Goal: Task Accomplishment & Management: Complete application form

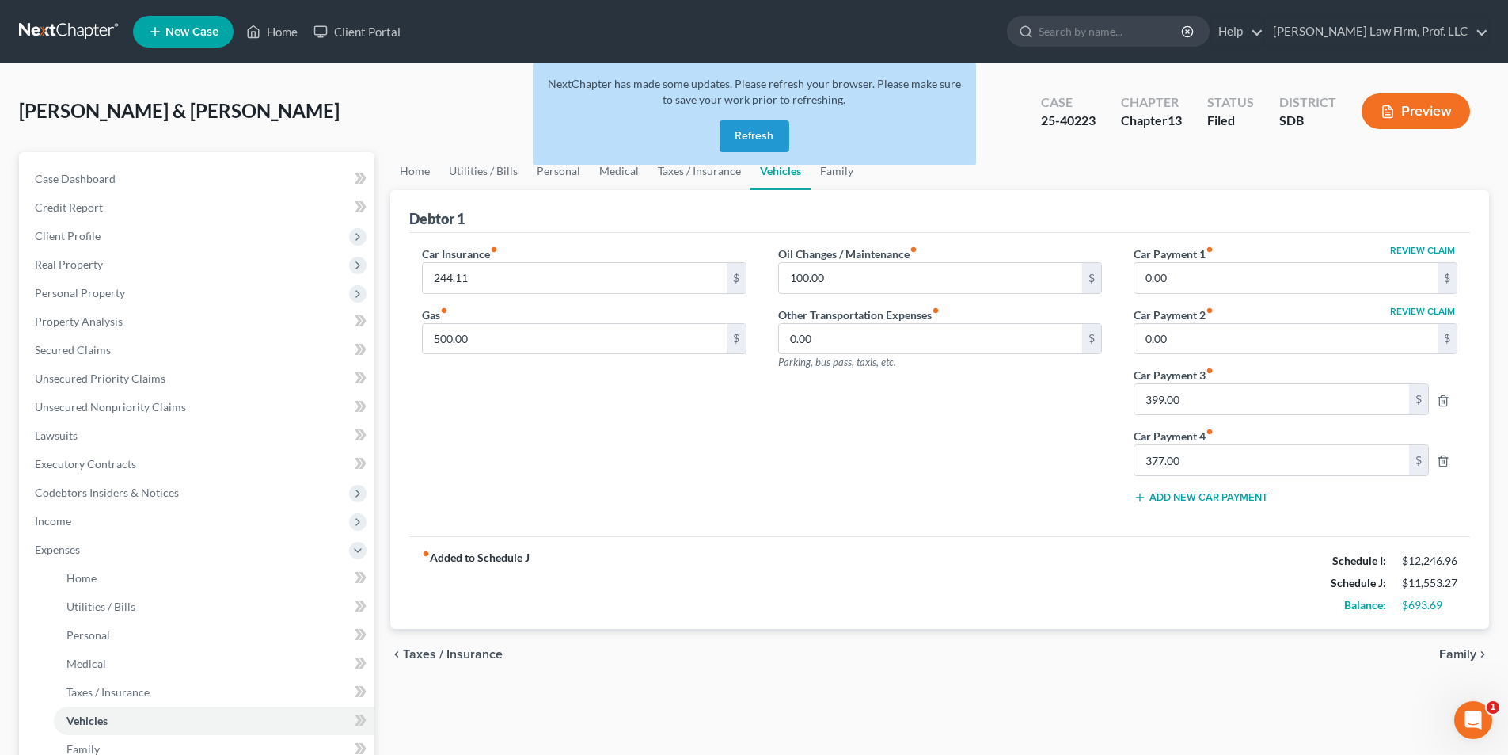
click at [764, 134] on button "Refresh" at bounding box center [755, 136] width 70 height 32
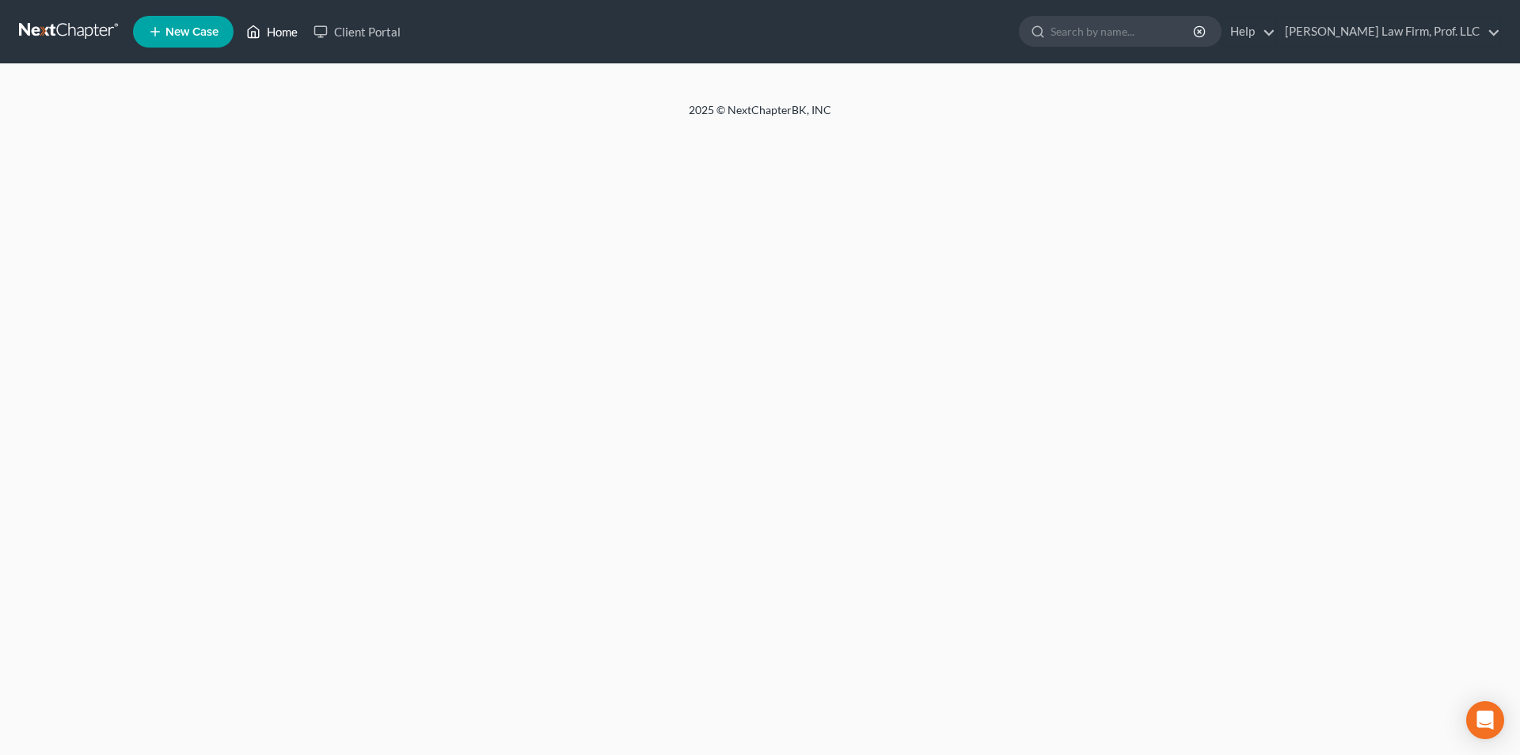
click at [285, 32] on link "Home" at bounding box center [271, 31] width 67 height 29
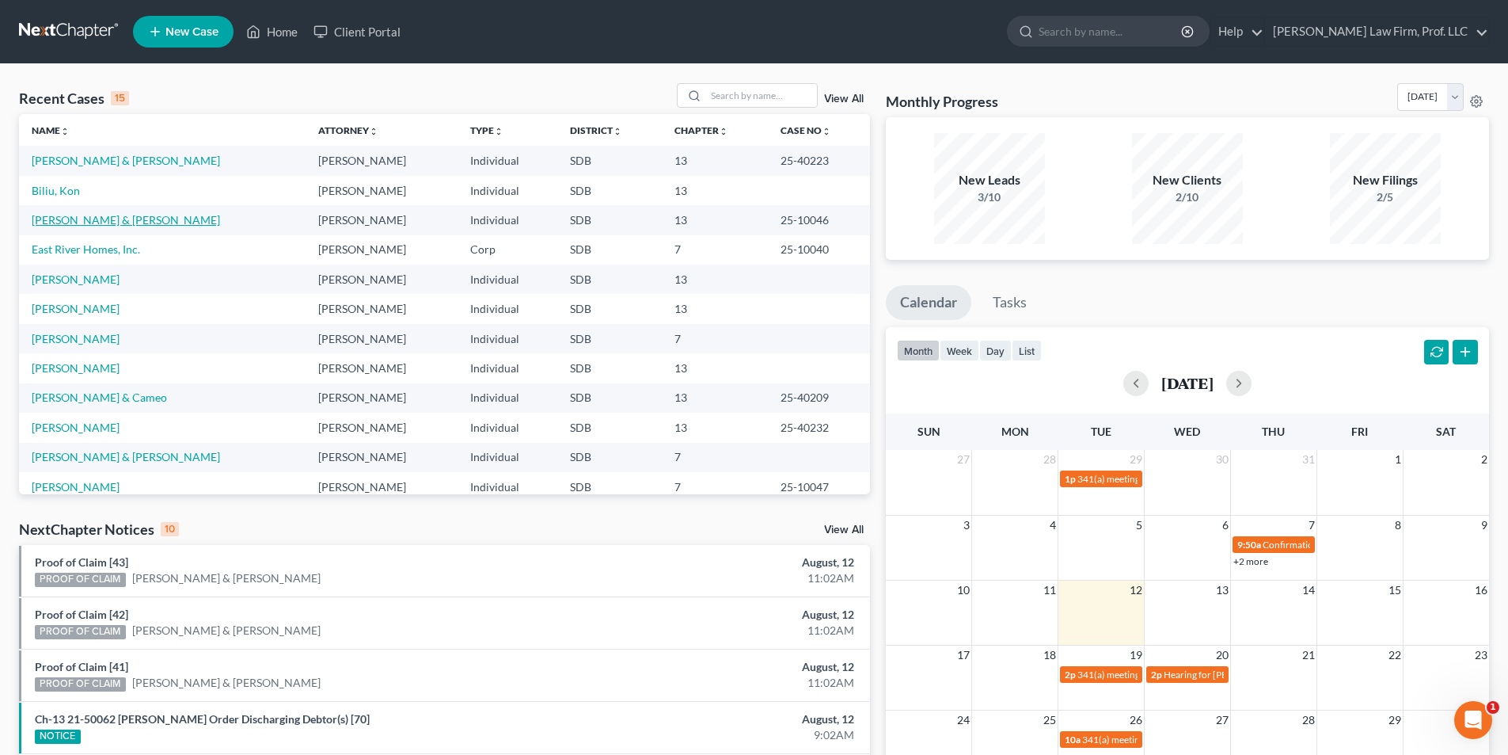
click at [66, 217] on link "[PERSON_NAME] & [PERSON_NAME]" at bounding box center [126, 219] width 188 height 13
select select "6"
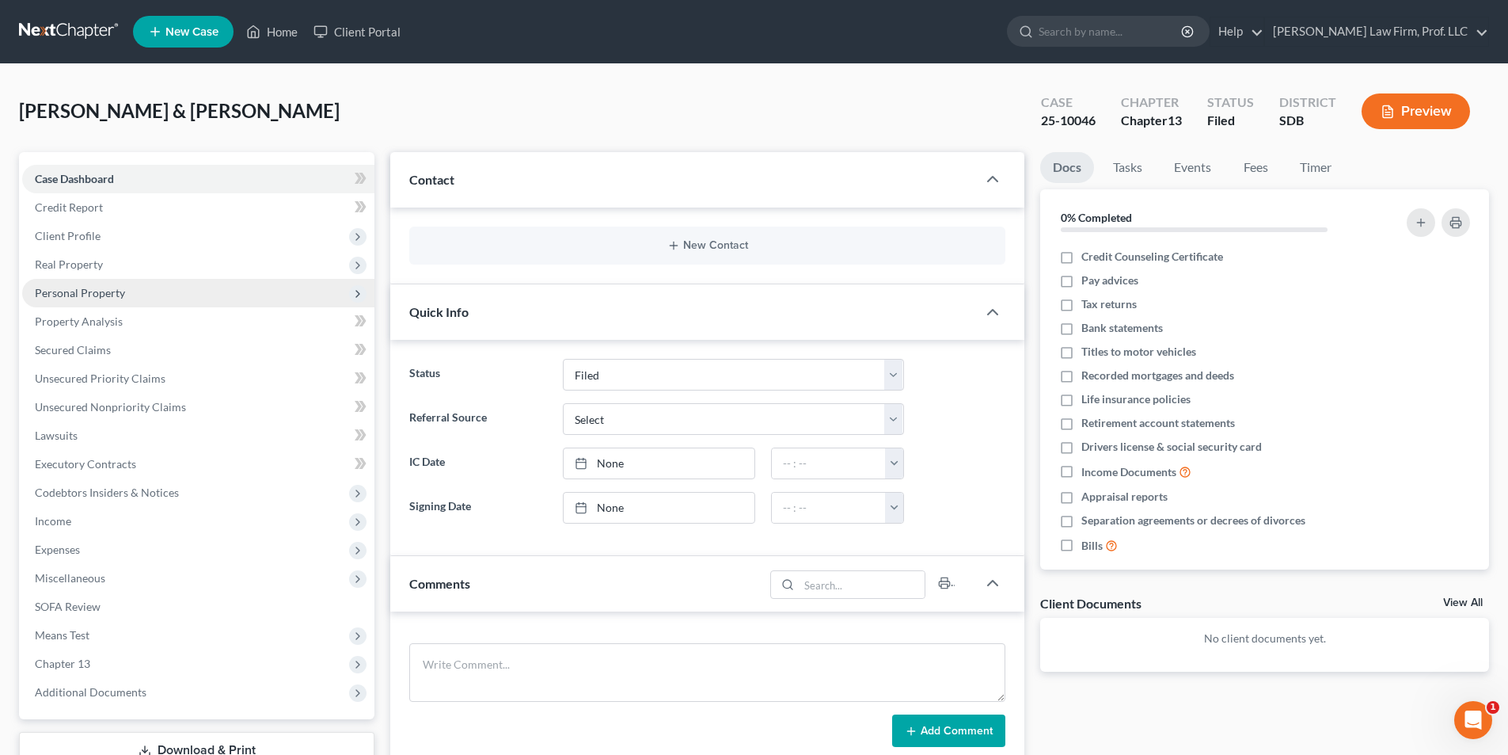
click at [74, 287] on span "Personal Property" at bounding box center [80, 292] width 90 height 13
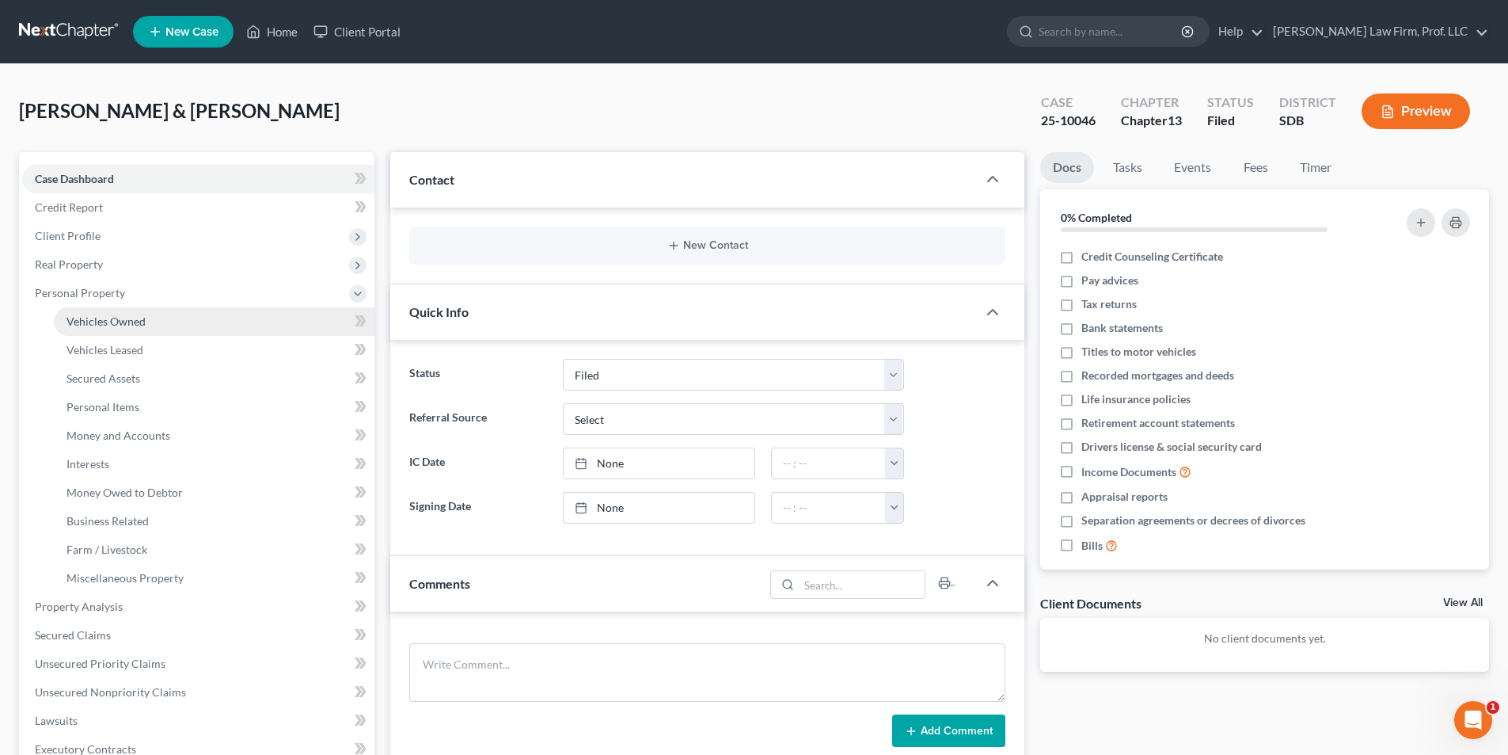
click at [114, 321] on span "Vehicles Owned" at bounding box center [106, 320] width 79 height 13
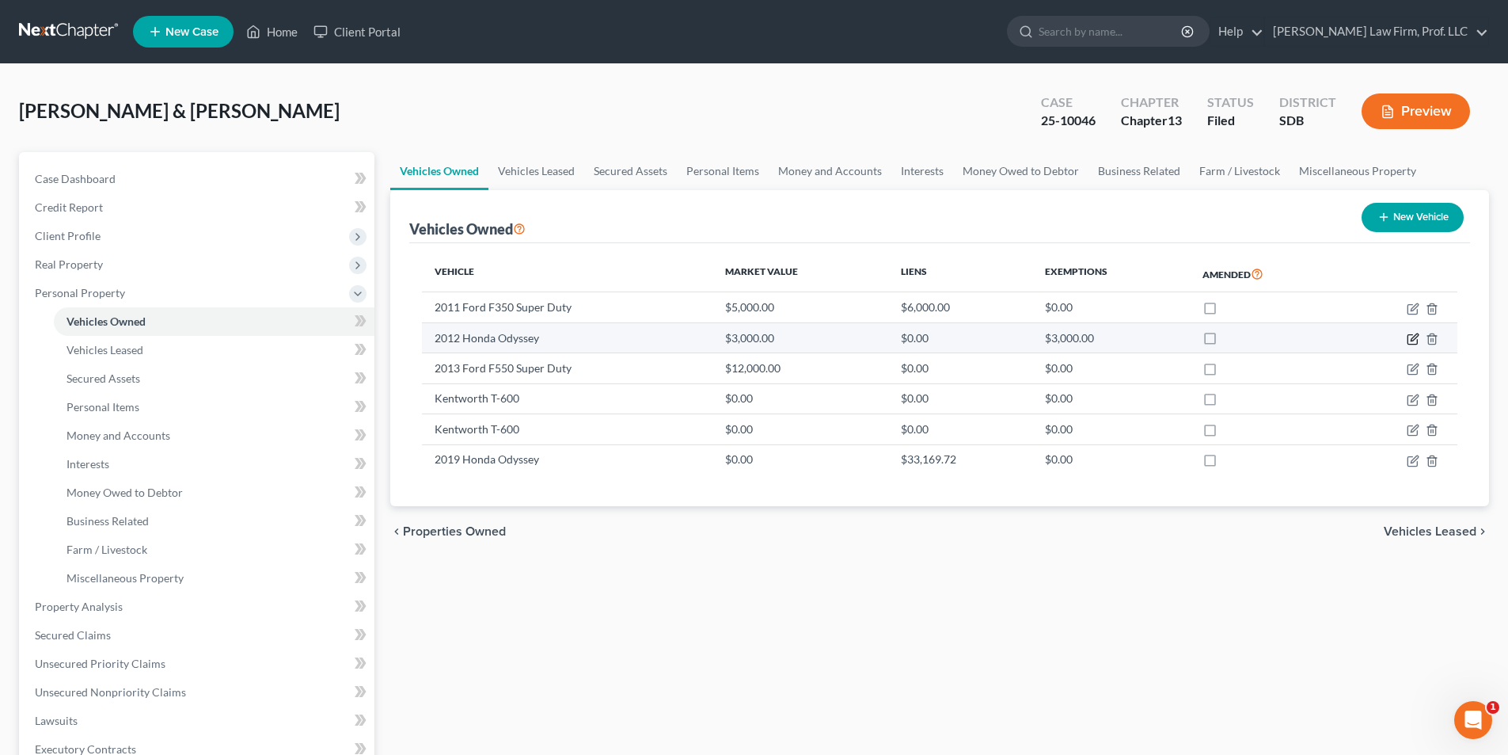
click at [1409, 339] on icon "button" at bounding box center [1413, 339] width 13 height 13
select select "0"
select select "14"
select select "4"
select select "2"
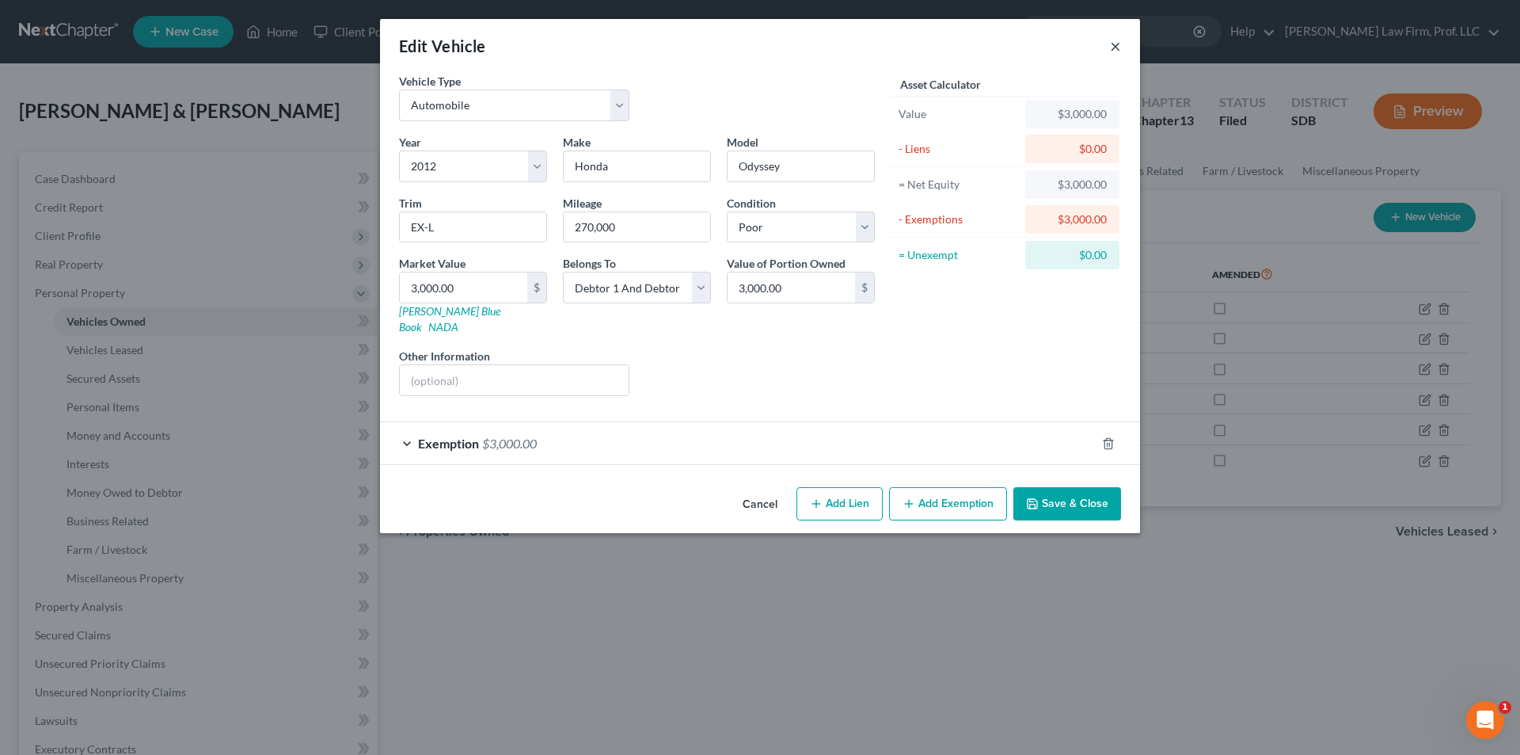
click at [1116, 47] on button "×" at bounding box center [1115, 45] width 11 height 19
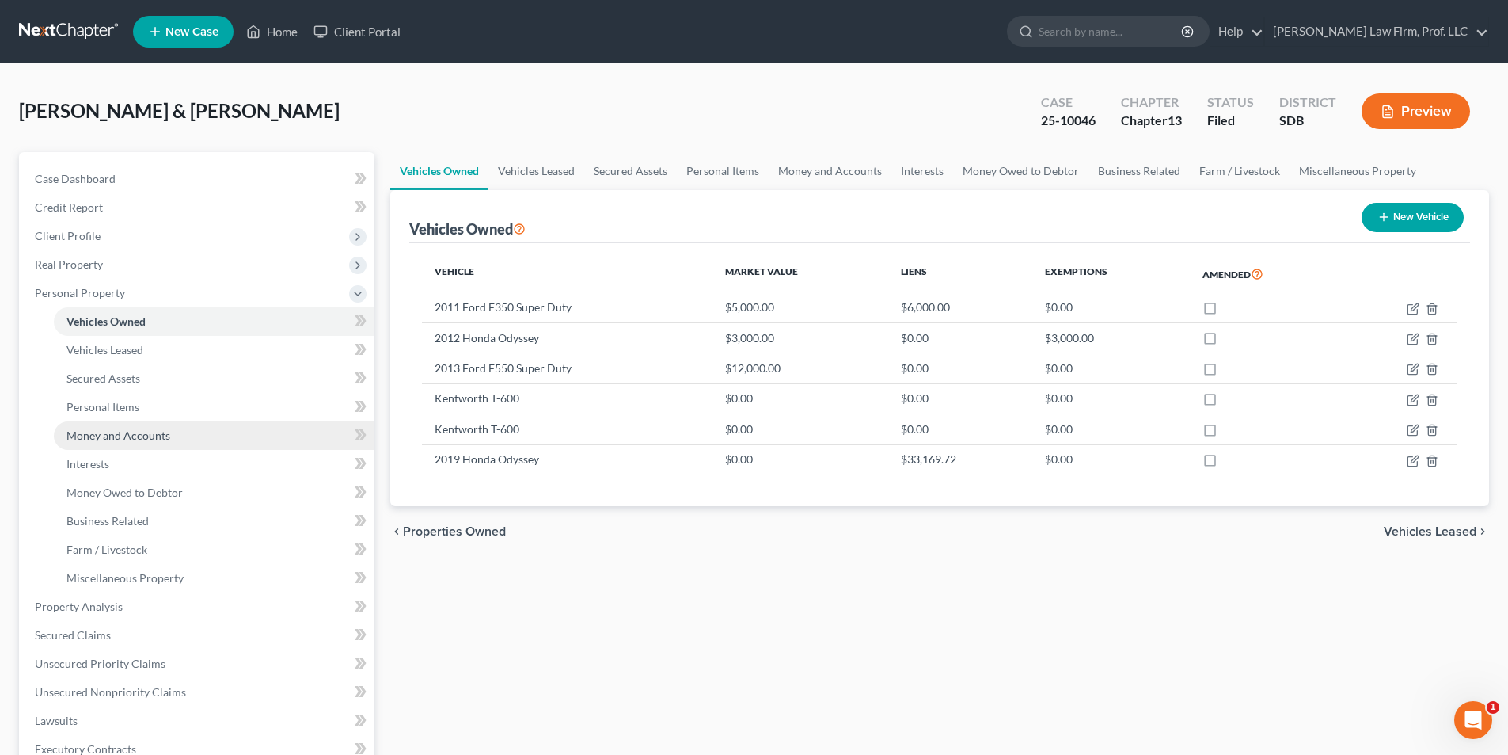
click at [105, 437] on span "Money and Accounts" at bounding box center [119, 434] width 104 height 13
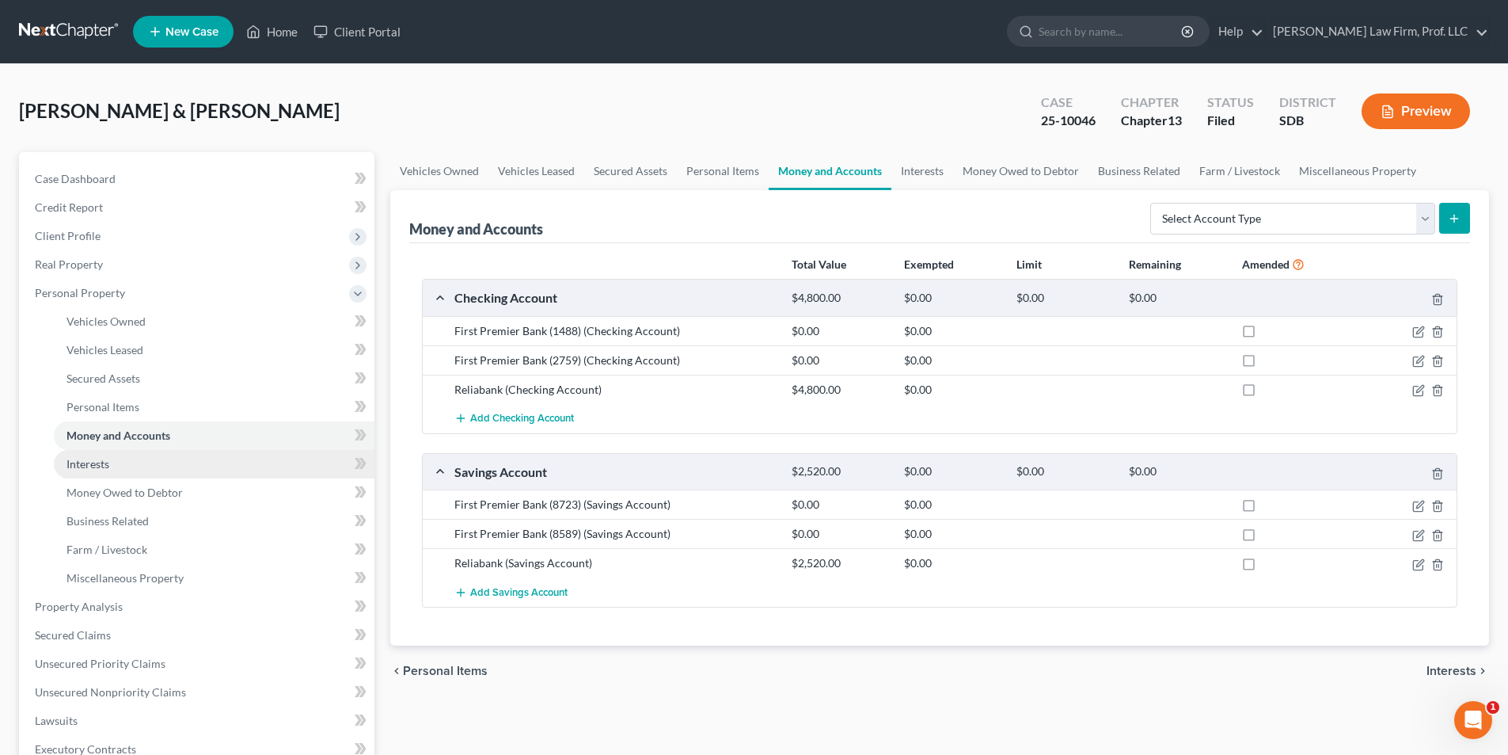
click at [89, 462] on span "Interests" at bounding box center [88, 463] width 43 height 13
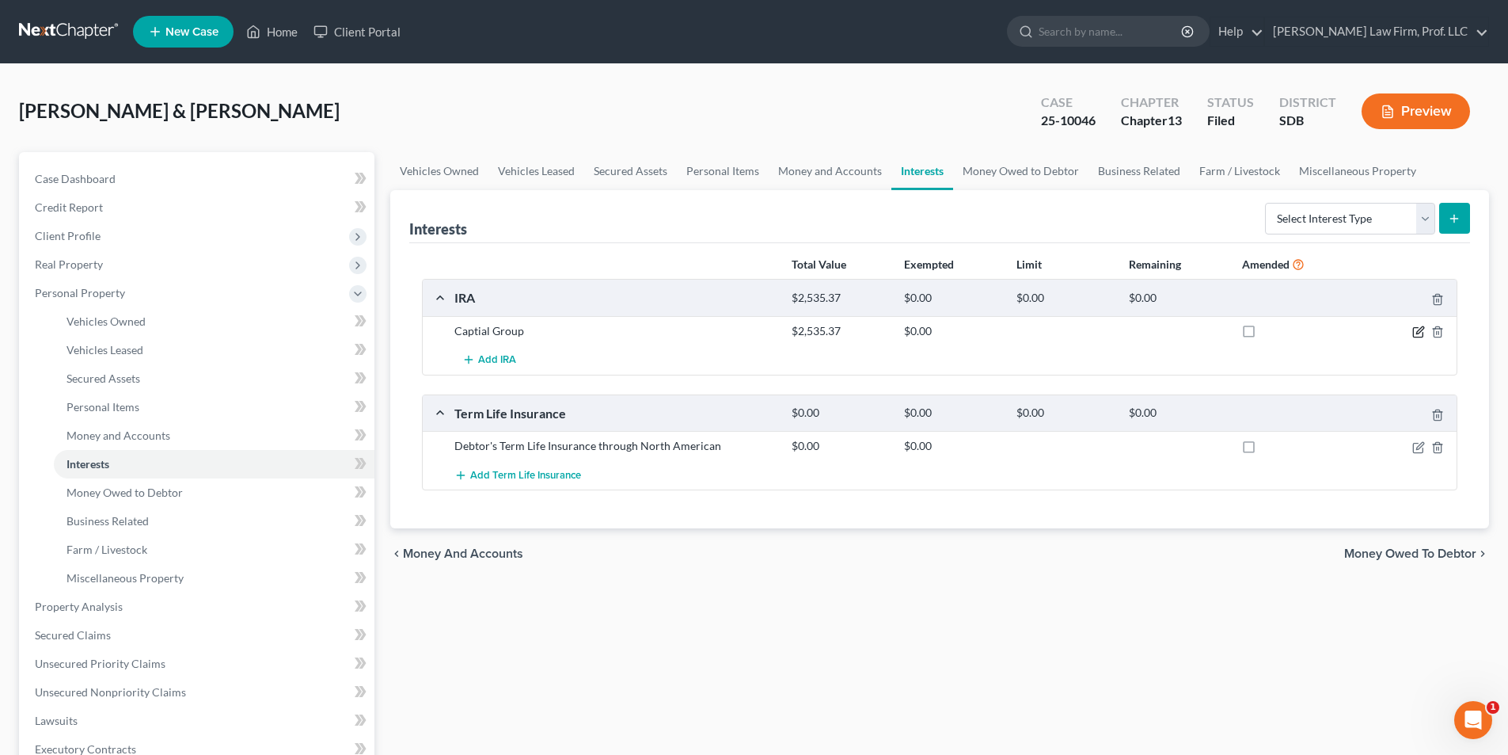
click at [1419, 331] on icon "button" at bounding box center [1420, 329] width 7 height 7
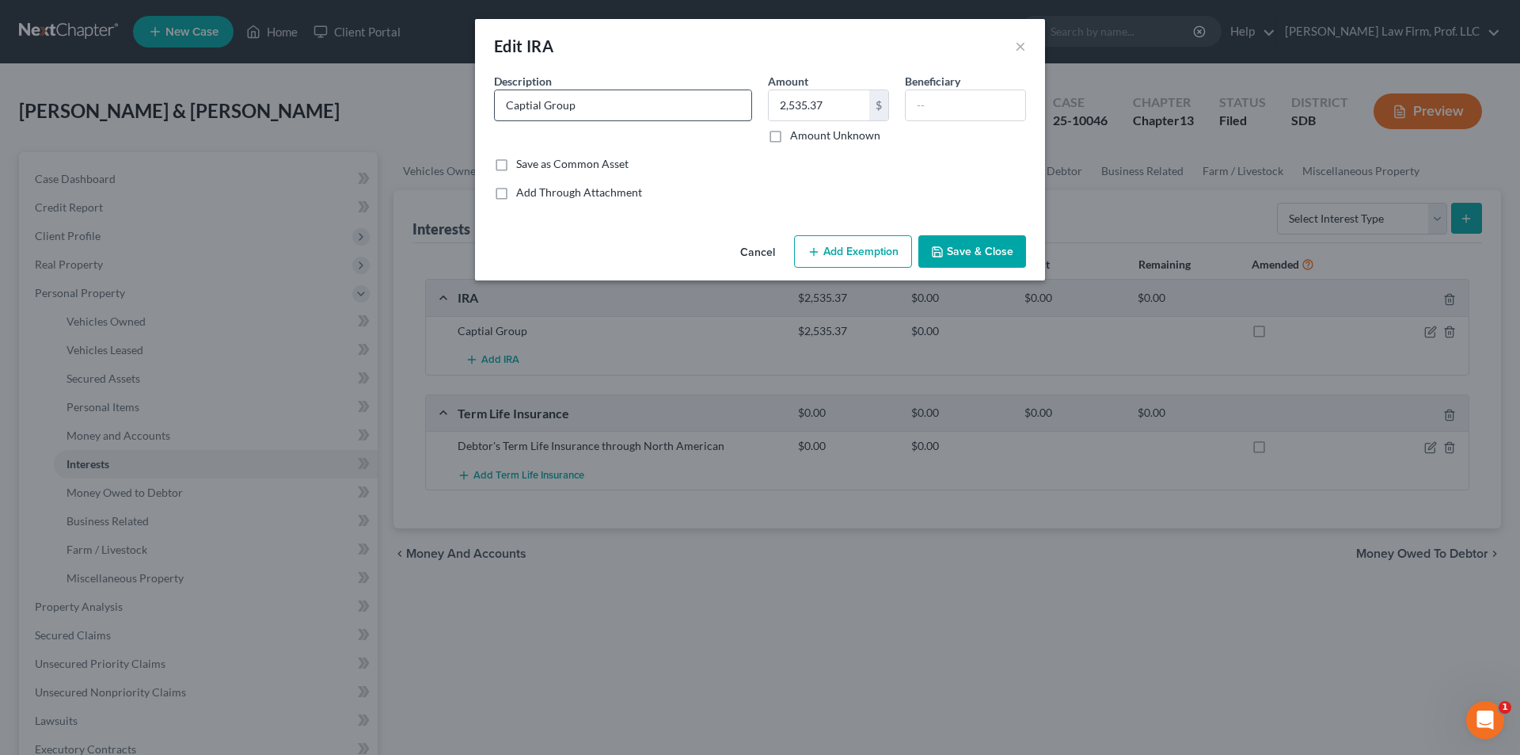
click at [527, 106] on input "Captial Group" at bounding box center [623, 105] width 257 height 30
type input "Capital Group"
click at [972, 248] on button "Save & Close" at bounding box center [973, 251] width 108 height 33
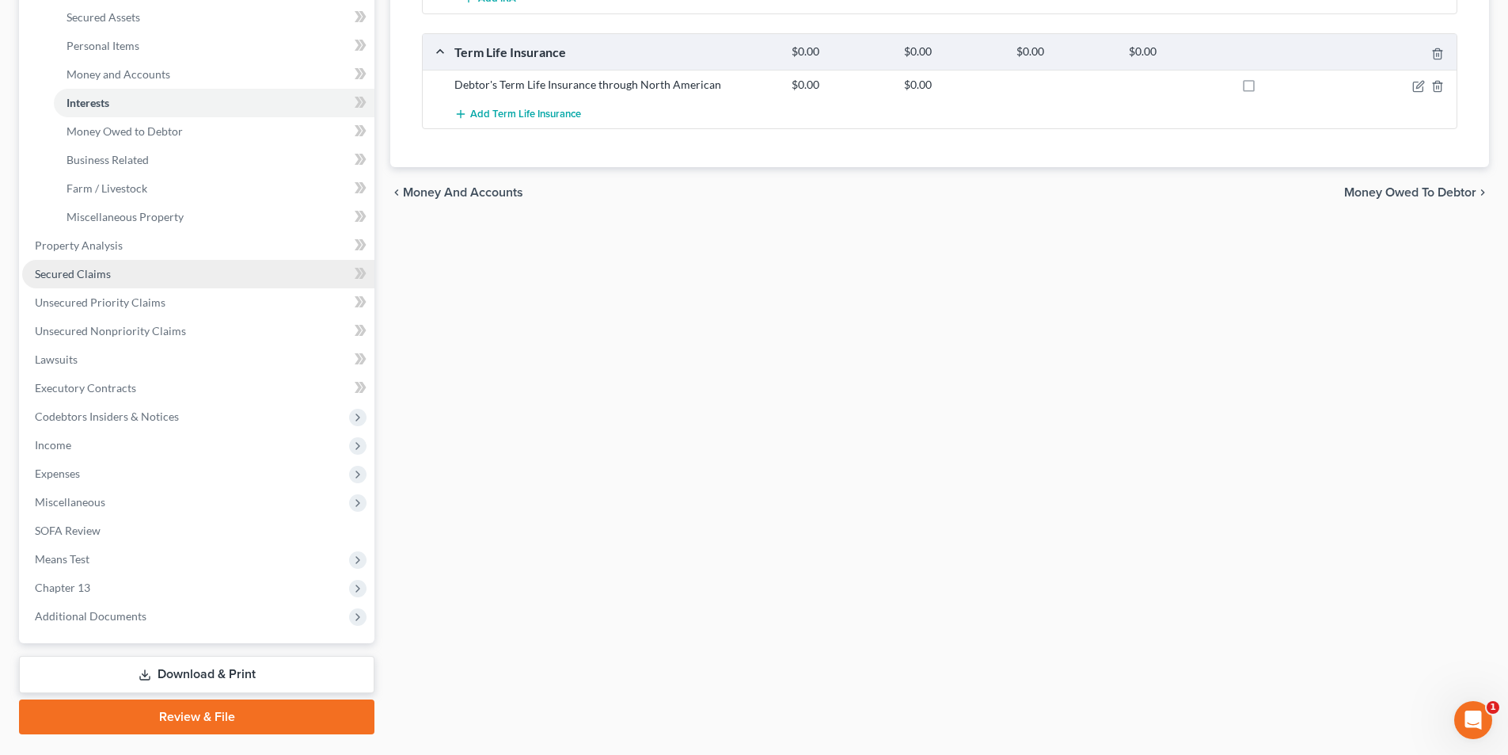
scroll to position [401, 0]
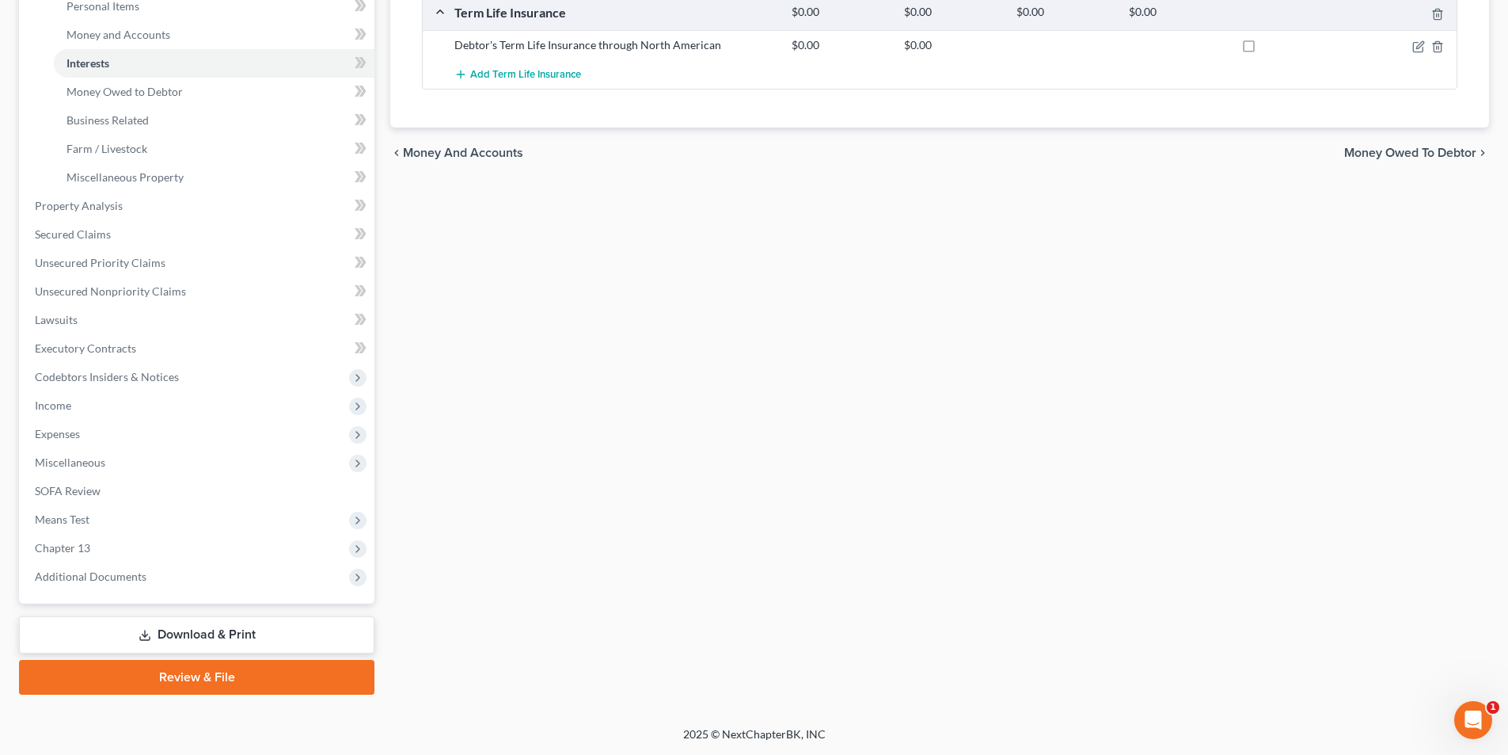
drag, startPoint x: 72, startPoint y: 441, endPoint x: 96, endPoint y: 441, distance: 23.8
click at [72, 441] on span "Expenses" at bounding box center [198, 434] width 352 height 29
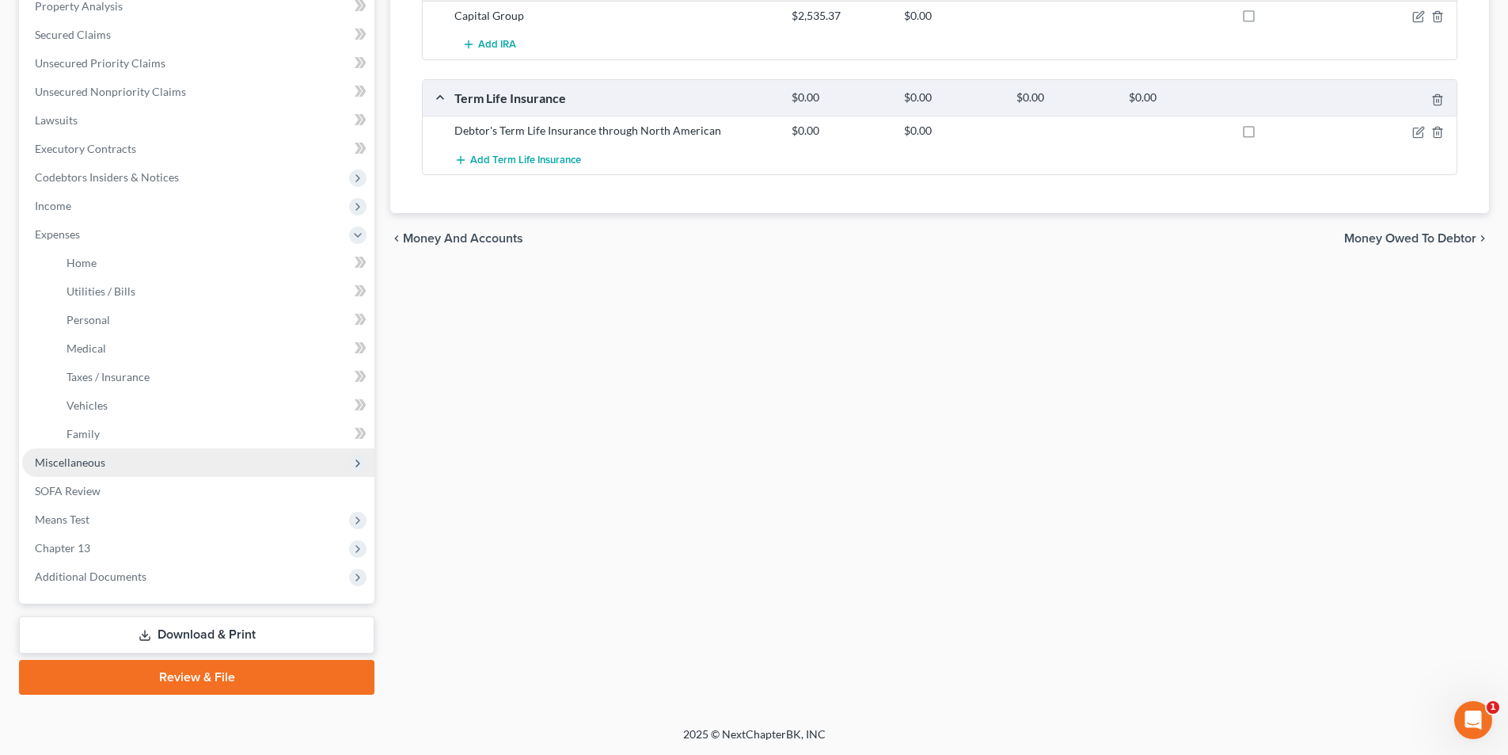
scroll to position [315, 0]
drag, startPoint x: 90, startPoint y: 378, endPoint x: 105, endPoint y: 373, distance: 15.8
click at [91, 378] on span "Taxes / Insurance" at bounding box center [108, 376] width 83 height 13
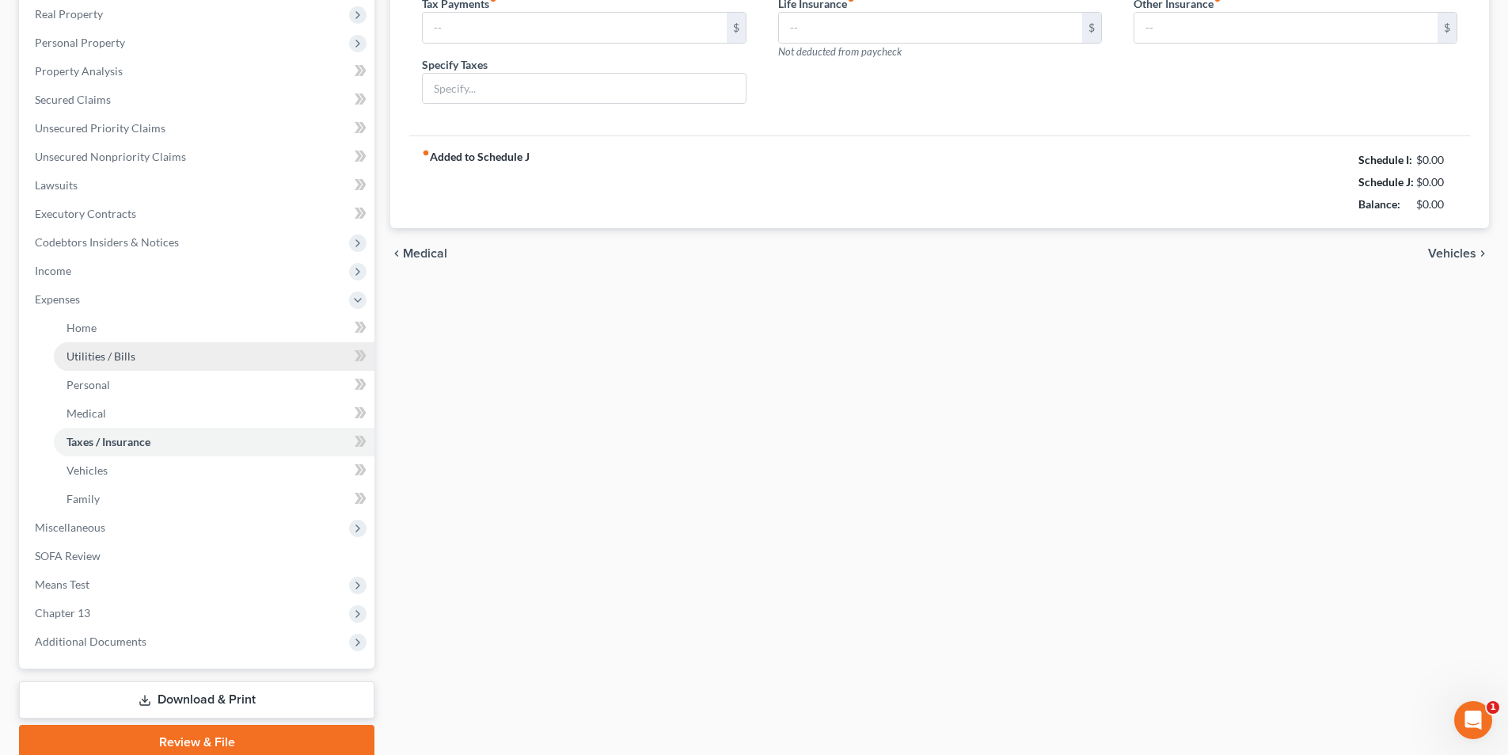
type input "0.00"
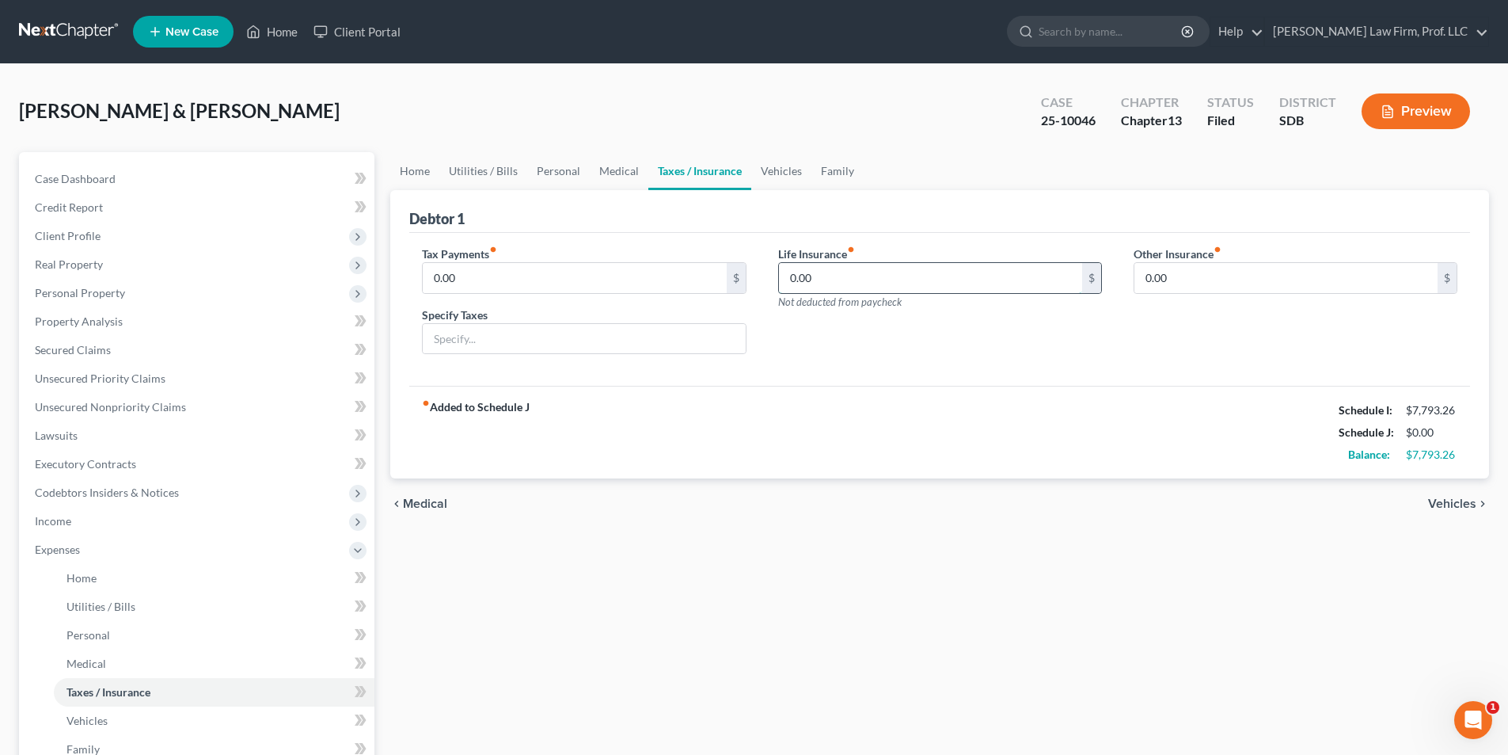
click at [827, 276] on input "0.00" at bounding box center [930, 278] width 303 height 30
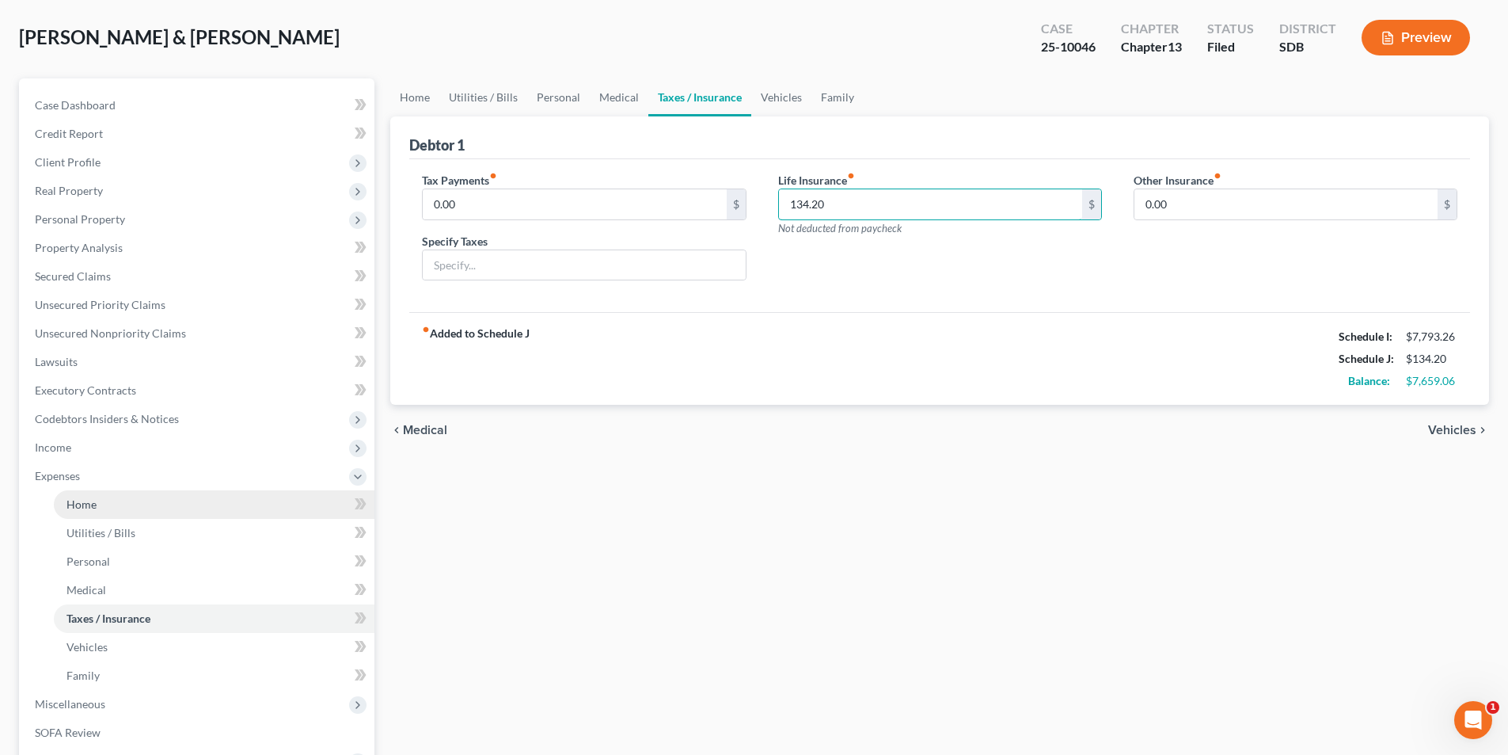
scroll to position [79, 0]
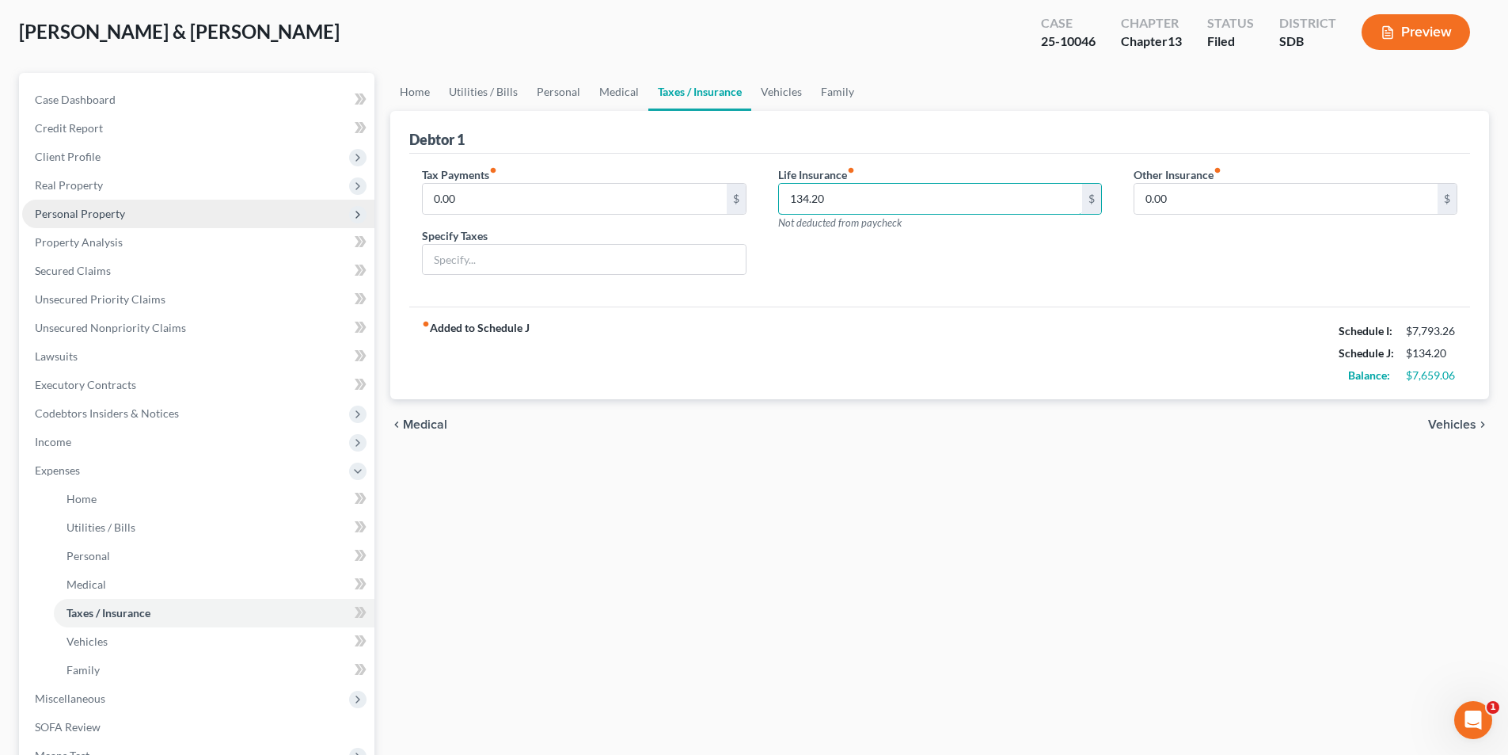
type input "134.20"
click at [57, 215] on span "Personal Property" at bounding box center [80, 213] width 90 height 13
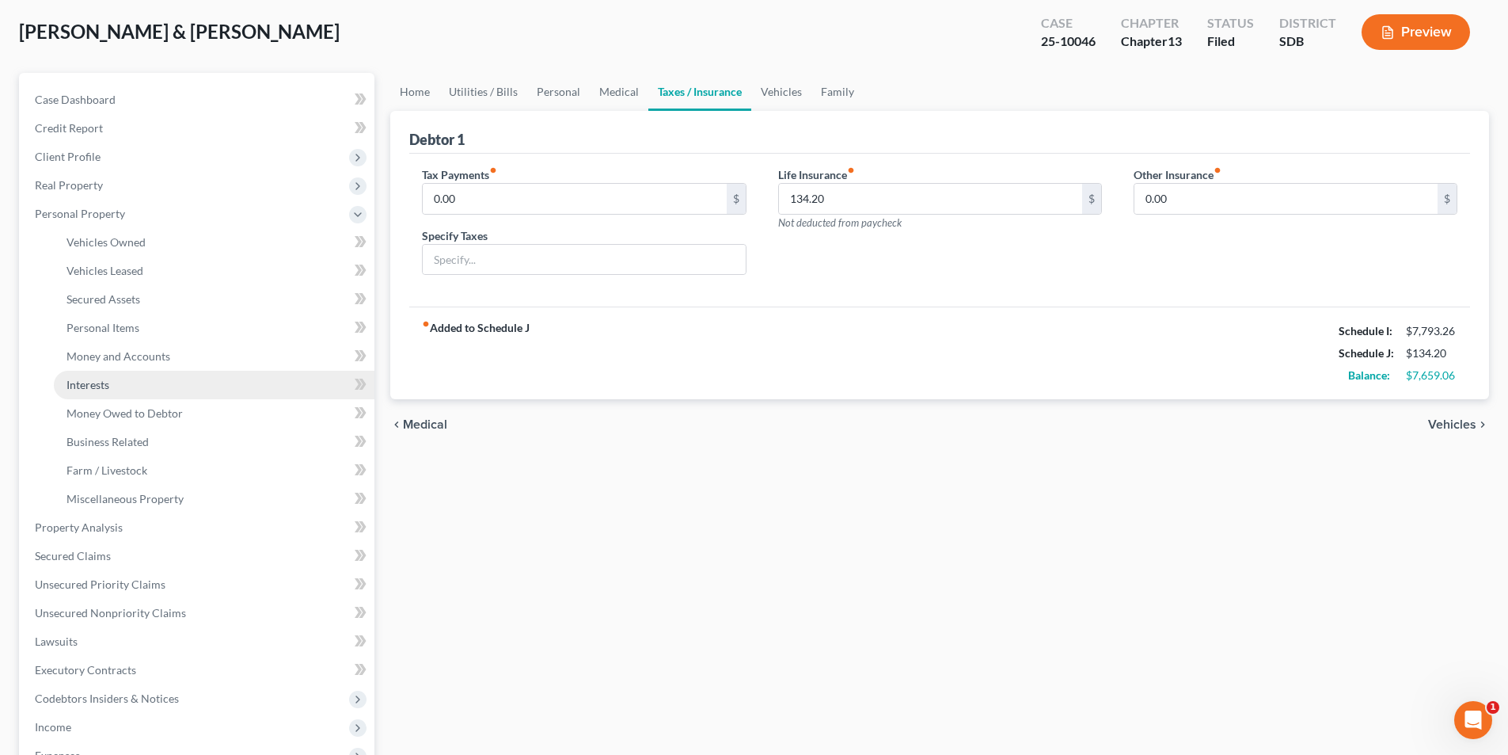
click at [87, 391] on link "Interests" at bounding box center [214, 385] width 321 height 29
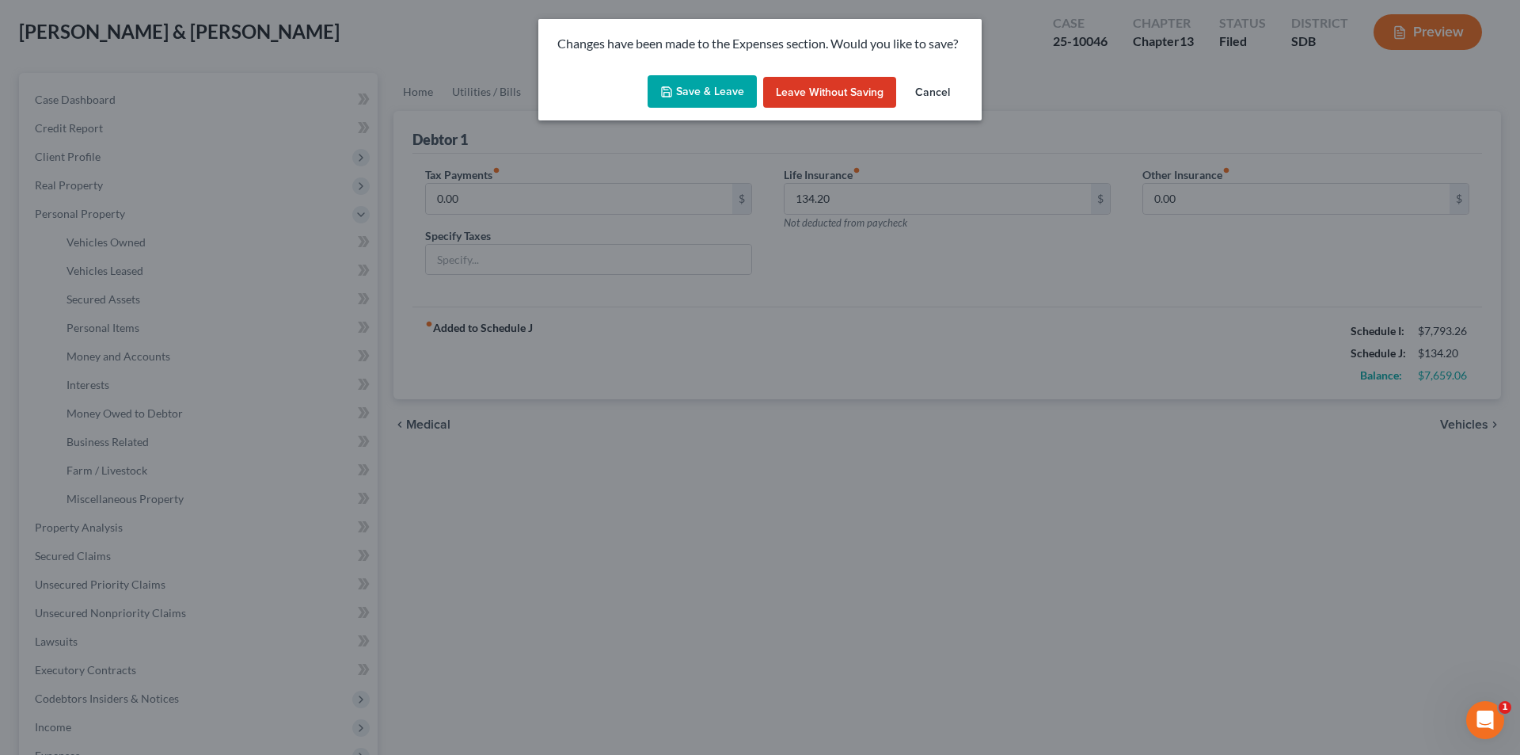
click at [717, 90] on button "Save & Leave" at bounding box center [702, 91] width 109 height 33
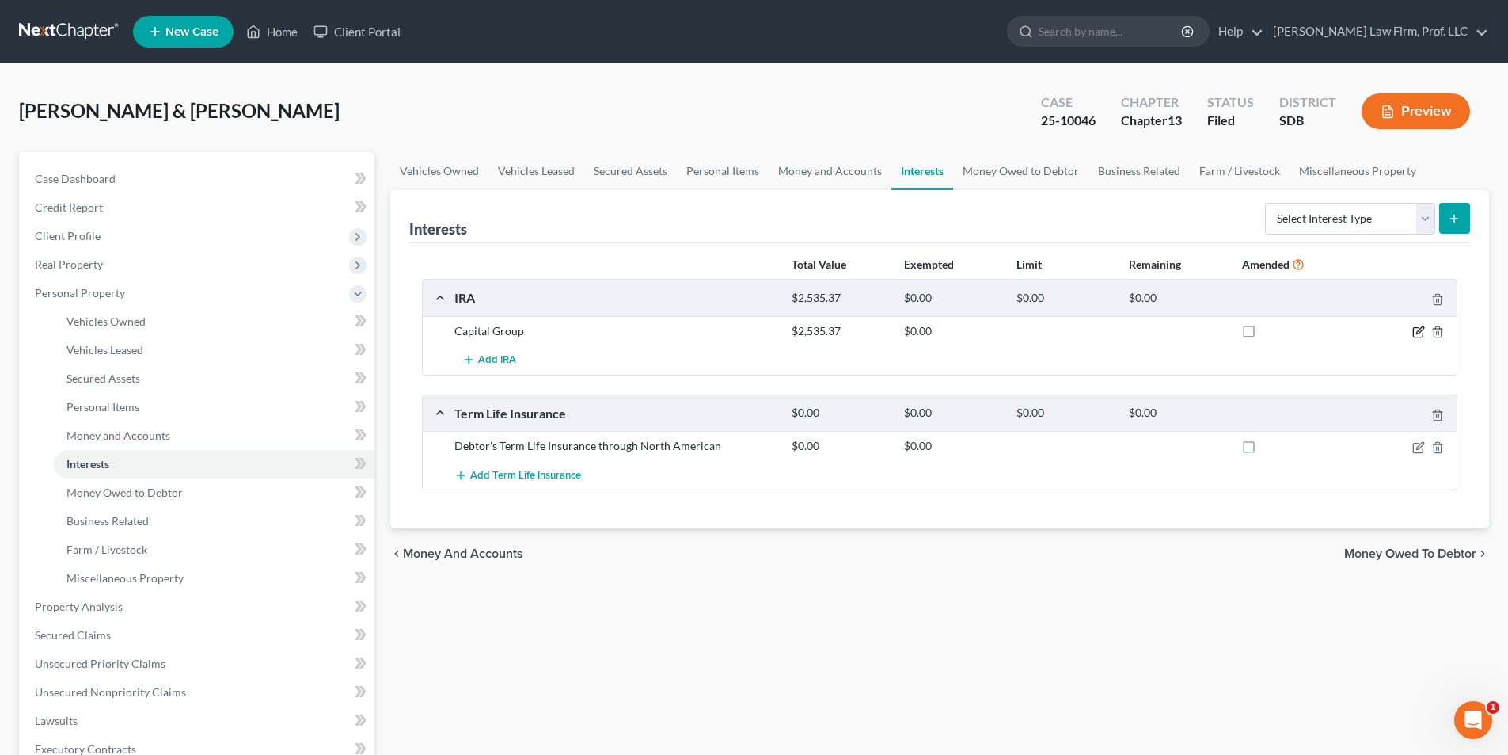
click at [1420, 329] on icon "button" at bounding box center [1420, 329] width 7 height 7
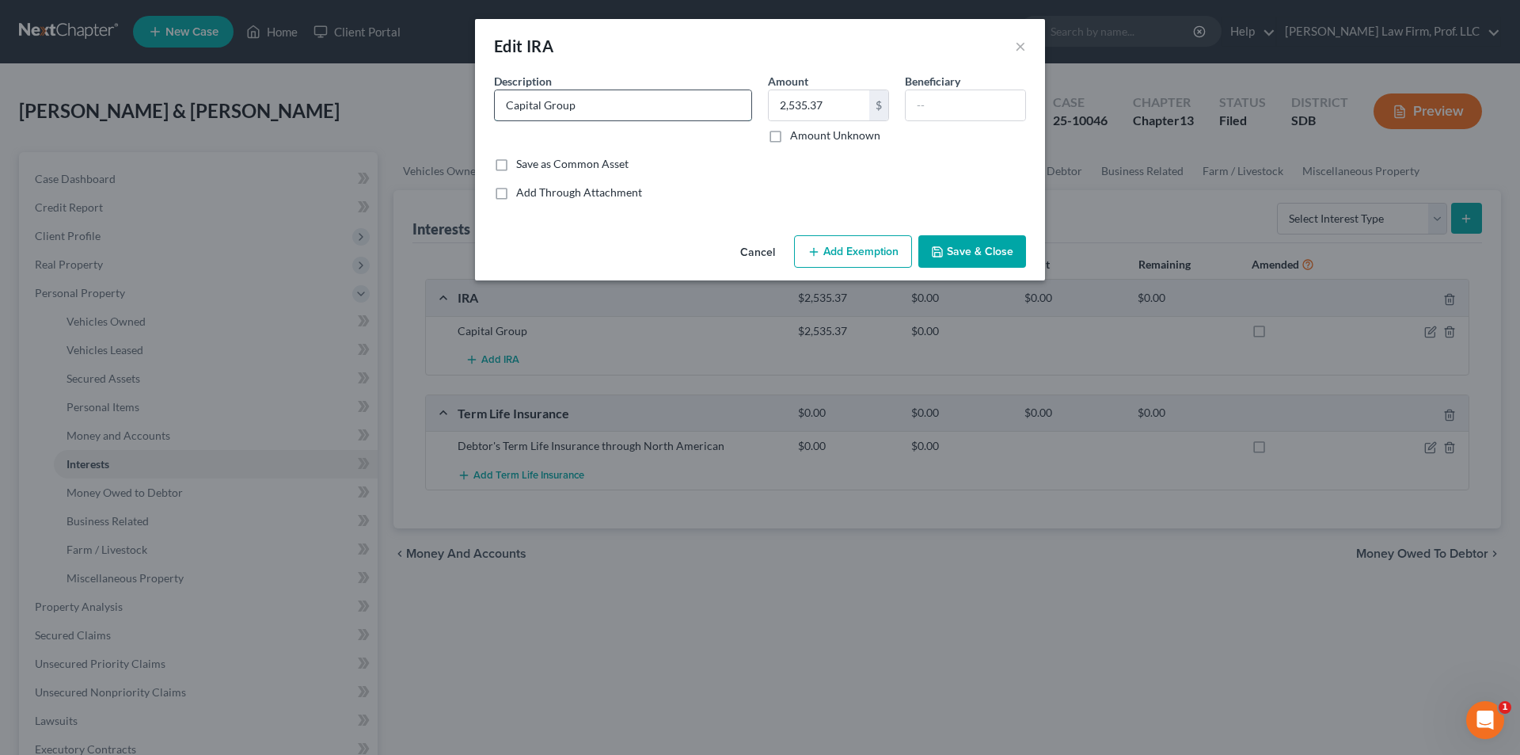
click at [508, 102] on input "Capital Group" at bounding box center [623, 105] width 257 height 30
type input "Debtor's IRA w/ Capital Group"
click at [823, 250] on button "Add Exemption" at bounding box center [853, 251] width 118 height 33
select select "2"
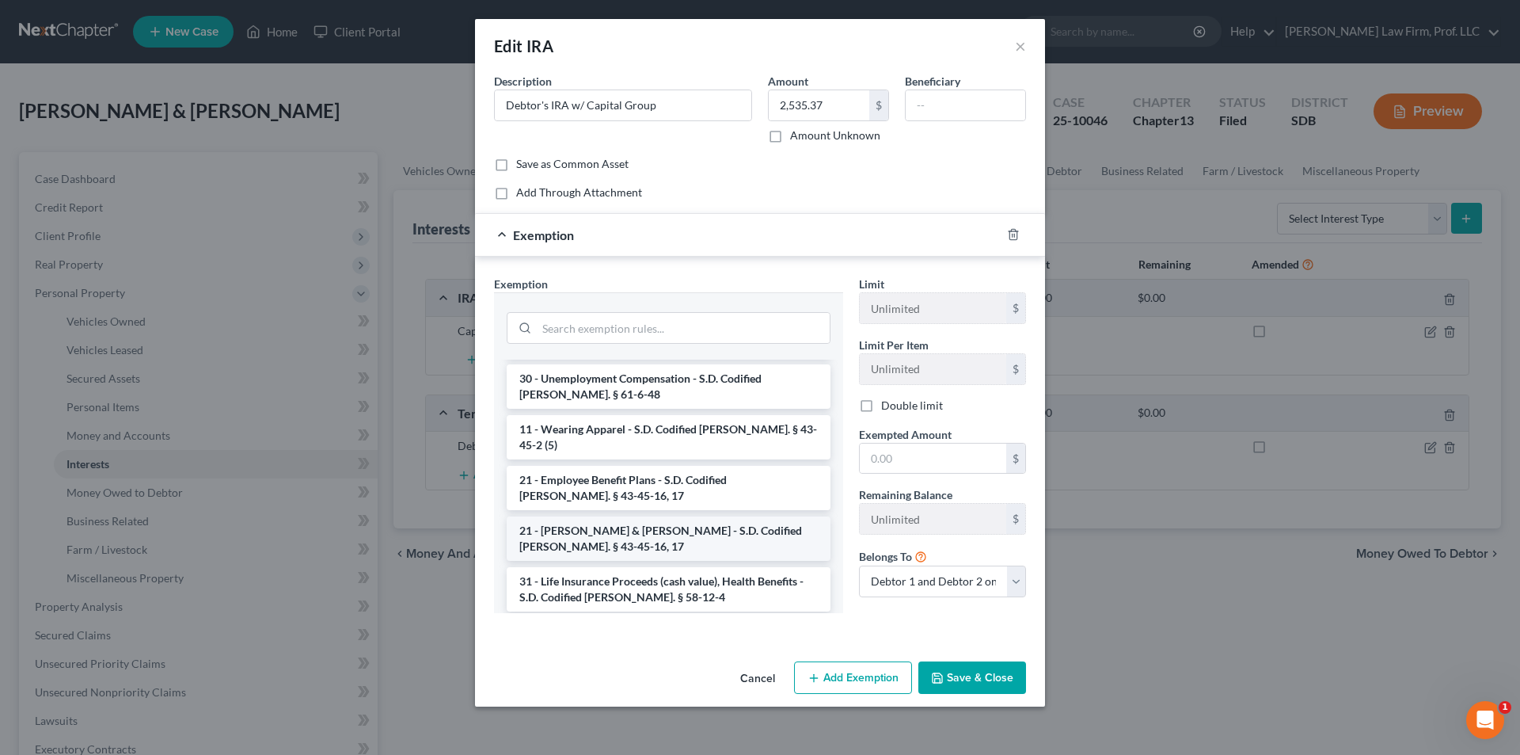
scroll to position [1267, 0]
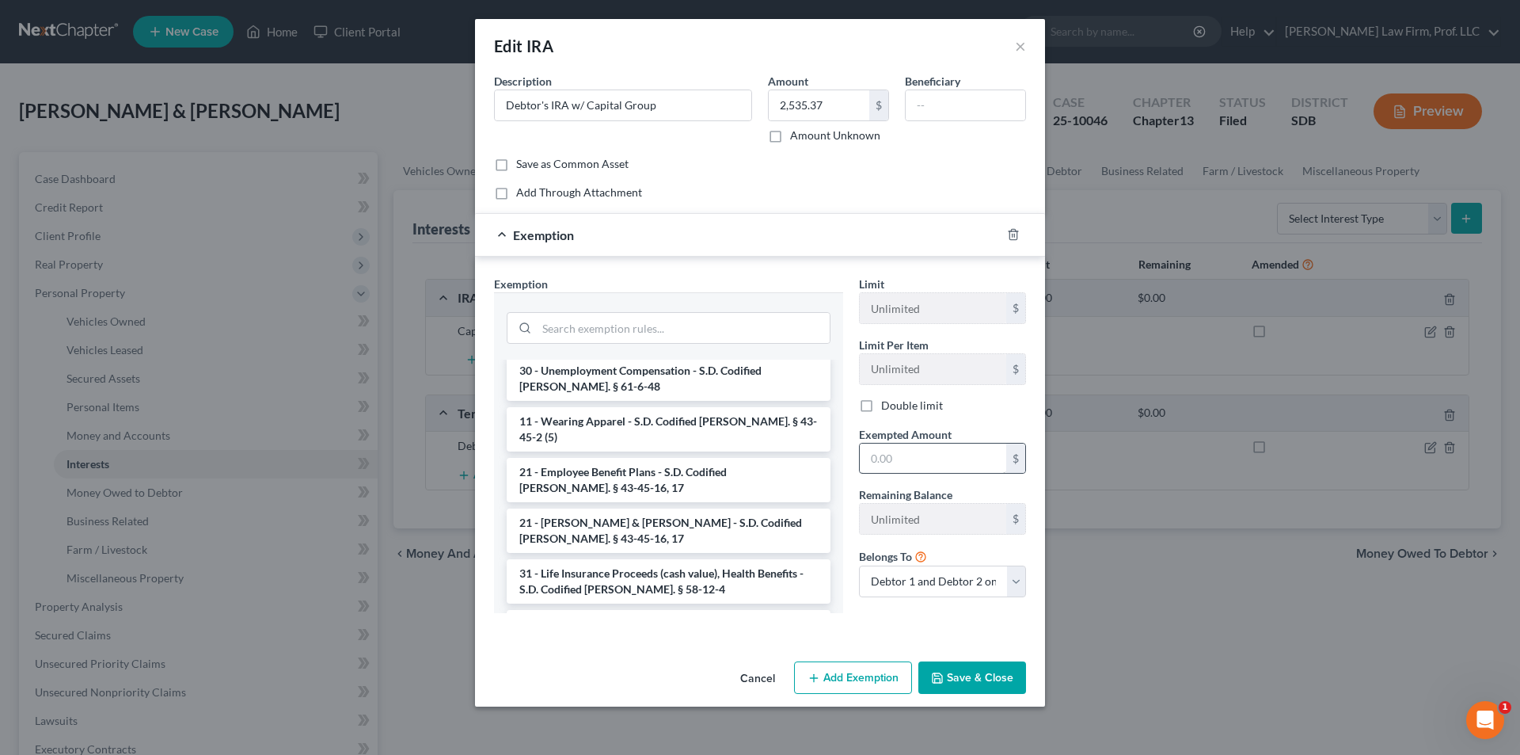
drag, startPoint x: 647, startPoint y: 433, endPoint x: 863, endPoint y: 472, distance: 219.6
click at [648, 508] on li "21 - [PERSON_NAME] & [PERSON_NAME] - S.D. Codified [PERSON_NAME]. § 43-45-16, 17" at bounding box center [669, 530] width 324 height 44
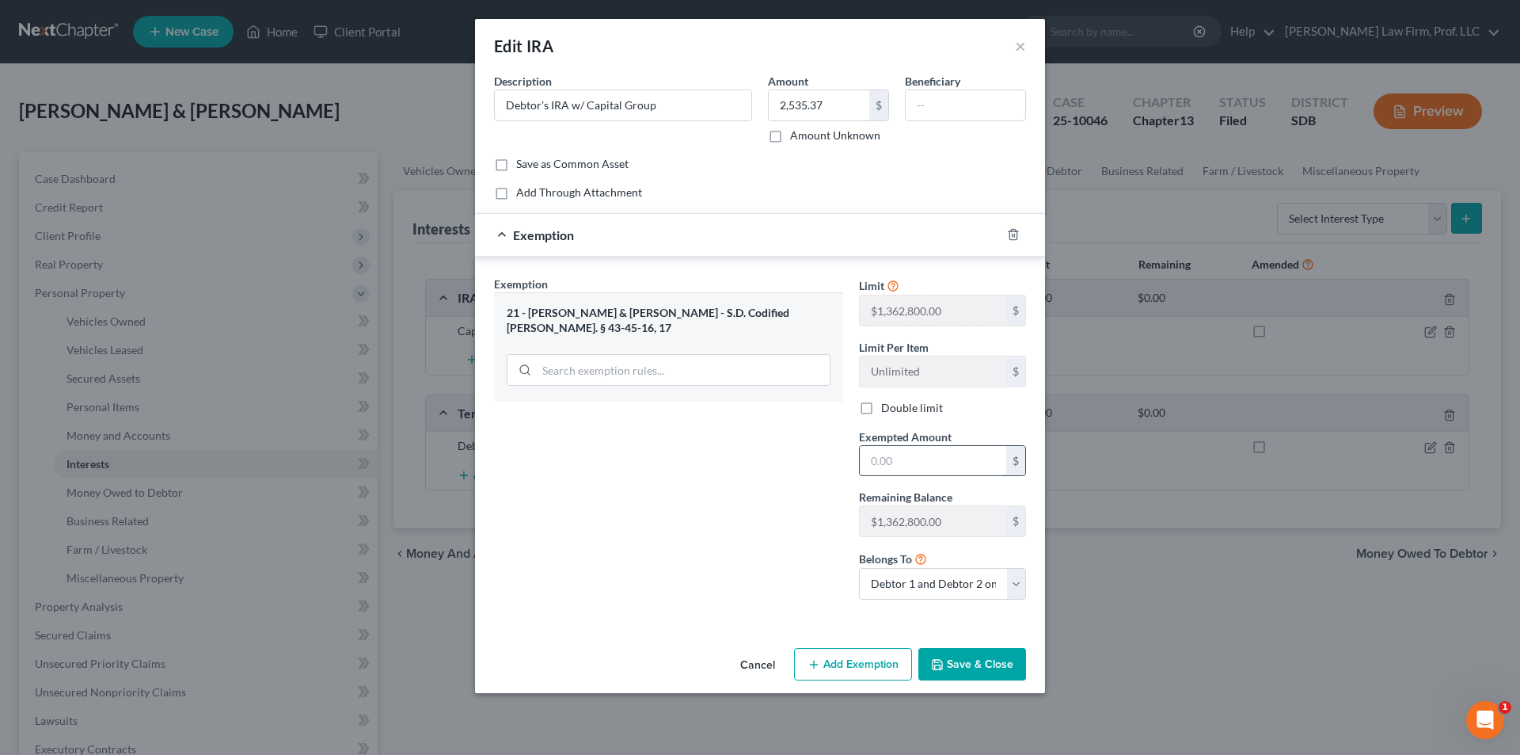
click at [913, 466] on input "text" at bounding box center [933, 461] width 146 height 30
type input "2,535.37"
click at [962, 669] on button "Save & Close" at bounding box center [973, 664] width 108 height 33
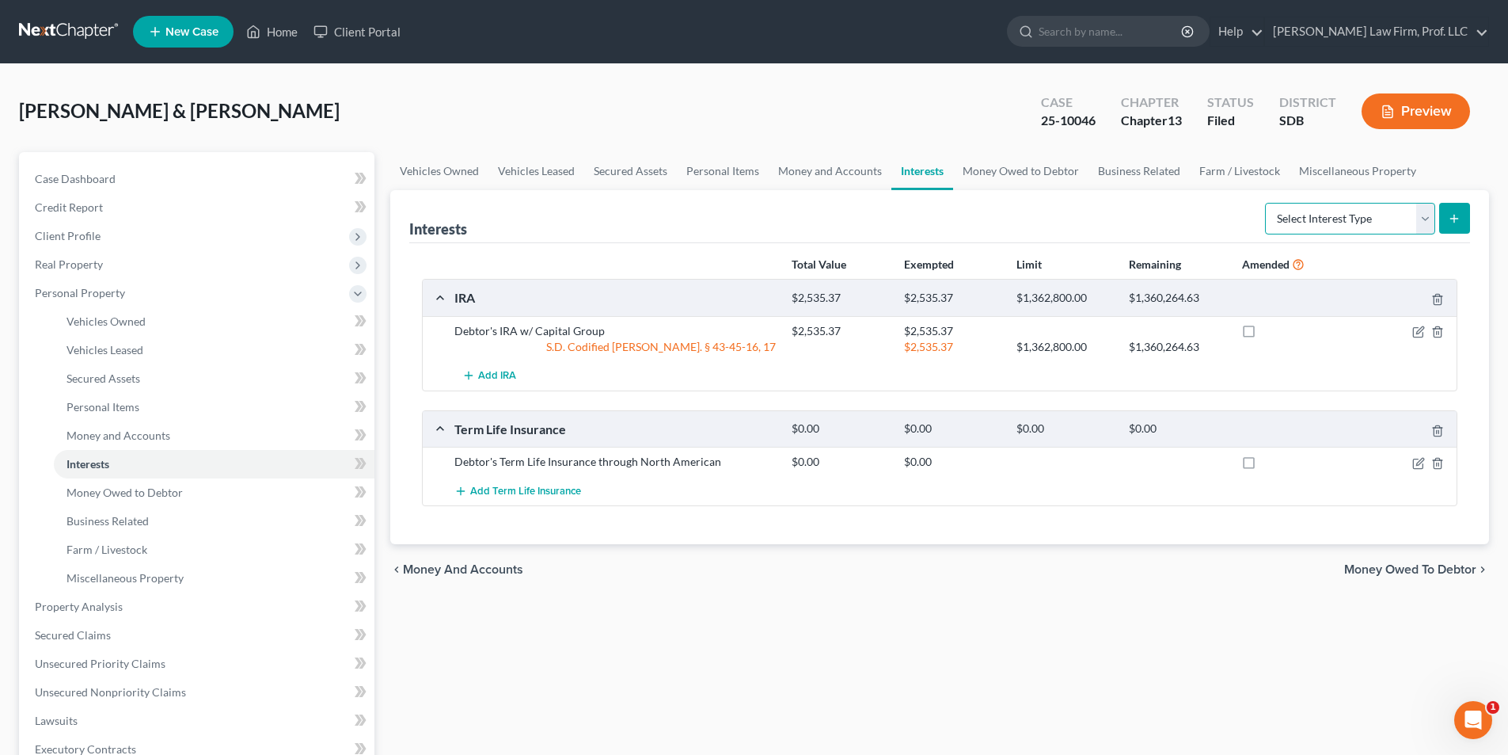
click at [1337, 215] on select "Select Interest Type 401K Annuity Bond Education IRA Government Bond Government…" at bounding box center [1350, 219] width 170 height 32
select select "401k"
click at [1267, 203] on select "Select Interest Type 401K Annuity Bond Education IRA Government Bond Government…" at bounding box center [1350, 219] width 170 height 32
click at [1448, 223] on icon "submit" at bounding box center [1454, 218] width 13 height 13
click at [1456, 224] on icon "submit" at bounding box center [1454, 218] width 13 height 13
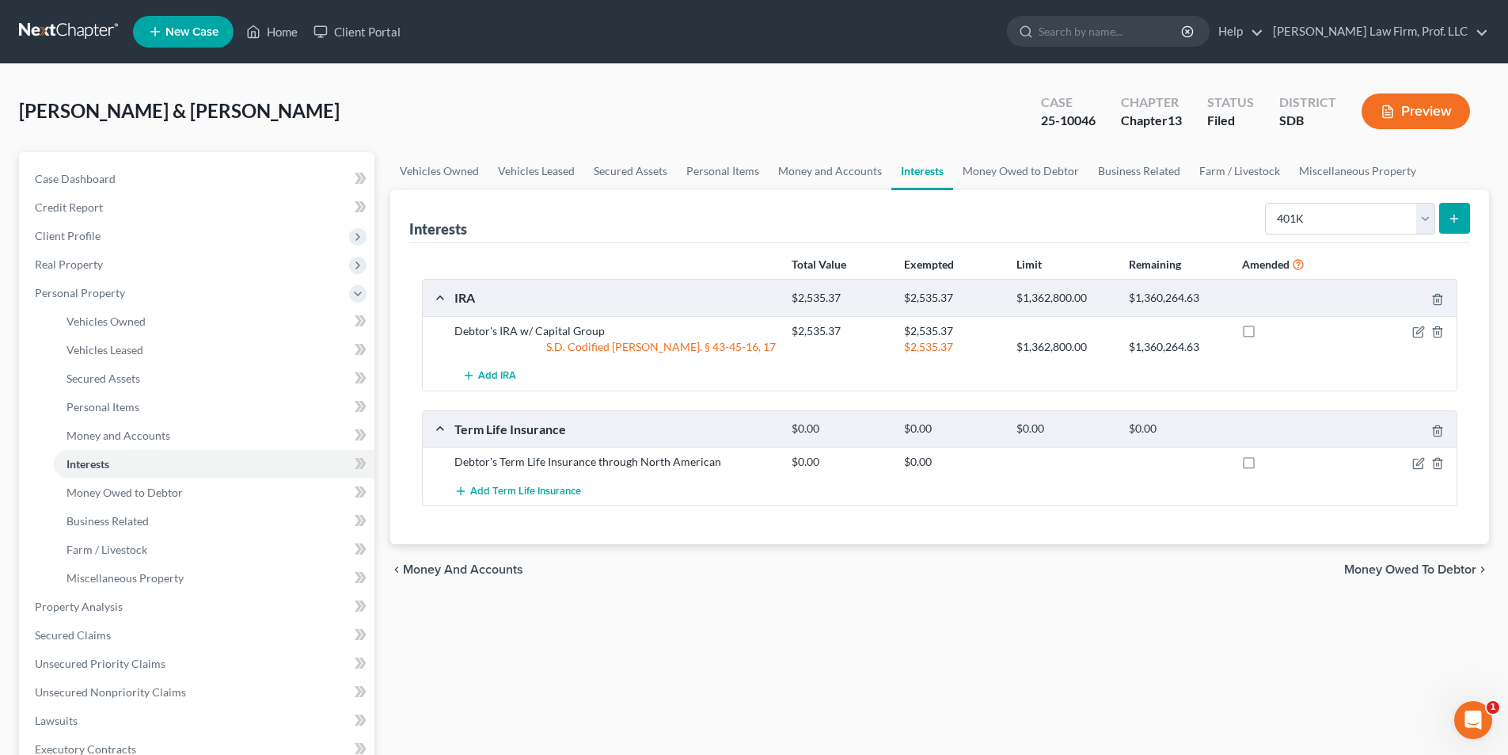
click at [550, 337] on div "Debtor's IRA w/ Capital Group" at bounding box center [615, 331] width 337 height 16
click at [450, 177] on link "Vehicles Owned" at bounding box center [439, 171] width 98 height 38
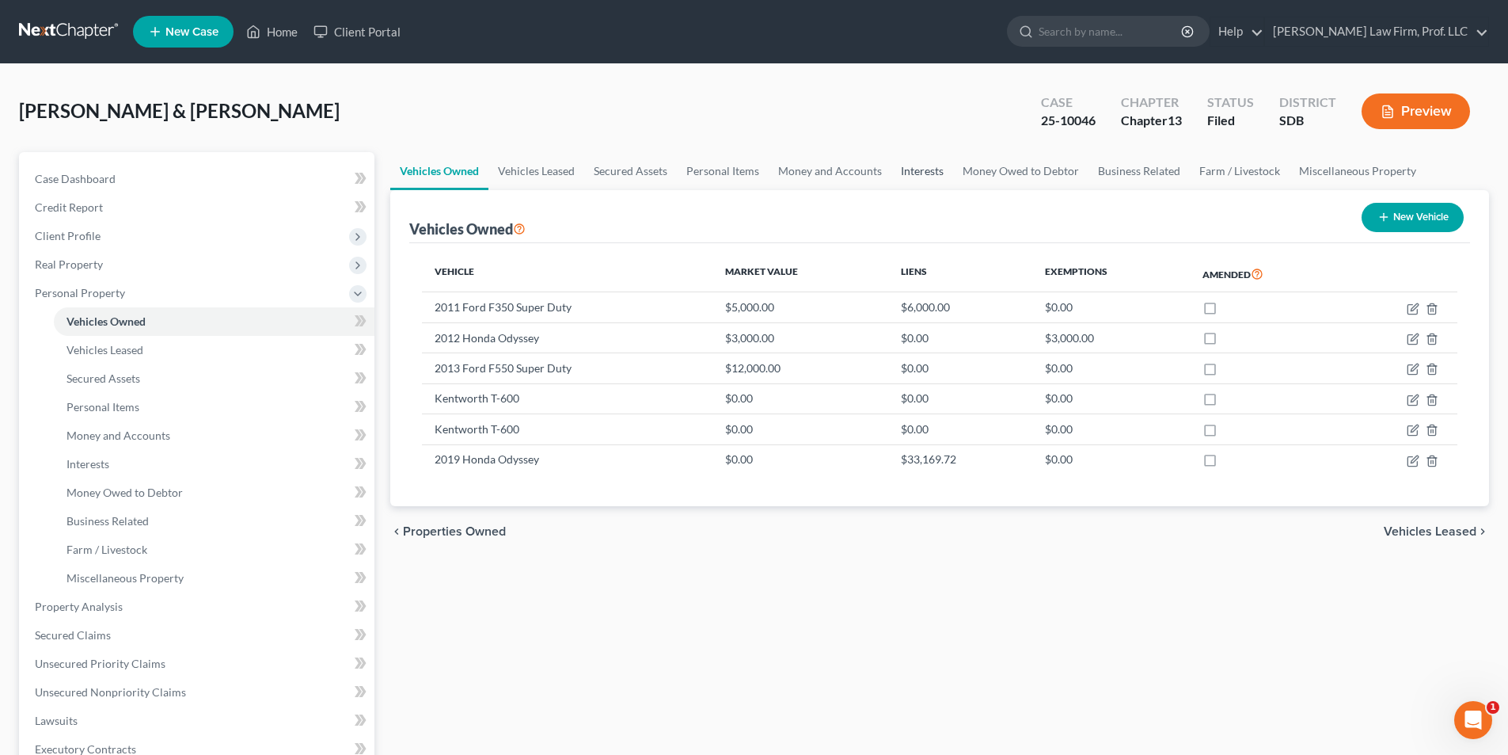
click at [926, 171] on link "Interests" at bounding box center [923, 171] width 62 height 38
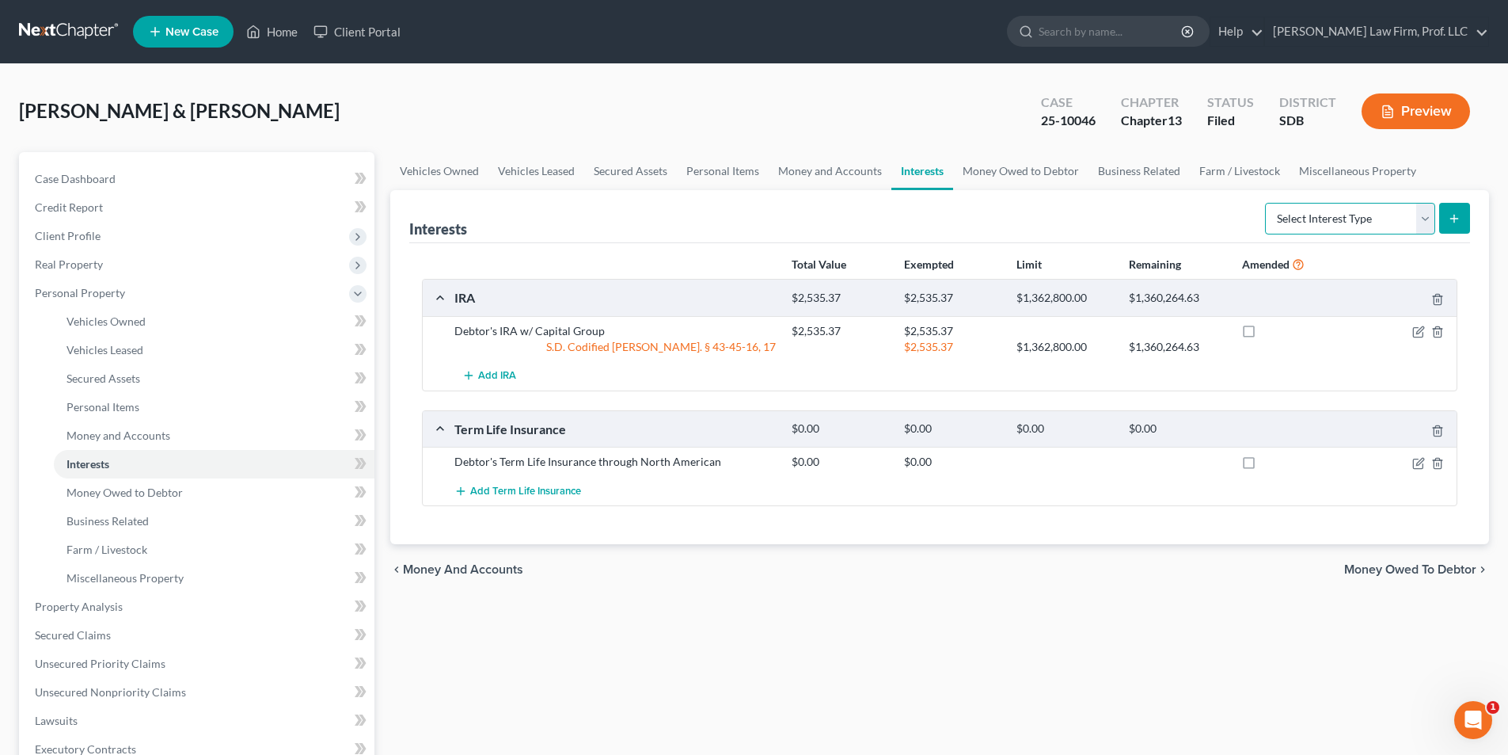
click at [1338, 220] on select "Select Interest Type 401K Annuity Bond Education IRA Government Bond Government…" at bounding box center [1350, 219] width 170 height 32
select select "401k"
click at [1267, 203] on select "Select Interest Type 401K Annuity Bond Education IRA Government Bond Government…" at bounding box center [1350, 219] width 170 height 32
click at [1443, 211] on button "submit" at bounding box center [1455, 218] width 31 height 31
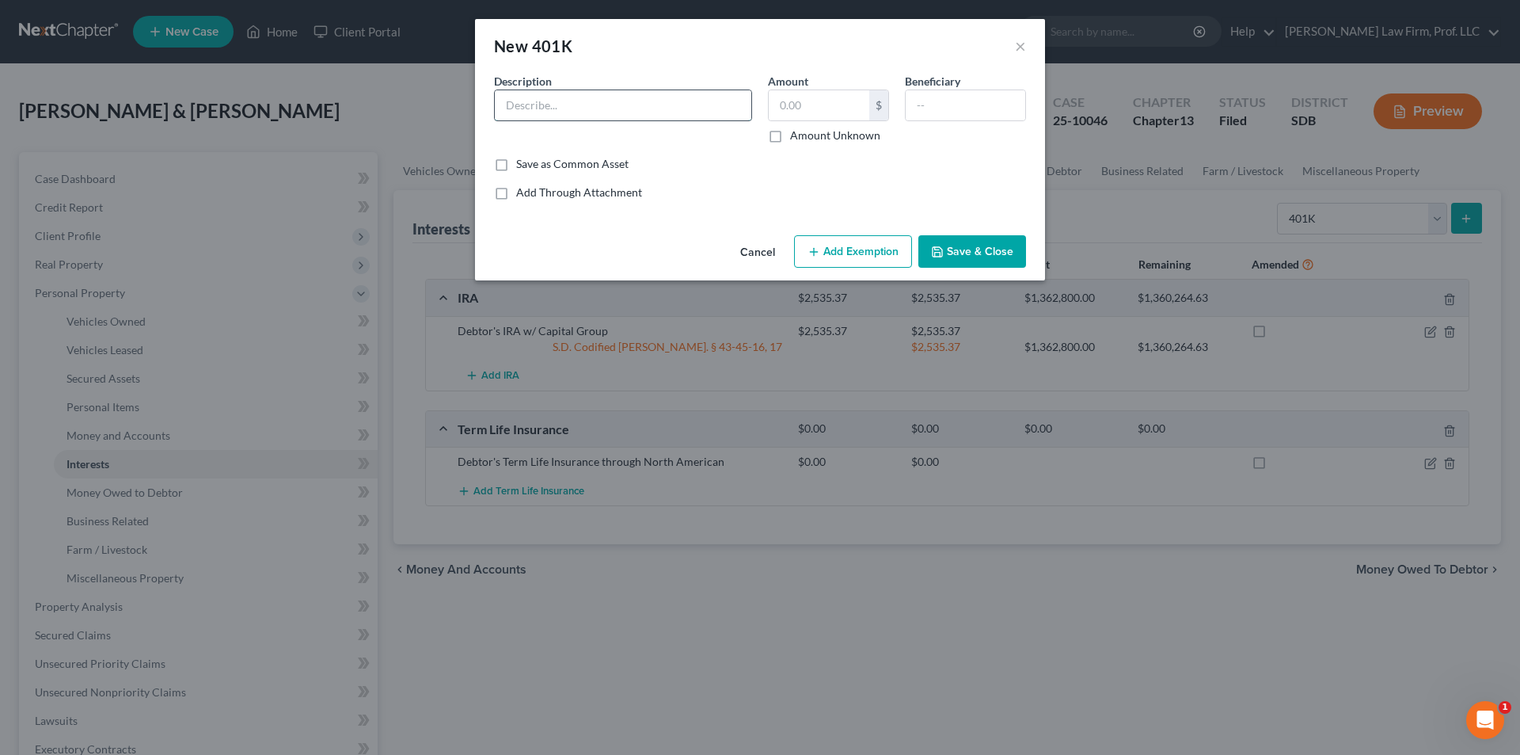
click at [607, 108] on input "text" at bounding box center [623, 105] width 257 height 30
type input "Debtor's 401k through [PERSON_NAME] [PERSON_NAME]"
type input "2,409.60"
click at [844, 258] on button "Add Exemption" at bounding box center [853, 251] width 118 height 33
select select "2"
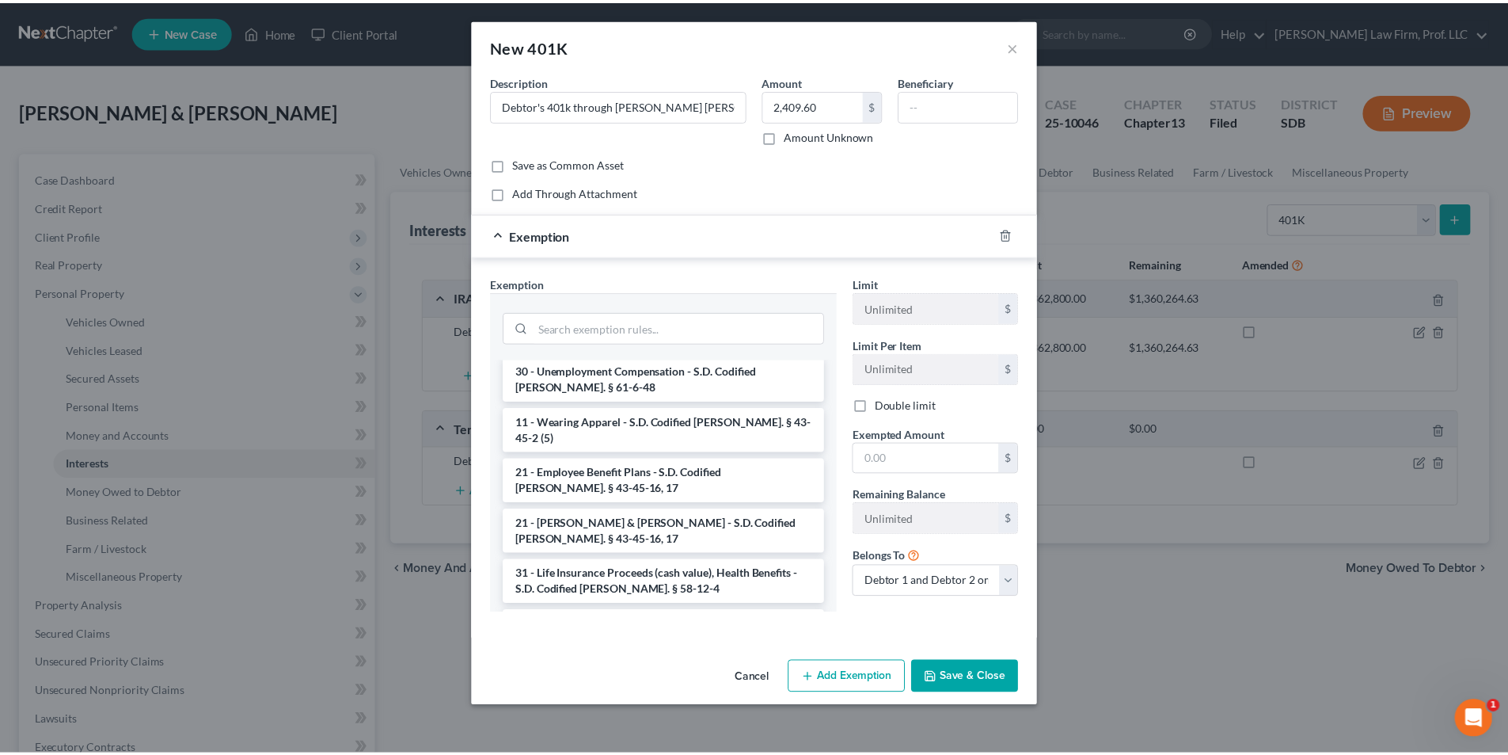
scroll to position [1267, 0]
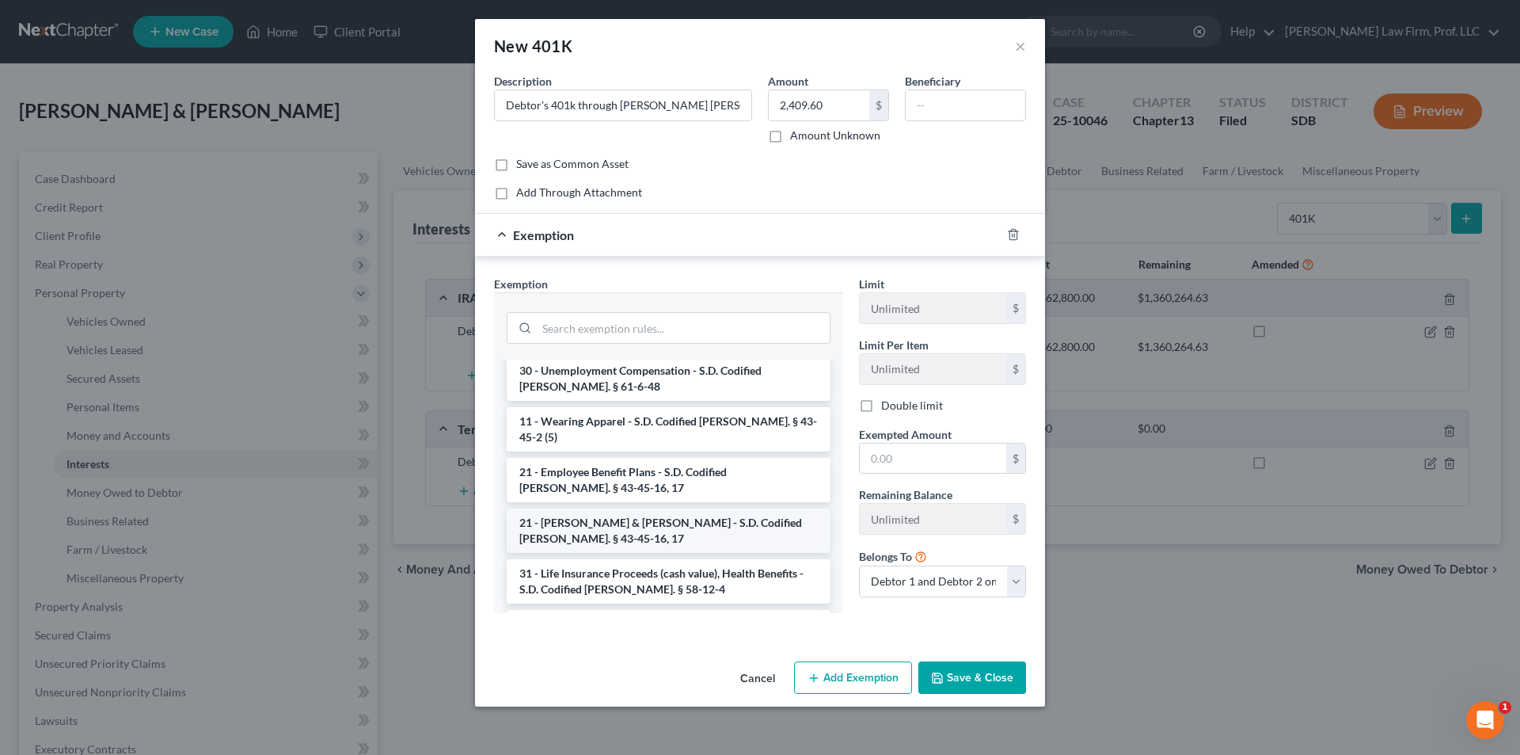
click at [642, 508] on li "21 - [PERSON_NAME] & [PERSON_NAME] - S.D. Codified [PERSON_NAME]. § 43-45-16, 17" at bounding box center [669, 530] width 324 height 44
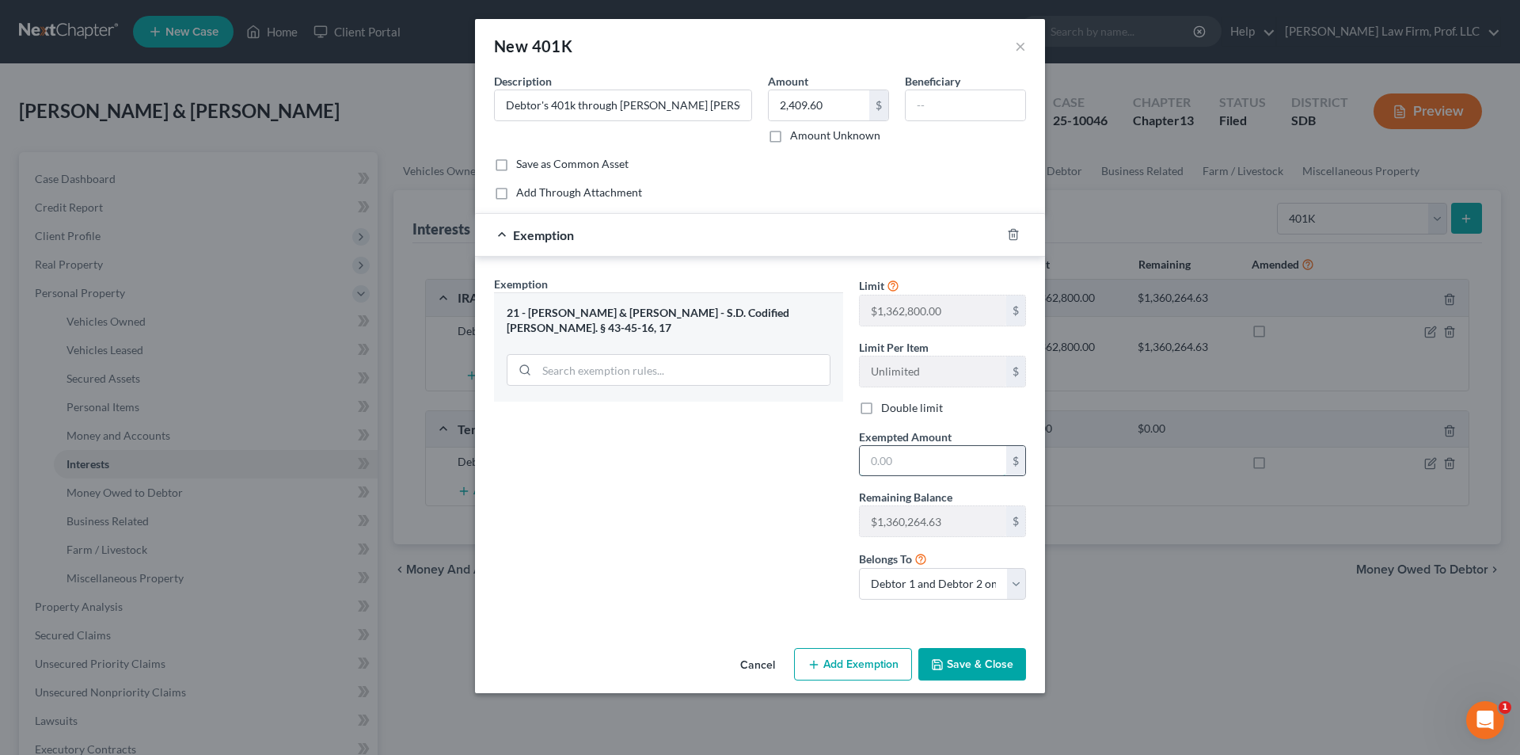
click at [934, 462] on input "text" at bounding box center [933, 461] width 146 height 30
type input "2,409.60"
click at [958, 651] on button "Save & Close" at bounding box center [973, 664] width 108 height 33
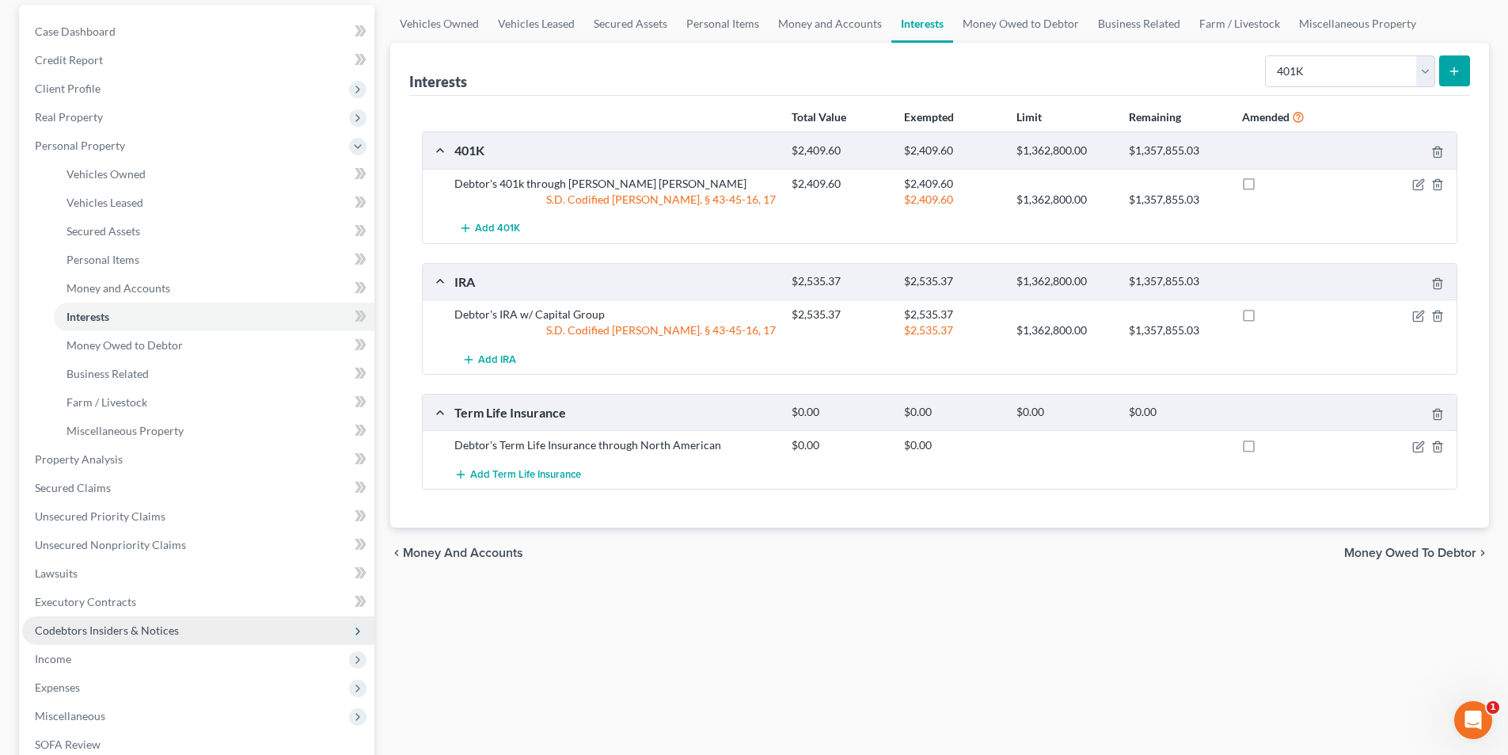
scroll to position [238, 0]
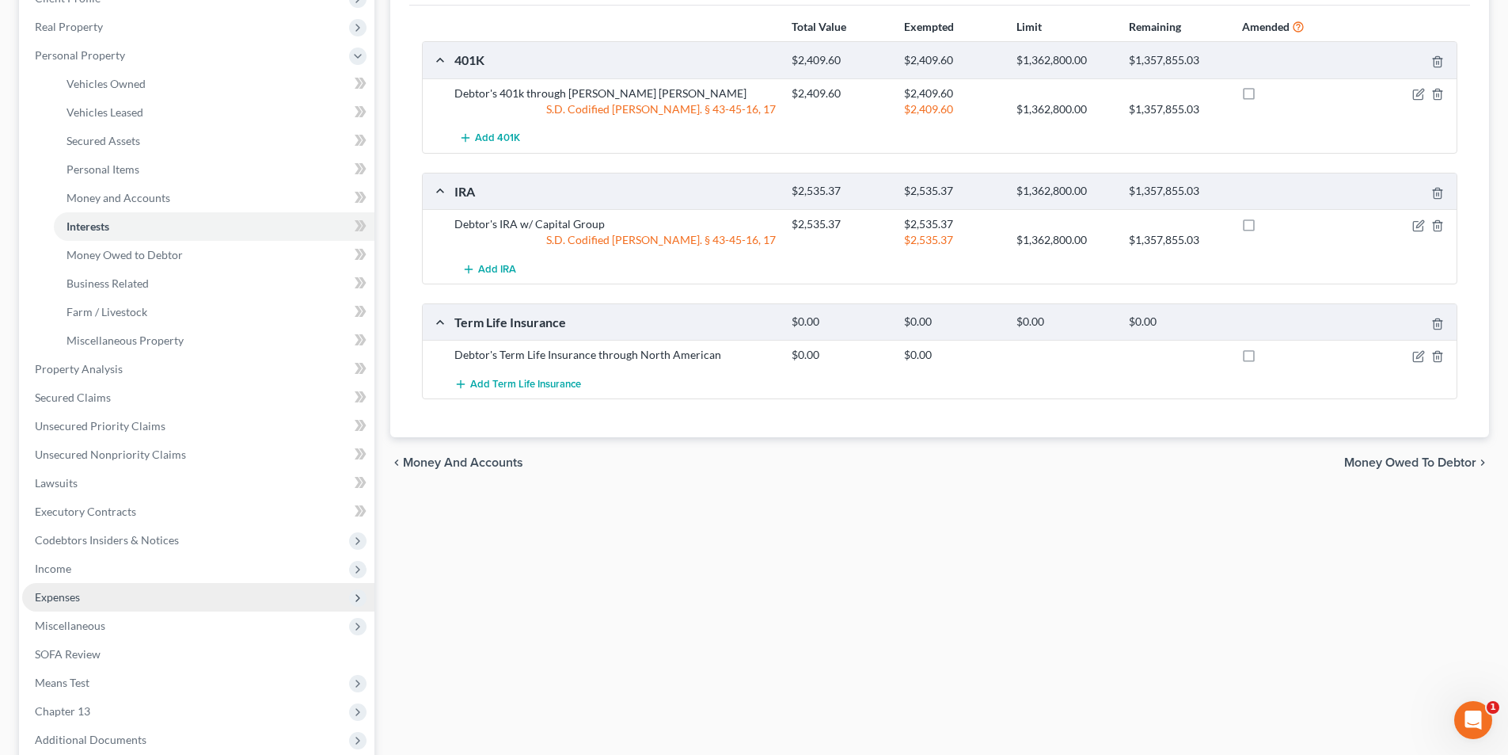
click at [62, 599] on span "Expenses" at bounding box center [57, 596] width 45 height 13
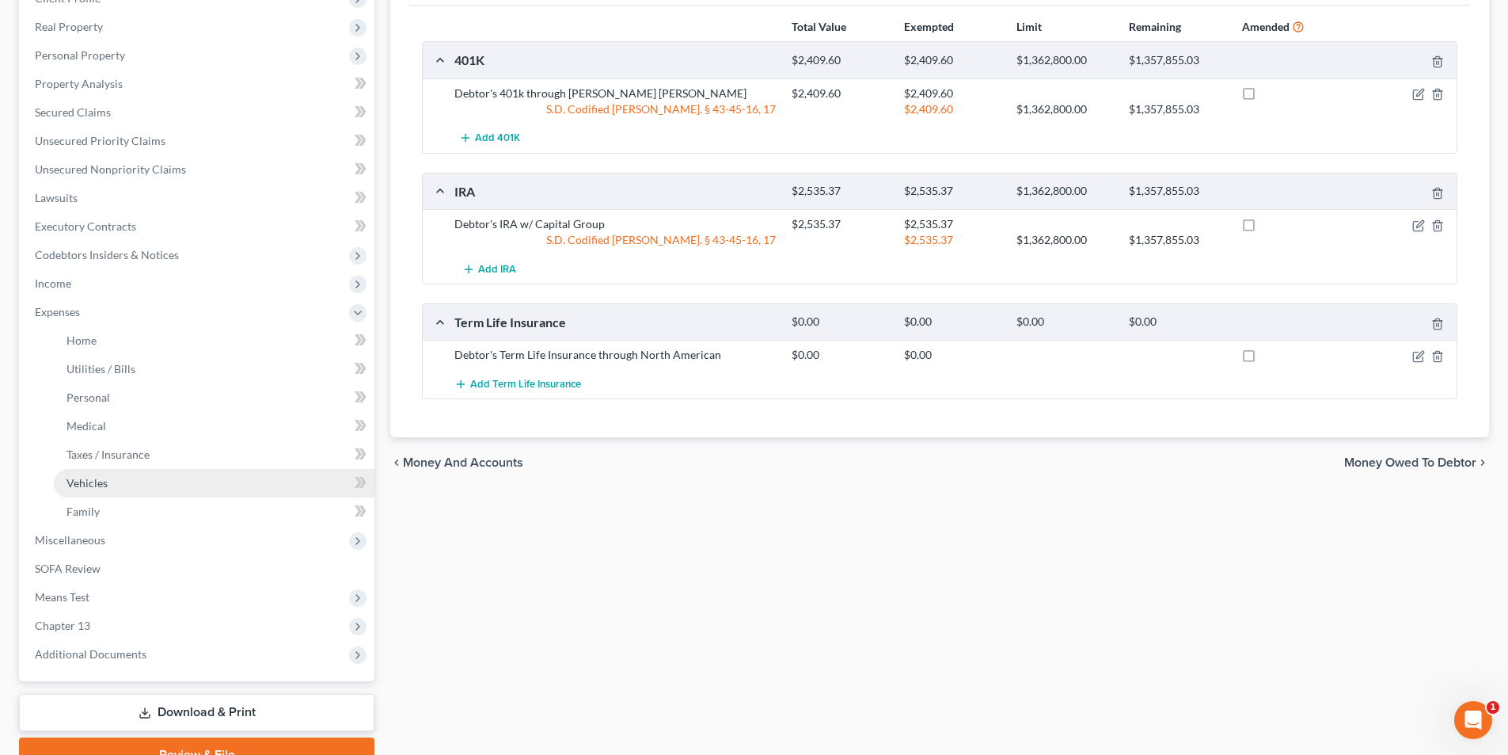
click at [91, 482] on span "Vehicles" at bounding box center [87, 482] width 41 height 13
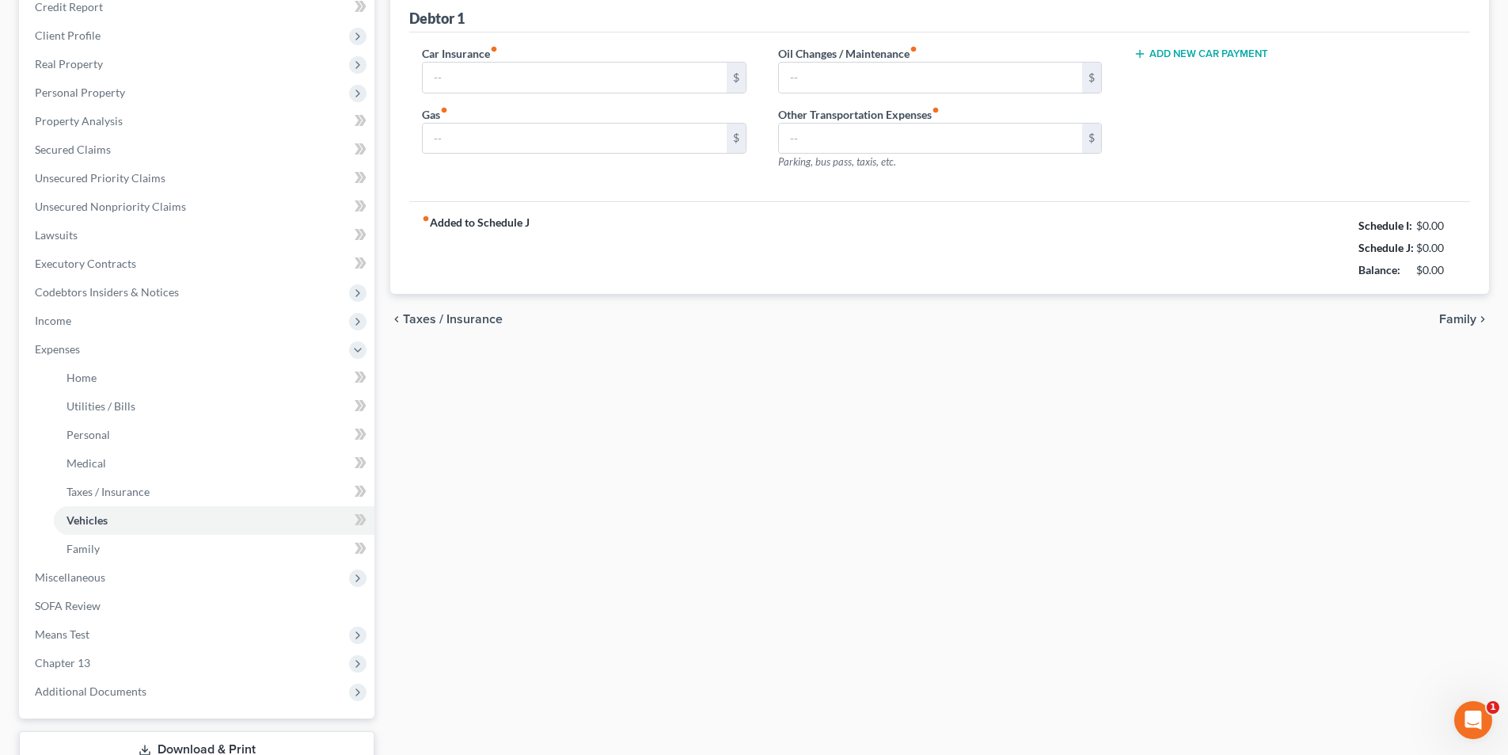
type input "0.00"
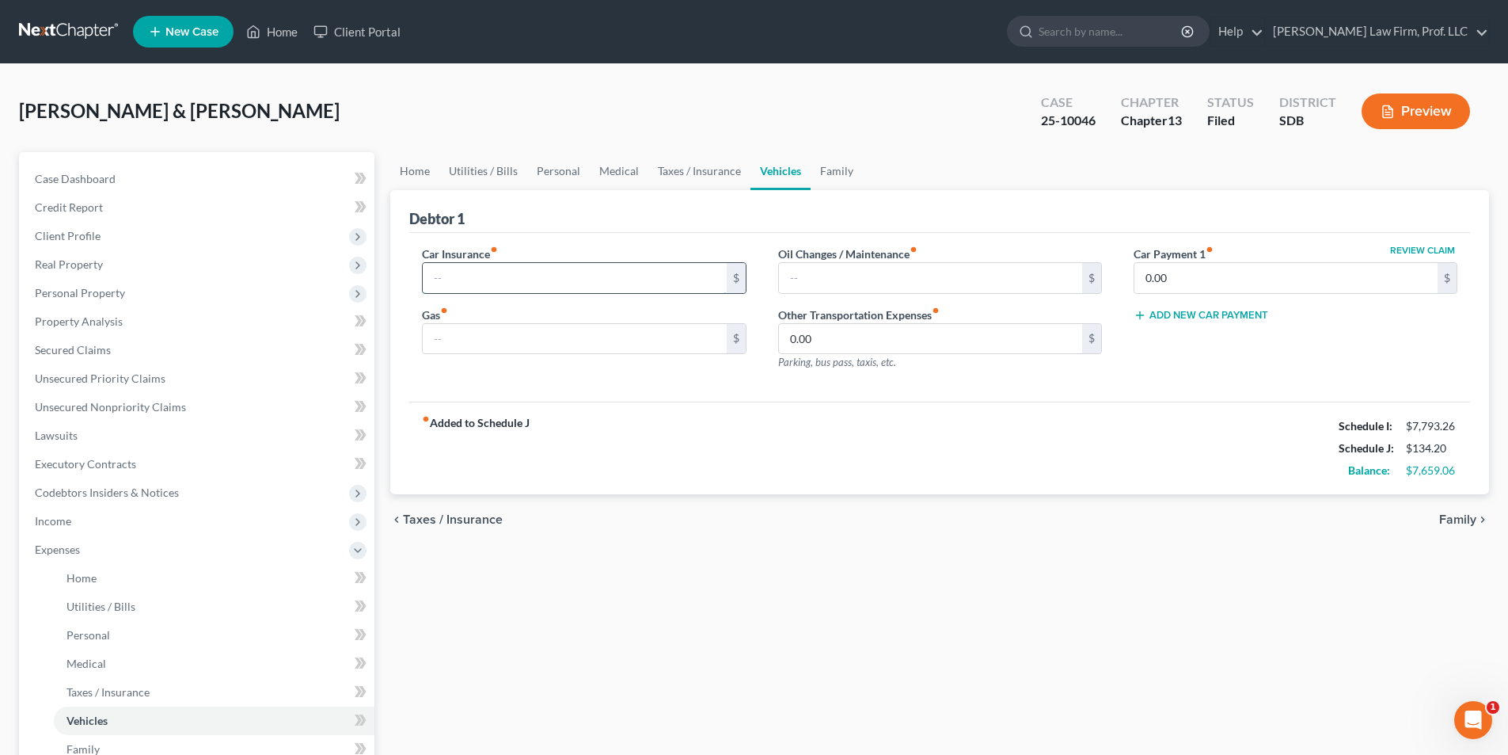
click at [605, 269] on input "text" at bounding box center [574, 278] width 303 height 30
type input "353.75"
drag, startPoint x: 69, startPoint y: 286, endPoint x: 63, endPoint y: 293, distance: 9.5
click at [70, 287] on span "Personal Property" at bounding box center [80, 292] width 90 height 13
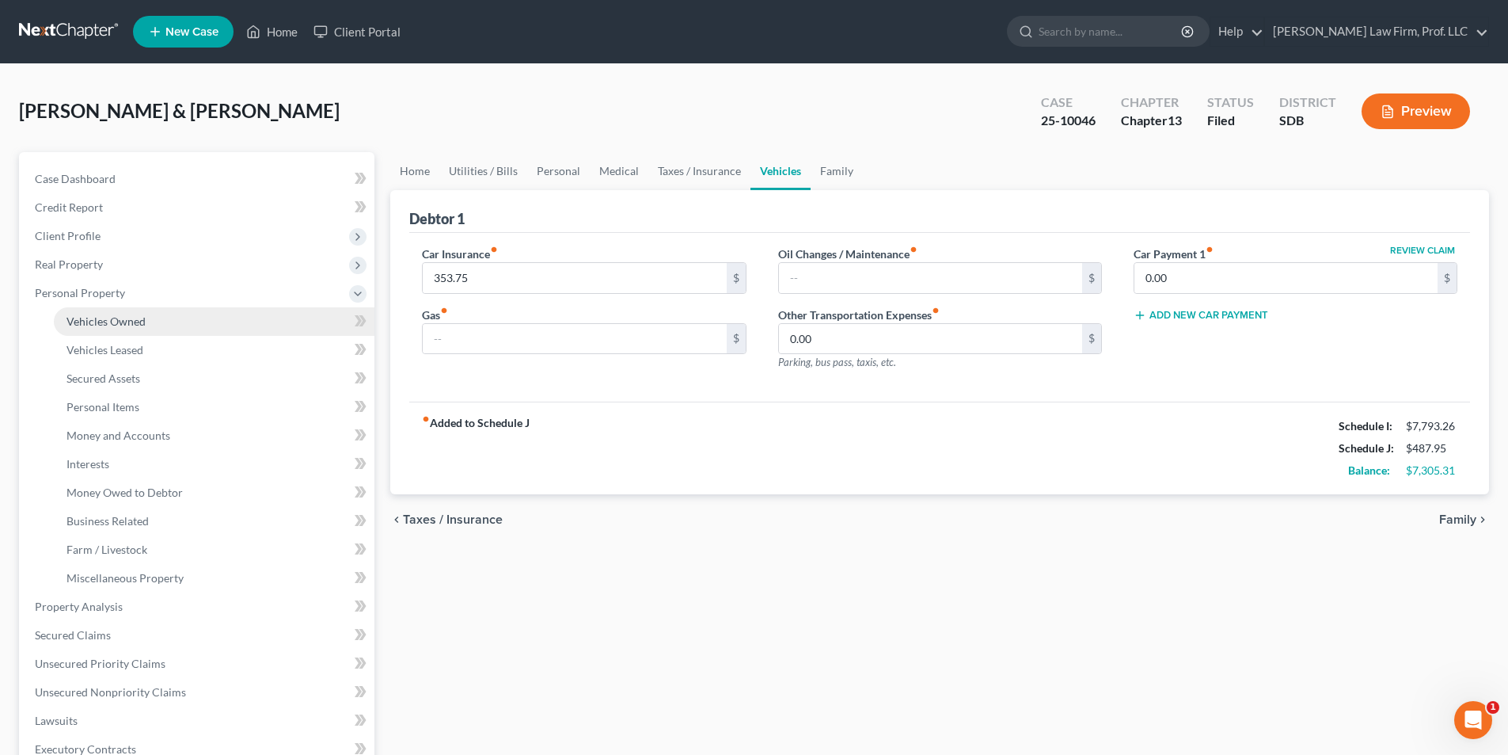
click at [78, 319] on span "Vehicles Owned" at bounding box center [106, 320] width 79 height 13
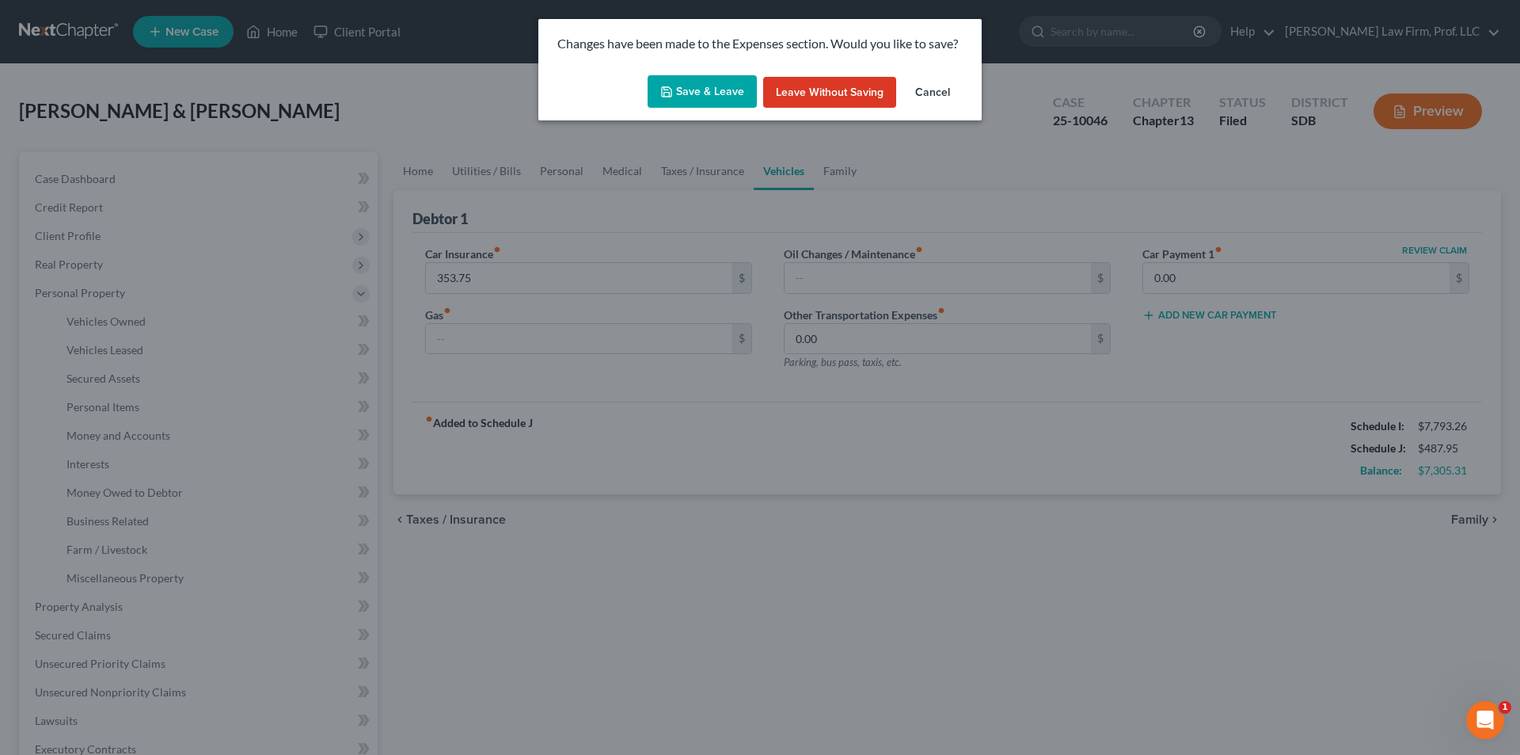
click at [681, 83] on button "Save & Leave" at bounding box center [702, 91] width 109 height 33
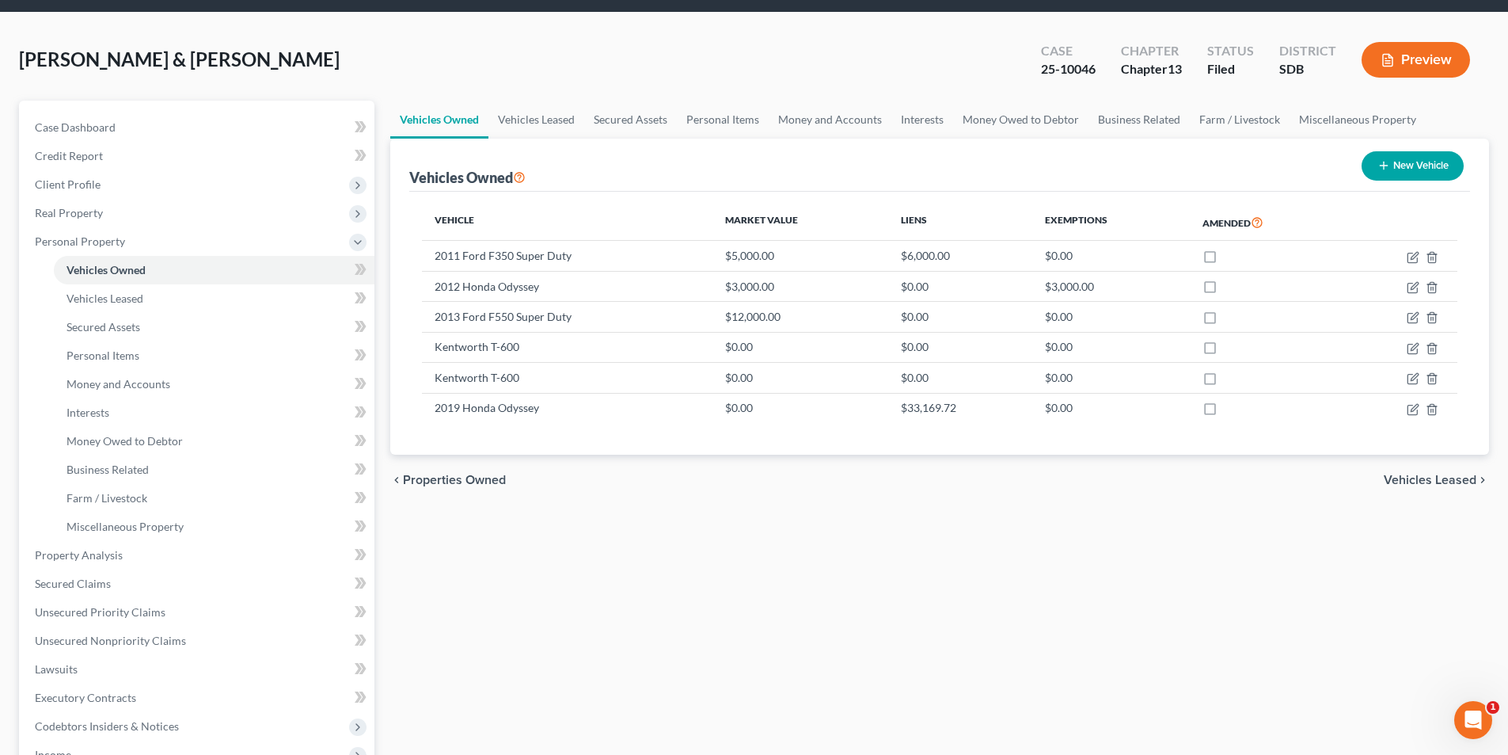
scroll to position [317, 0]
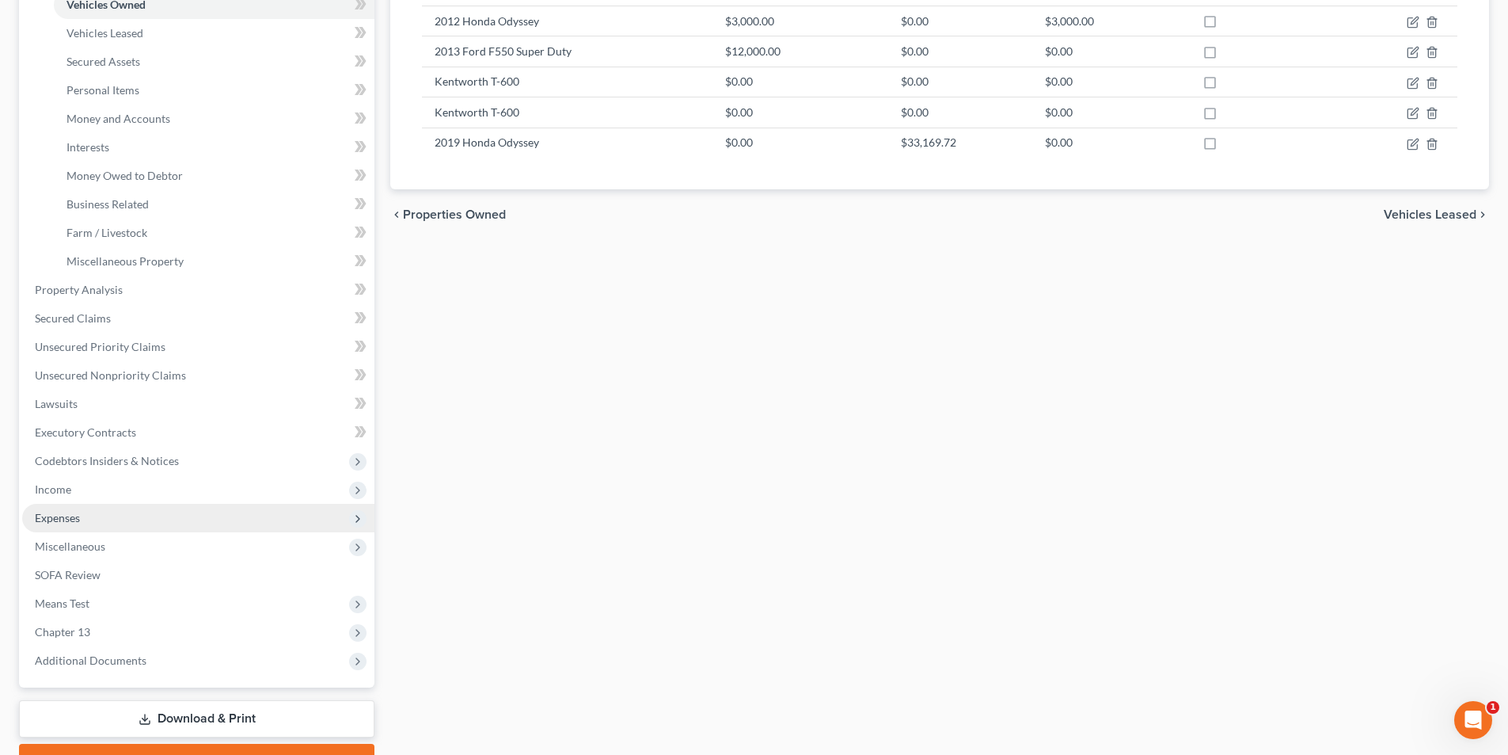
click at [51, 515] on span "Expenses" at bounding box center [57, 517] width 45 height 13
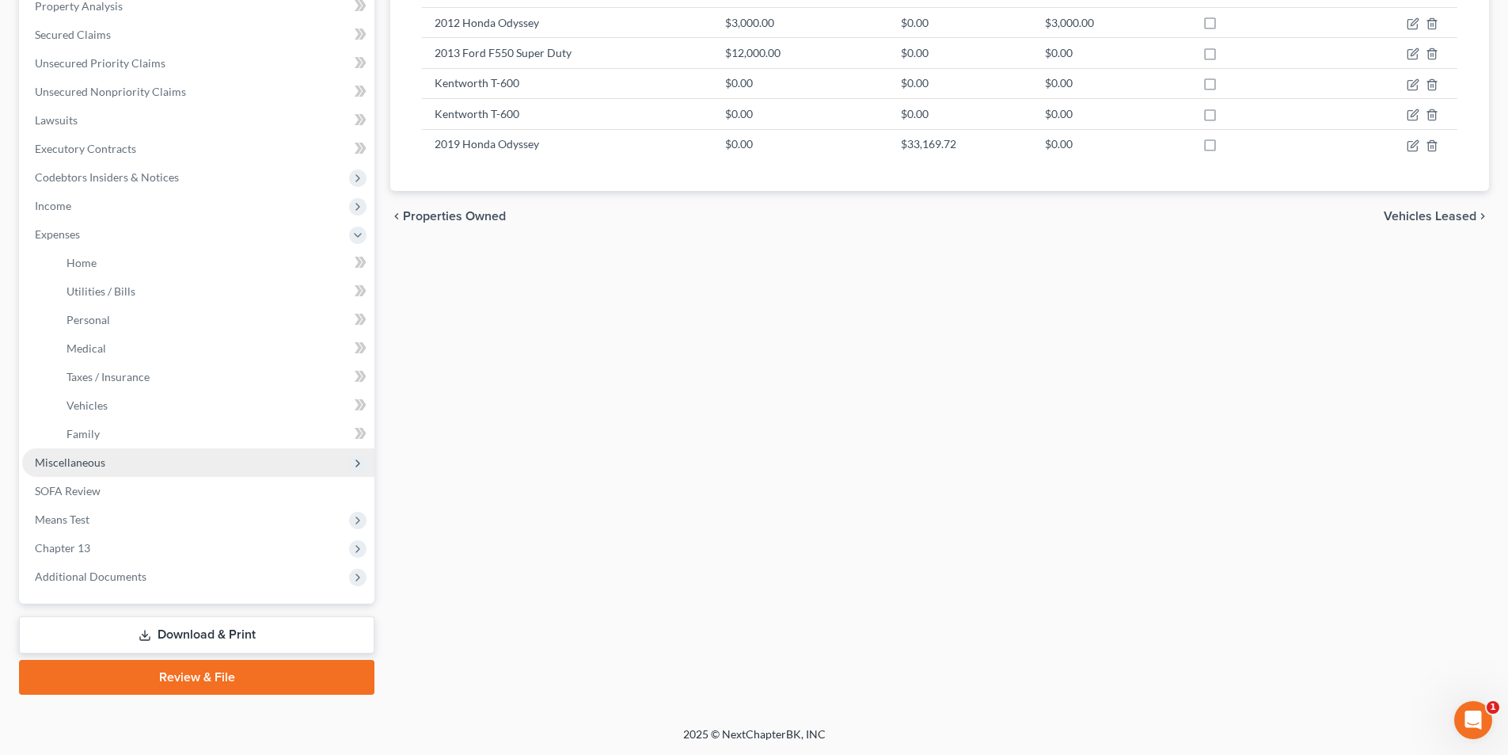
scroll to position [315, 0]
click at [93, 269] on link "Home" at bounding box center [214, 263] width 321 height 29
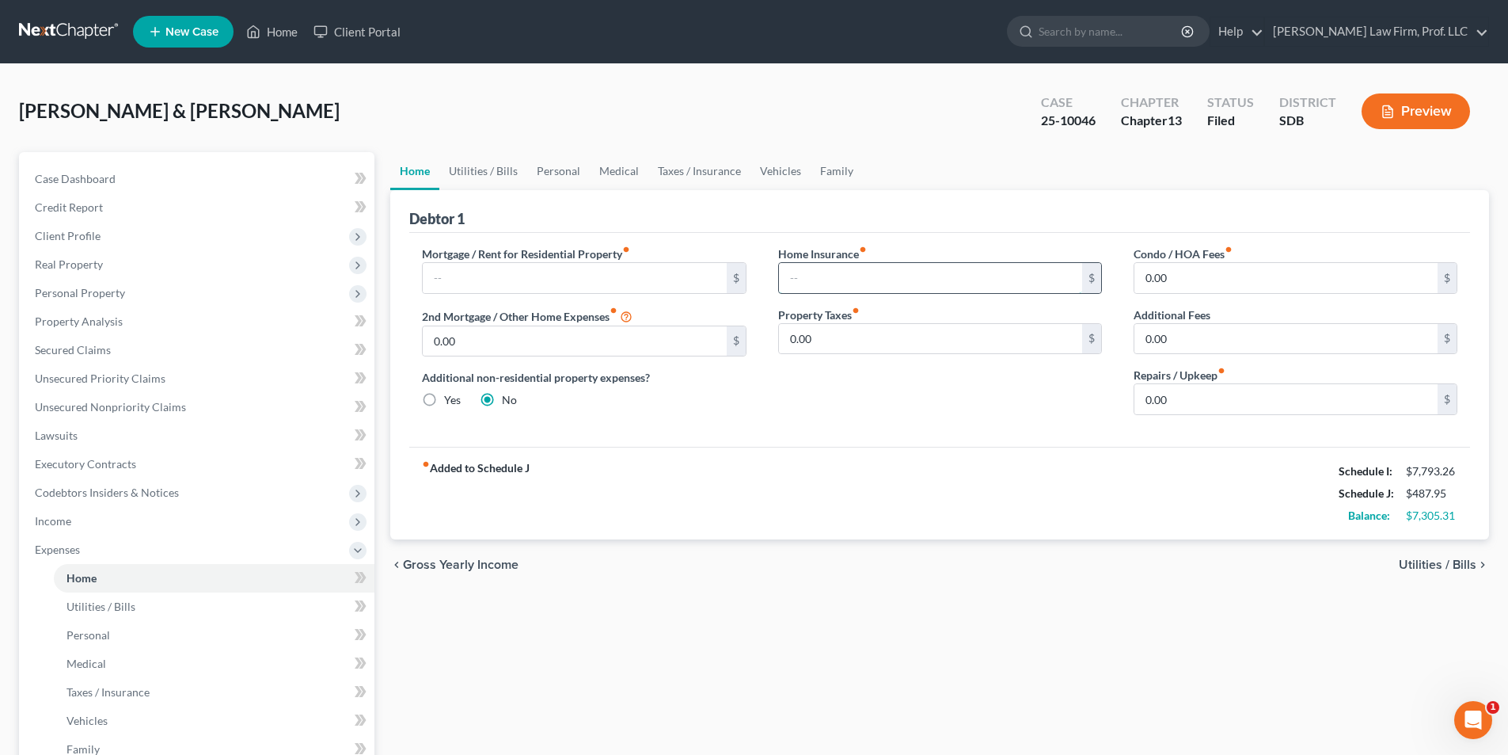
click at [858, 272] on input "text" at bounding box center [930, 278] width 303 height 30
type input "251.18"
click at [63, 258] on span "Real Property" at bounding box center [69, 263] width 68 height 13
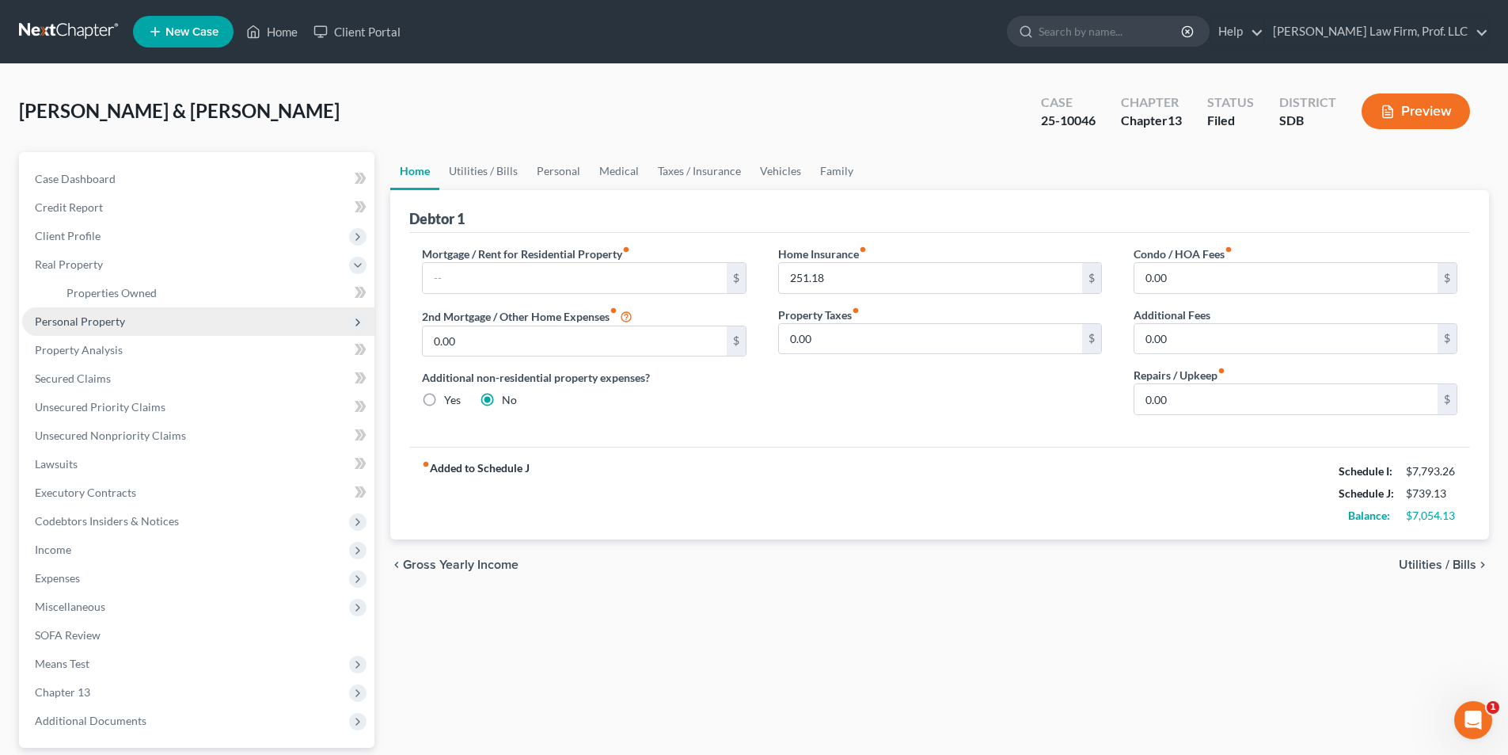
click at [81, 323] on span "Personal Property" at bounding box center [80, 320] width 90 height 13
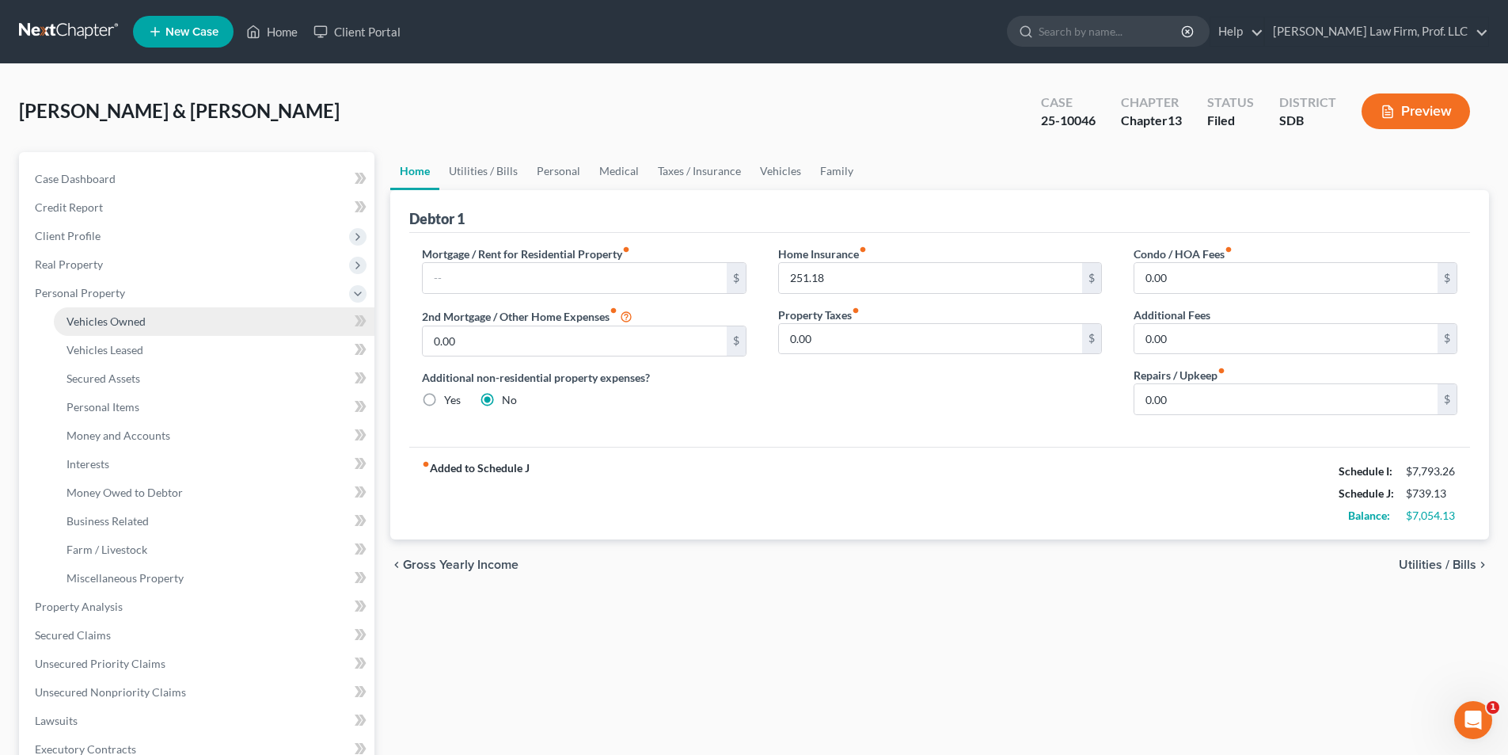
click at [99, 327] on span "Vehicles Owned" at bounding box center [106, 320] width 79 height 13
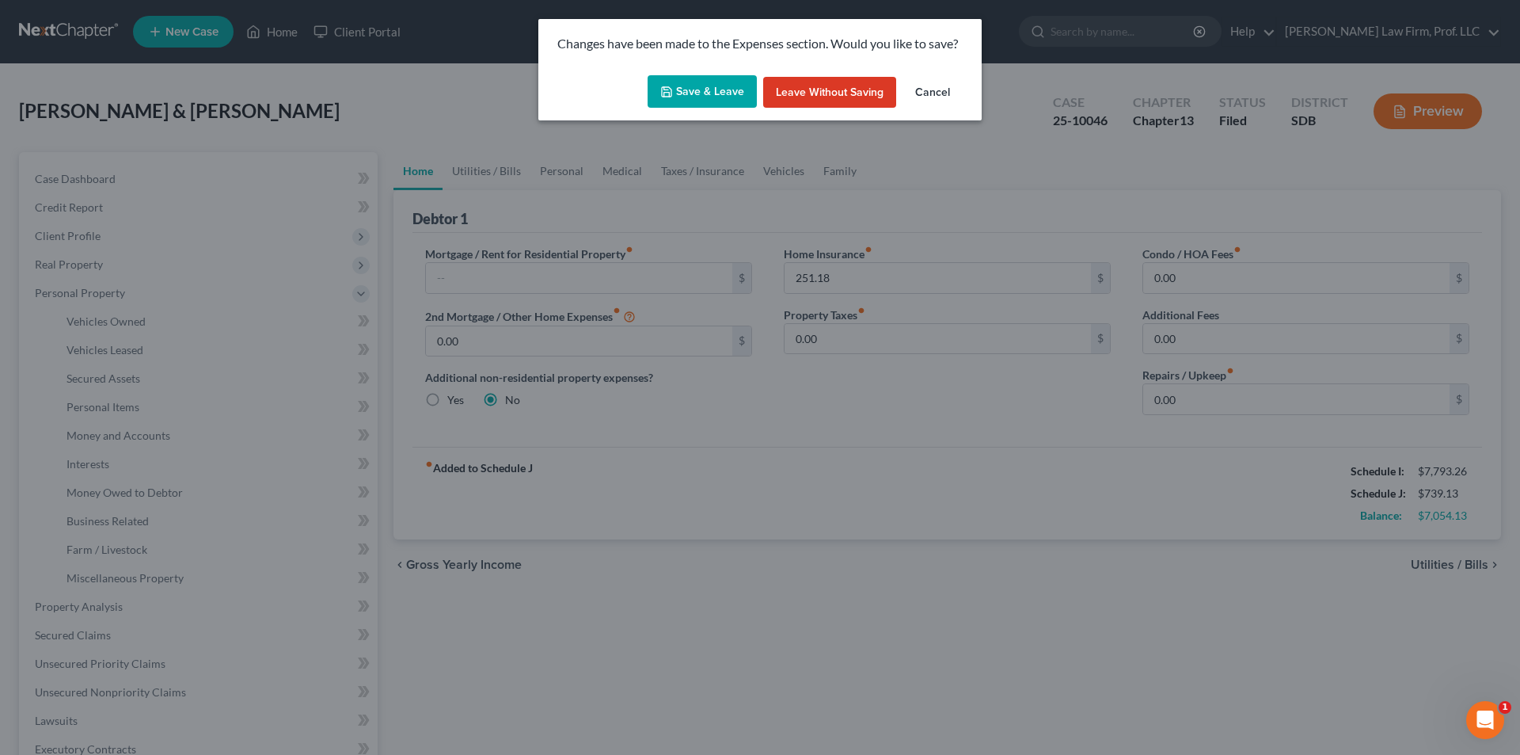
click at [710, 93] on button "Save & Leave" at bounding box center [702, 91] width 109 height 33
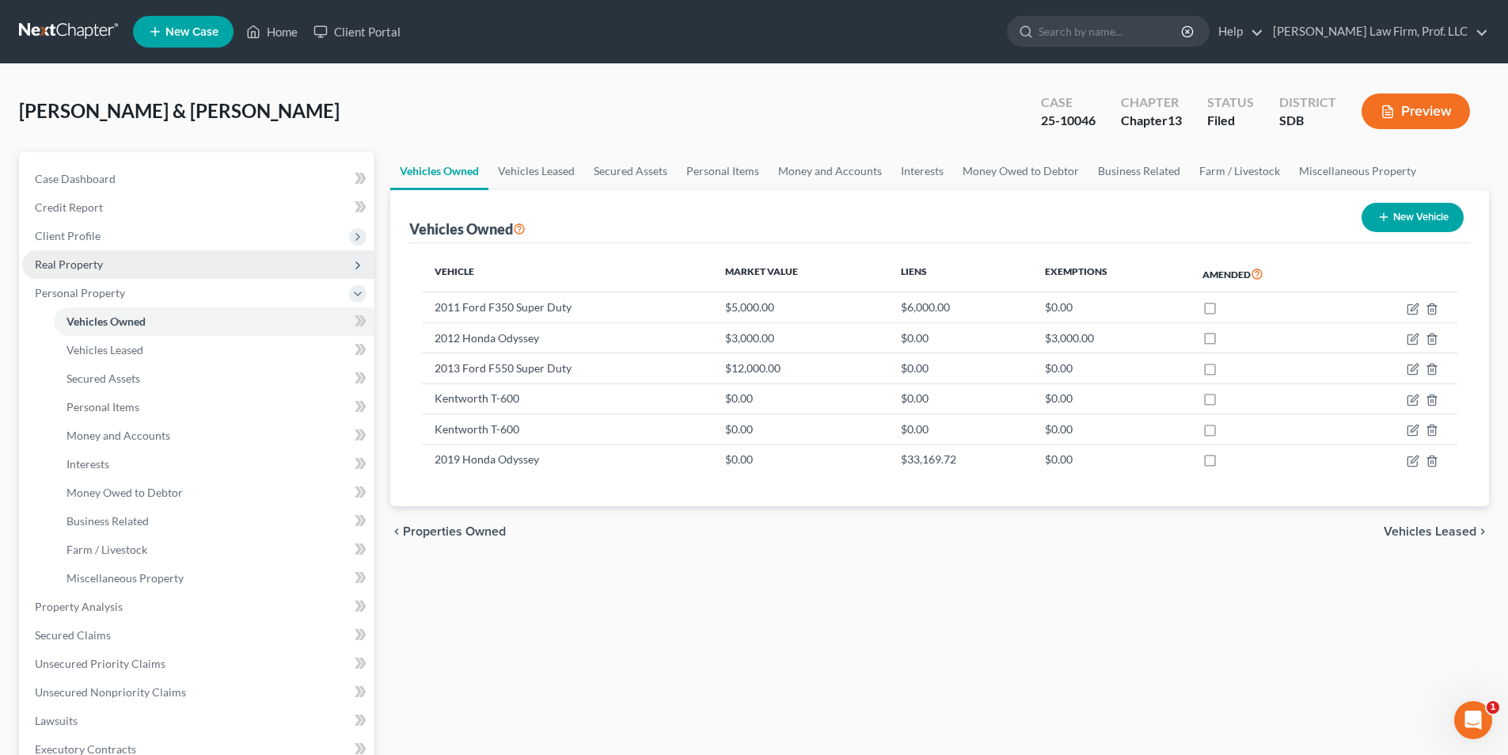
click at [82, 262] on span "Real Property" at bounding box center [69, 263] width 68 height 13
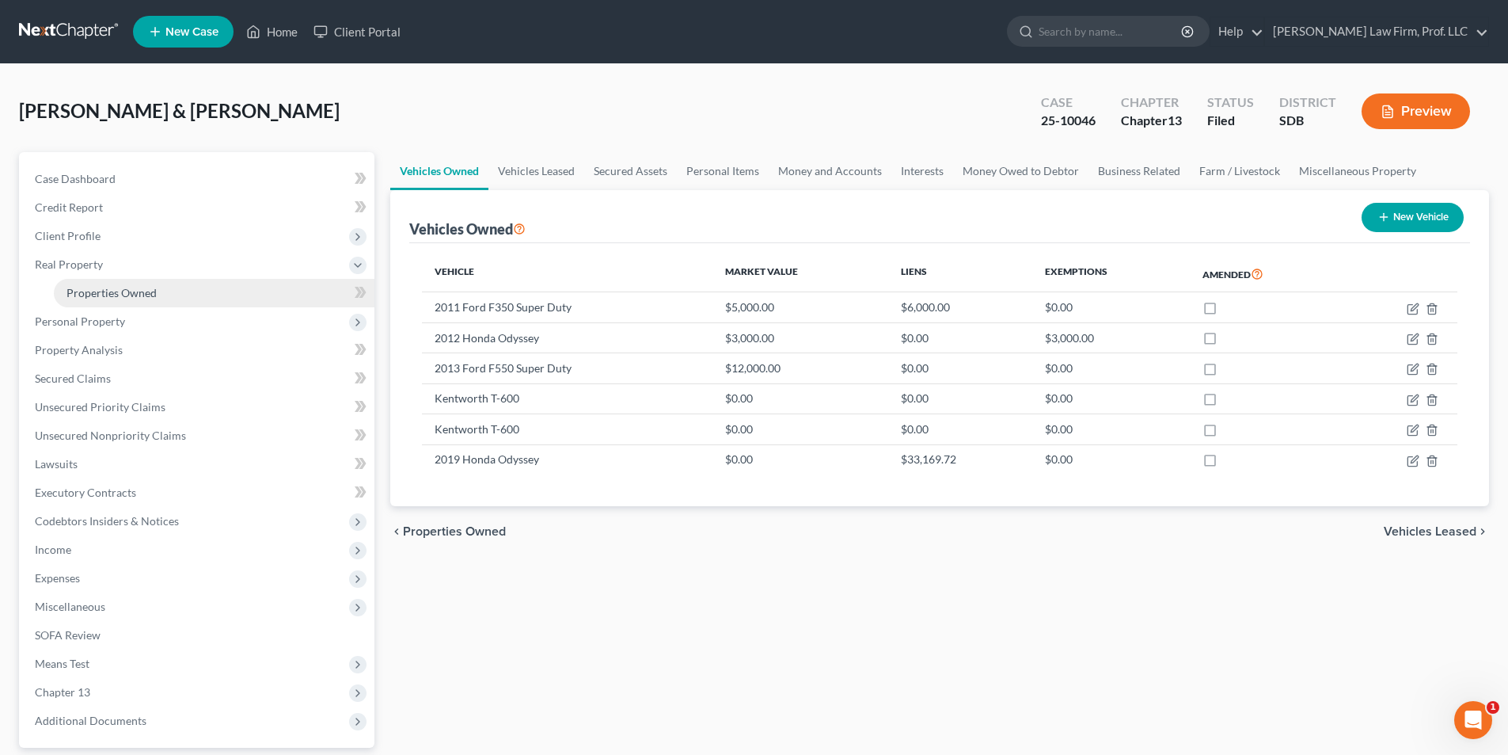
click at [107, 294] on span "Properties Owned" at bounding box center [112, 292] width 90 height 13
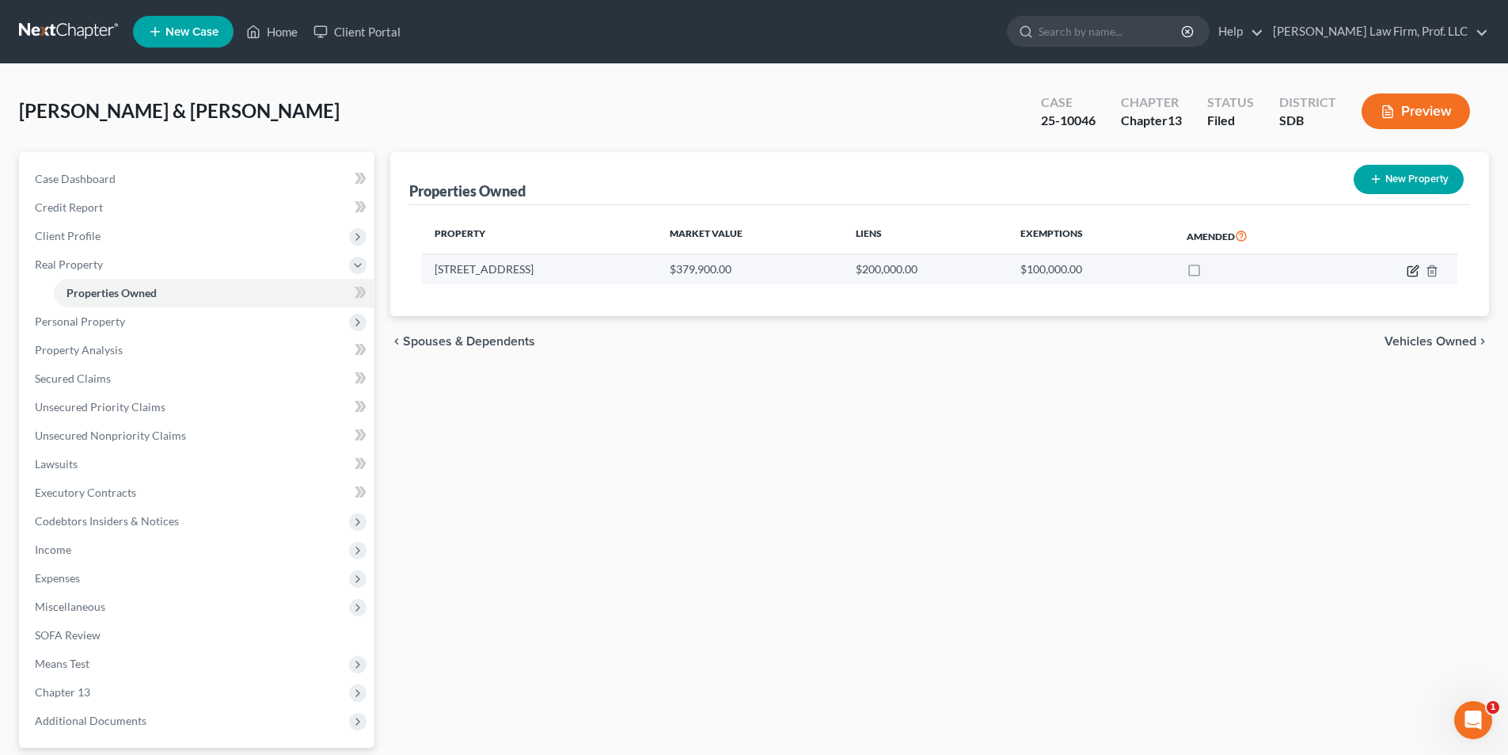
click at [1413, 272] on icon "button" at bounding box center [1413, 270] width 13 height 13
select select "43"
select select "2"
select select "0"
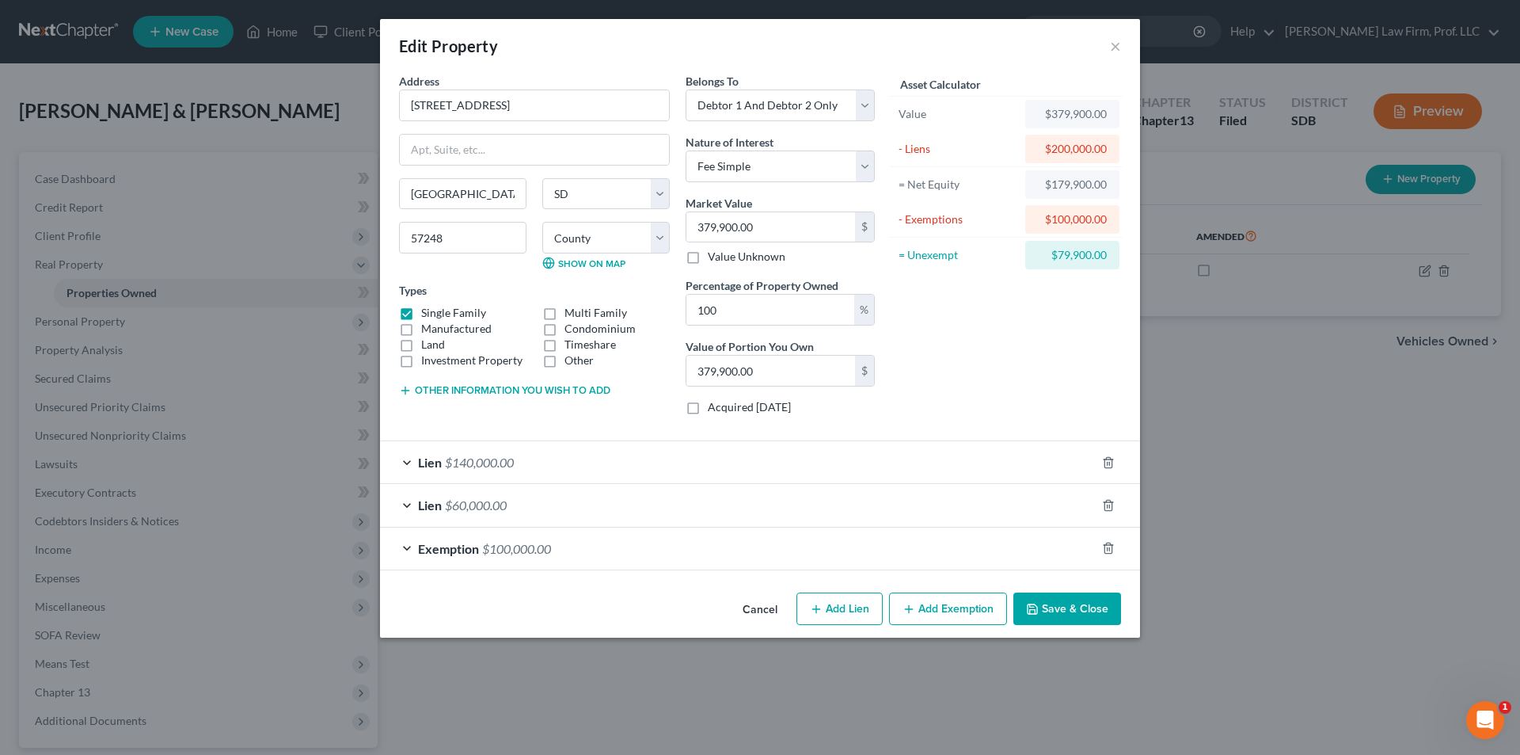
click at [481, 460] on span "$140,000.00" at bounding box center [479, 462] width 69 height 15
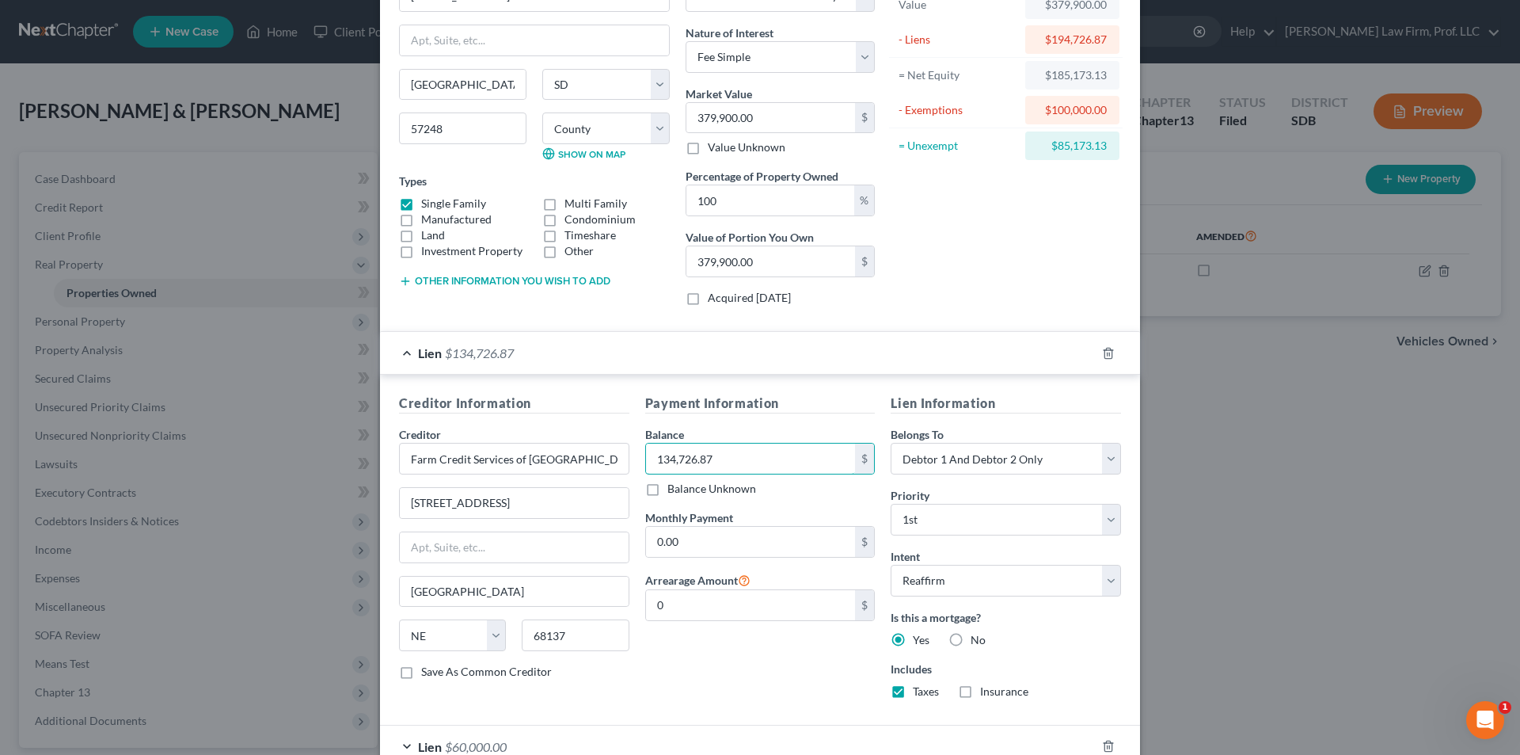
scroll to position [158, 0]
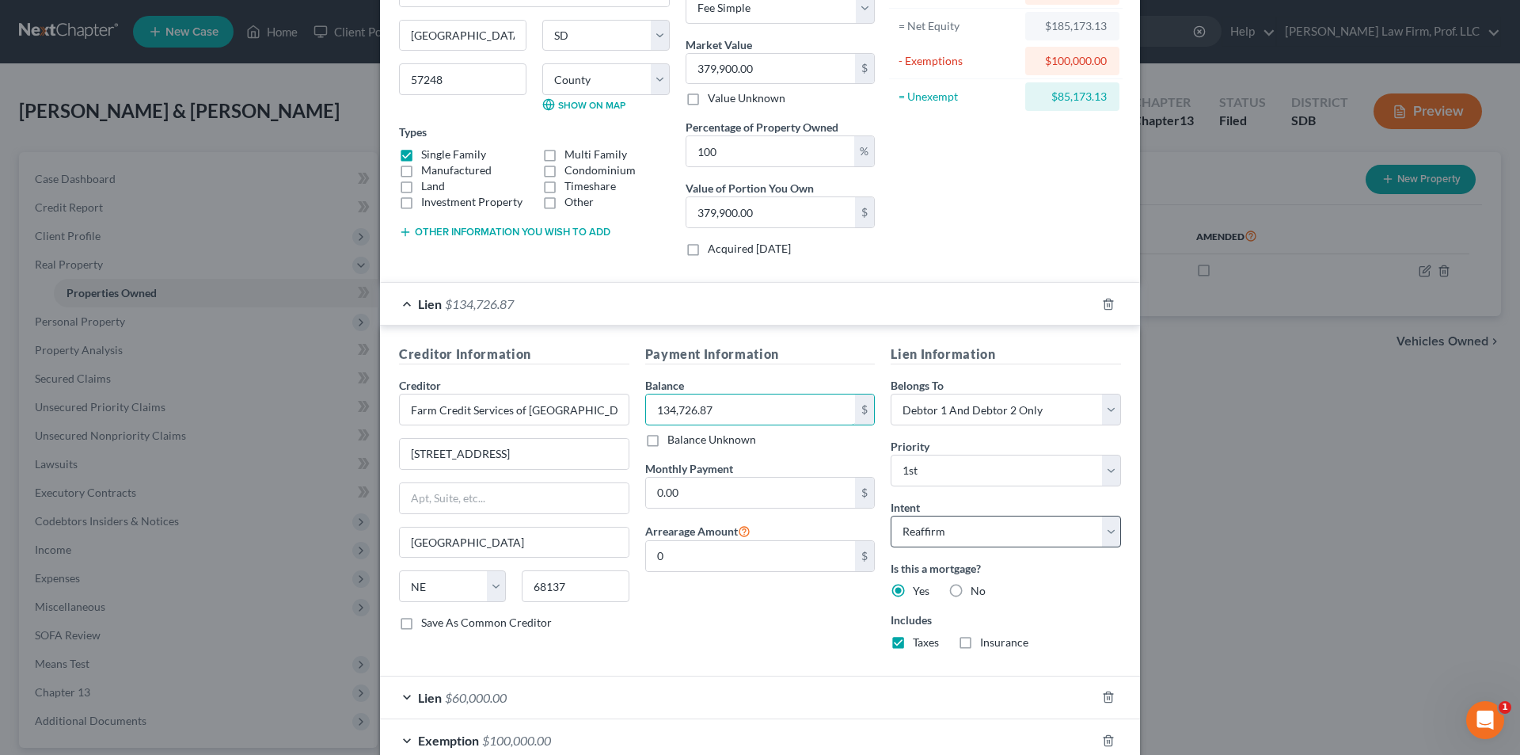
type input "134,726.87"
click at [985, 525] on select "Select Surrender Redeem Reaffirm Avoid Other" at bounding box center [1006, 531] width 230 height 32
select select "4"
click at [891, 515] on select "Select Surrender Redeem Reaffirm Avoid Other" at bounding box center [1006, 531] width 230 height 32
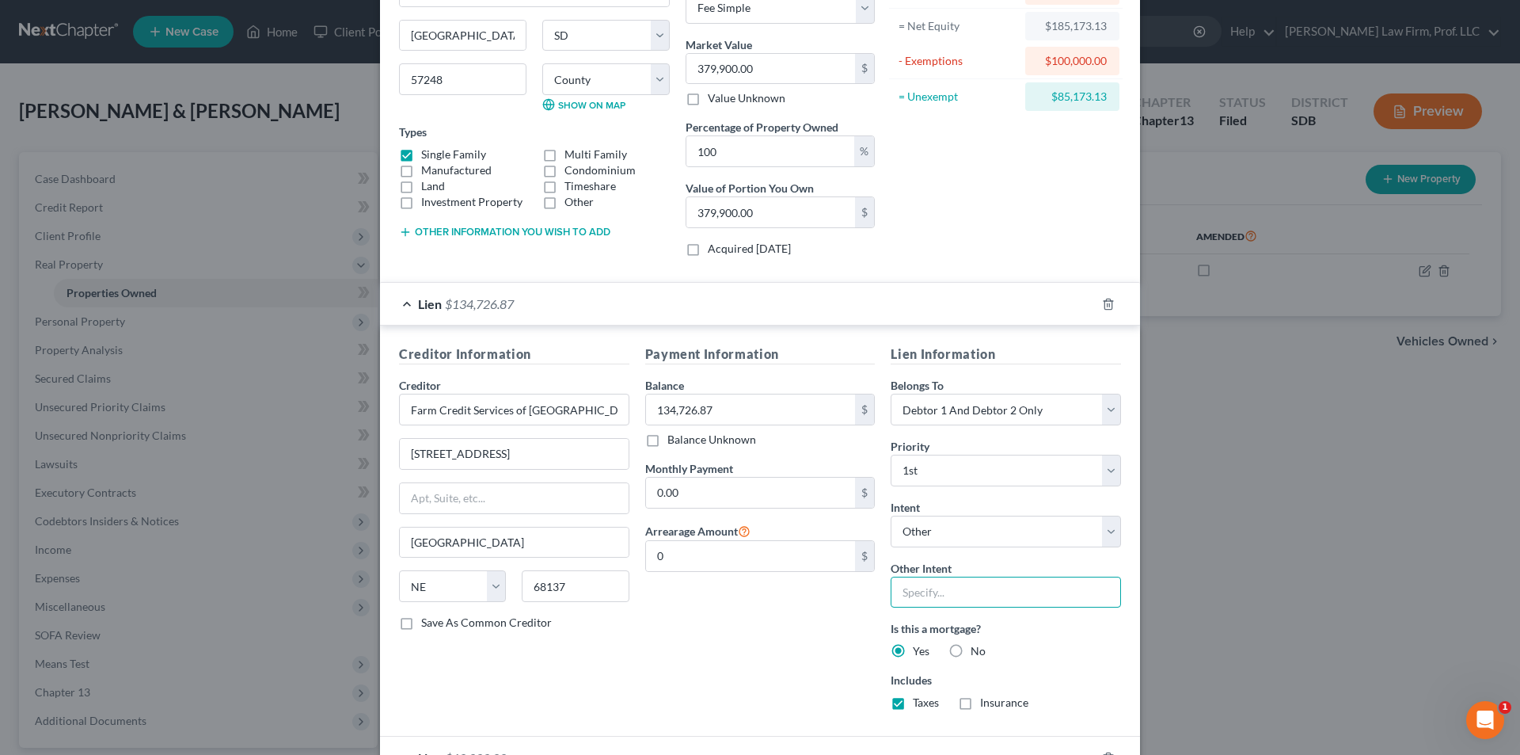
click at [935, 588] on input "text" at bounding box center [1006, 592] width 230 height 32
type input "Retain and pay pursuant to contract"
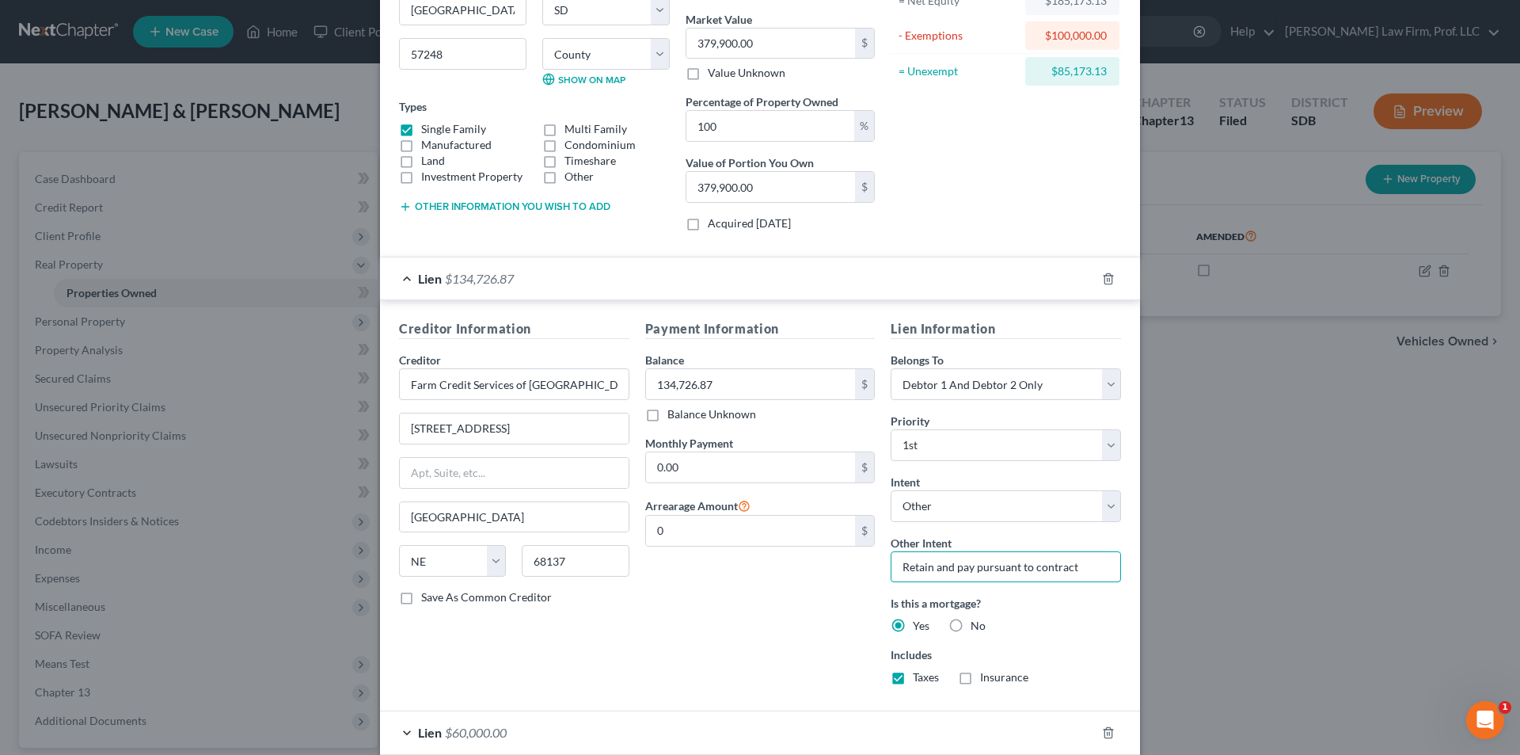
scroll to position [314, 0]
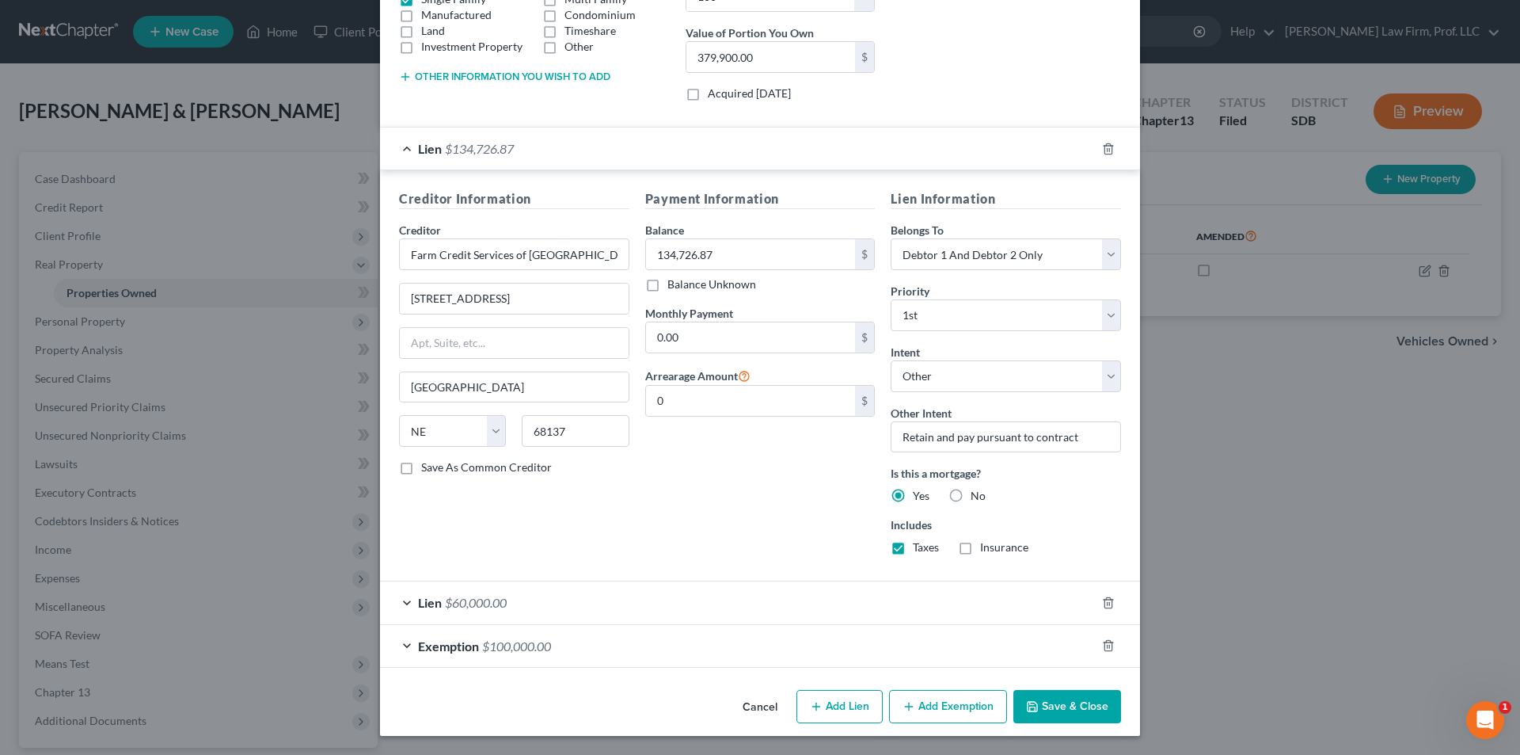
click at [913, 549] on label "Taxes" at bounding box center [926, 547] width 26 height 16
click at [919, 549] on input "Taxes" at bounding box center [924, 544] width 10 height 10
checkbox input "false"
click at [493, 599] on span "$60,000.00" at bounding box center [476, 602] width 62 height 15
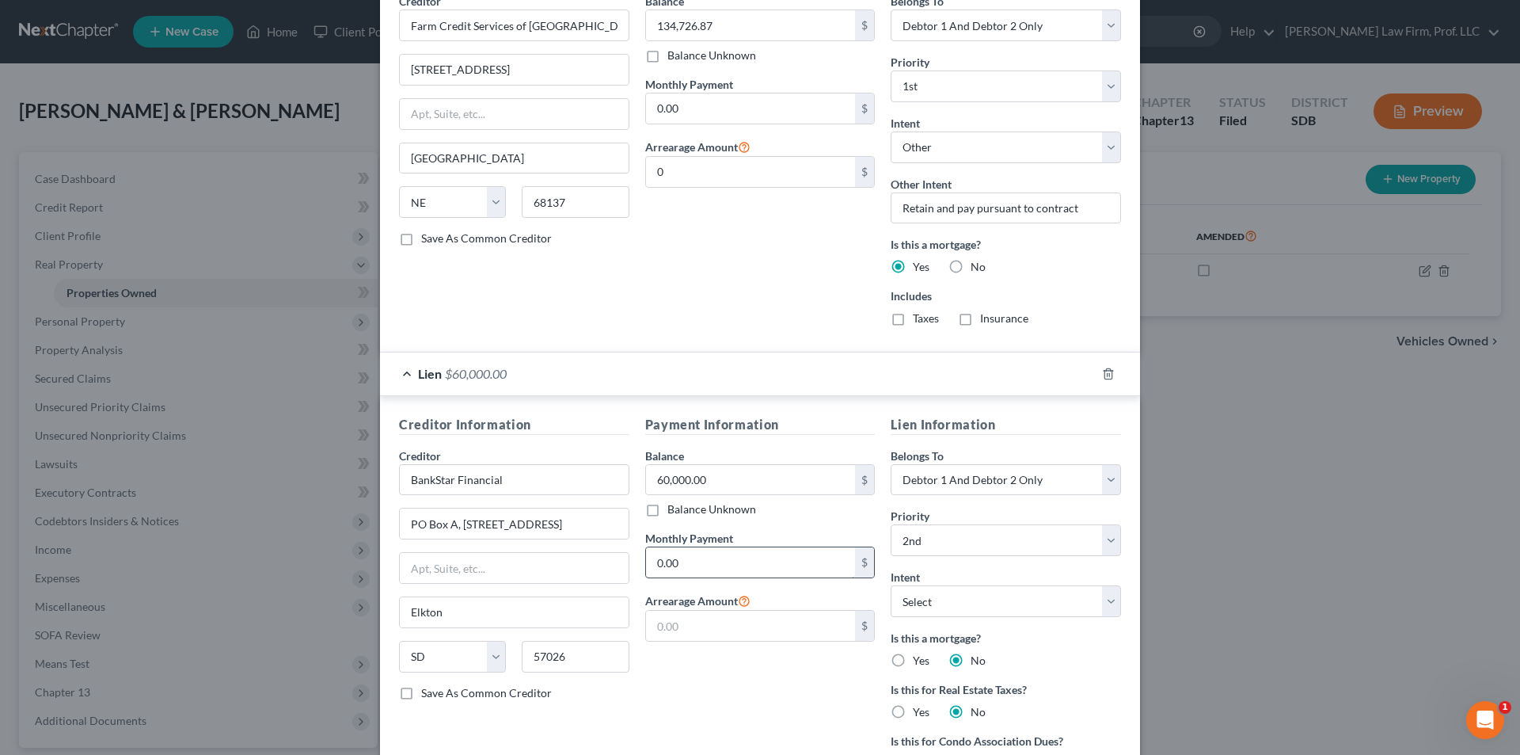
scroll to position [551, 0]
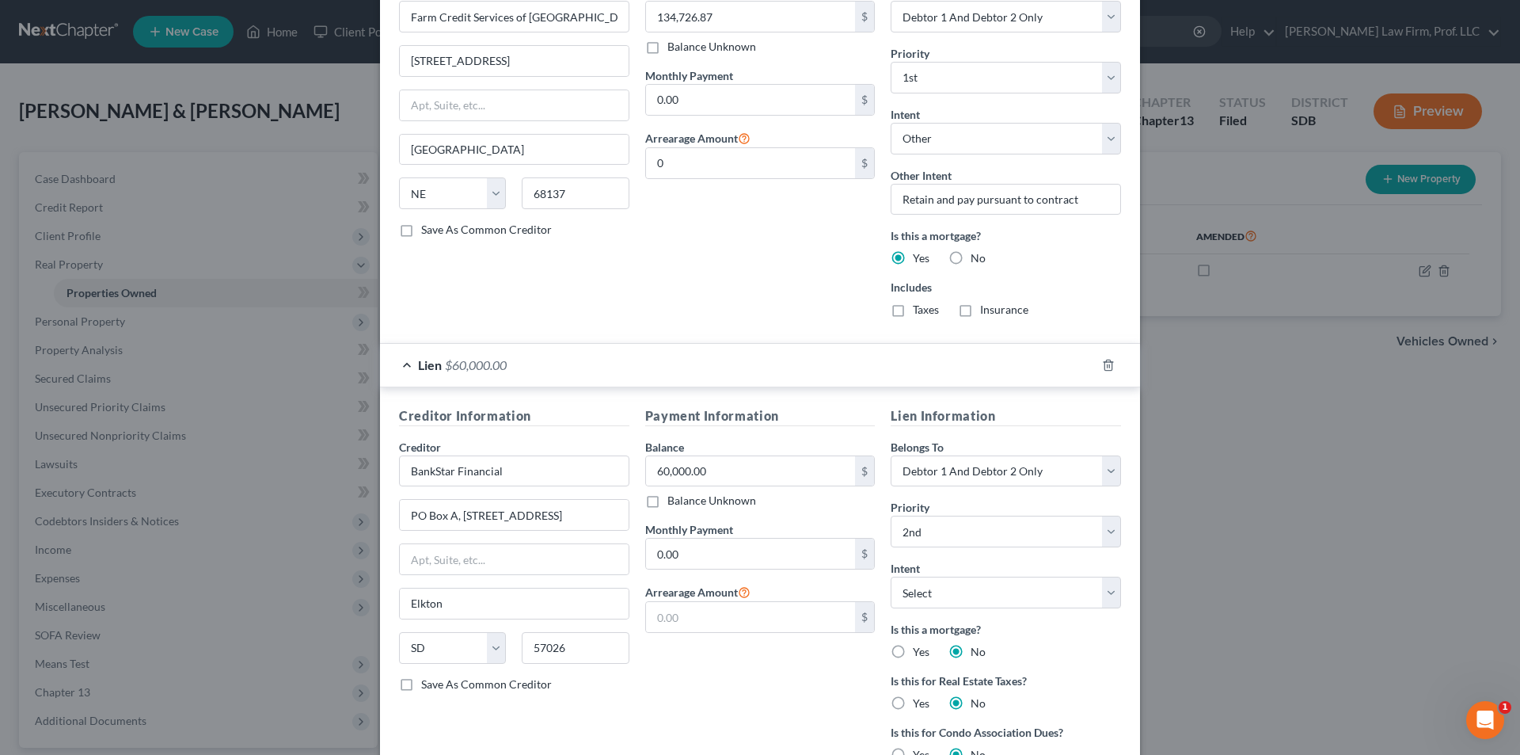
click at [913, 702] on label "Yes" at bounding box center [921, 703] width 17 height 16
click at [919, 702] on input "Yes" at bounding box center [924, 700] width 10 height 10
radio input "true"
radio input "false"
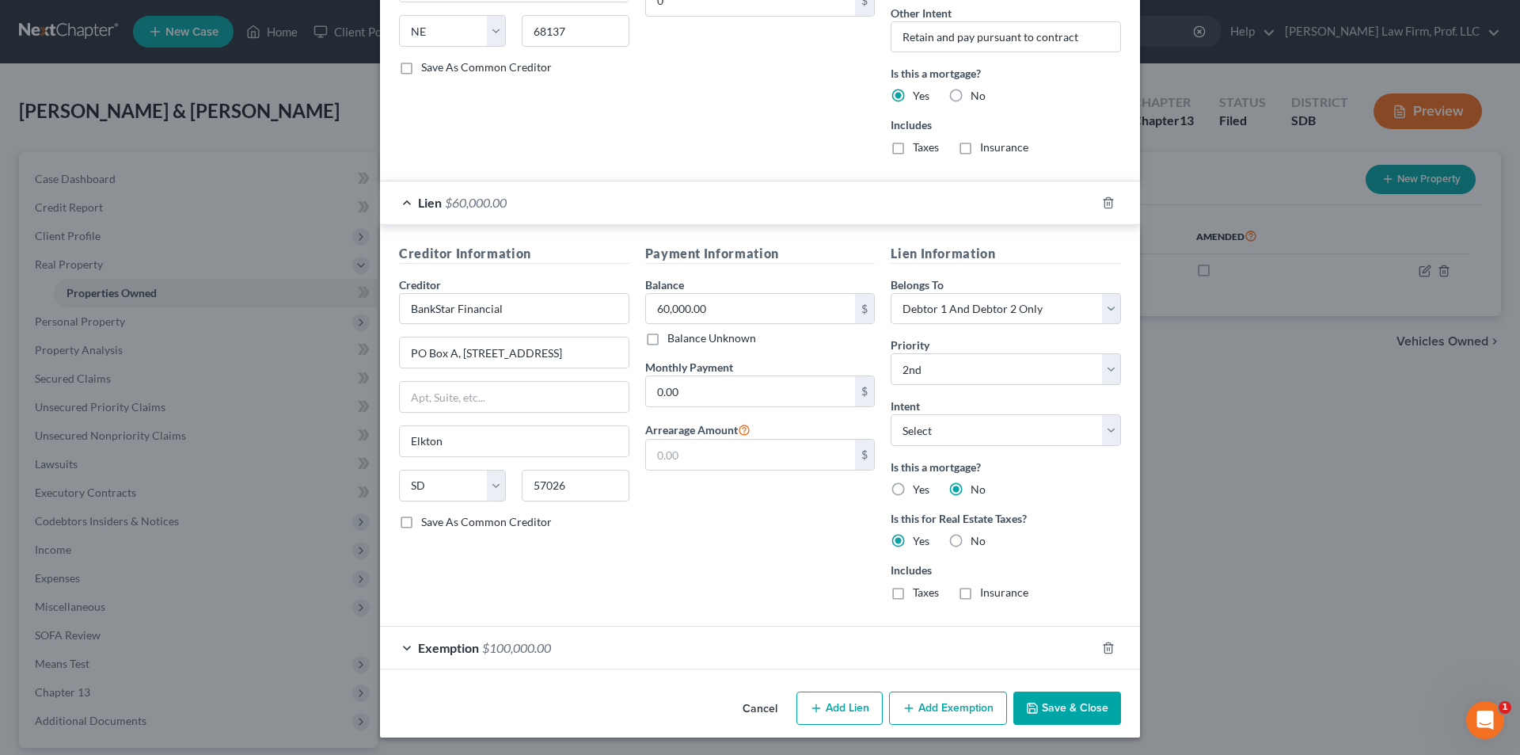
scroll to position [715, 0]
click at [913, 489] on label "Yes" at bounding box center [921, 488] width 17 height 16
click at [919, 489] on input "Yes" at bounding box center [924, 485] width 10 height 10
radio input "true"
radio input "false"
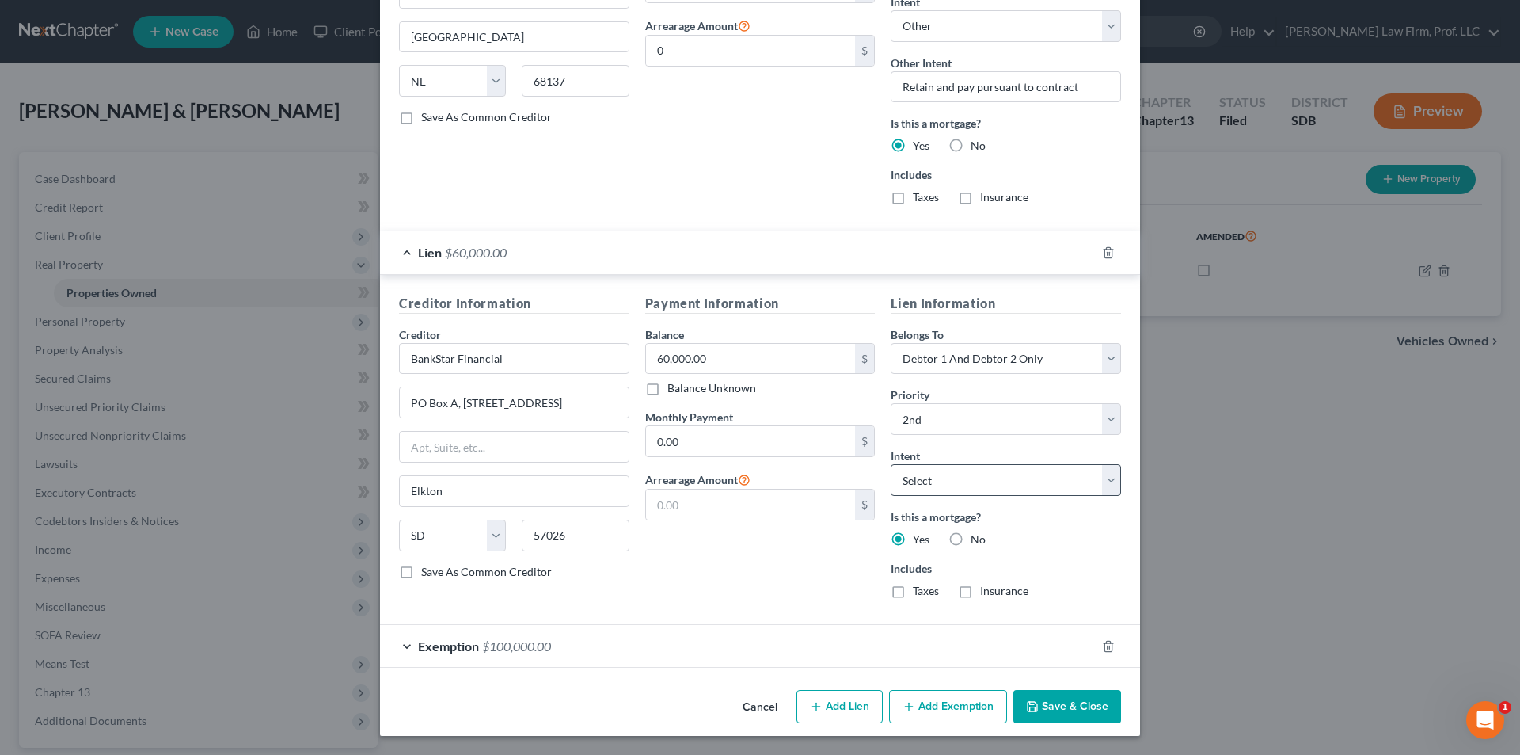
scroll to position [664, 0]
click at [964, 477] on select "Select Surrender Redeem Reaffirm Avoid Other" at bounding box center [1006, 480] width 230 height 32
select select "4"
click at [891, 464] on select "Select Surrender Redeem Reaffirm Avoid Other" at bounding box center [1006, 480] width 230 height 32
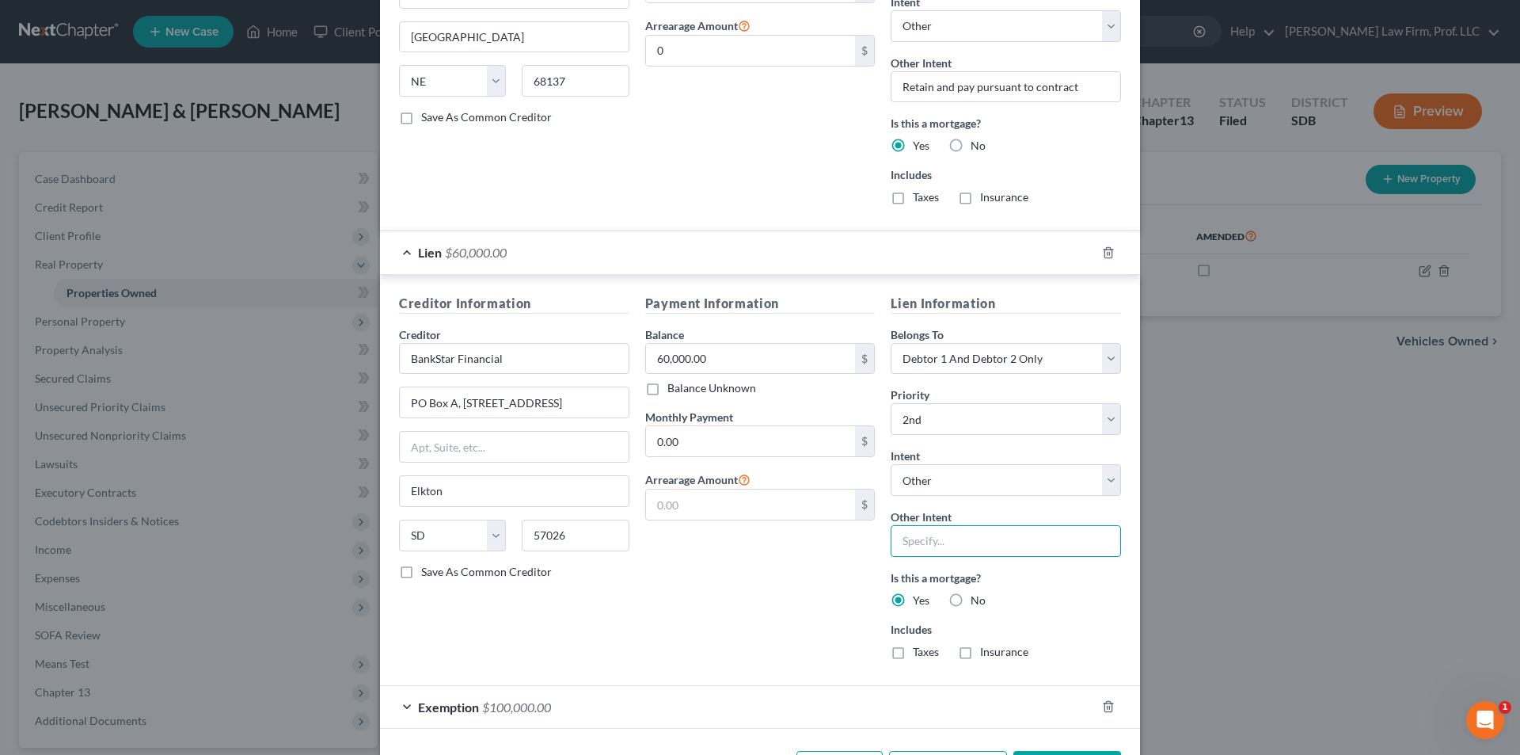
drag, startPoint x: 926, startPoint y: 536, endPoint x: 934, endPoint y: 537, distance: 8.7
click at [926, 536] on input "text" at bounding box center [1006, 541] width 230 height 32
type input "Retain and pay pursuant to contract"
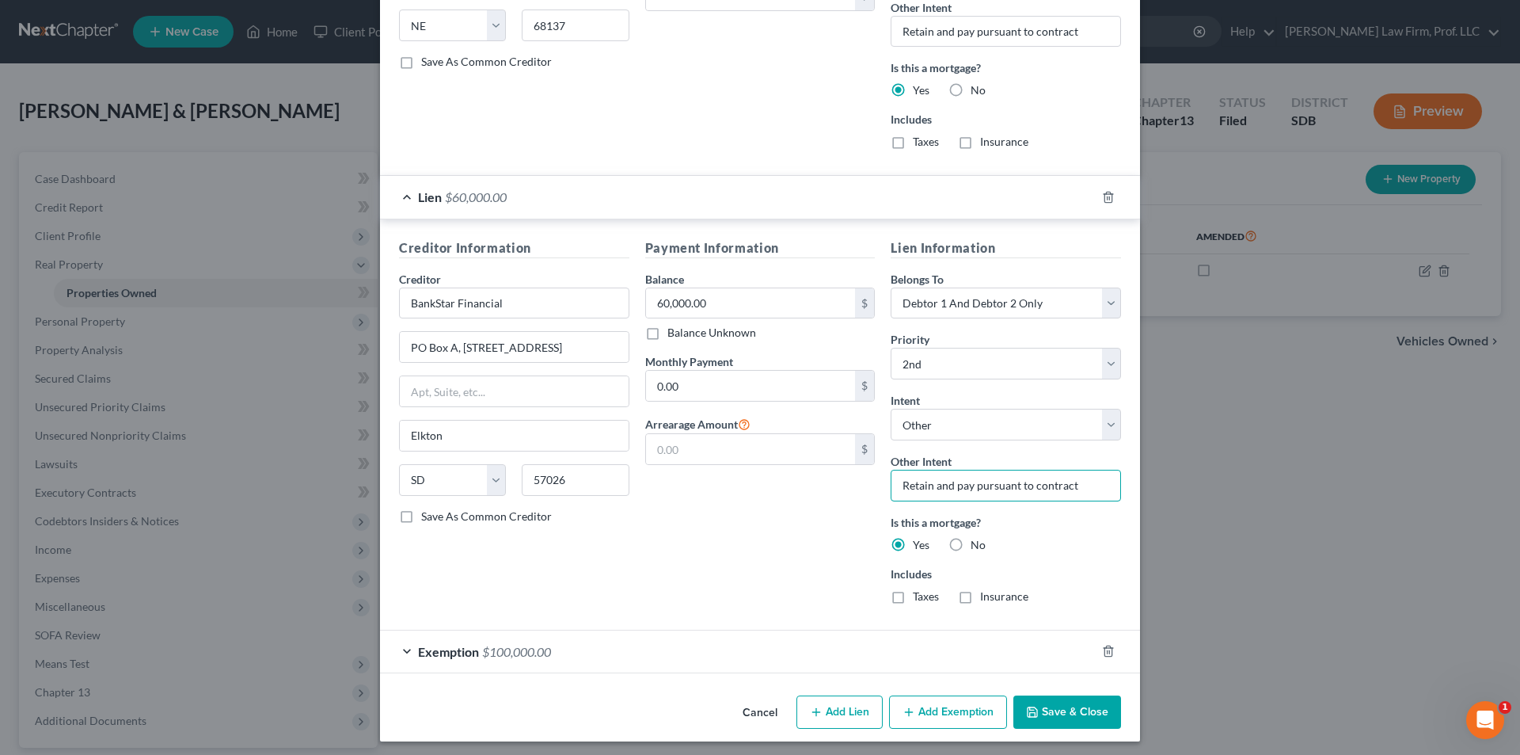
scroll to position [725, 0]
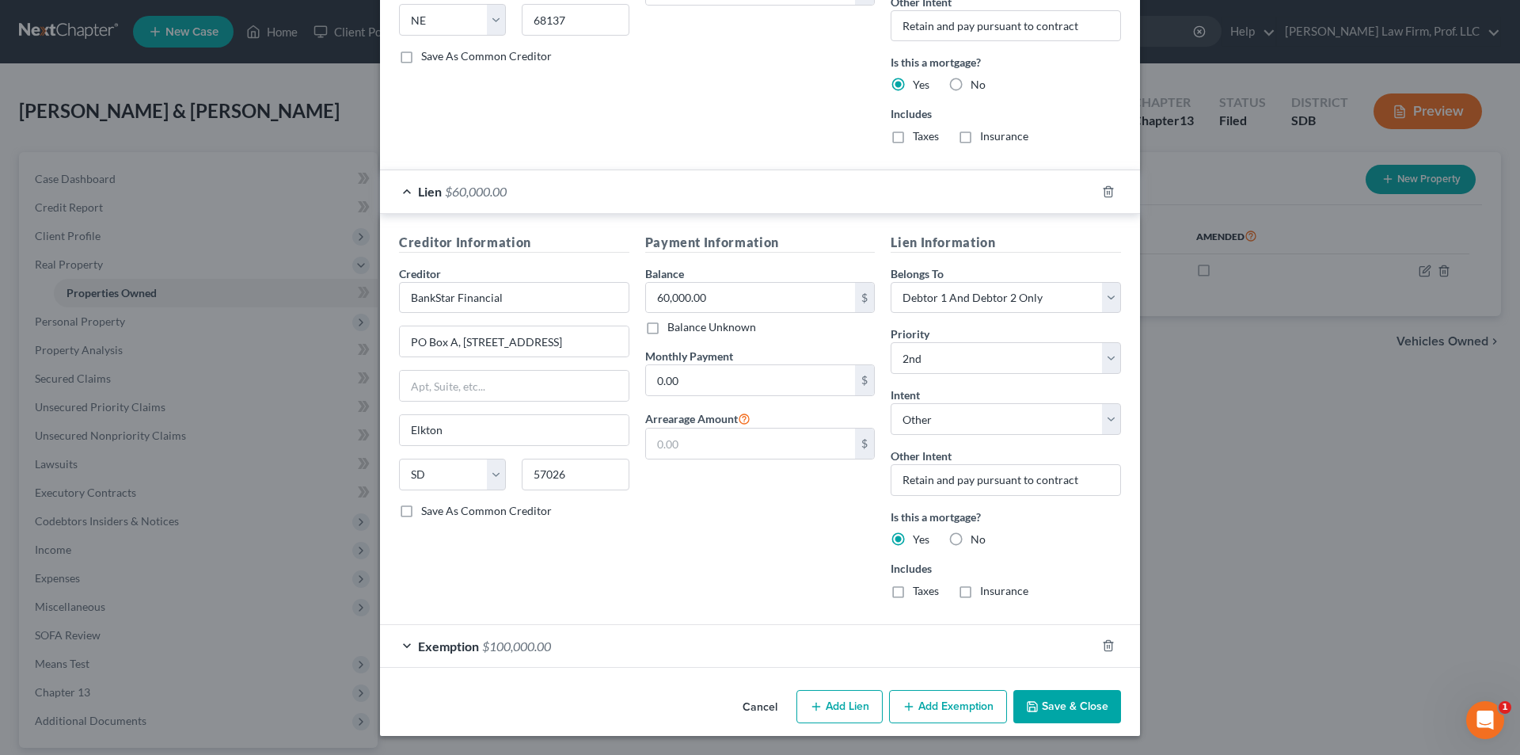
click at [482, 648] on span "$100,000.00" at bounding box center [516, 645] width 69 height 15
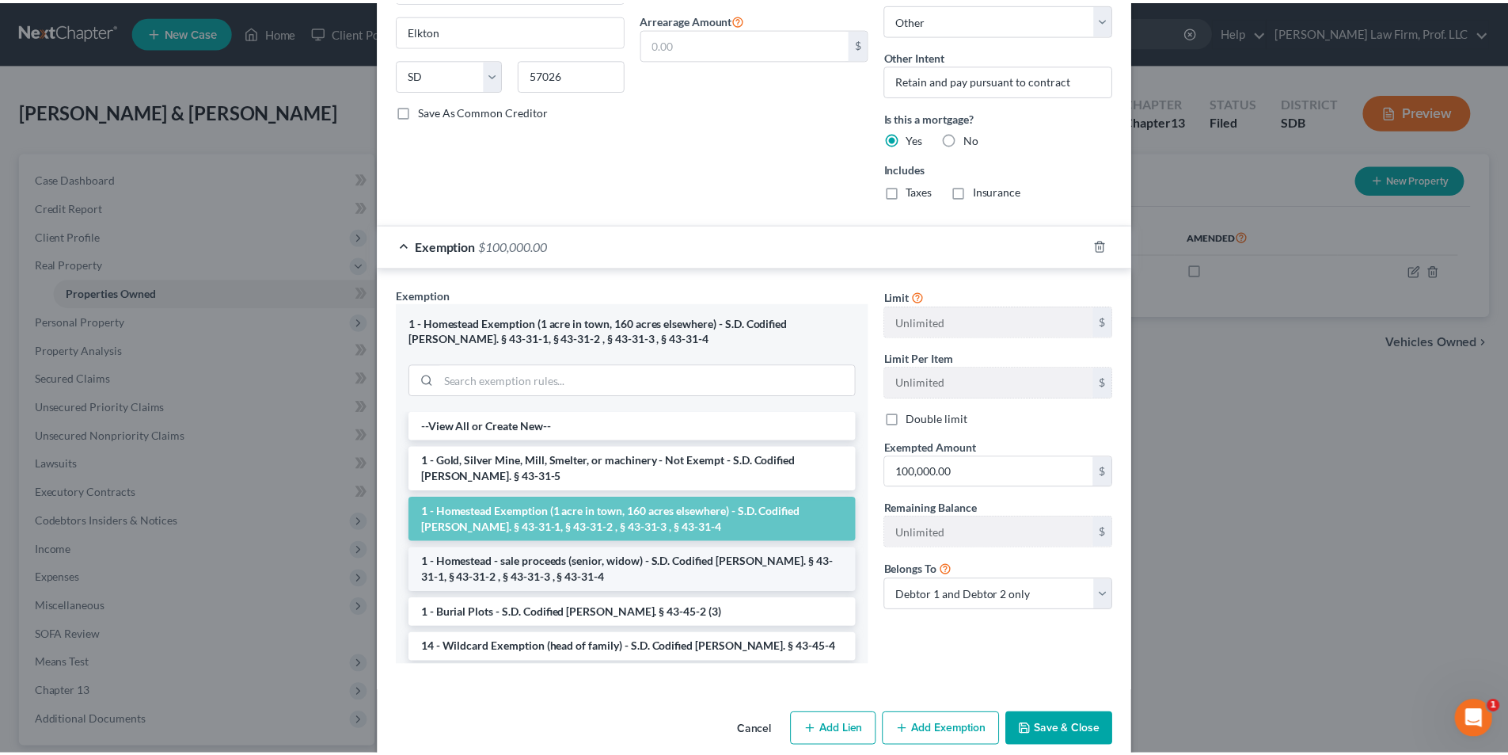
scroll to position [1148, 0]
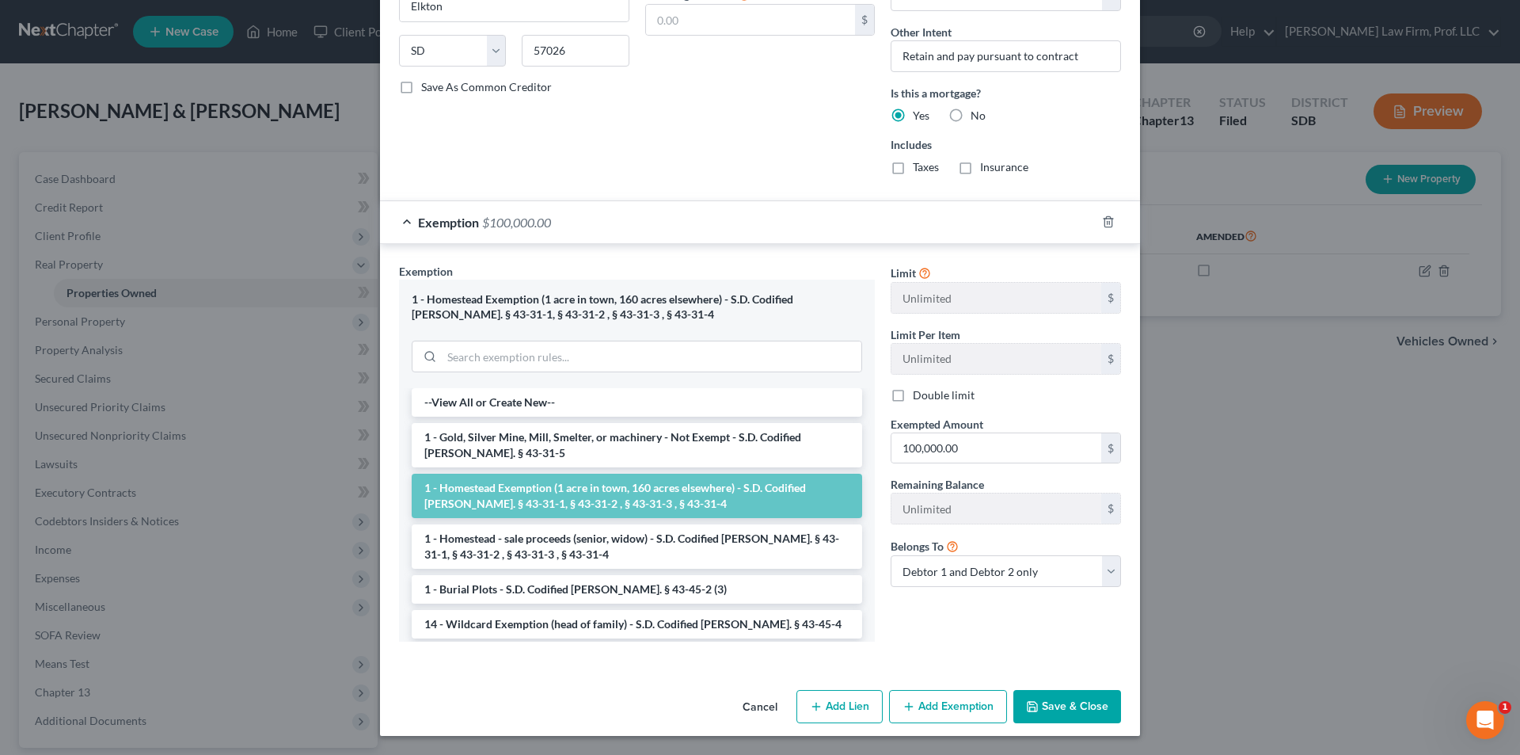
click at [1059, 708] on button "Save & Close" at bounding box center [1068, 706] width 108 height 33
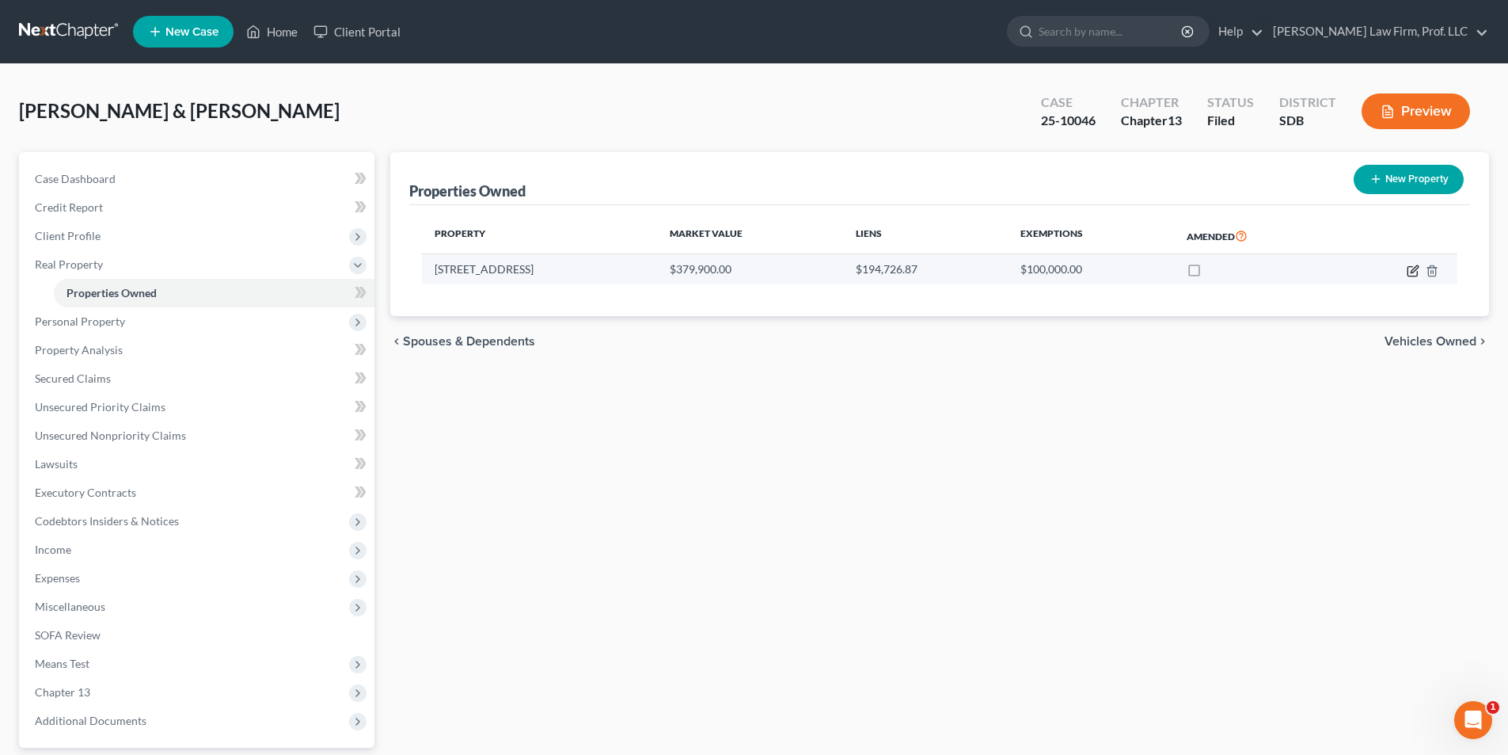
click at [1419, 269] on icon "button" at bounding box center [1413, 270] width 13 height 13
select select "43"
select select "2"
select select "0"
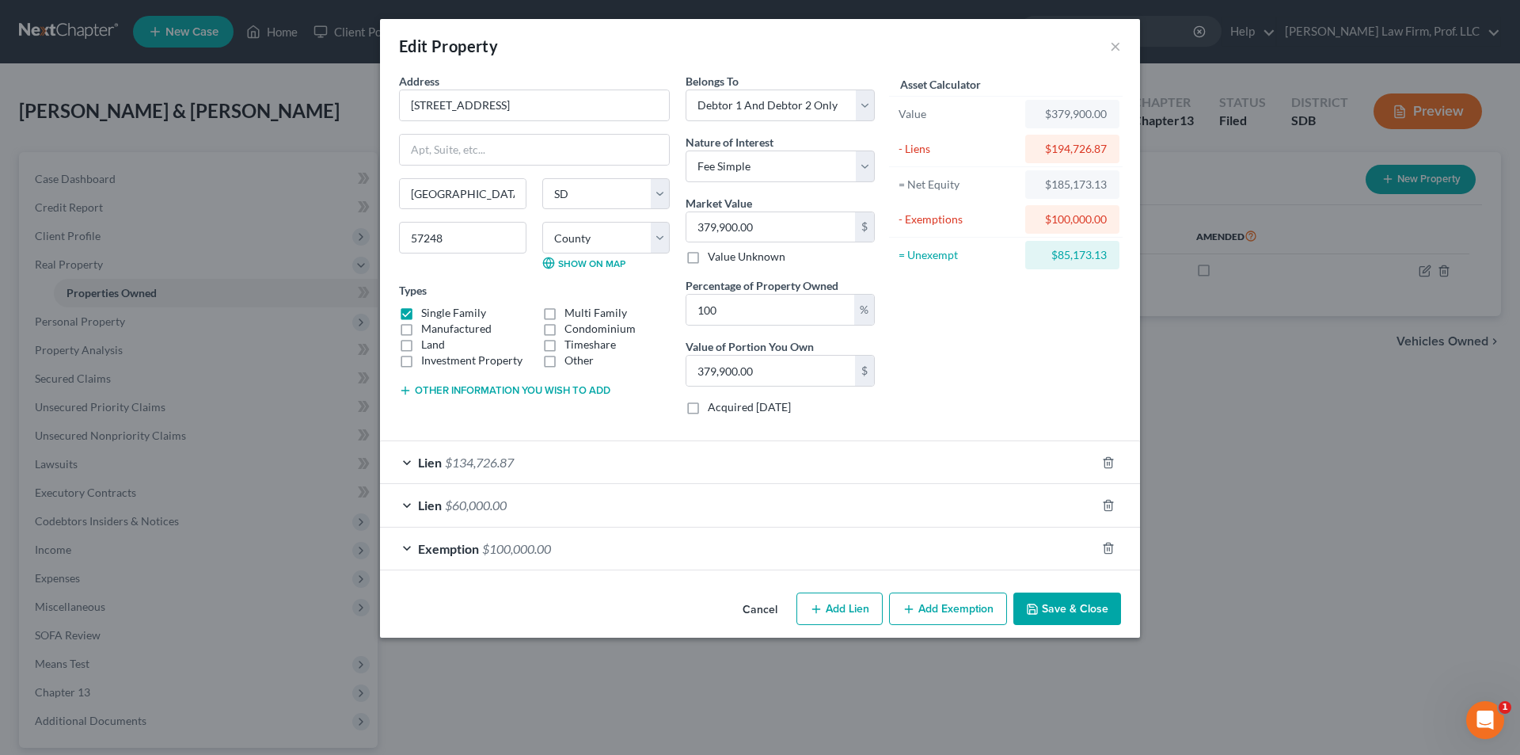
click at [766, 609] on button "Cancel" at bounding box center [760, 610] width 60 height 32
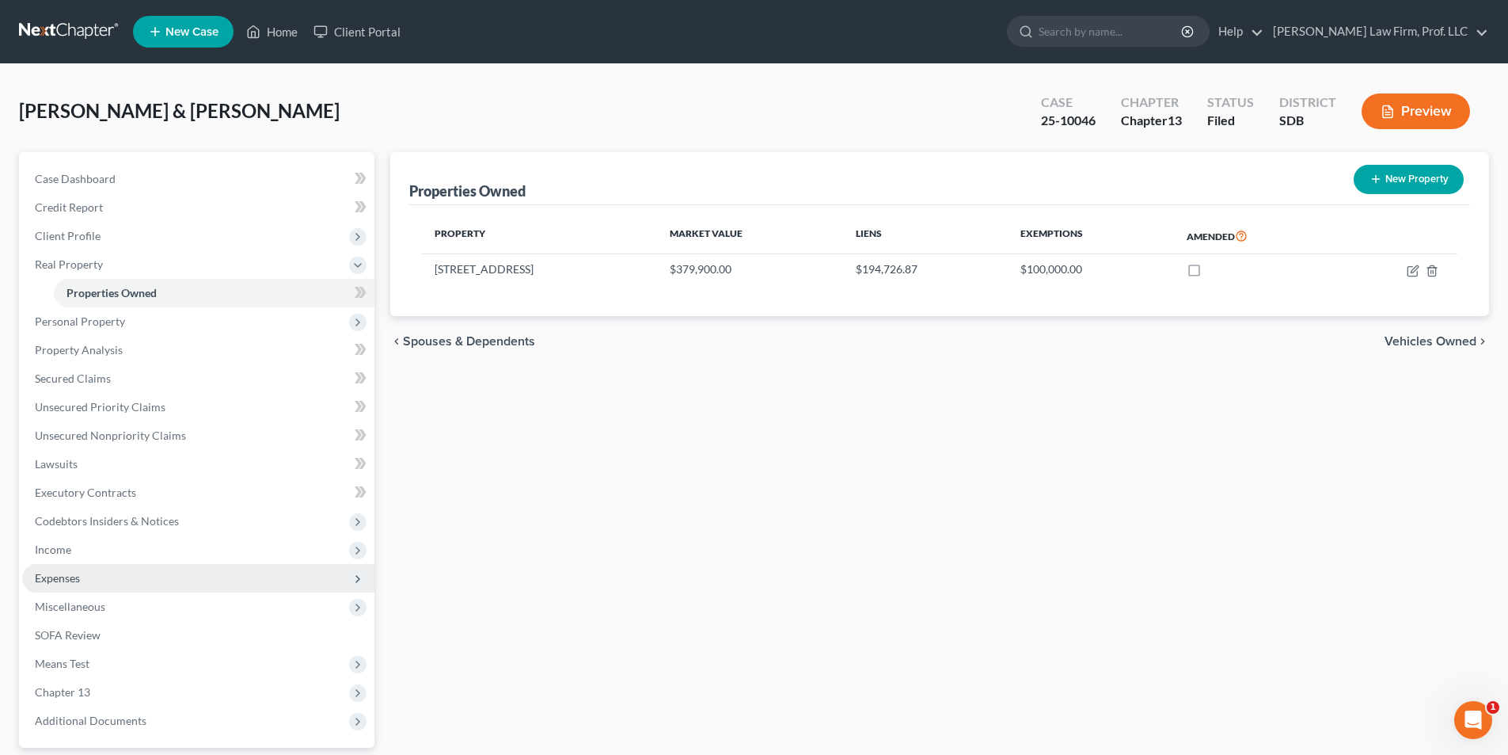
click at [55, 576] on span "Expenses" at bounding box center [57, 577] width 45 height 13
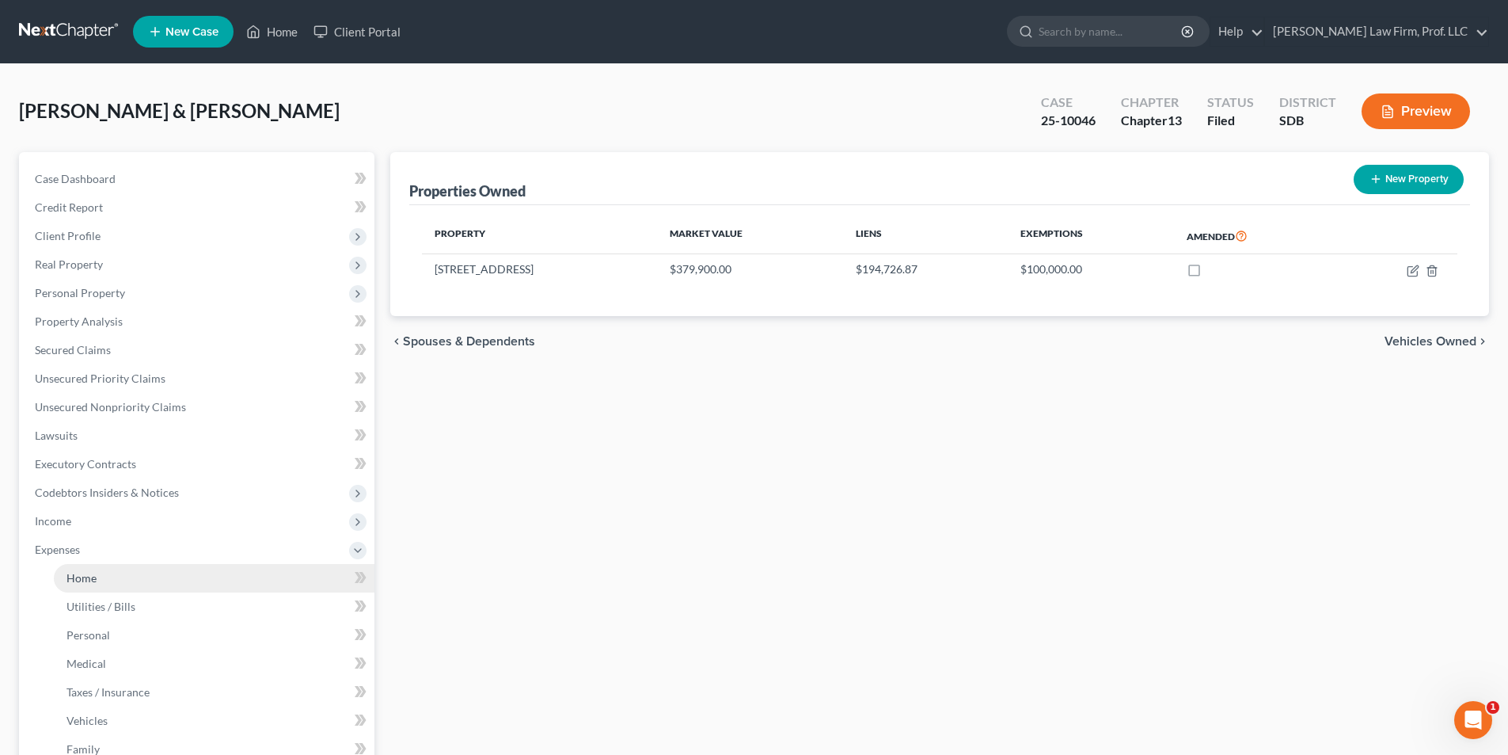
click at [77, 579] on span "Home" at bounding box center [82, 577] width 30 height 13
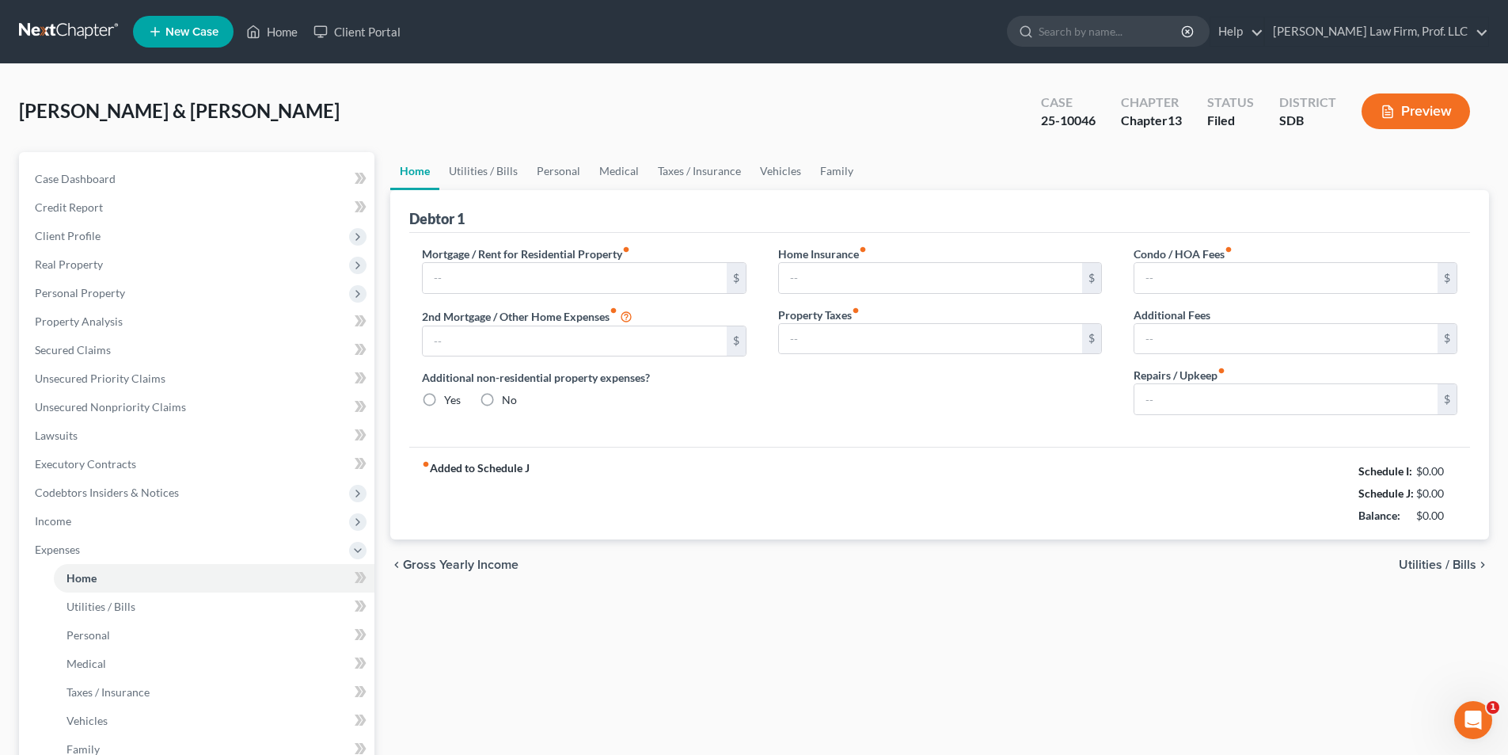
type input "0.00"
radio input "true"
type input "251.18"
type input "0.00"
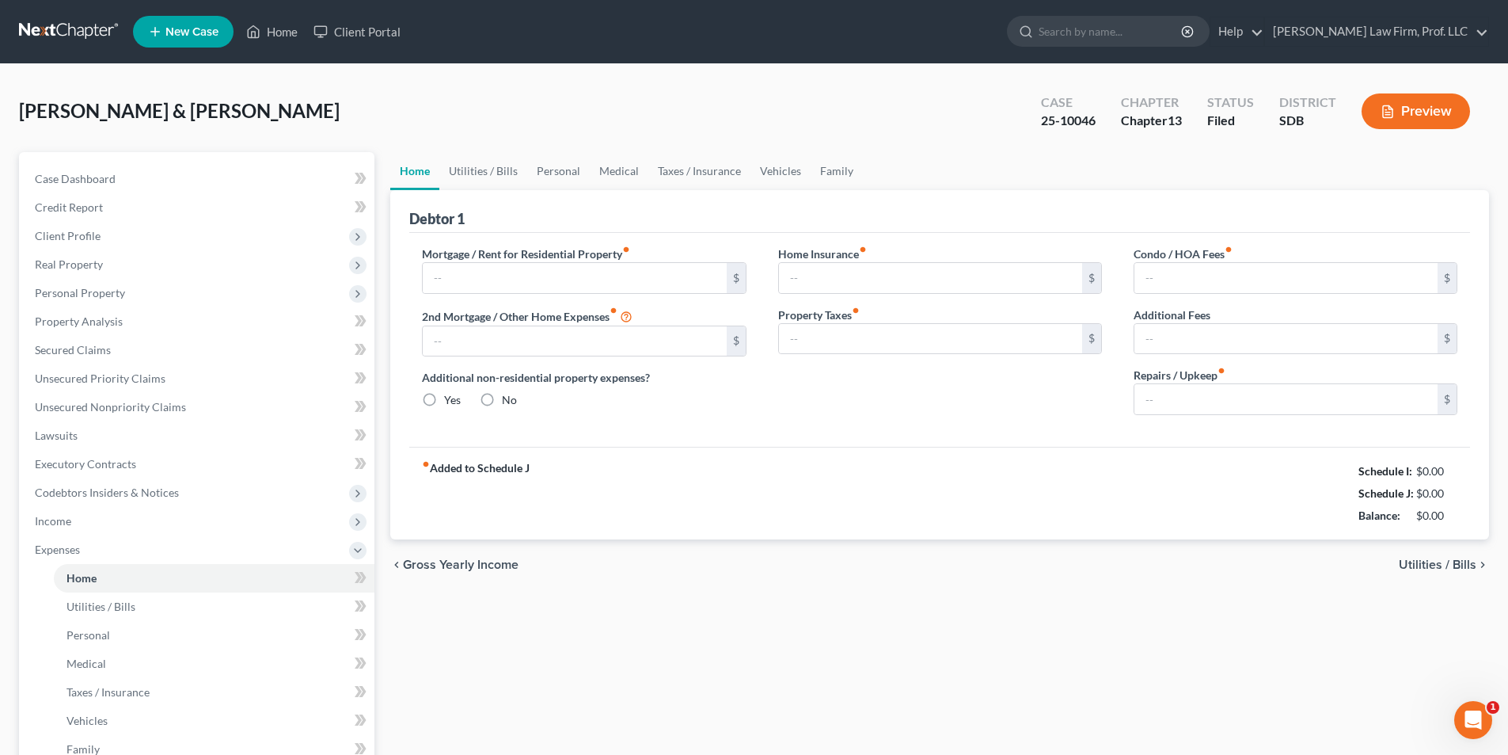
type input "0.00"
click at [559, 276] on input "text" at bounding box center [574, 278] width 303 height 30
type input "729.66"
click at [537, 345] on input "0.00" at bounding box center [574, 341] width 303 height 30
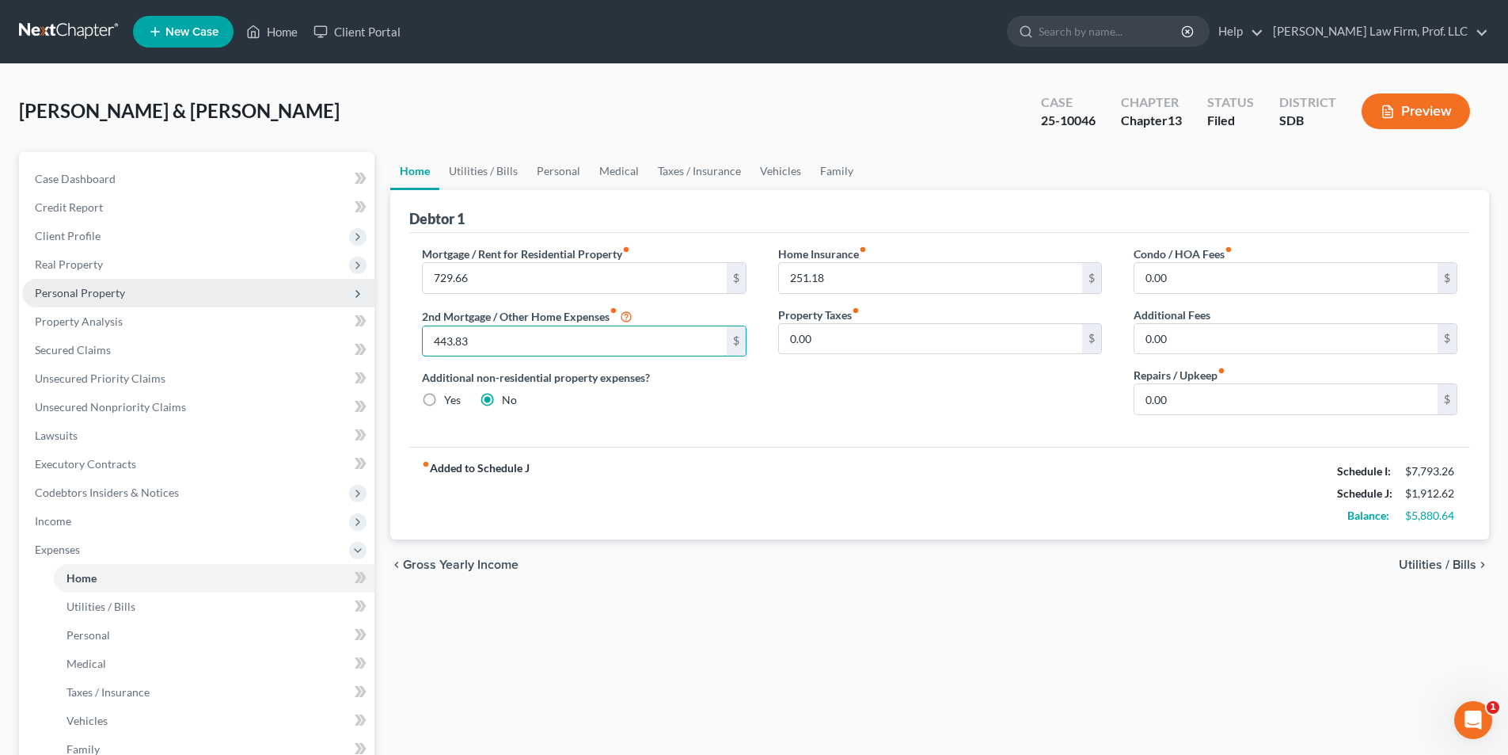
type input "443.83"
click at [67, 300] on span "Personal Property" at bounding box center [198, 293] width 352 height 29
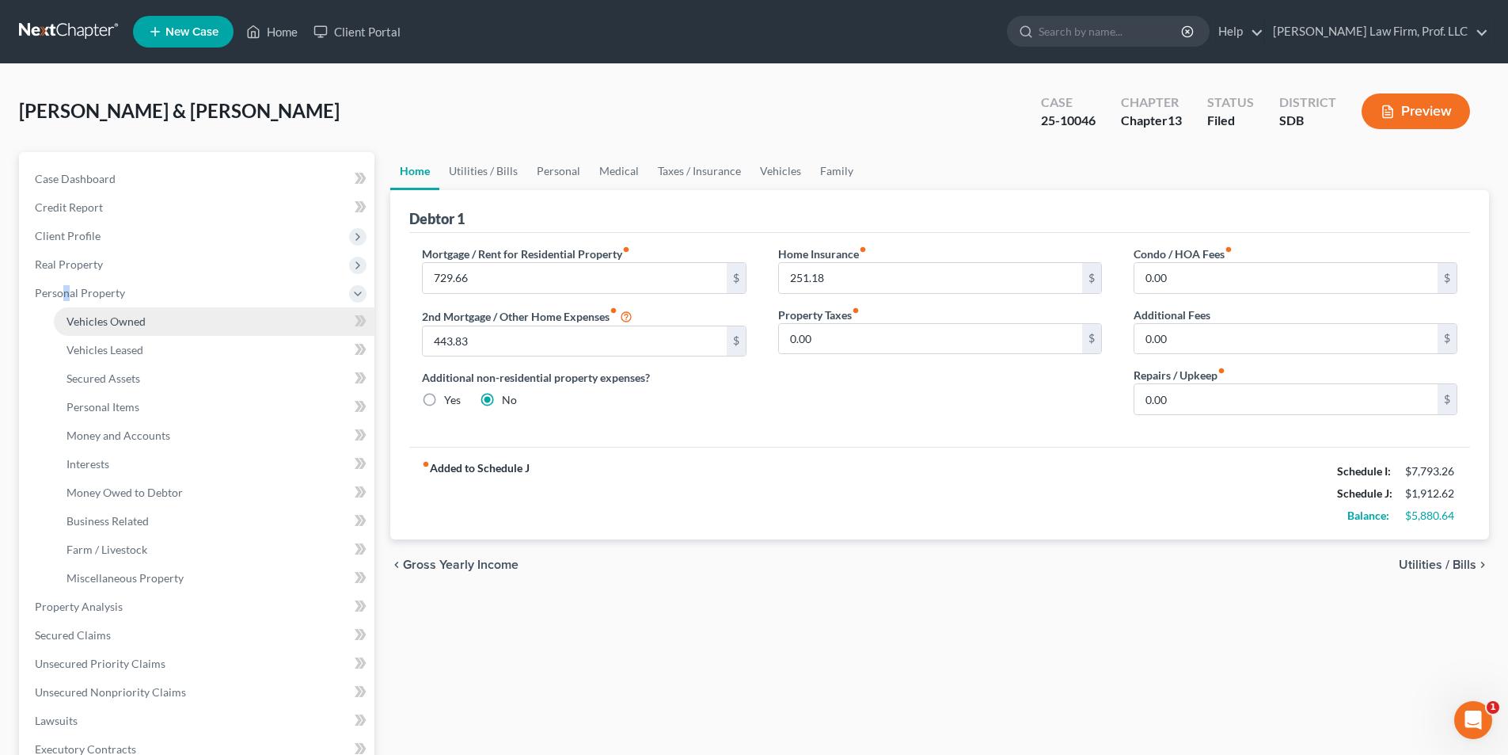
click at [116, 323] on span "Vehicles Owned" at bounding box center [106, 320] width 79 height 13
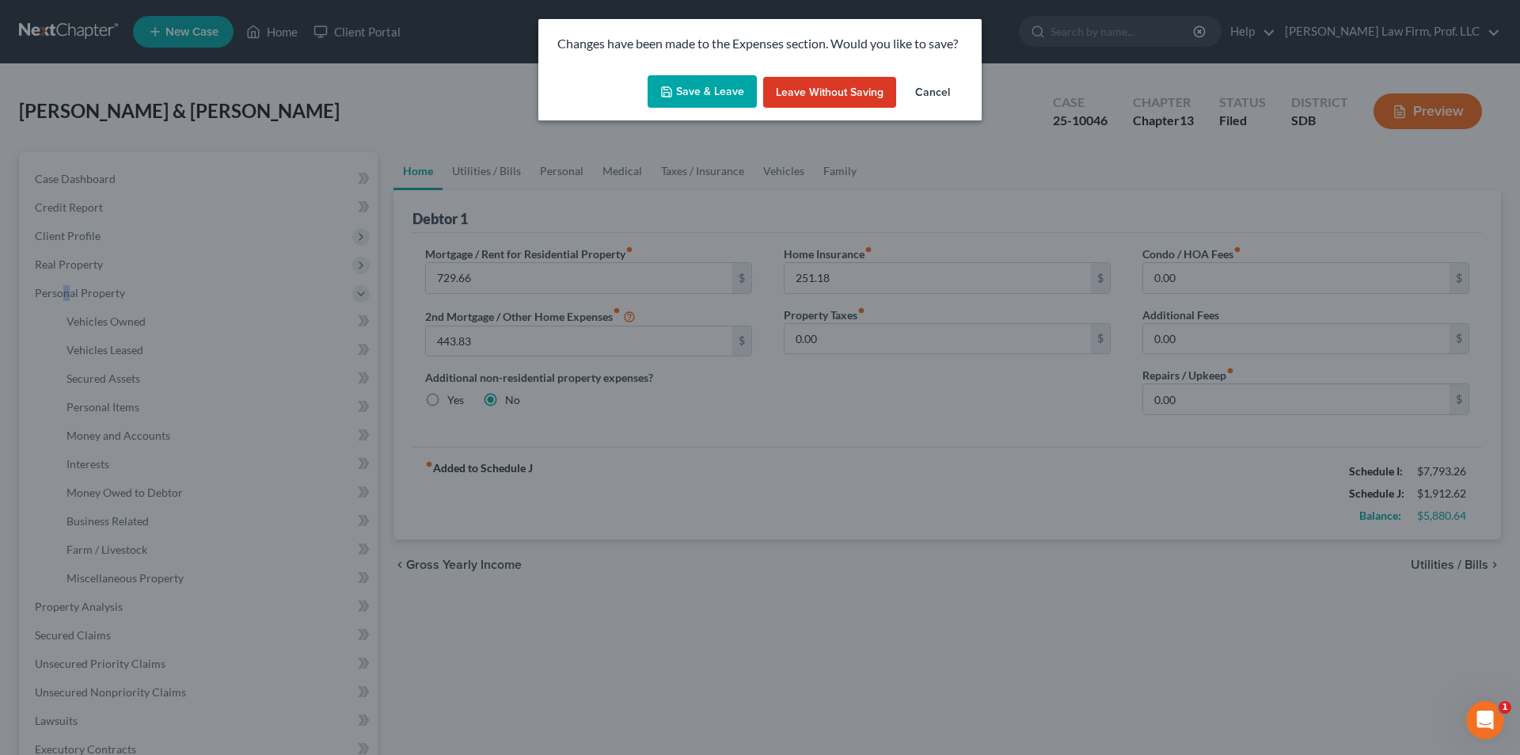
click at [738, 97] on button "Save & Leave" at bounding box center [702, 91] width 109 height 33
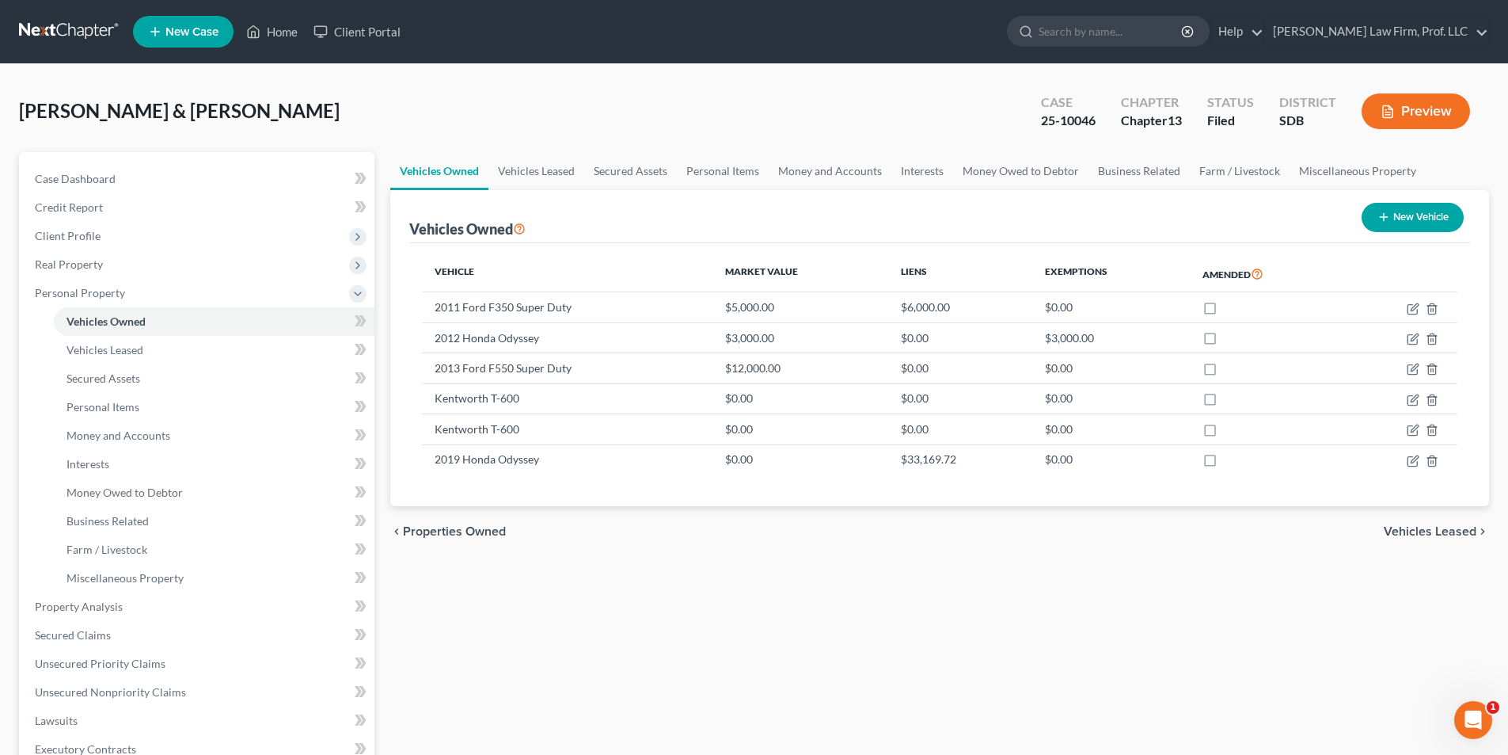
click at [565, 584] on div "Vehicles Owned Vehicles Leased Secured Assets Personal Items Money and Accounts…" at bounding box center [939, 623] width 1115 height 943
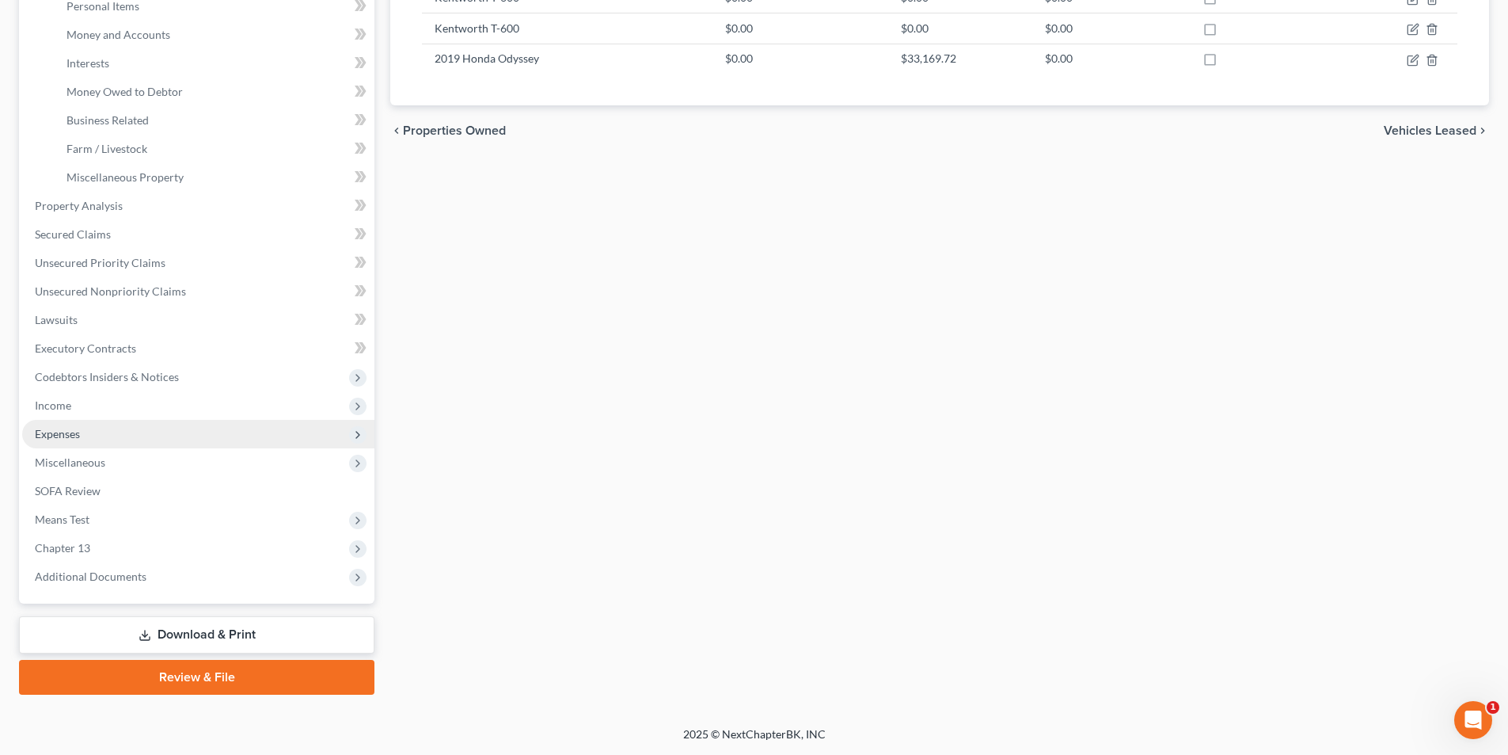
click at [68, 434] on span "Expenses" at bounding box center [57, 433] width 45 height 13
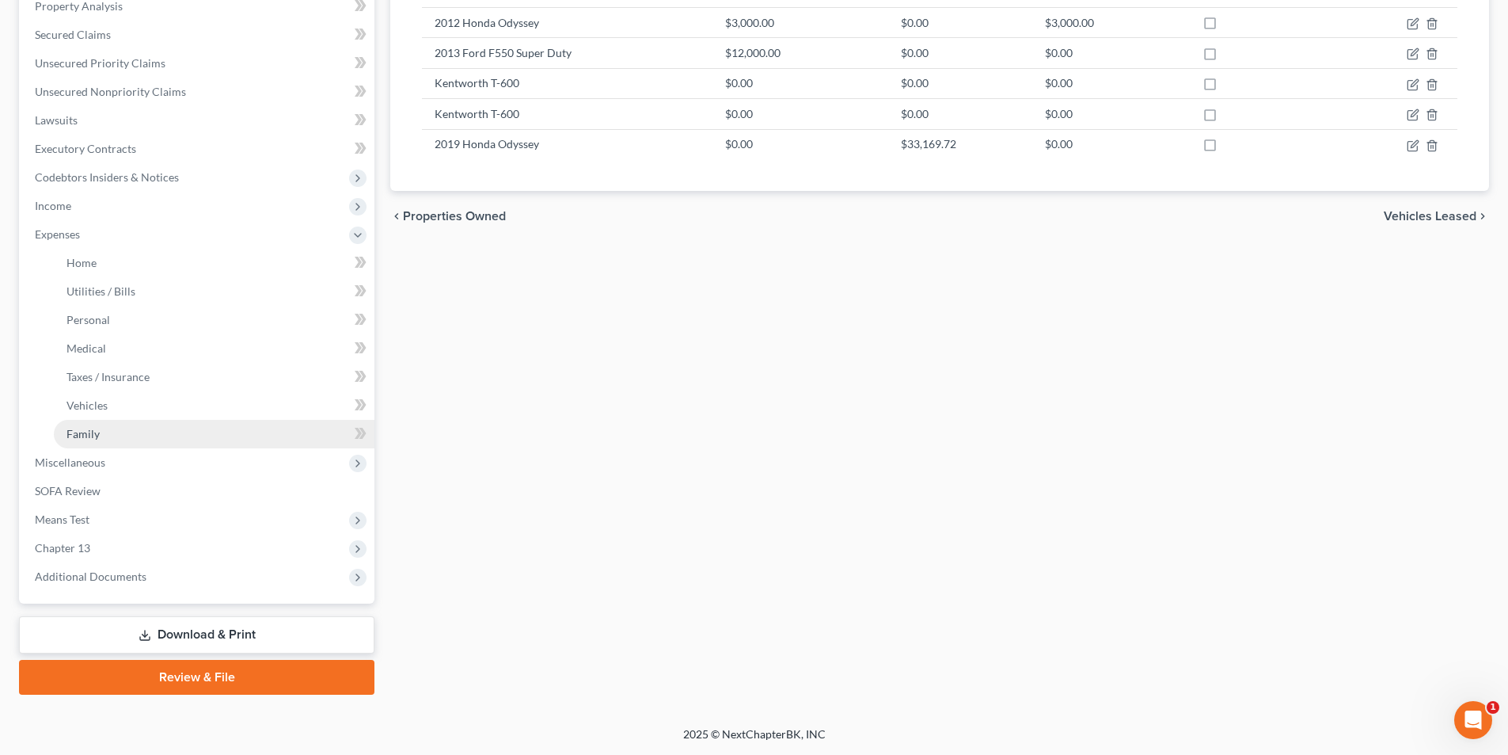
scroll to position [315, 0]
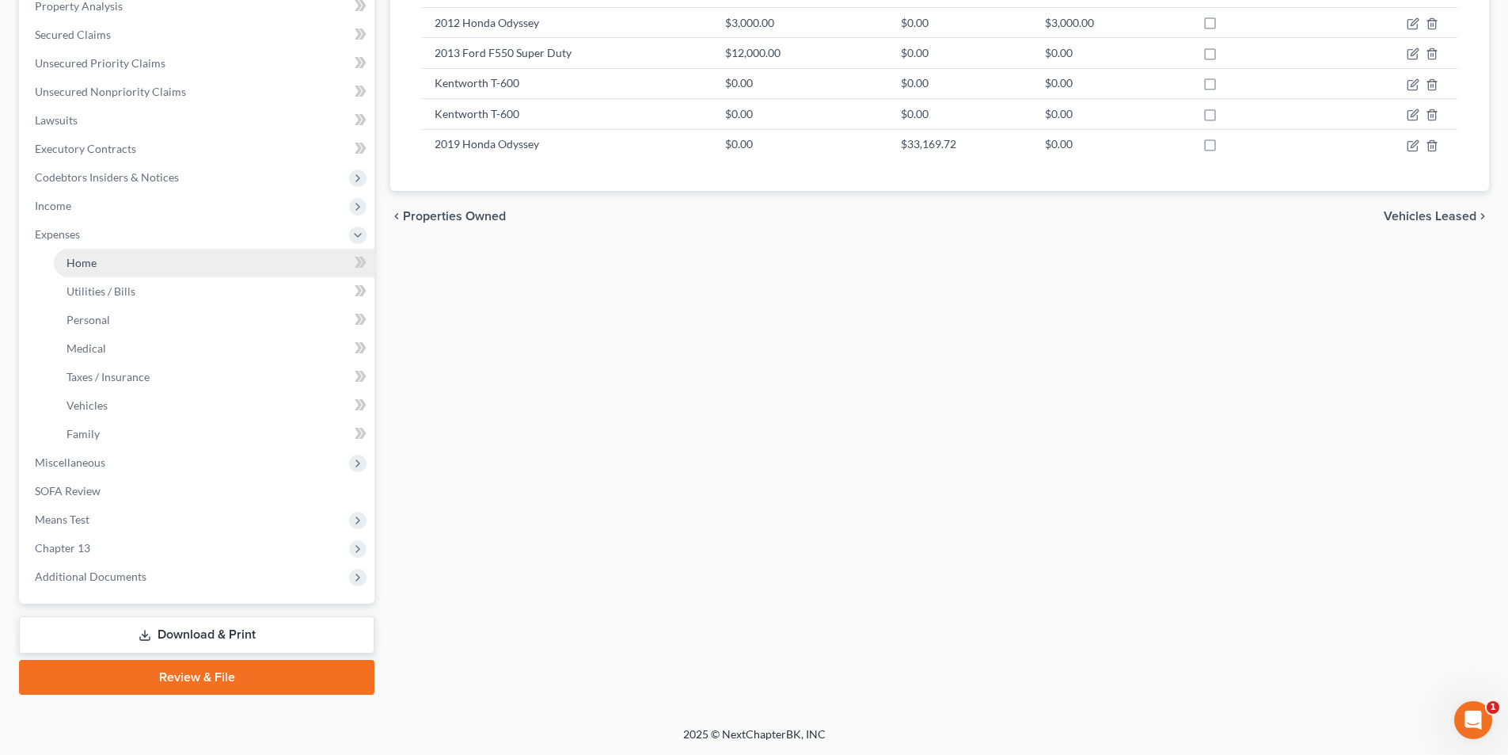
click at [85, 264] on span "Home" at bounding box center [82, 262] width 30 height 13
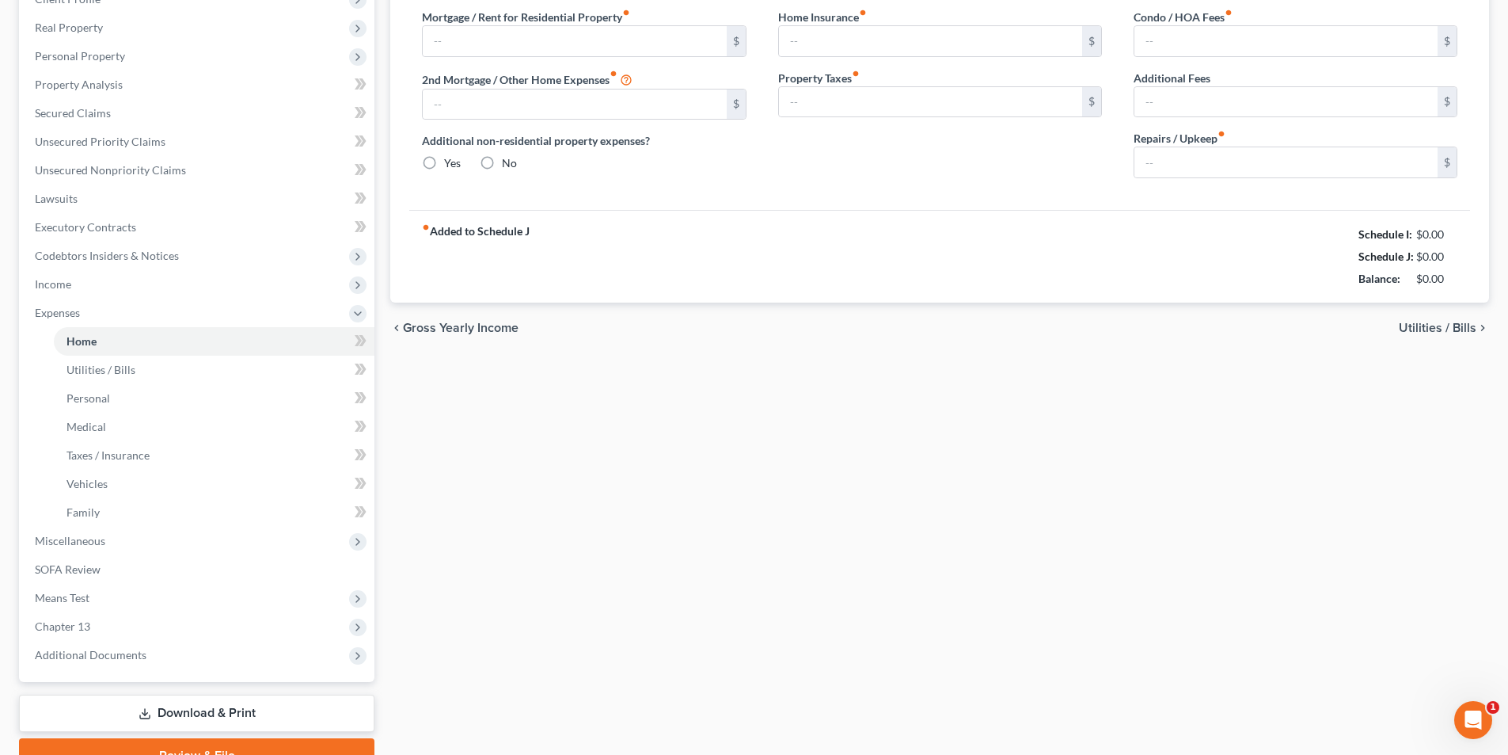
scroll to position [3, 0]
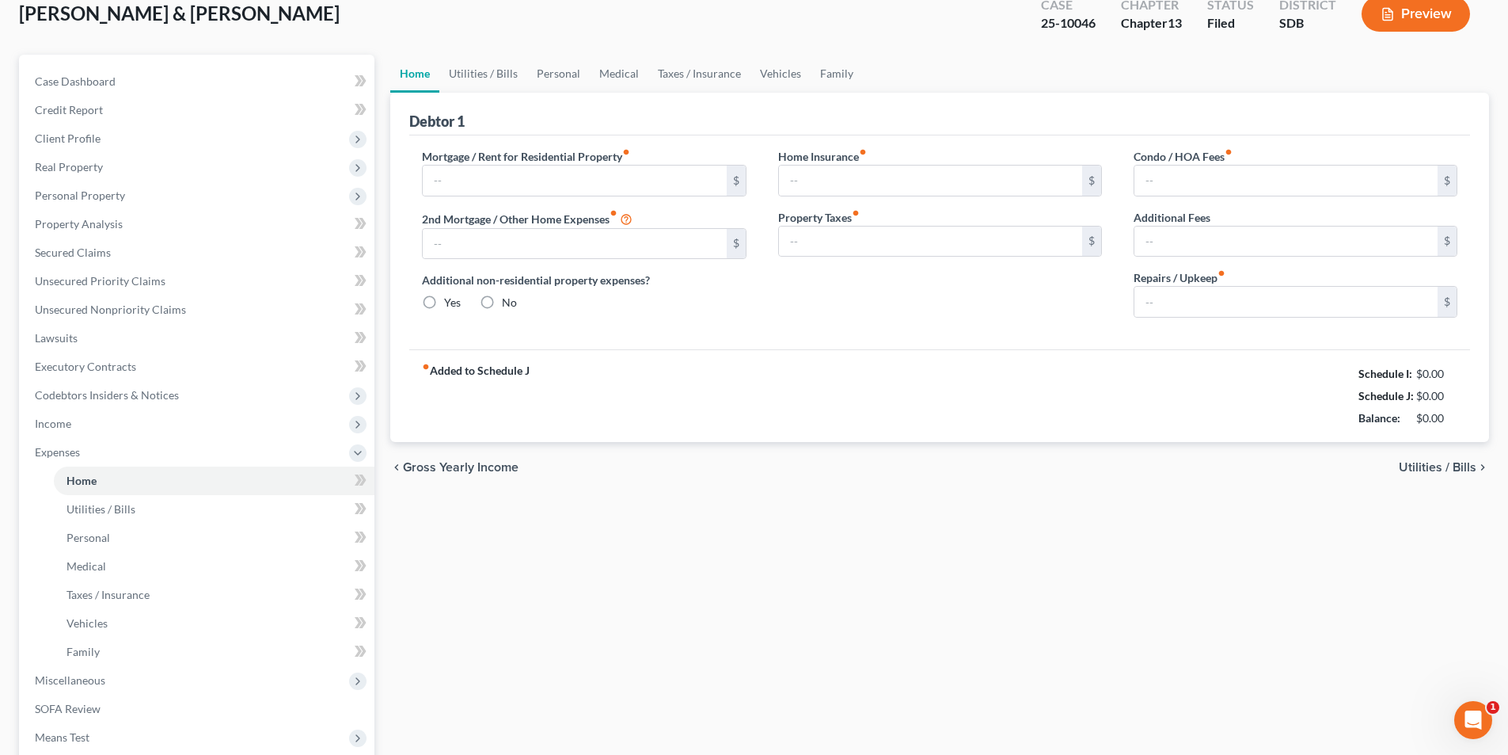
type input "729.66"
type input "443.83"
radio input "true"
type input "251.18"
type input "0.00"
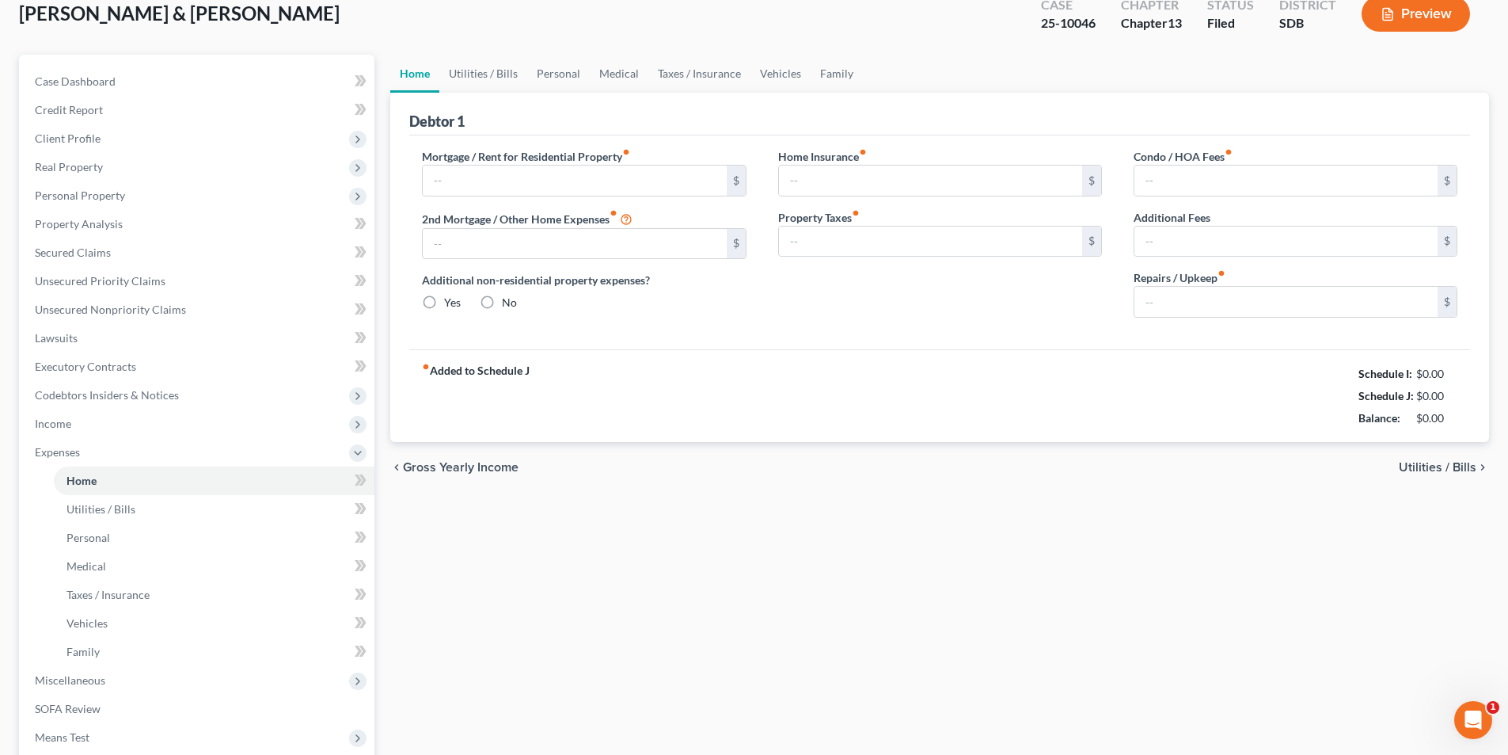
type input "0.00"
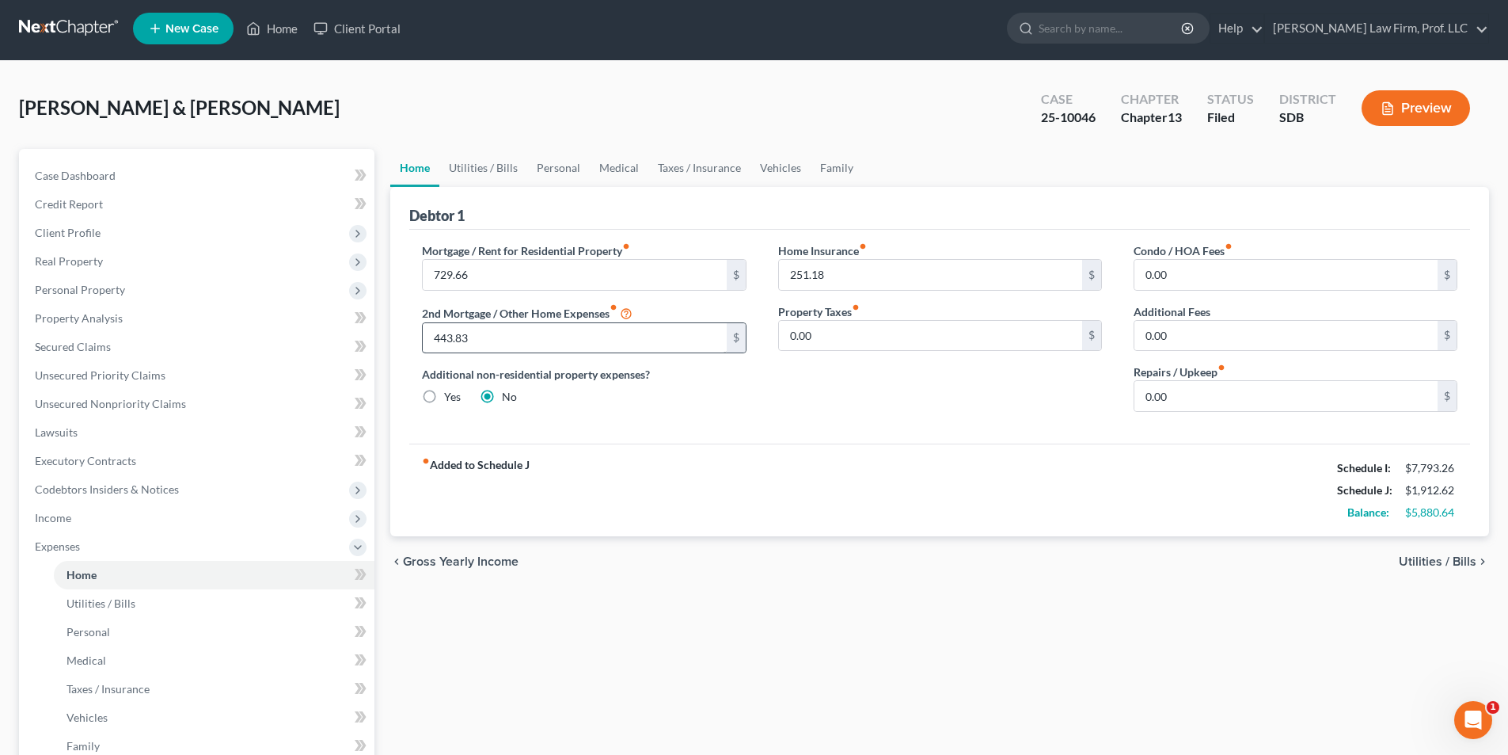
scroll to position [0, 0]
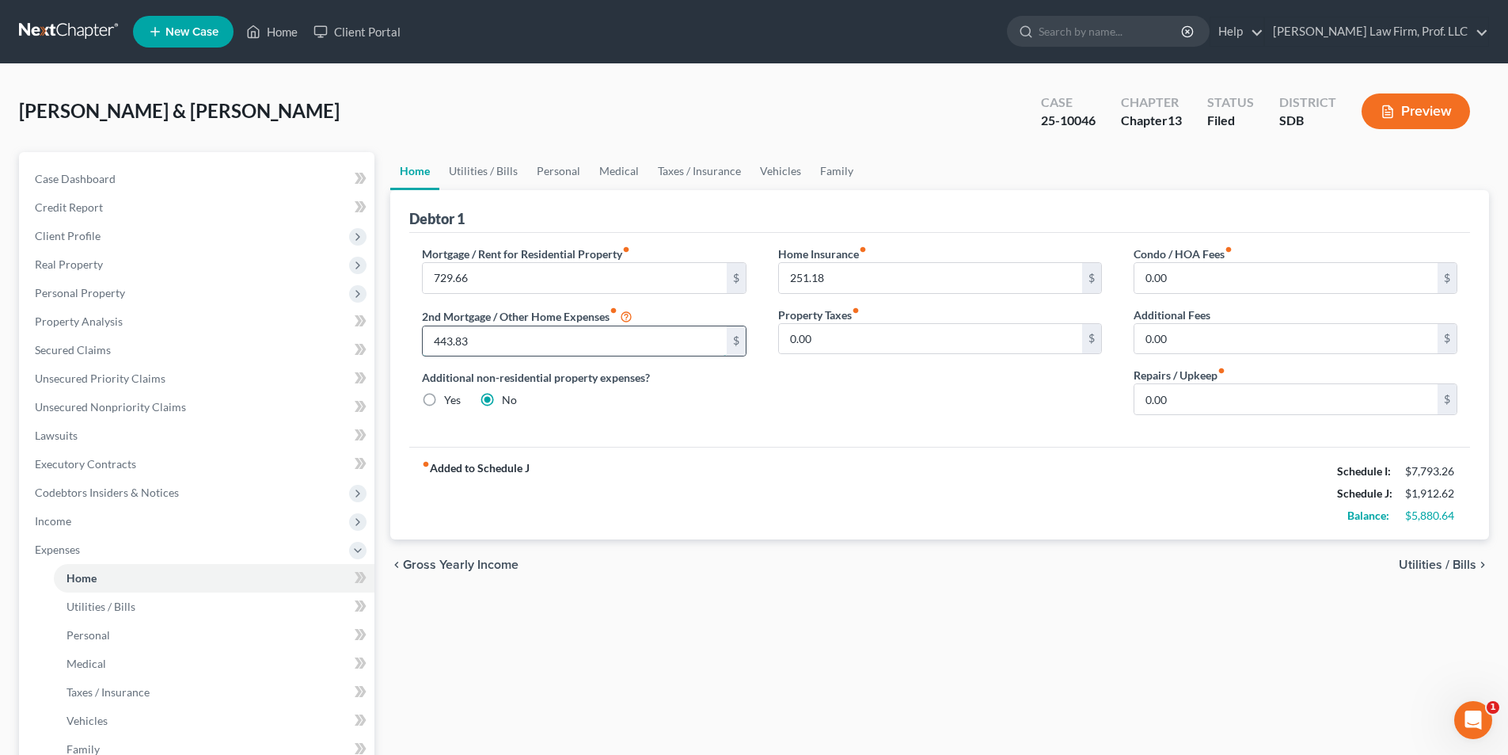
click at [567, 341] on input "443.83" at bounding box center [574, 341] width 303 height 30
click at [577, 340] on input "443.83" at bounding box center [574, 341] width 303 height 30
click at [861, 263] on input "251.18" at bounding box center [930, 278] width 303 height 30
click at [855, 348] on input "0.00" at bounding box center [930, 339] width 303 height 30
type input "320.00"
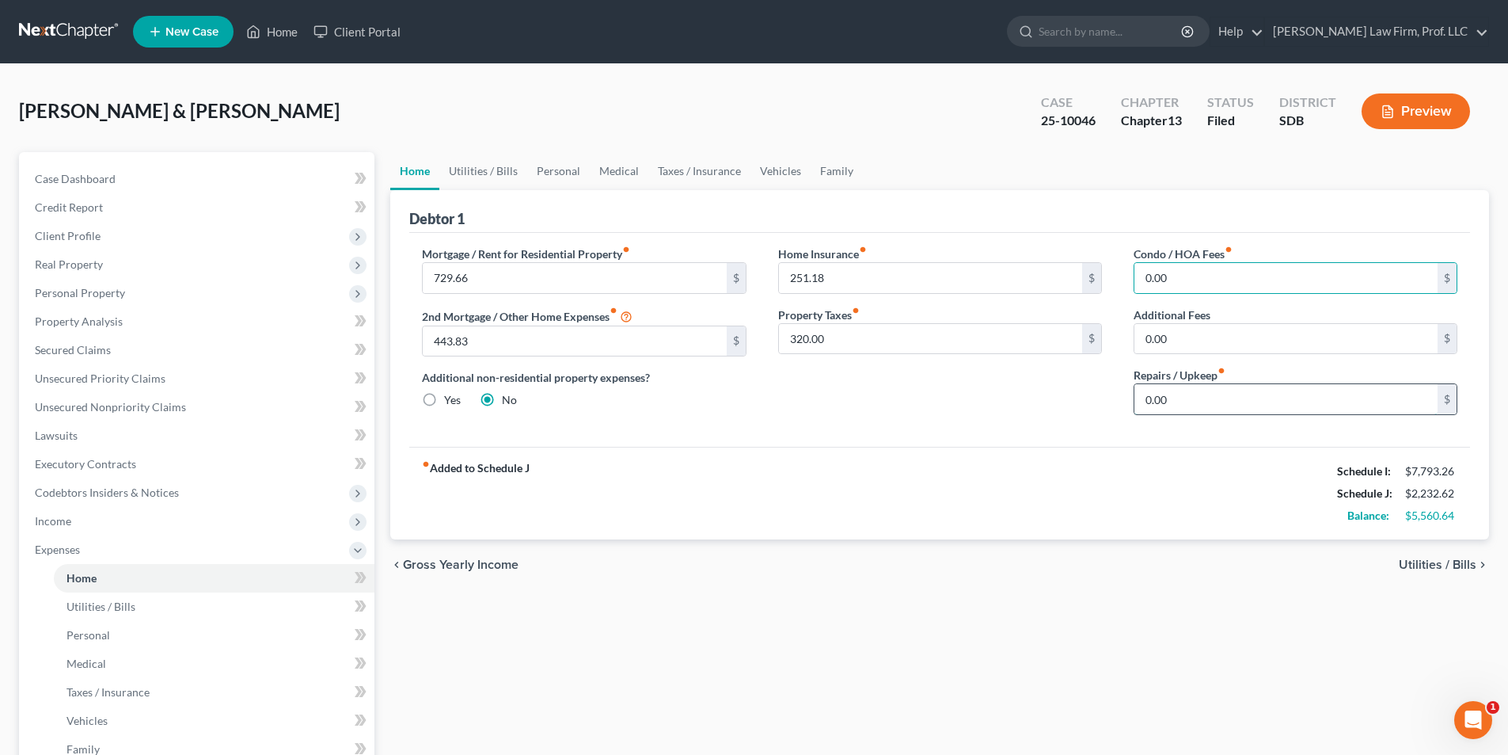
drag, startPoint x: 1182, startPoint y: 406, endPoint x: 1169, endPoint y: 402, distance: 14.0
click at [1182, 406] on input "0.00" at bounding box center [1286, 399] width 303 height 30
type input "200.0"
drag, startPoint x: 1259, startPoint y: 397, endPoint x: 1241, endPoint y: 403, distance: 19.3
click at [1259, 397] on input "200.0" at bounding box center [1286, 399] width 303 height 30
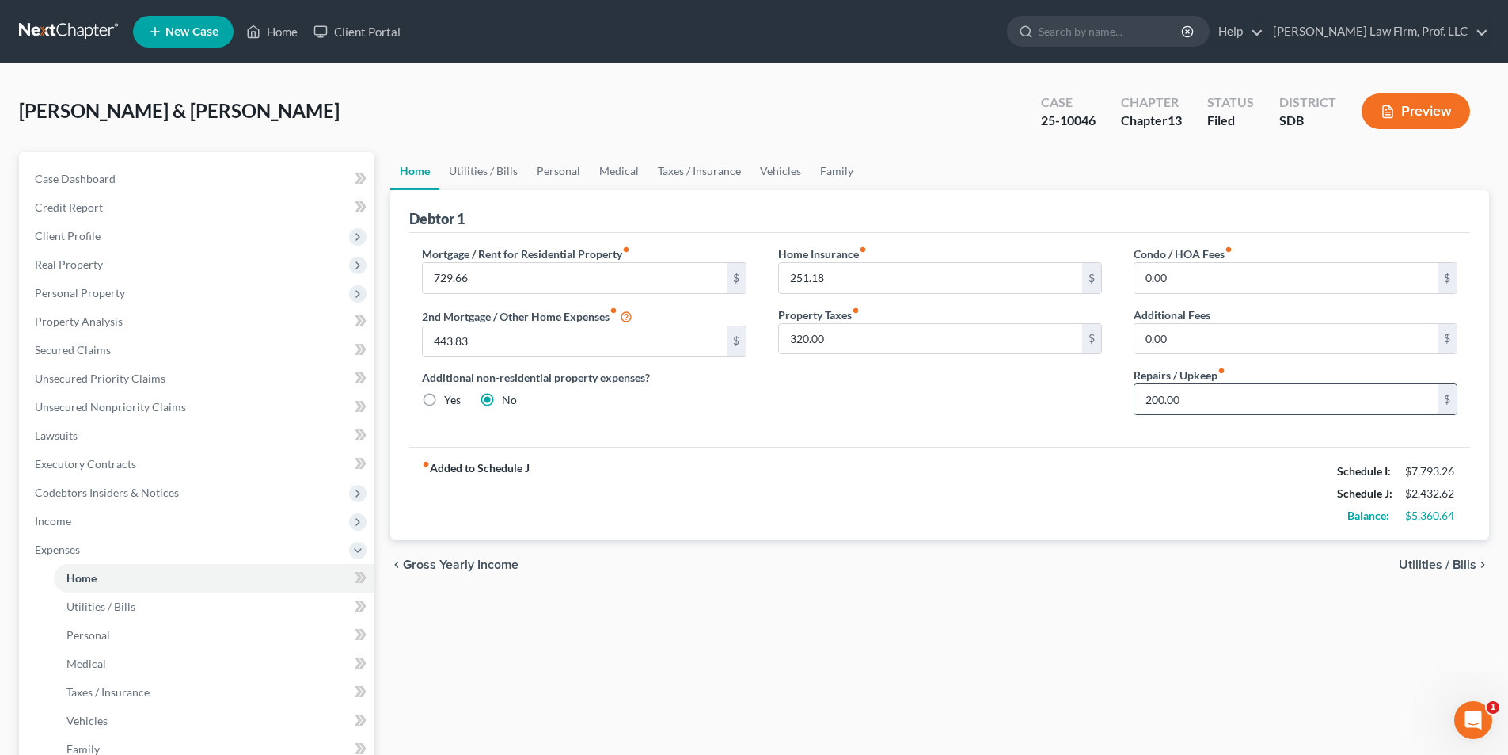
type input "200.00"
click at [84, 292] on span "Personal Property" at bounding box center [80, 292] width 90 height 13
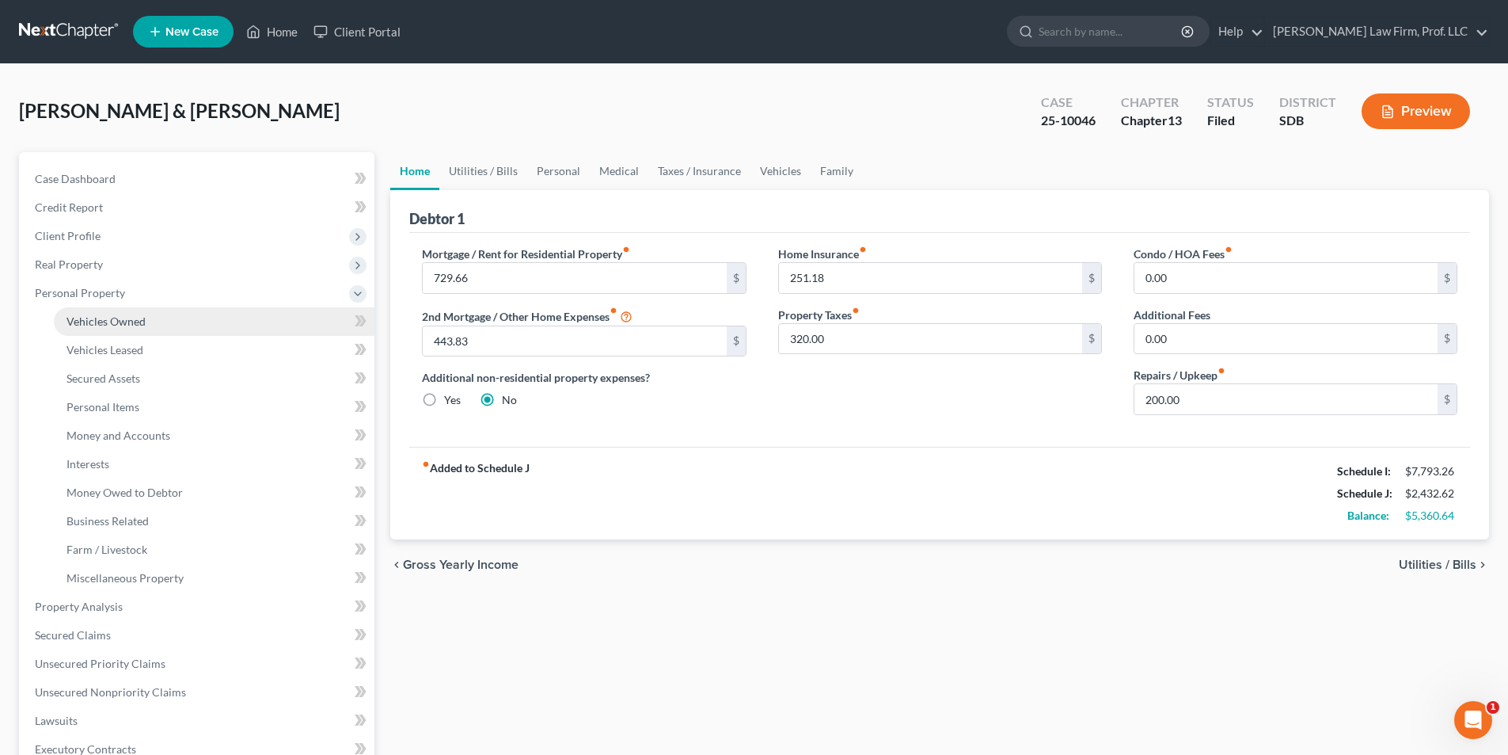
click at [79, 320] on span "Vehicles Owned" at bounding box center [106, 320] width 79 height 13
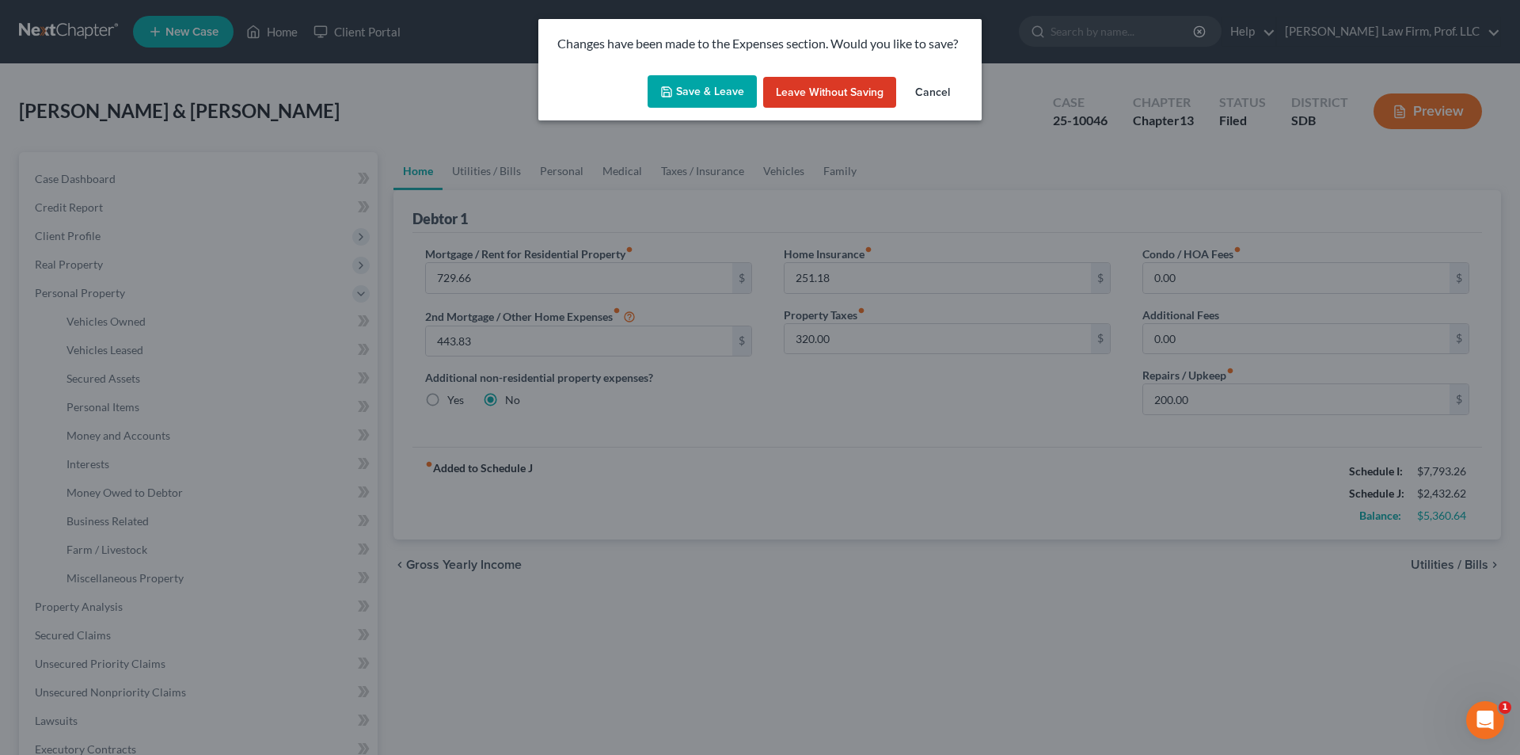
click at [690, 85] on button "Save & Leave" at bounding box center [702, 91] width 109 height 33
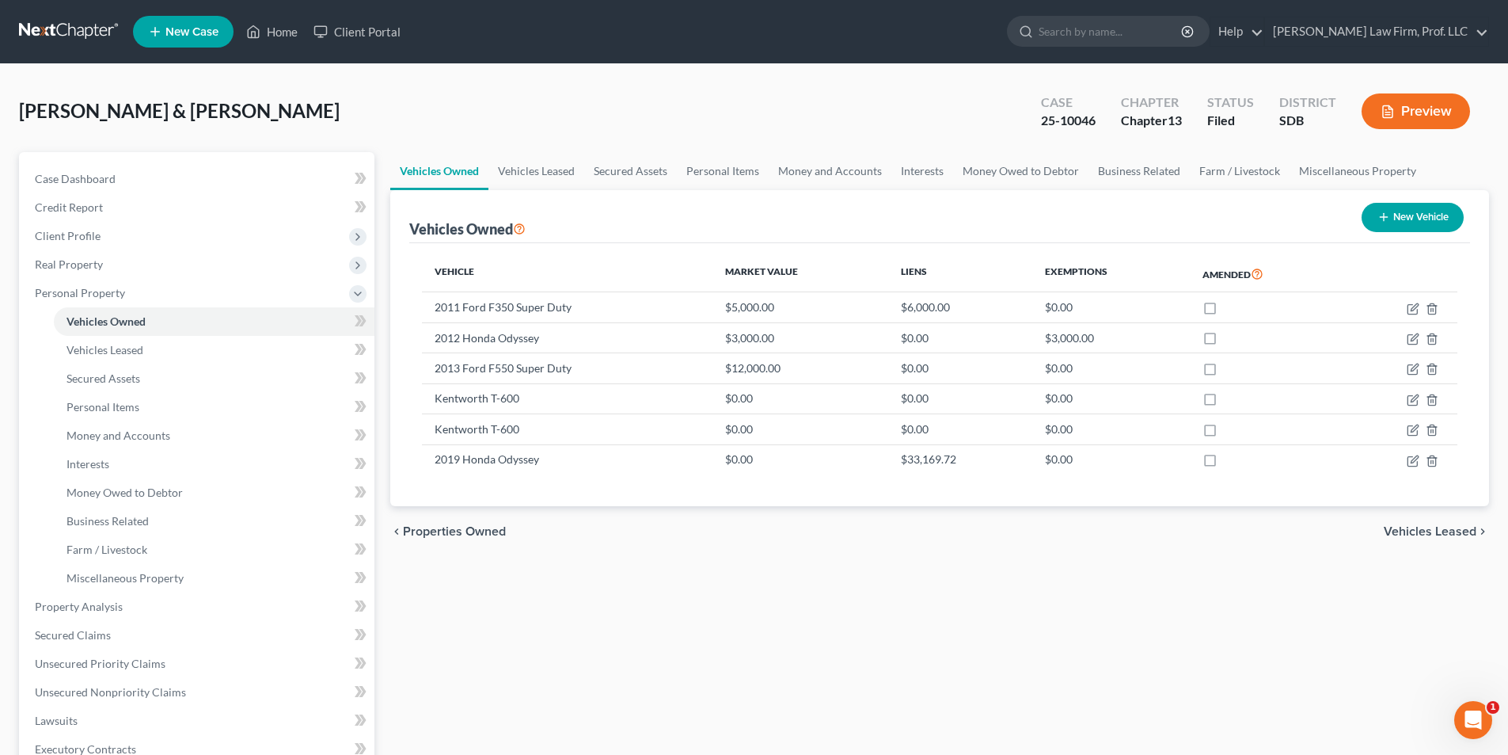
click at [703, 676] on div "Vehicles Owned Vehicles Leased Secured Assets Personal Items Money and Accounts…" at bounding box center [939, 623] width 1115 height 943
click at [1415, 398] on icon "button" at bounding box center [1413, 400] width 13 height 13
select select "0"
select select "3"
select select "2"
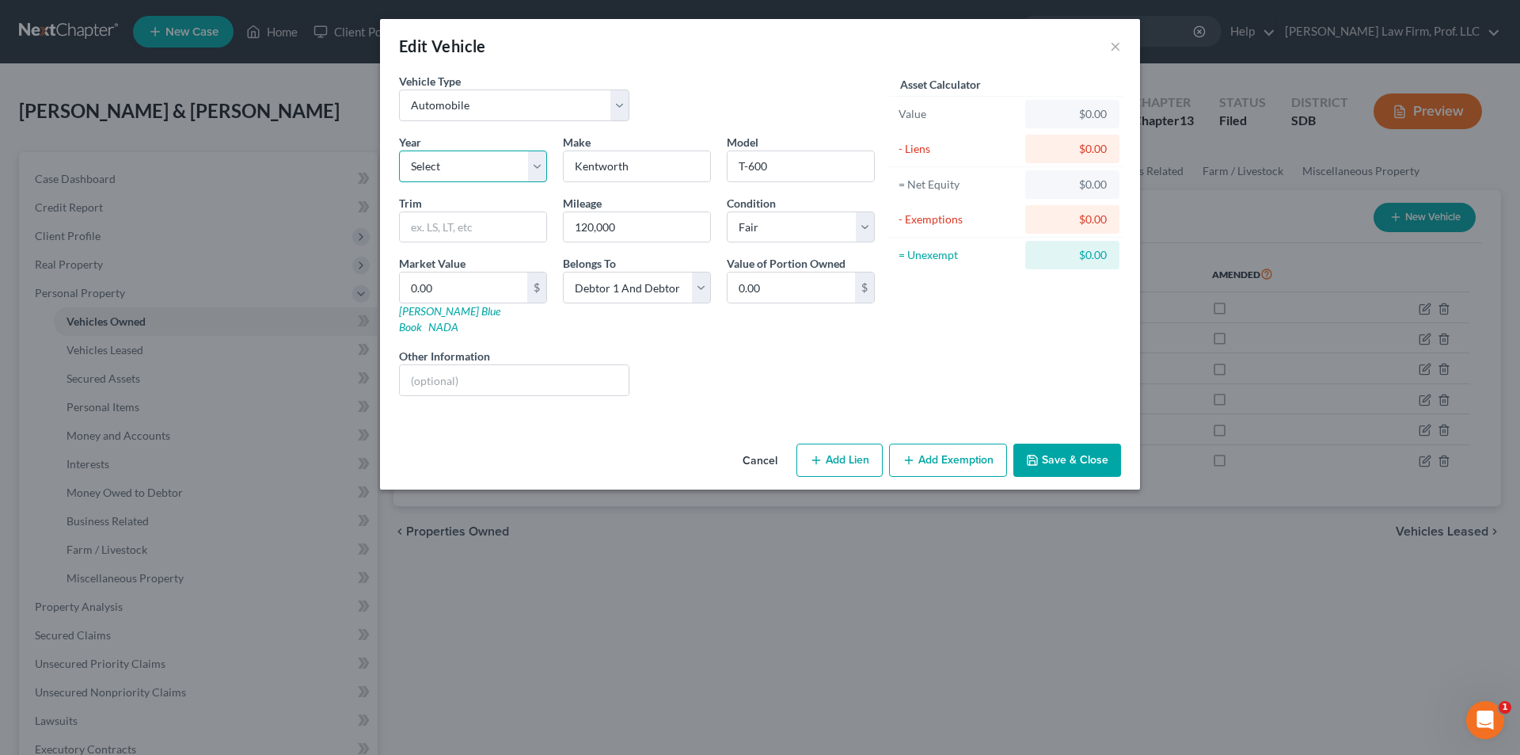
click at [449, 168] on select "Select 2026 2025 2024 2023 2022 2021 2020 2019 2018 2017 2016 2015 2014 2013 20…" at bounding box center [473, 166] width 148 height 32
select select "33"
click at [399, 150] on select "Select 2026 2025 2024 2023 2022 2021 2020 2019 2018 2017 2016 2015 2014 2013 20…" at bounding box center [473, 166] width 148 height 32
click at [474, 287] on input "0.00" at bounding box center [463, 287] width 127 height 30
click at [1097, 448] on button "Save & Close" at bounding box center [1068, 459] width 108 height 33
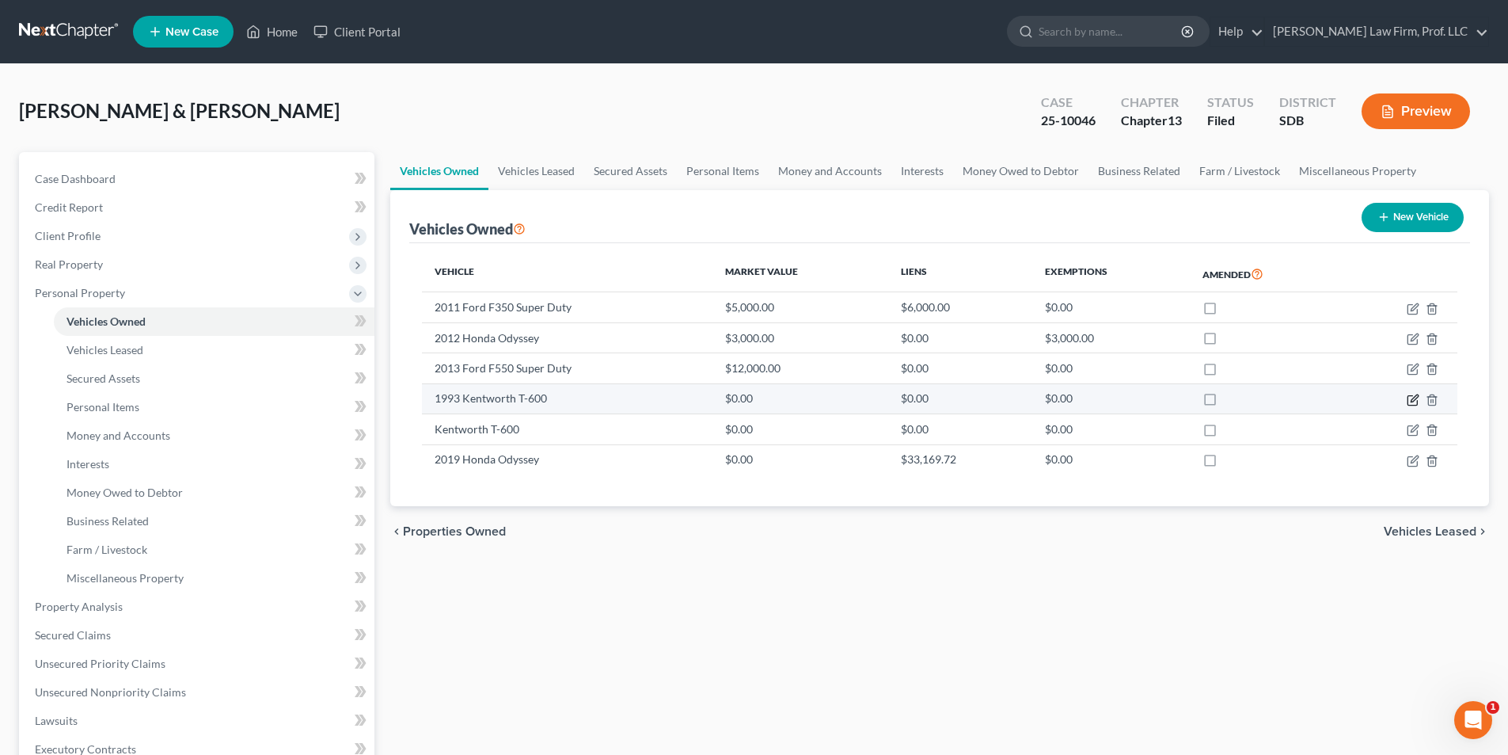
click at [1411, 401] on icon "button" at bounding box center [1413, 400] width 13 height 13
select select "0"
select select "33"
select select "3"
select select "2"
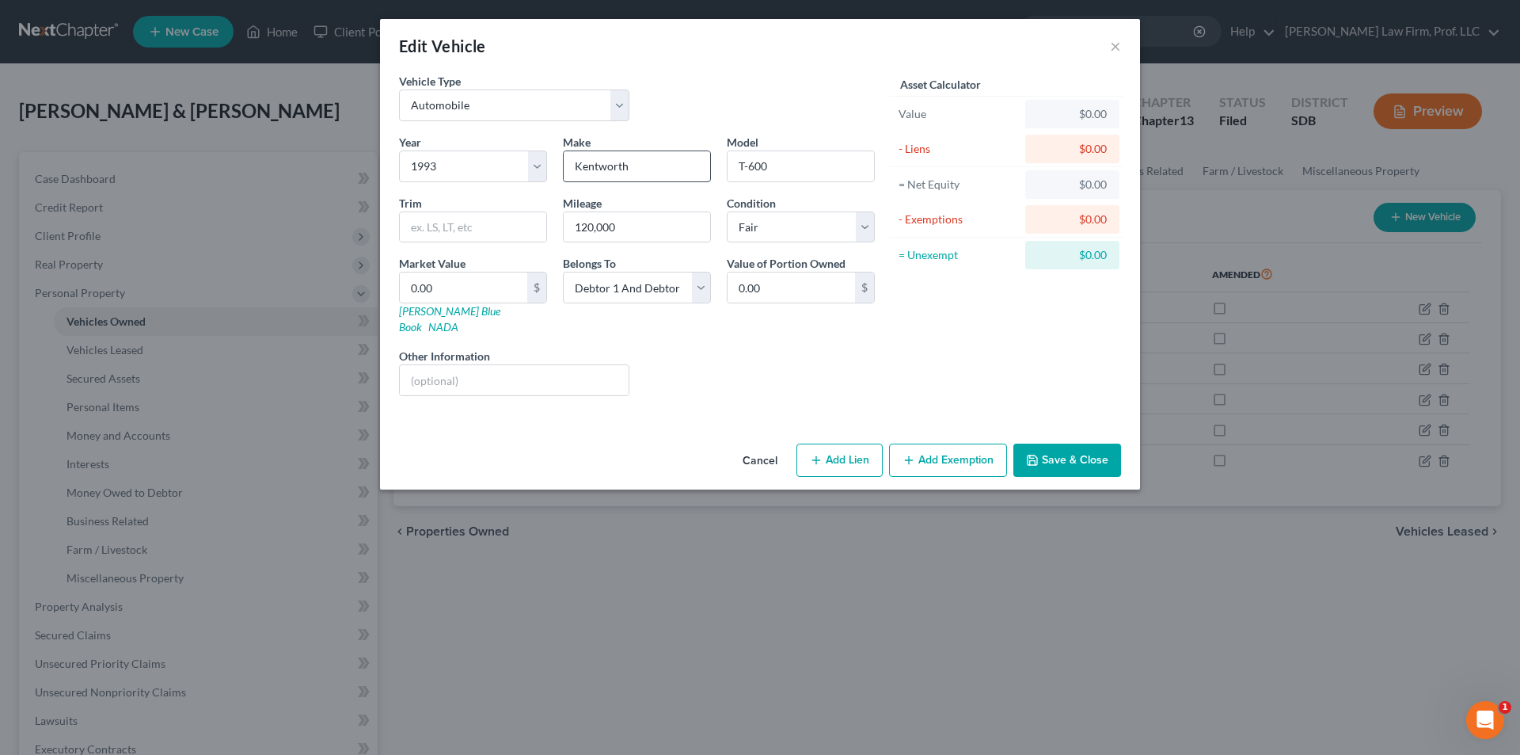
click at [597, 165] on input "Kentworth" at bounding box center [637, 166] width 146 height 30
type input "Kenworth"
click at [1046, 443] on button "Save & Close" at bounding box center [1068, 459] width 108 height 33
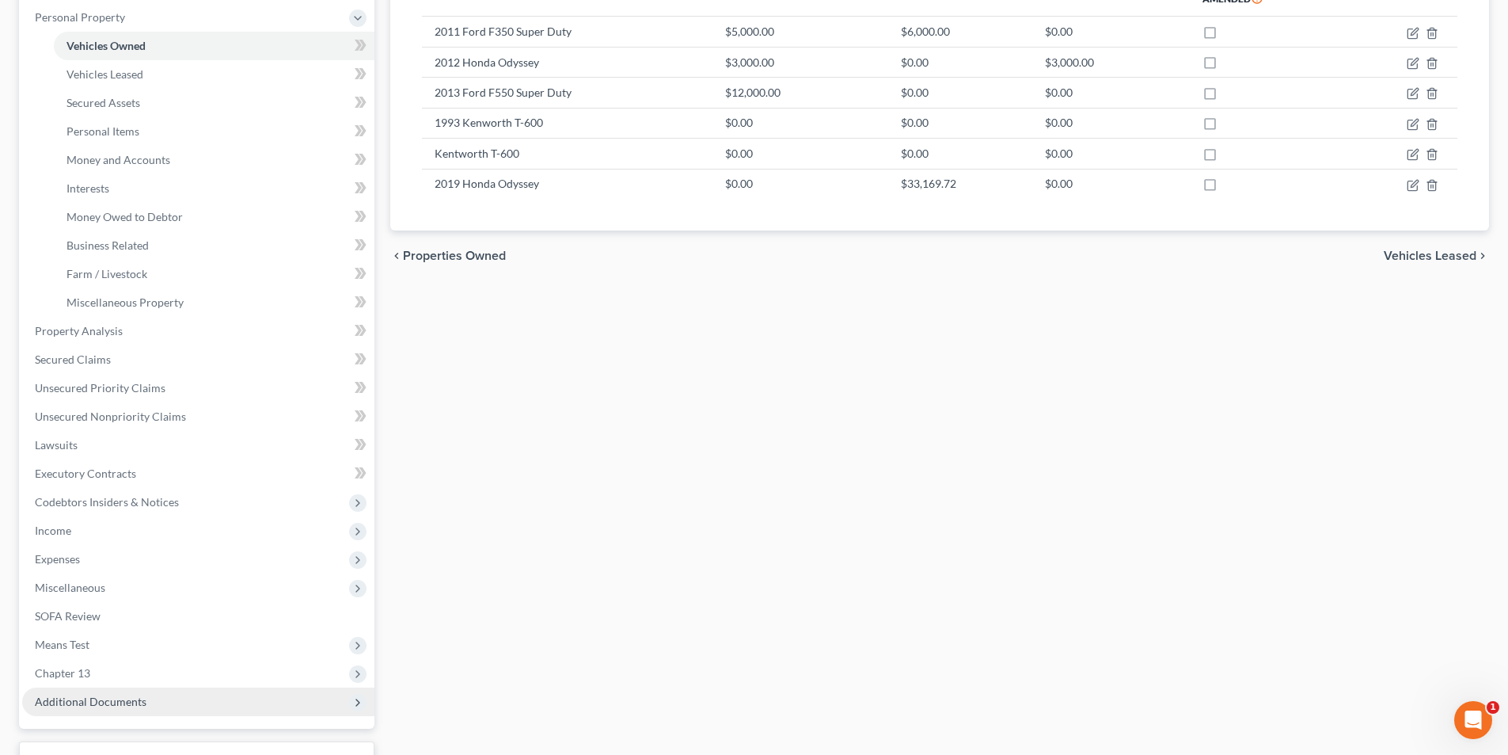
scroll to position [401, 0]
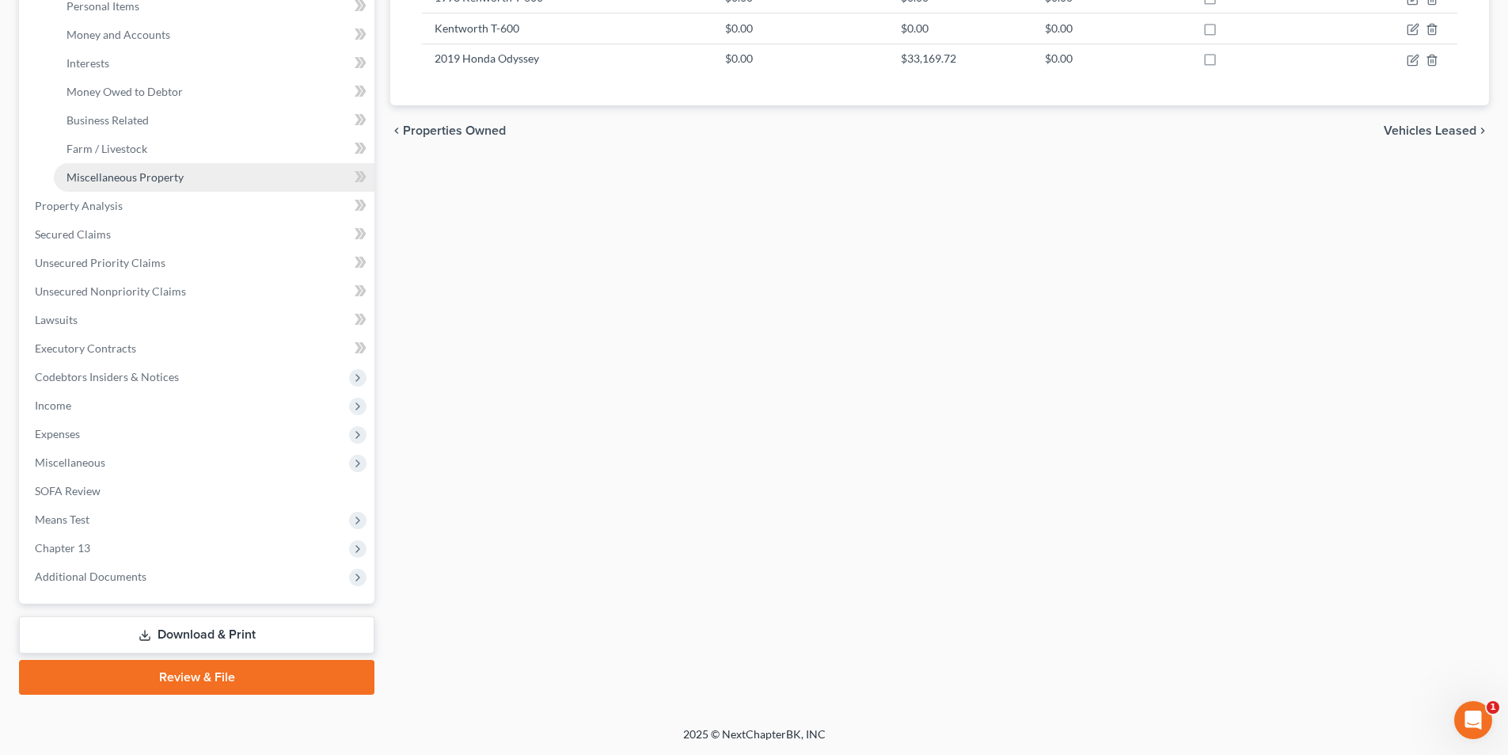
drag, startPoint x: 136, startPoint y: 170, endPoint x: 147, endPoint y: 172, distance: 11.2
click at [138, 173] on span "Miscellaneous Property" at bounding box center [125, 176] width 117 height 13
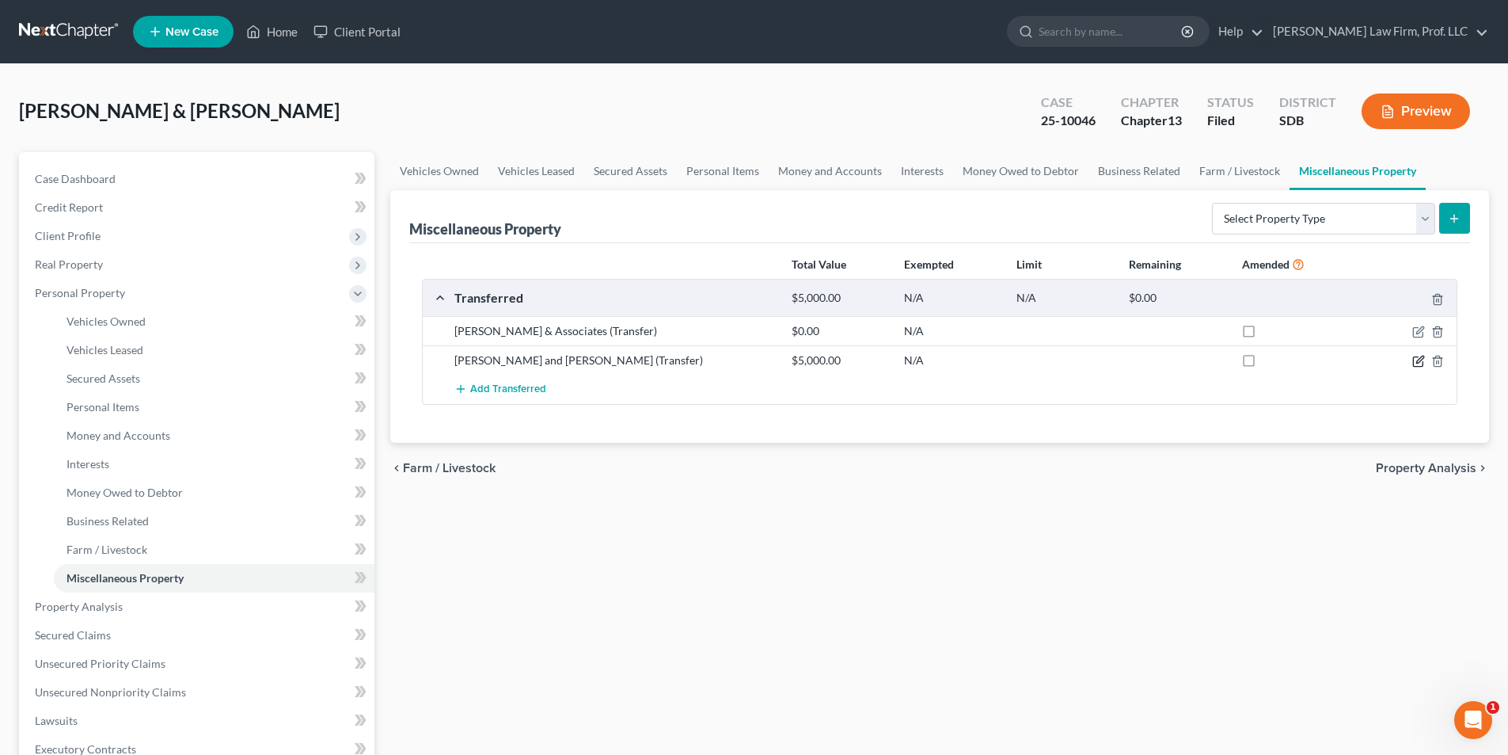
click at [1424, 358] on icon "button" at bounding box center [1420, 359] width 7 height 7
select select "Ordinary ([DATE])"
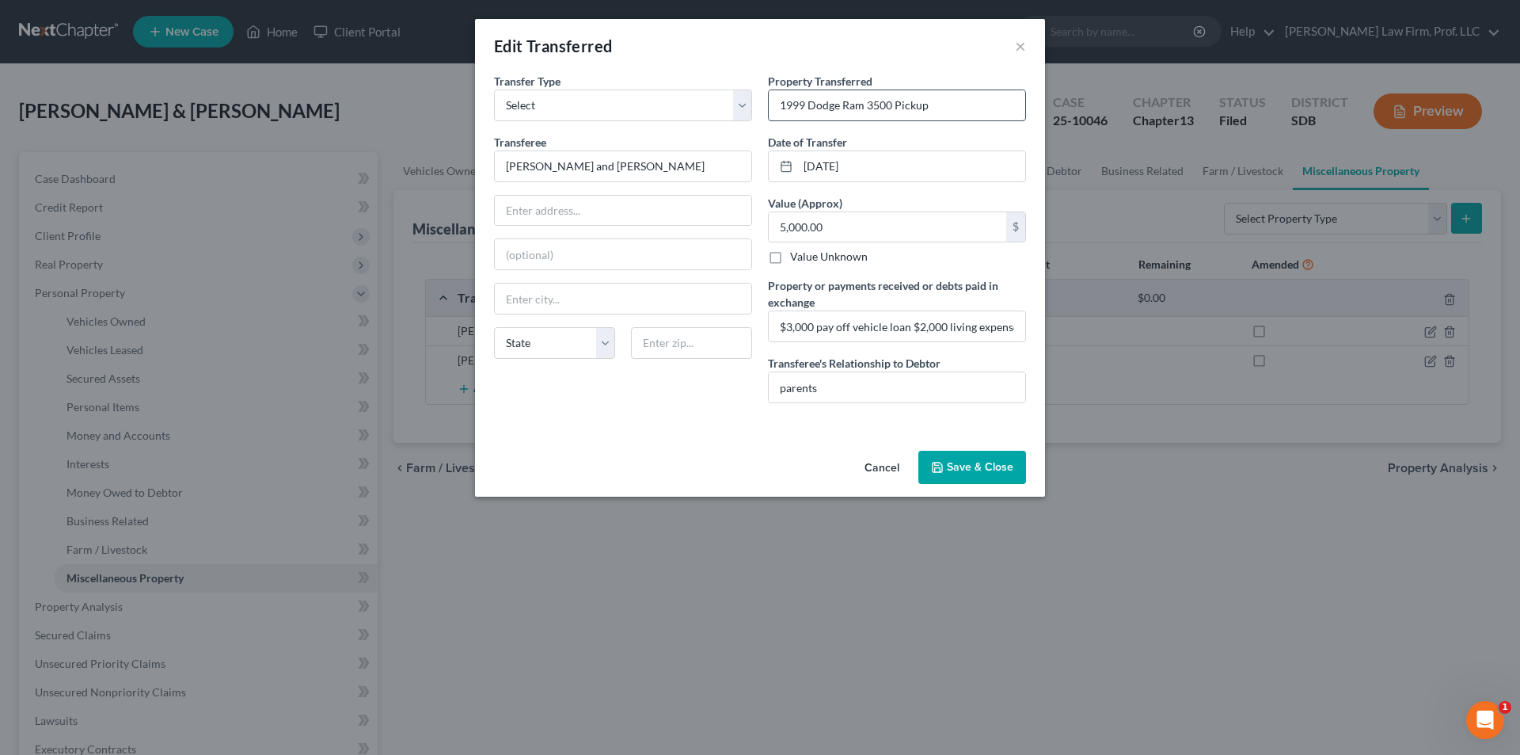
click at [804, 106] on input "1999 Dodge Ram 3500 Pickup" at bounding box center [897, 105] width 257 height 30
type input "1998 Dodge Ram 3500 Pickup"
click at [978, 464] on button "Save & Close" at bounding box center [973, 467] width 108 height 33
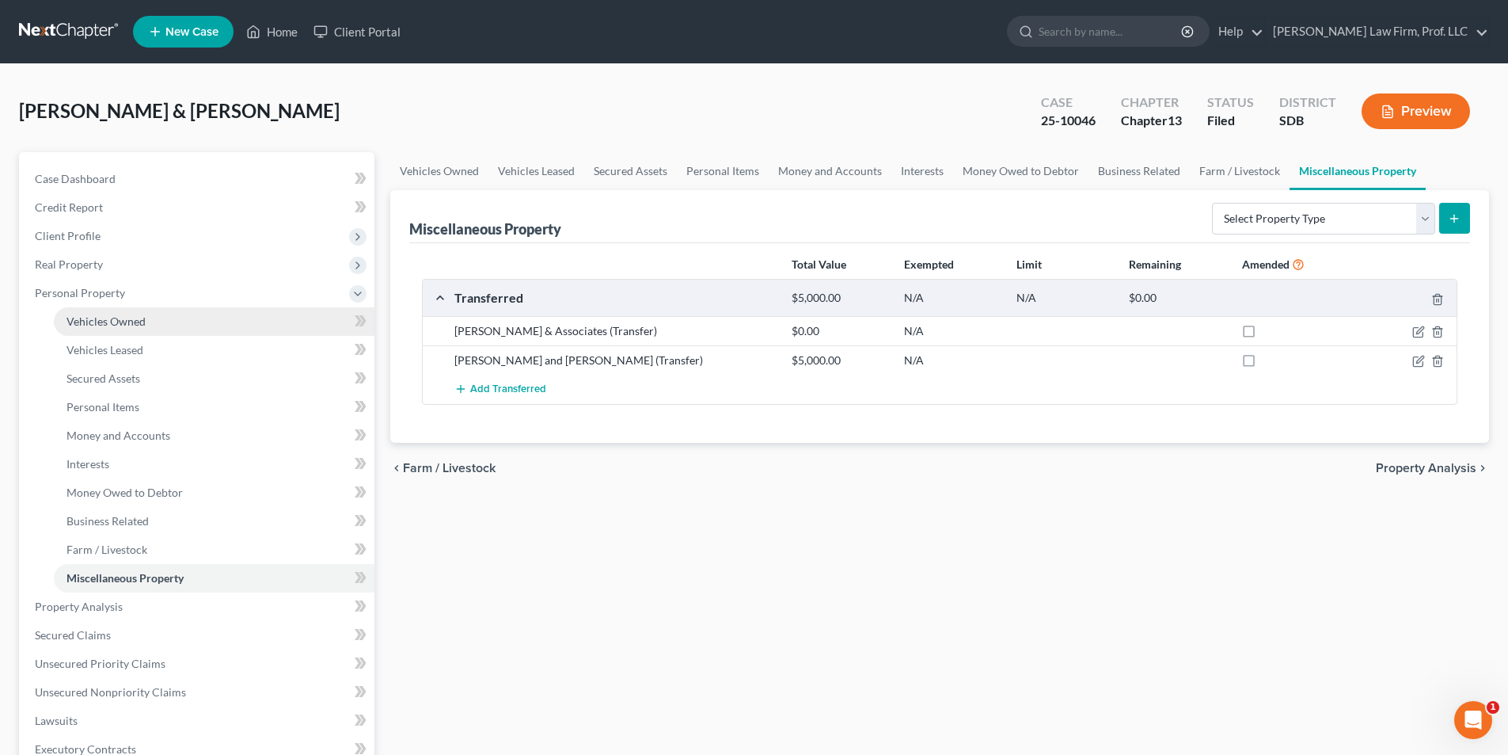
click at [106, 322] on span "Vehicles Owned" at bounding box center [106, 320] width 79 height 13
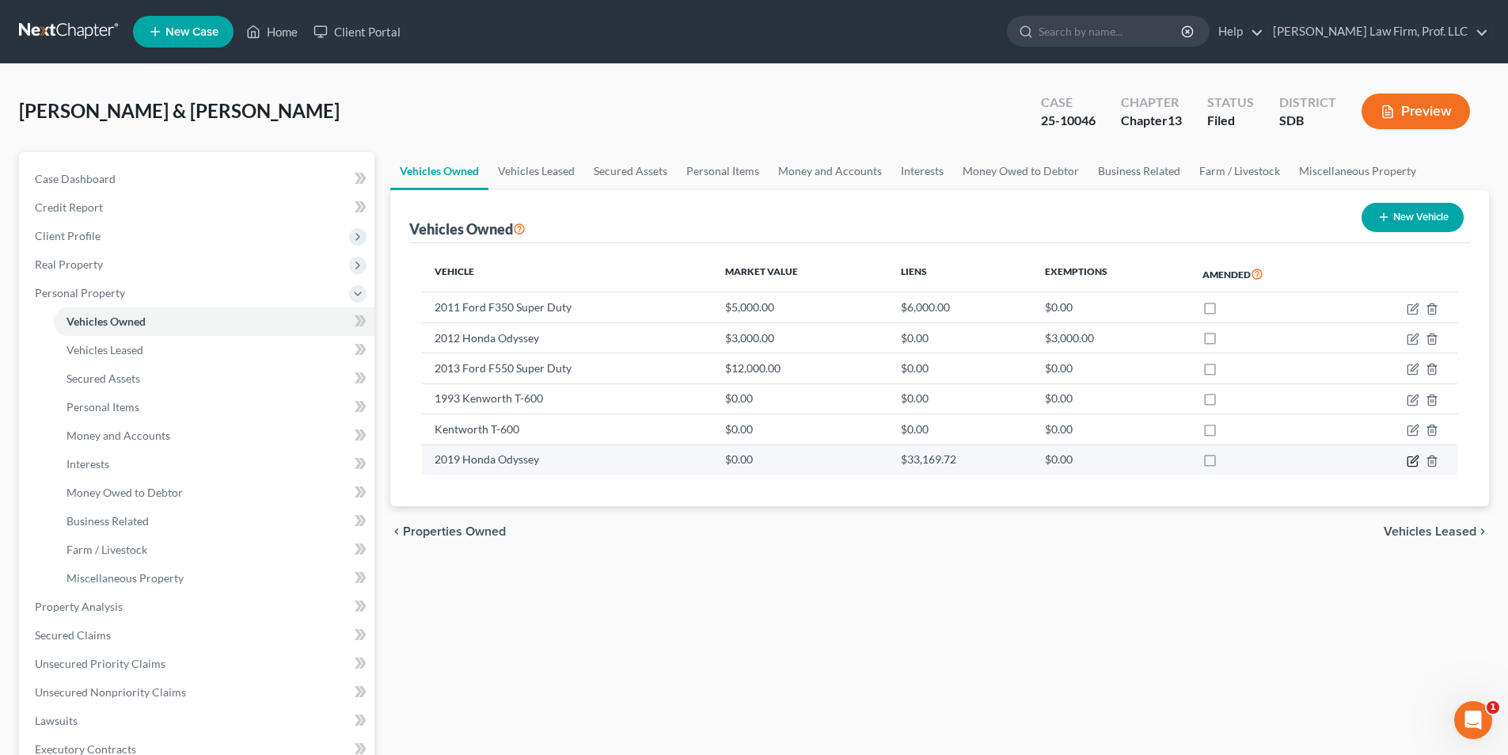
click at [1410, 458] on icon "button" at bounding box center [1413, 461] width 13 height 13
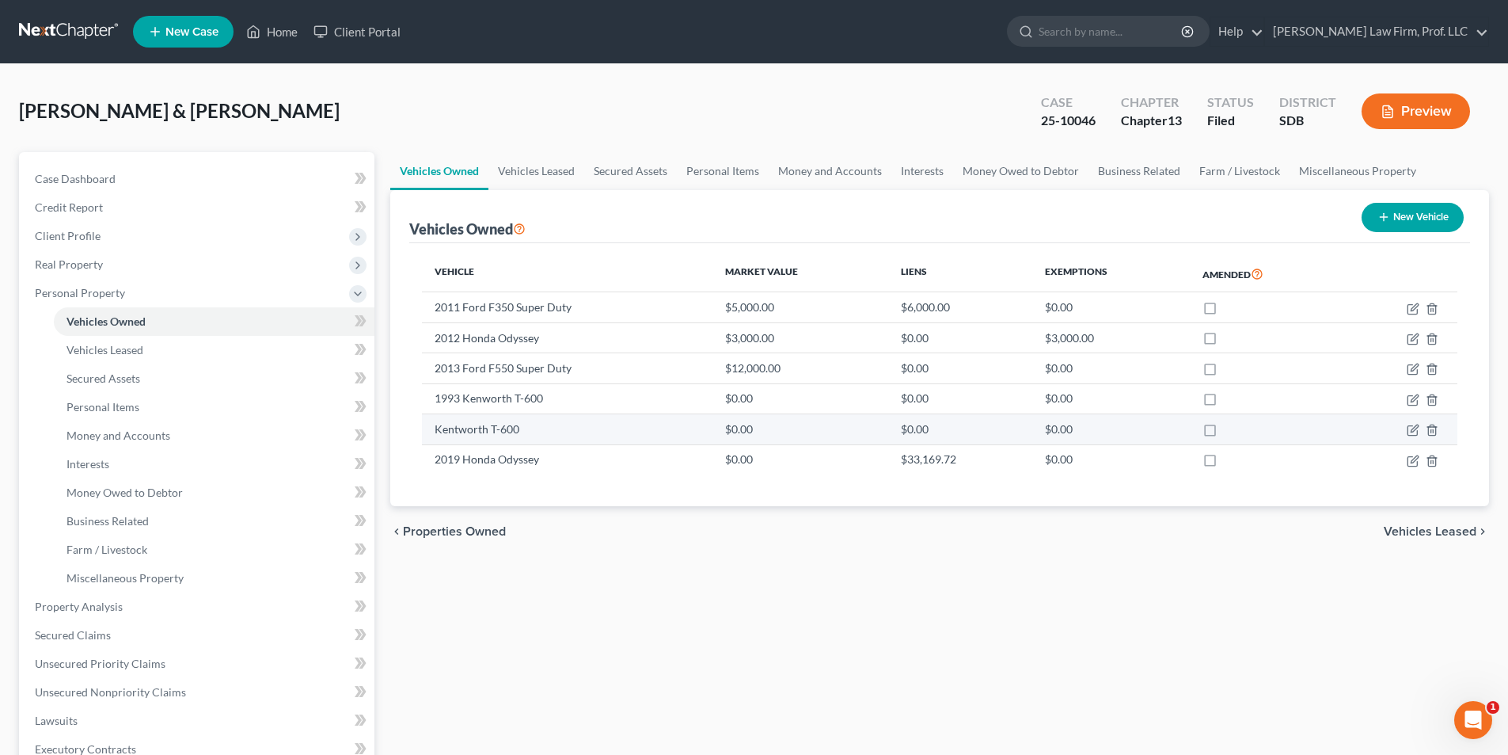
select select "0"
select select "7"
select select "2"
select select "43"
select select "2"
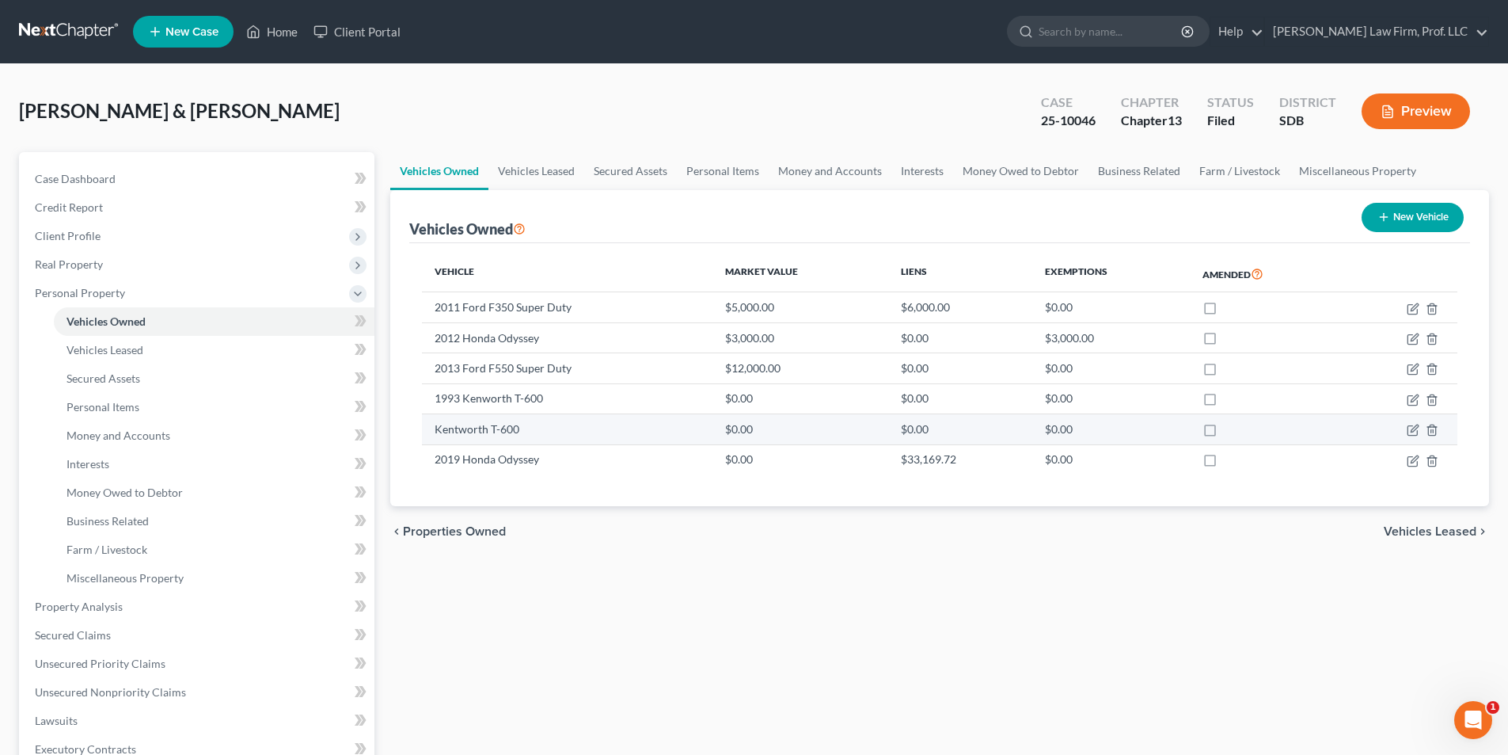
select select "0"
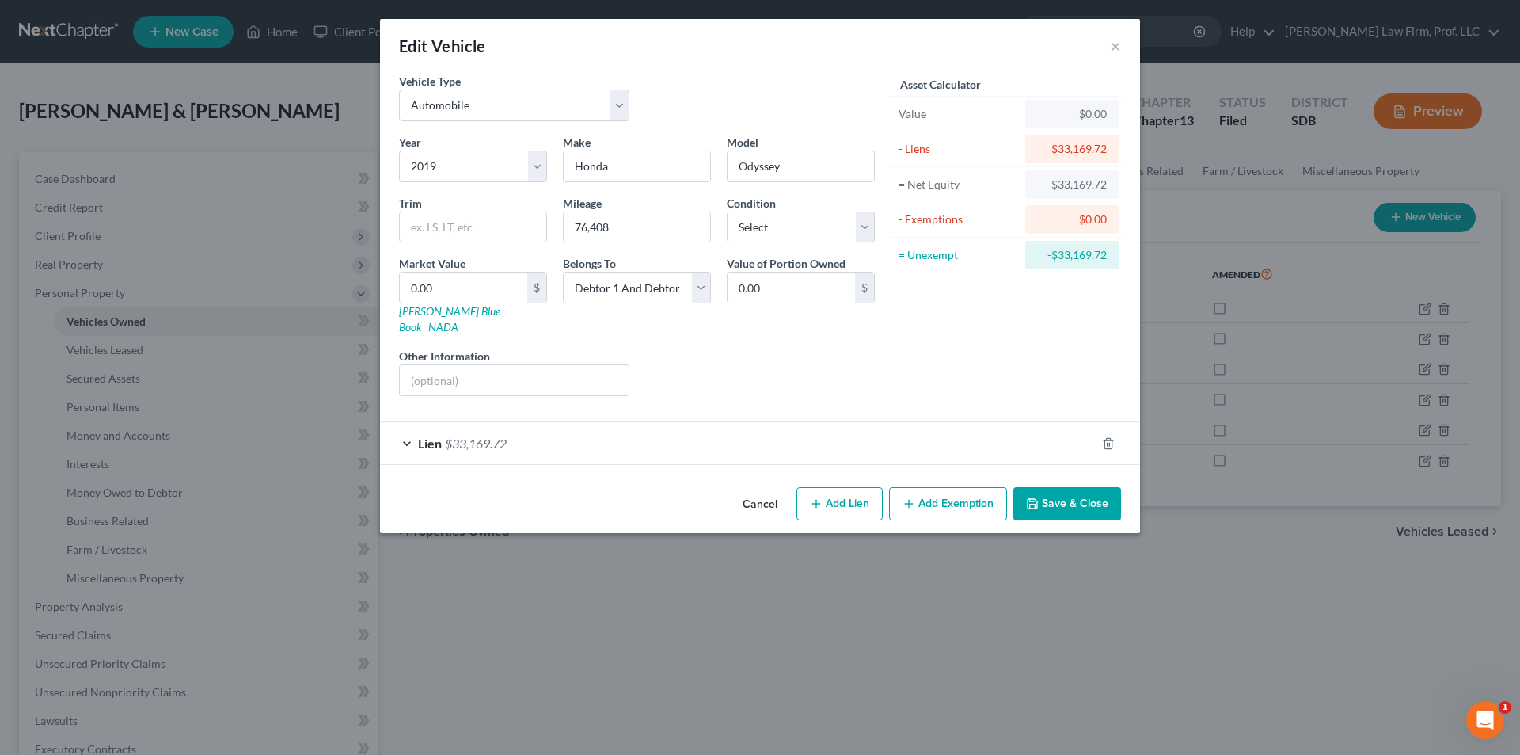
click at [442, 435] on span "Lien" at bounding box center [430, 442] width 24 height 15
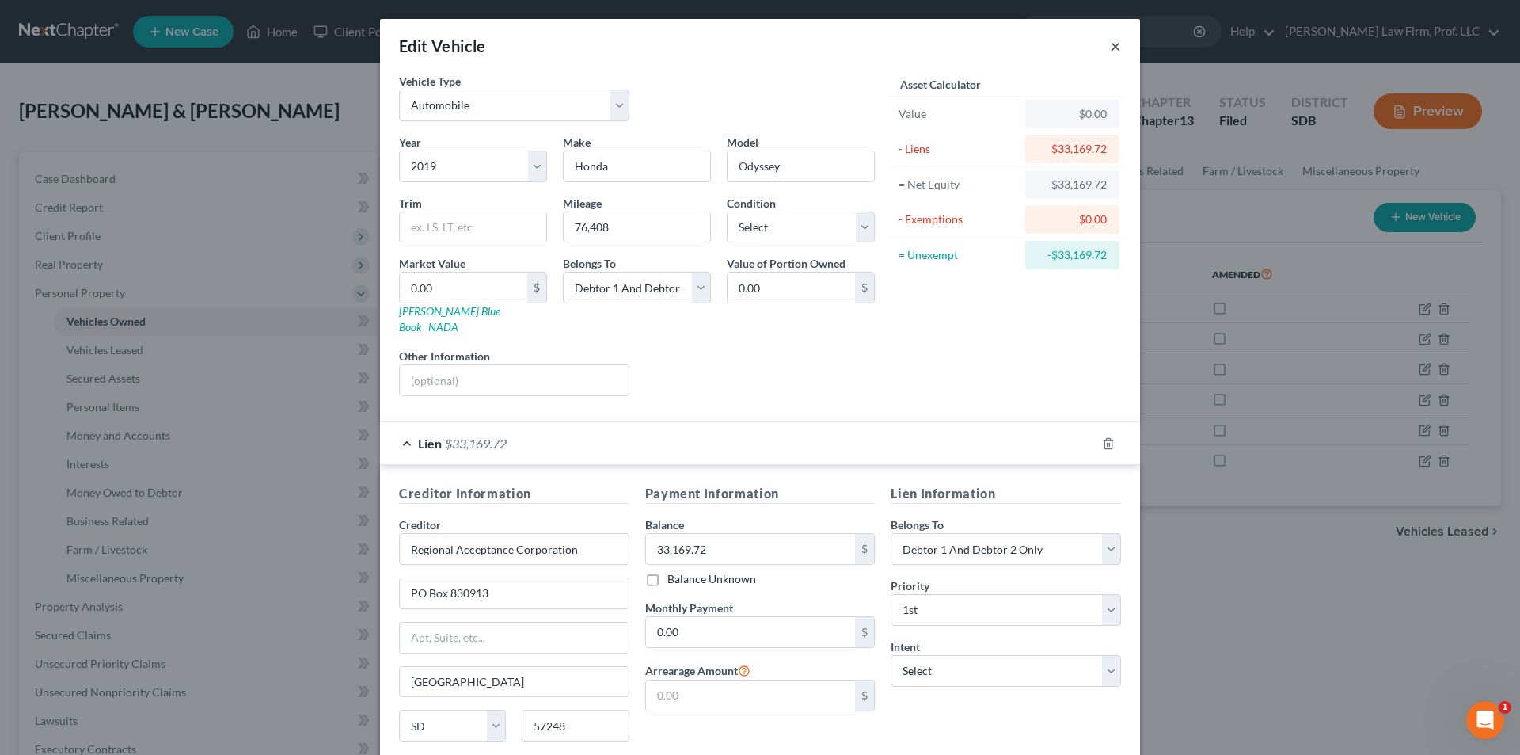
click at [1111, 51] on button "×" at bounding box center [1115, 45] width 11 height 19
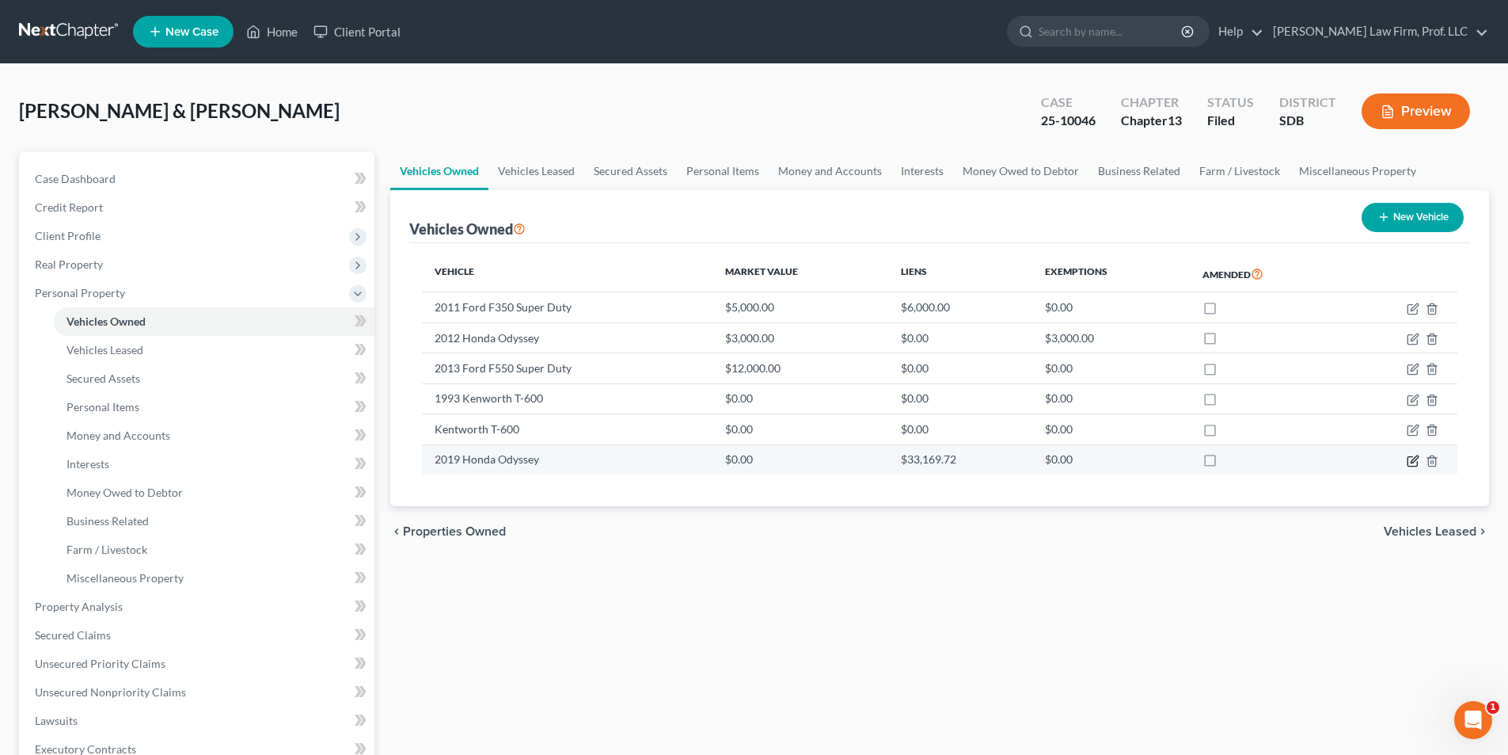
click at [1413, 465] on icon "button" at bounding box center [1413, 461] width 13 height 13
select select "0"
select select "7"
select select "2"
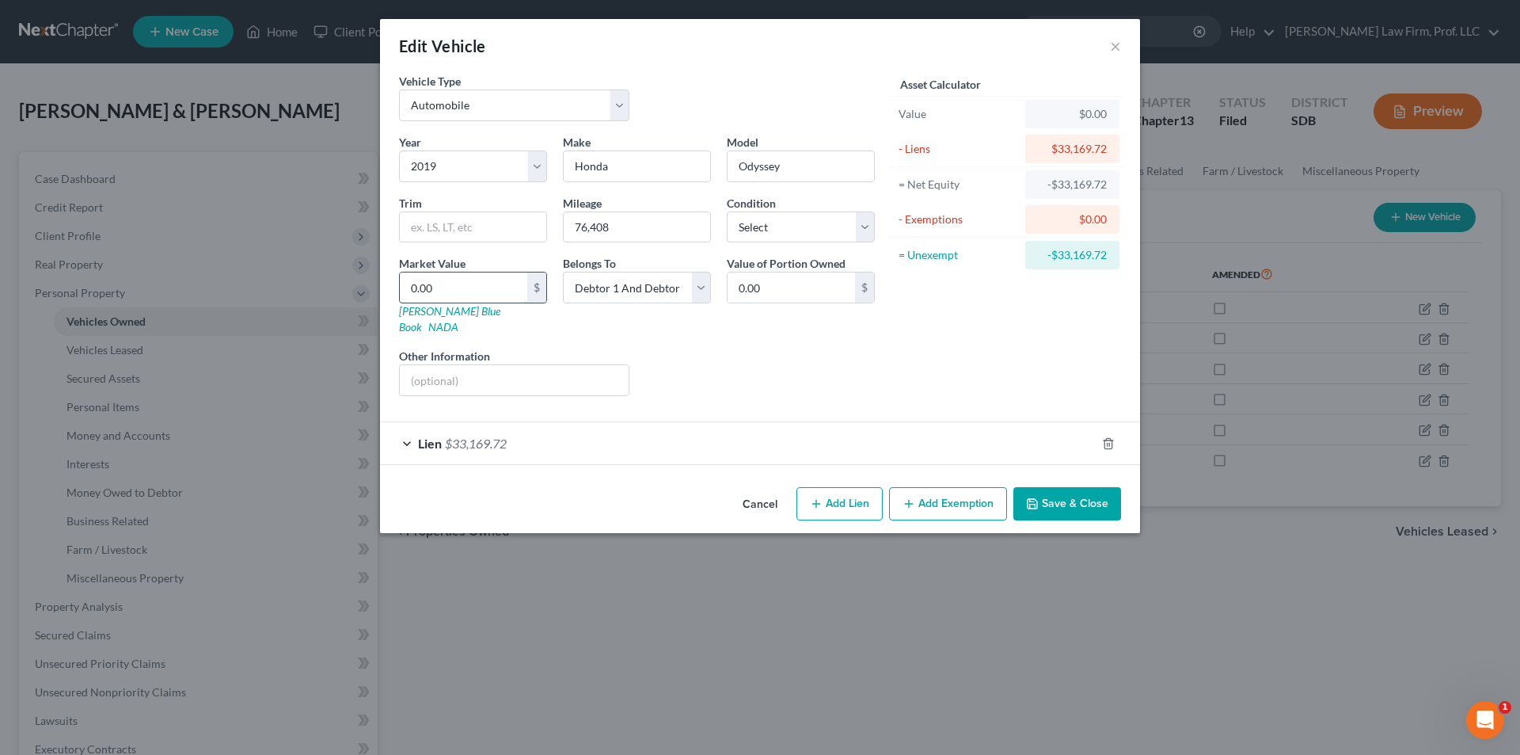
click at [457, 281] on input "0.00" at bounding box center [463, 287] width 127 height 30
type input "2"
type input "2.00"
type input "20"
type input "20.00"
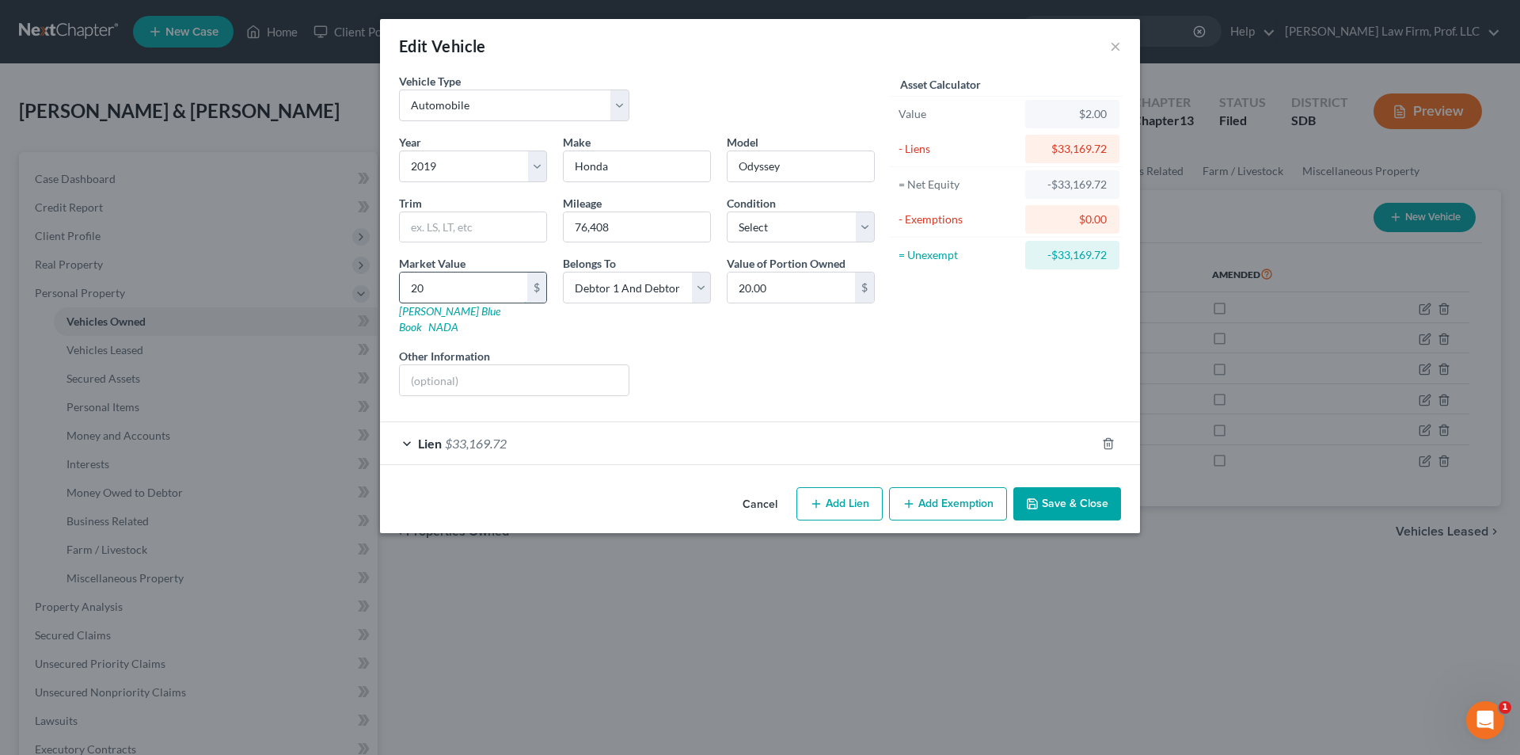
type input "200"
type input "200.00"
type input "2000"
type input "2,000.00"
type input "2,0000"
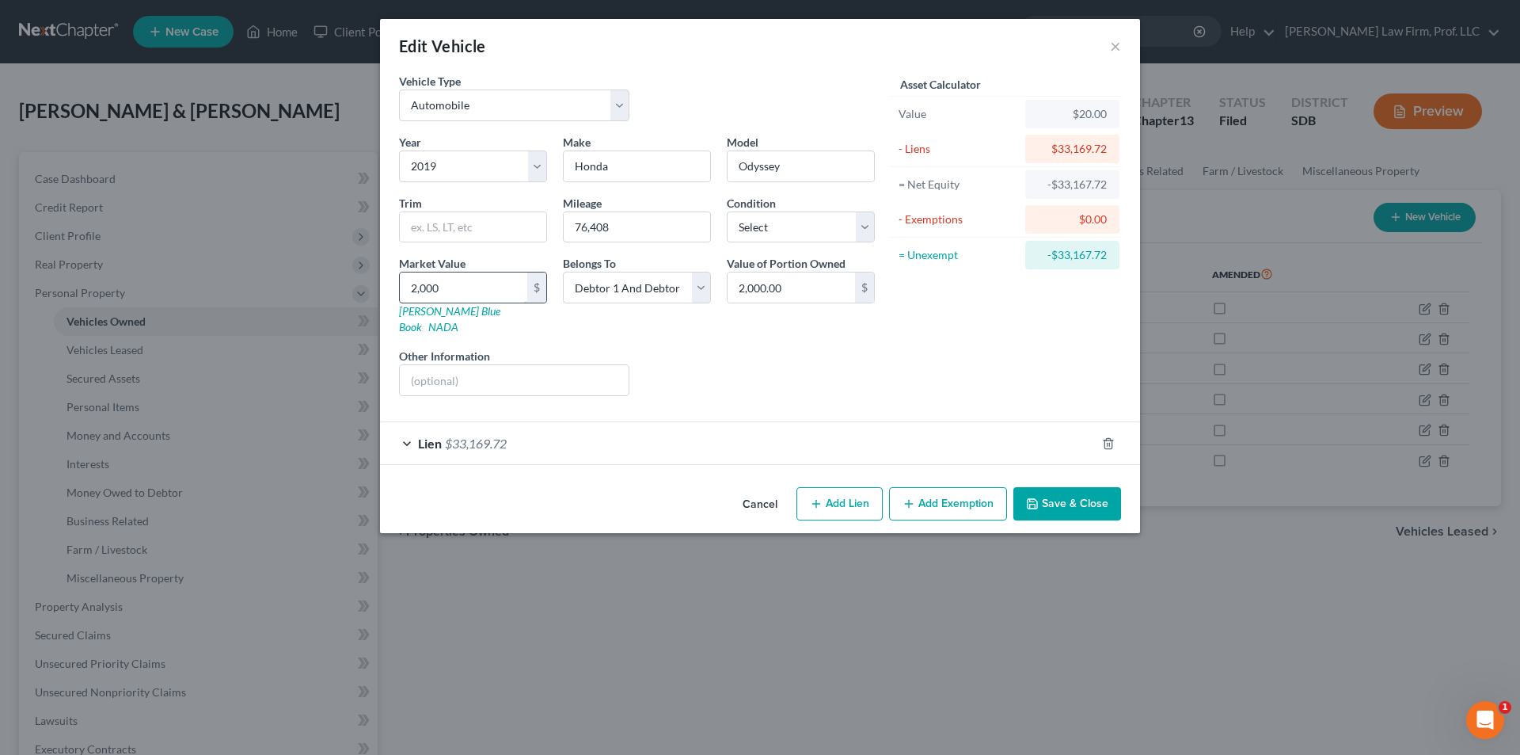
type input "20,000.00"
type input "20,000"
click at [1068, 487] on button "Save & Close" at bounding box center [1068, 503] width 108 height 33
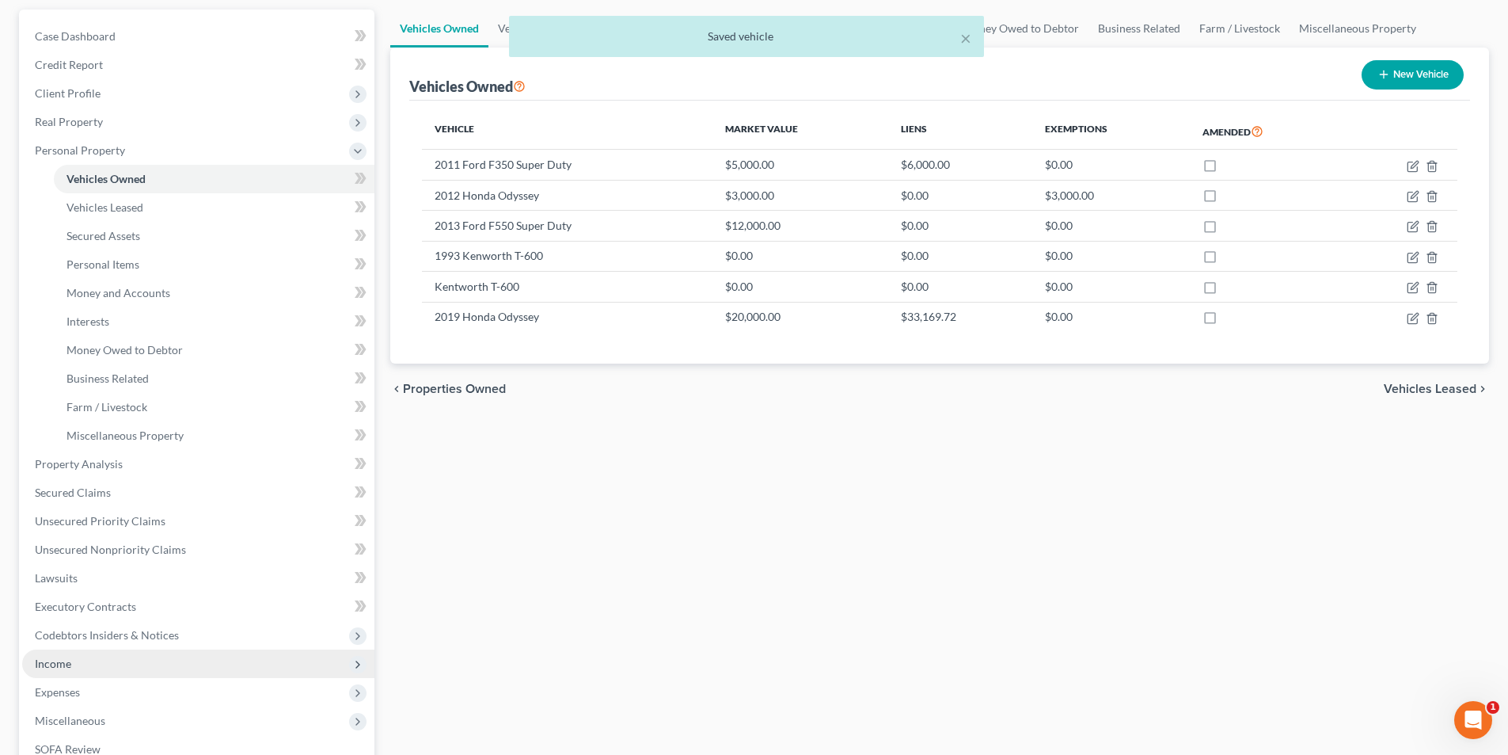
scroll to position [158, 0]
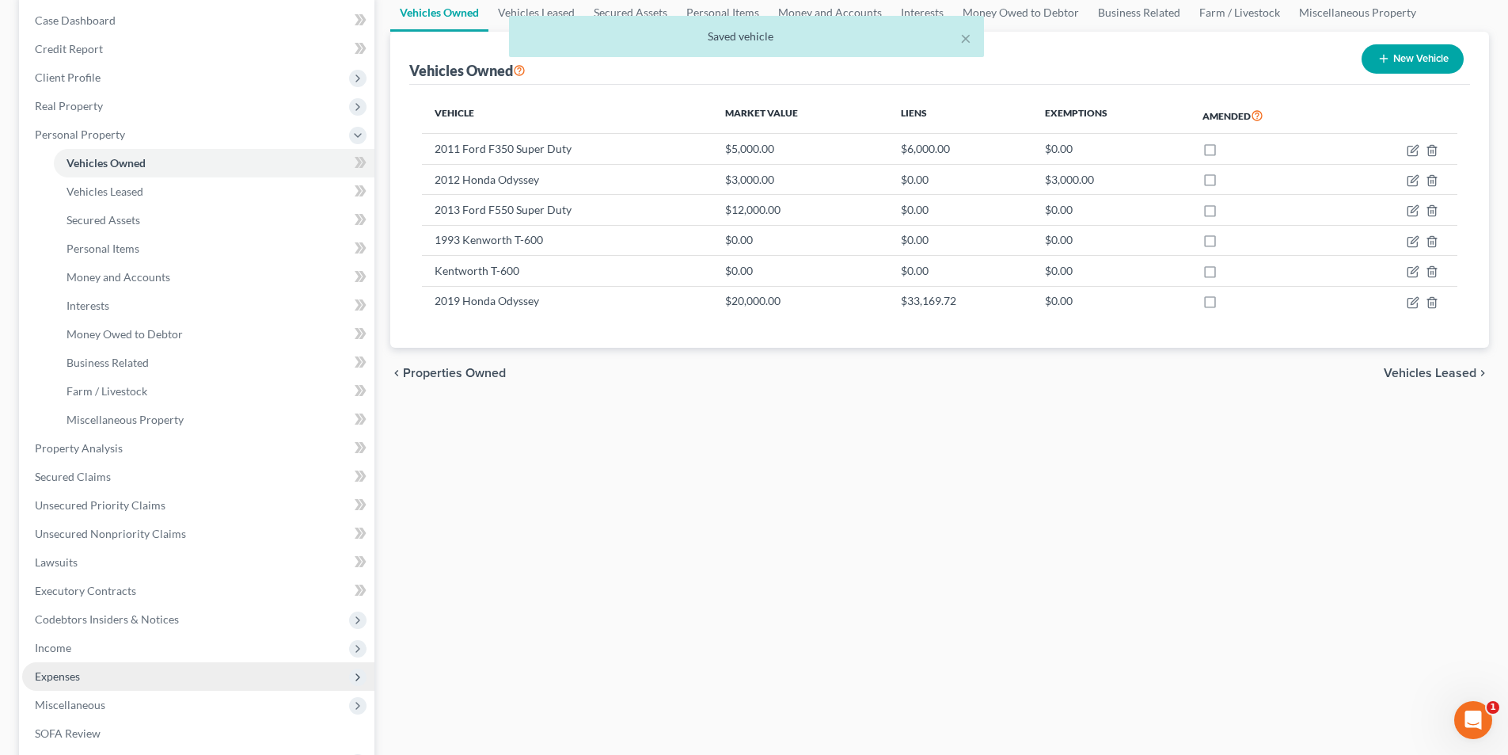
click at [70, 683] on span "Expenses" at bounding box center [198, 676] width 352 height 29
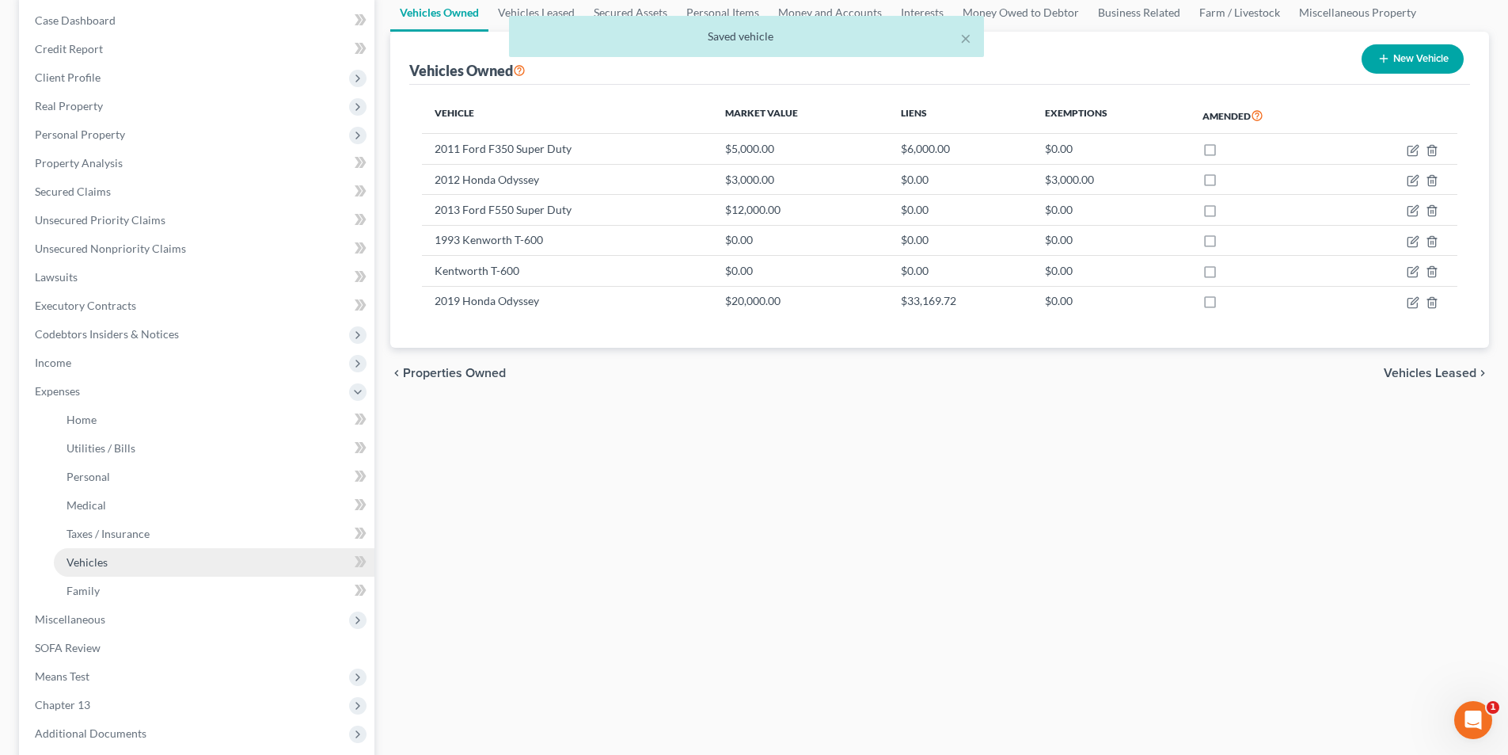
click at [90, 558] on span "Vehicles" at bounding box center [87, 561] width 41 height 13
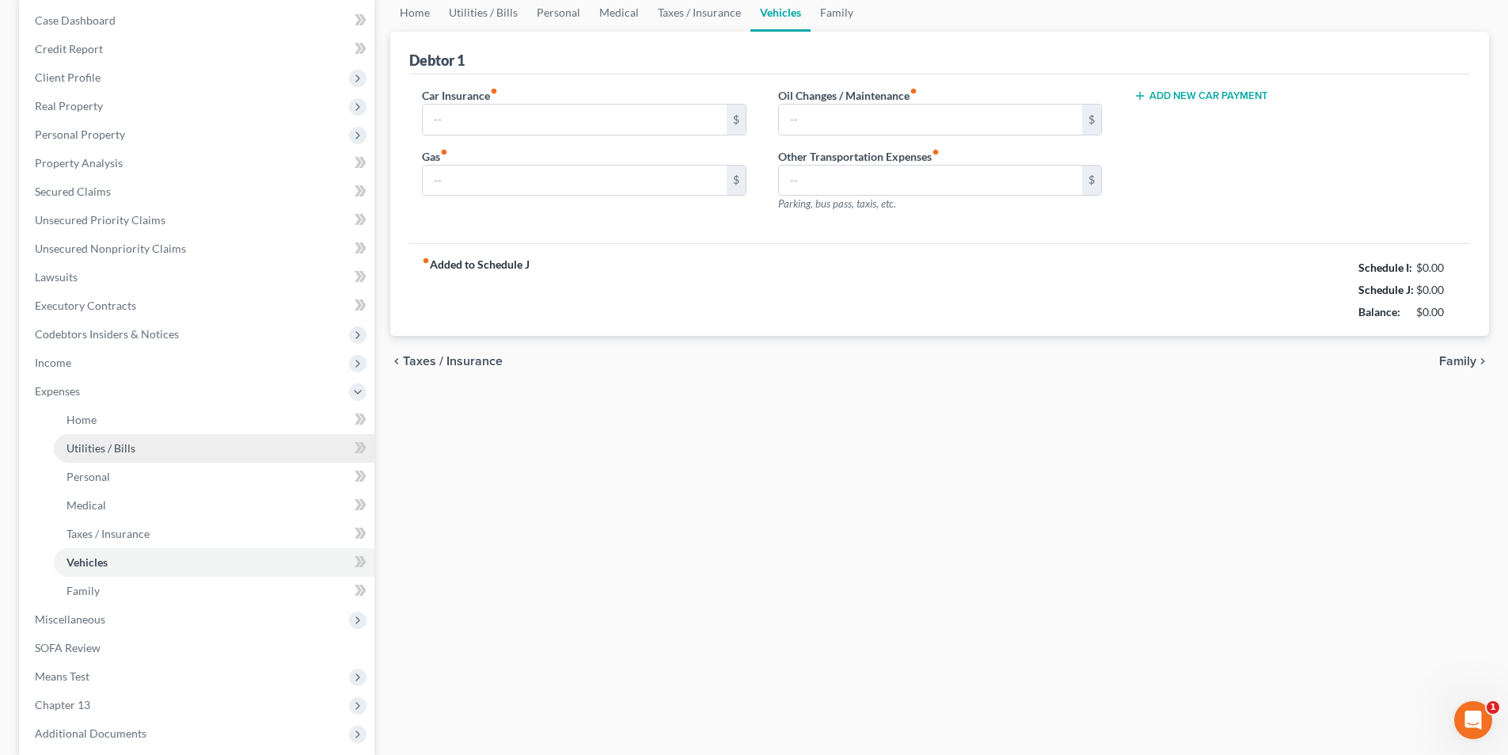
scroll to position [62, 0]
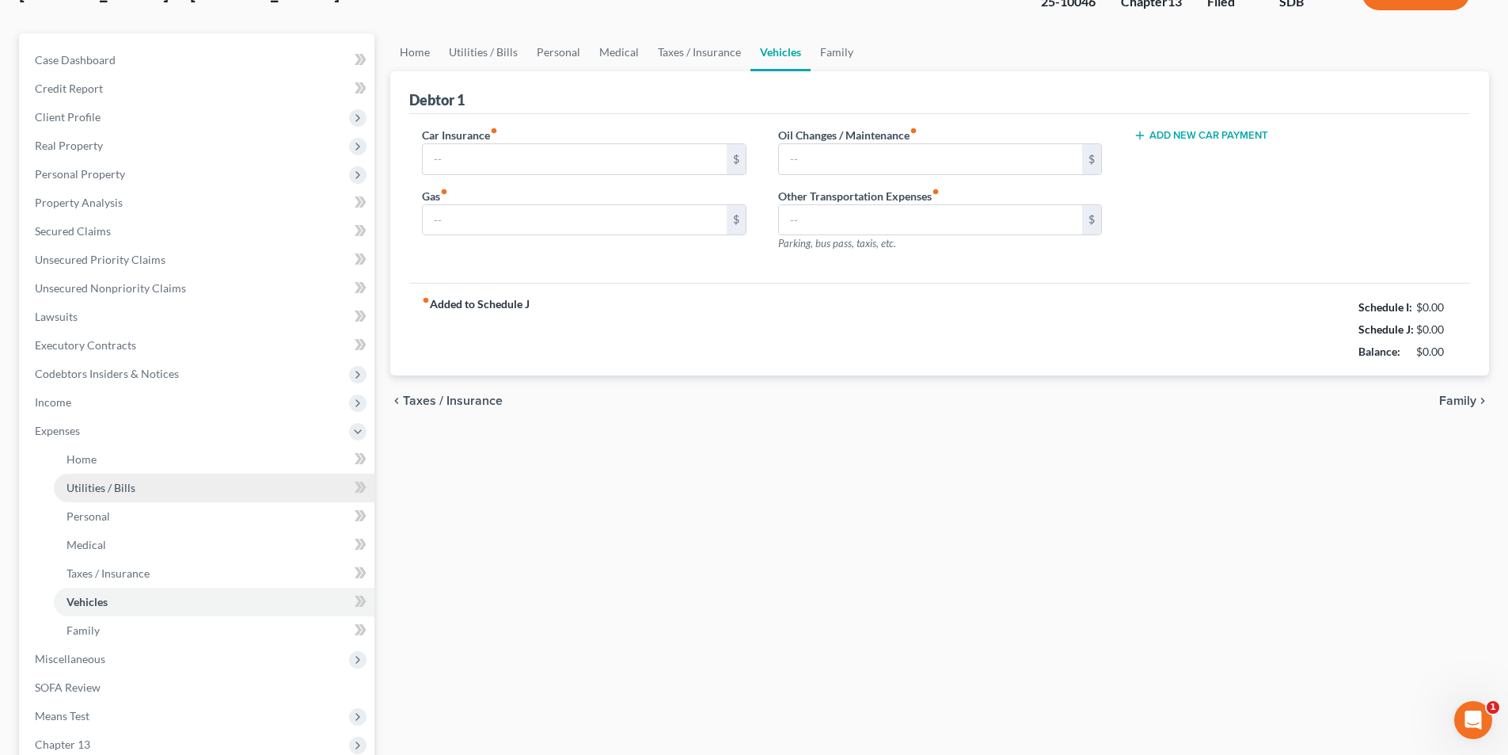
type input "353.75"
type input "0.00"
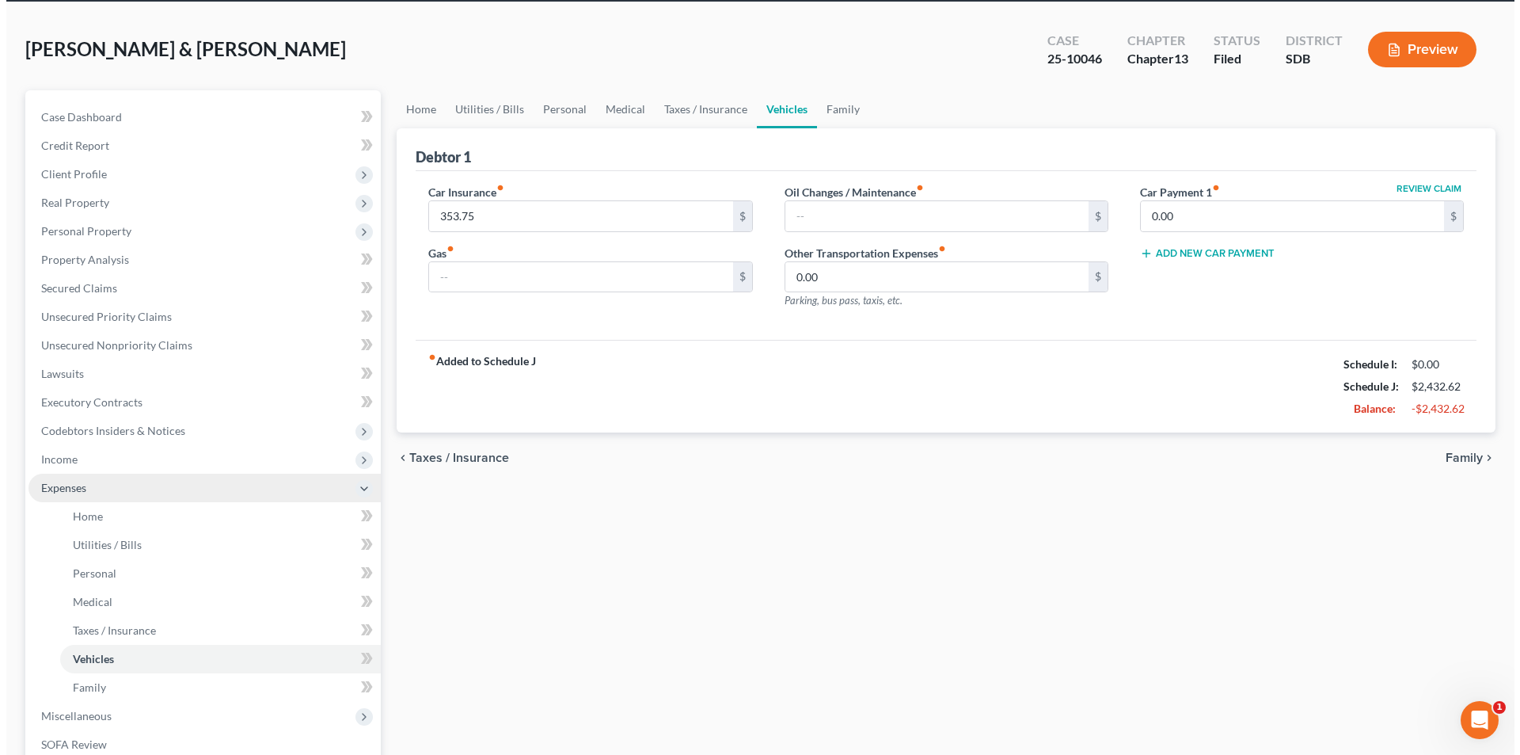
scroll to position [0, 0]
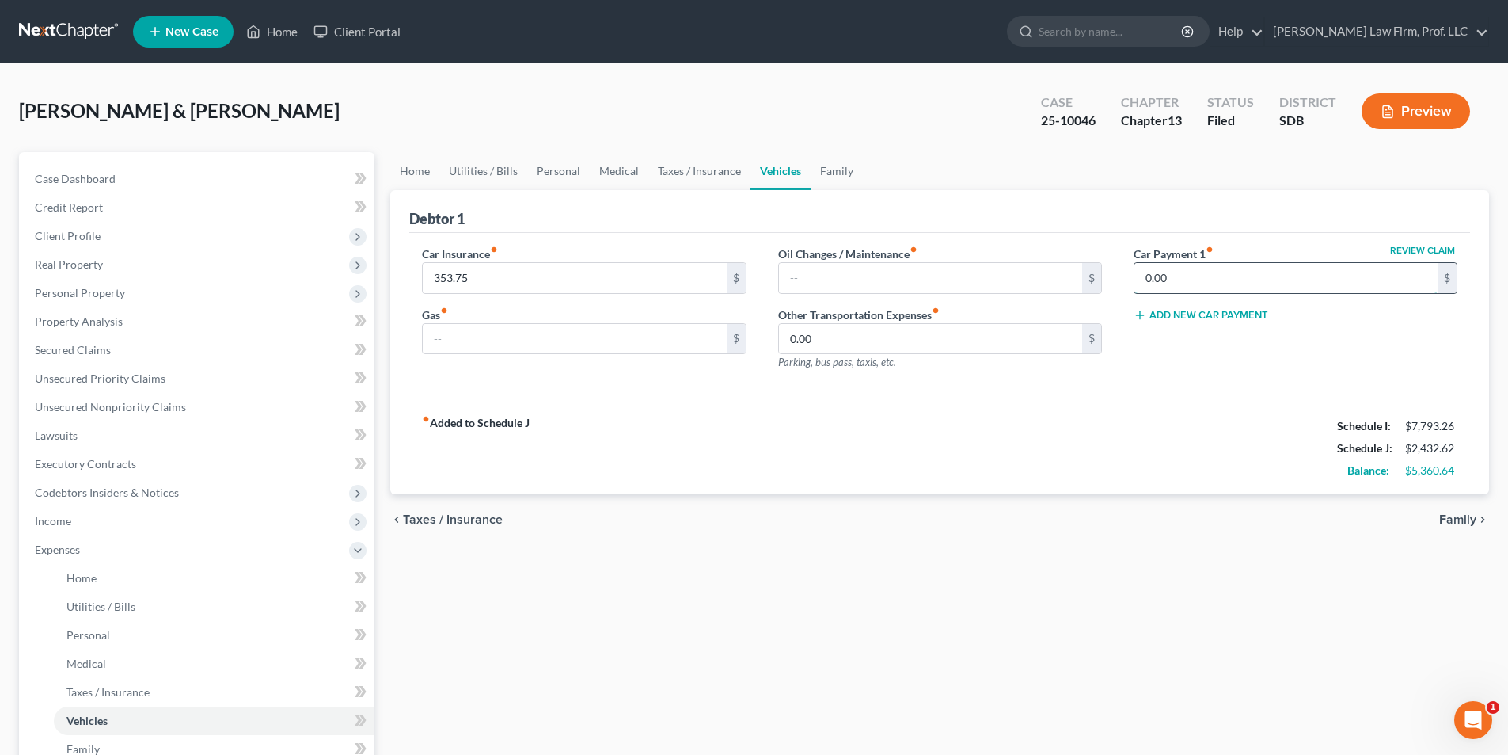
click at [1227, 274] on input "0.00" at bounding box center [1286, 278] width 303 height 30
type input "691.11"
click at [69, 291] on span "Personal Property" at bounding box center [80, 292] width 90 height 13
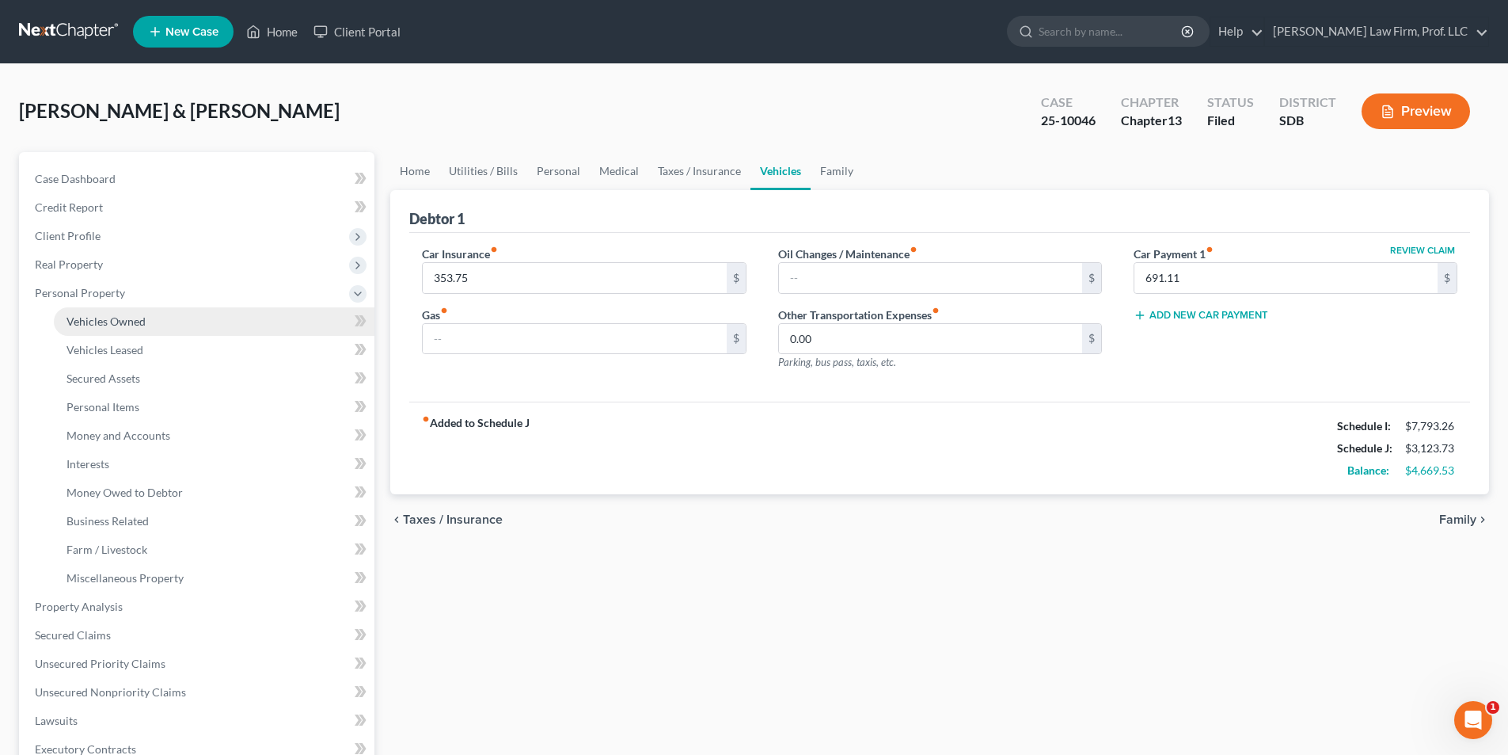
click at [101, 325] on span "Vehicles Owned" at bounding box center [106, 320] width 79 height 13
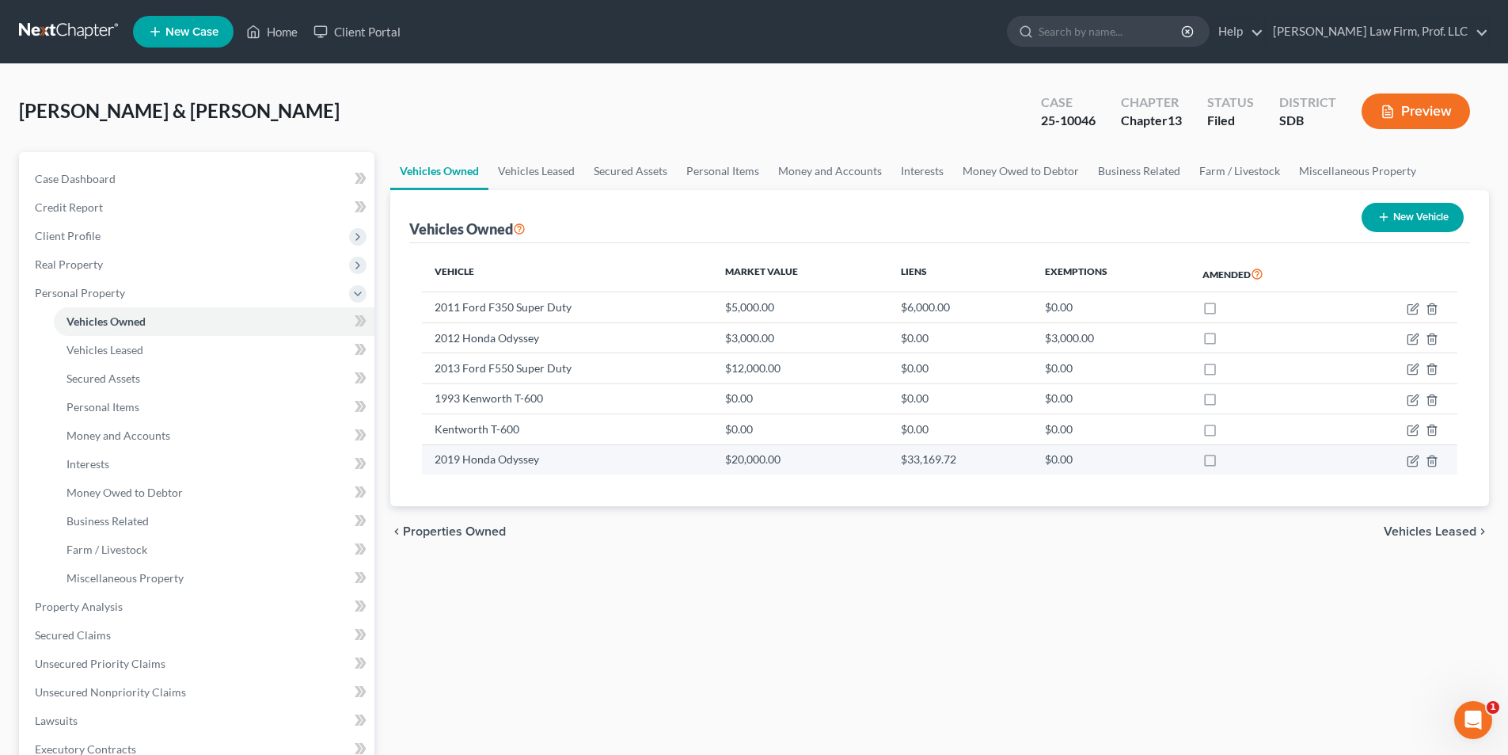
click at [485, 460] on td "2019 Honda Odyssey" at bounding box center [567, 459] width 291 height 30
click at [1410, 462] on icon "button" at bounding box center [1413, 461] width 13 height 13
select select "0"
select select "7"
select select "2"
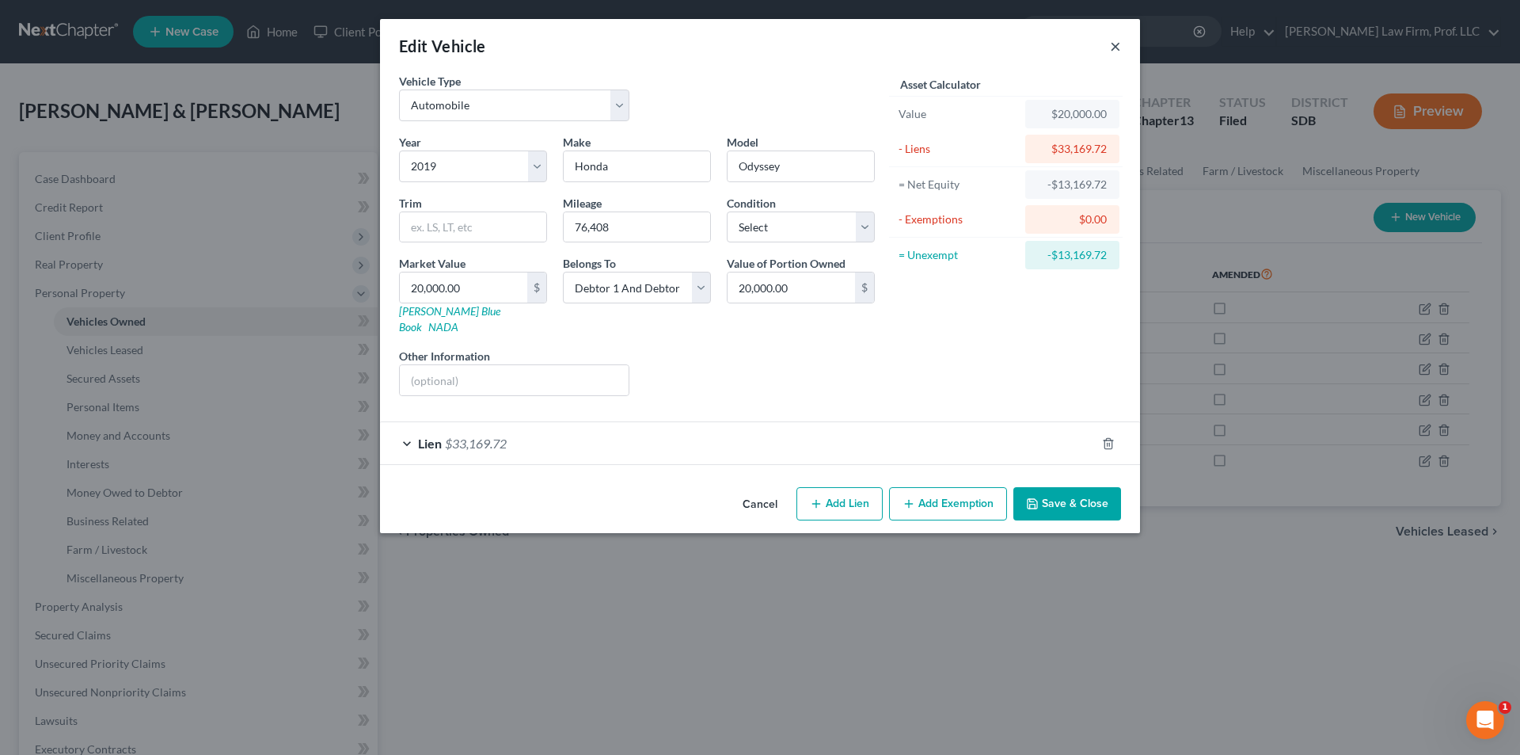
click at [1112, 48] on button "×" at bounding box center [1115, 45] width 11 height 19
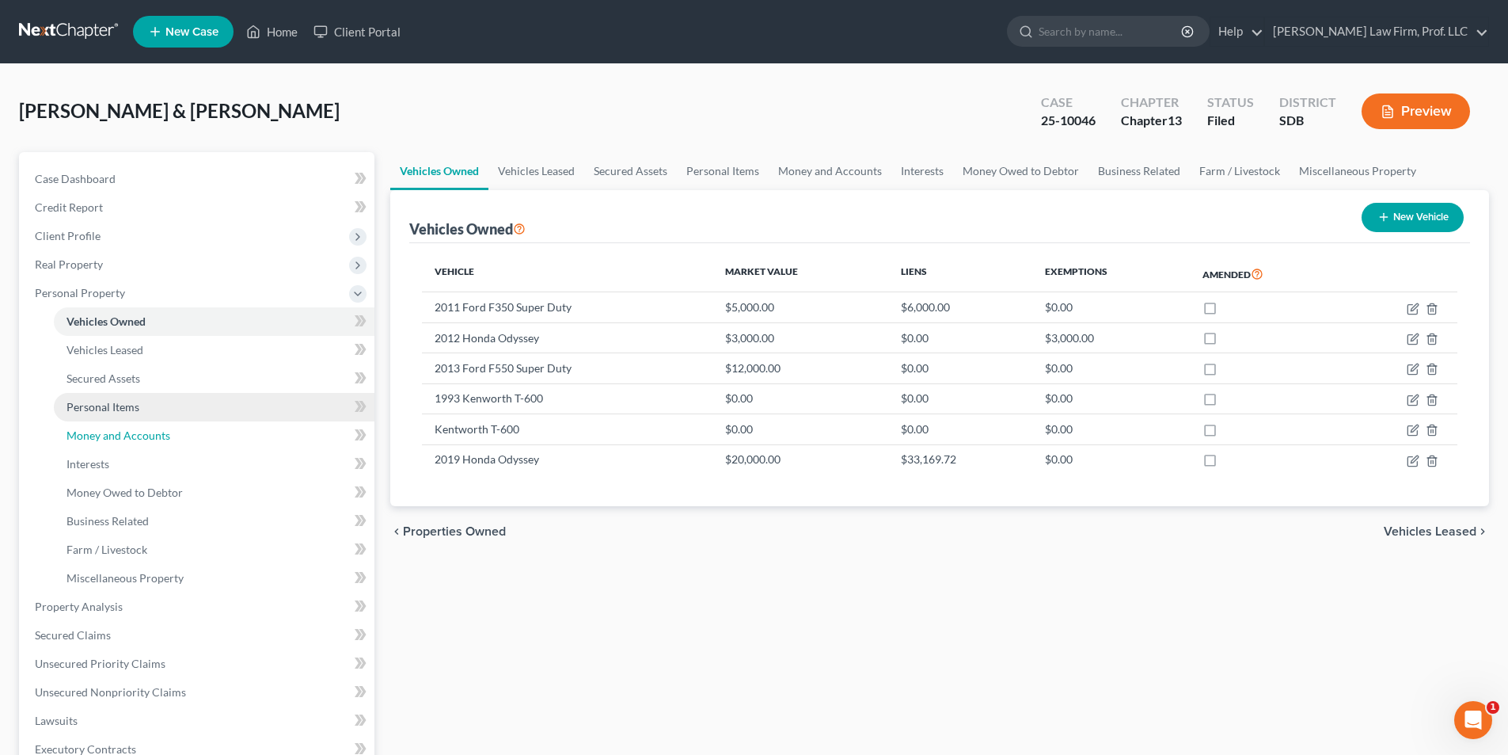
drag, startPoint x: 126, startPoint y: 438, endPoint x: 124, endPoint y: 402, distance: 35.7
click at [126, 438] on span "Money and Accounts" at bounding box center [119, 434] width 104 height 13
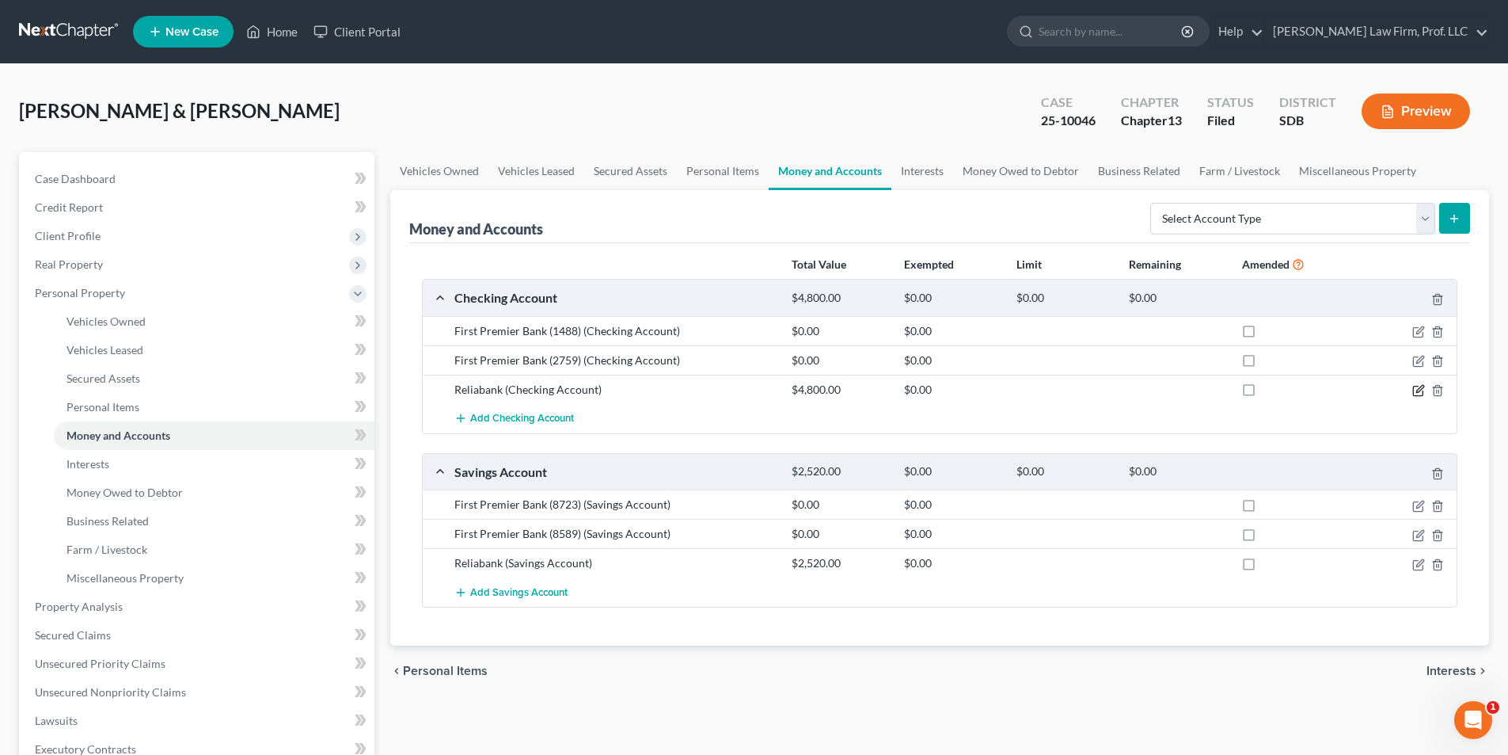
click at [1418, 394] on icon "button" at bounding box center [1419, 390] width 13 height 13
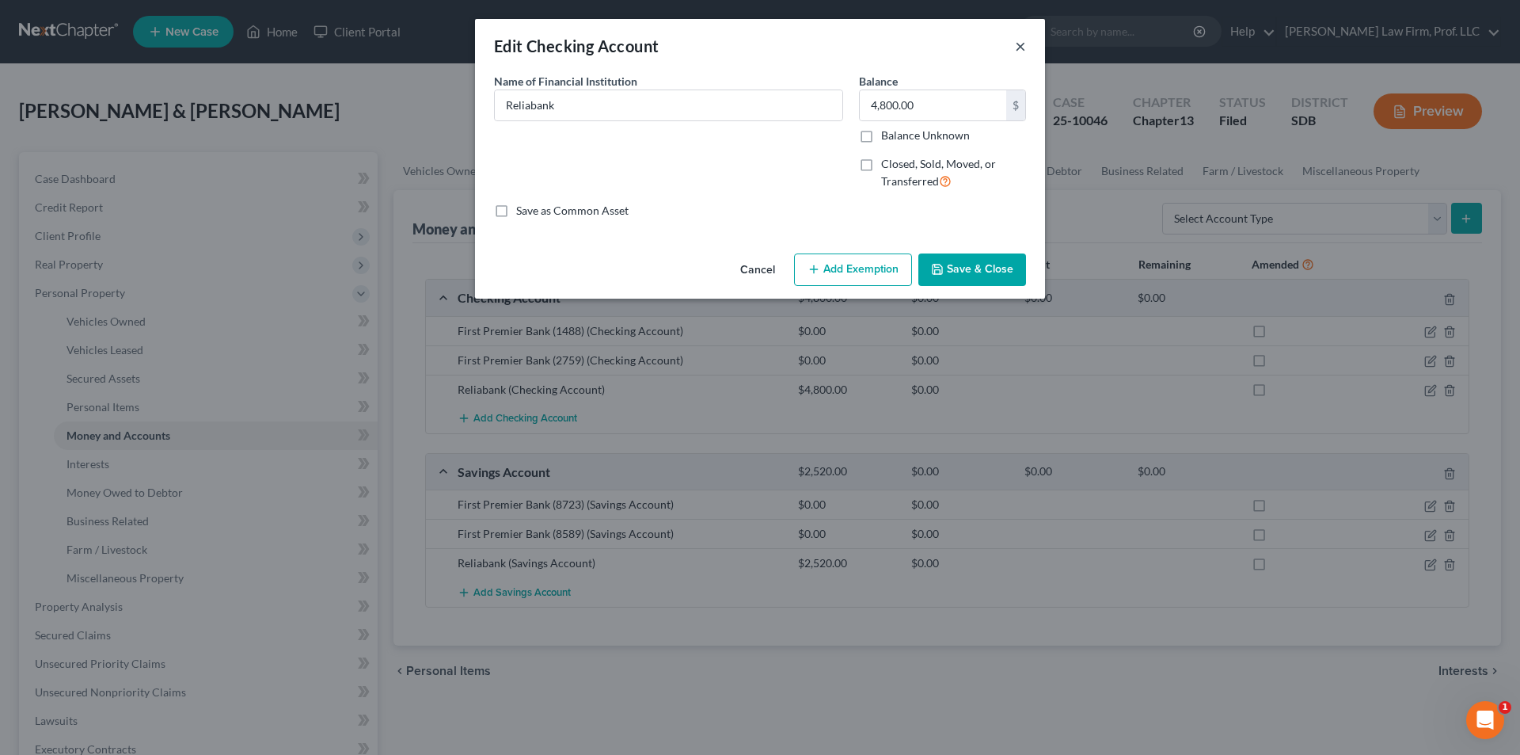
click at [1023, 47] on button "×" at bounding box center [1020, 45] width 11 height 19
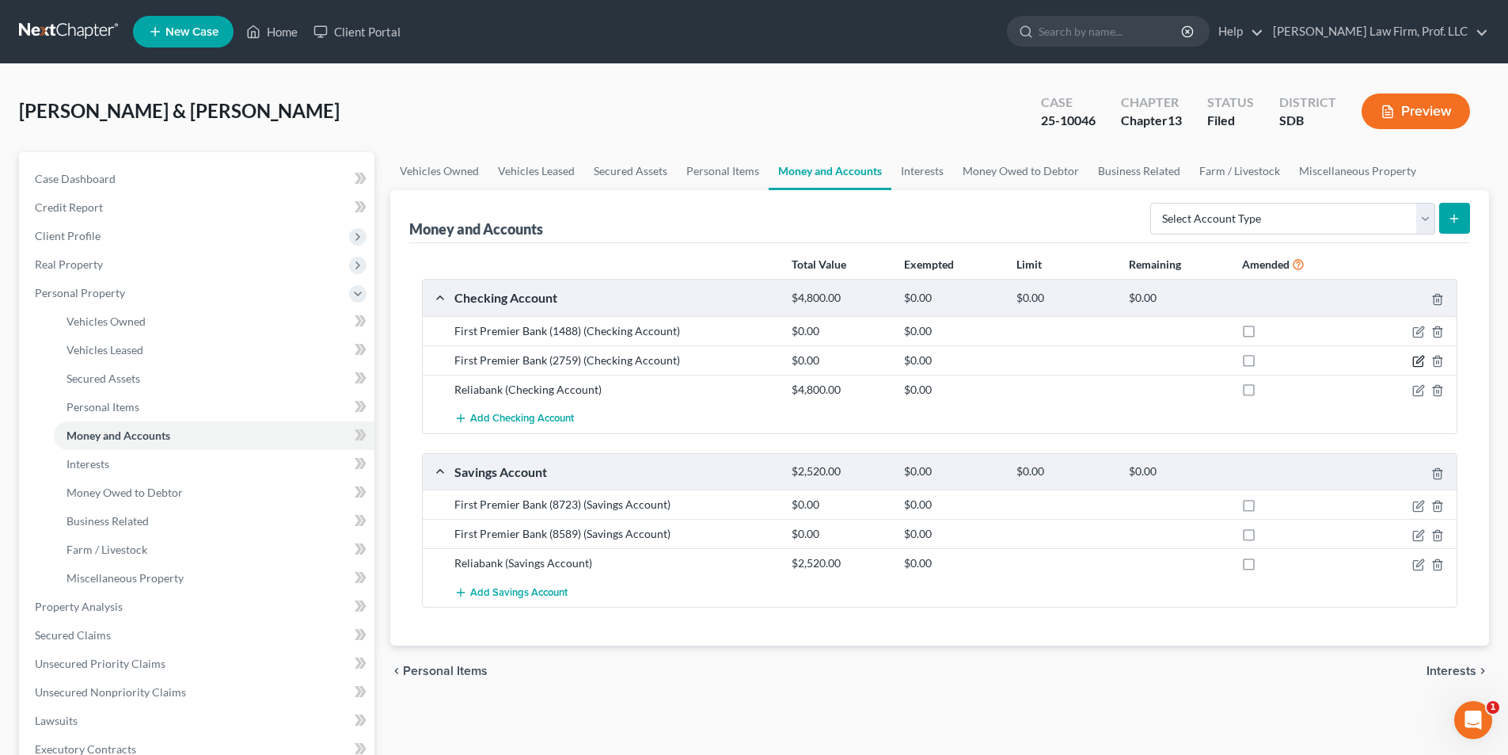
click at [1419, 361] on icon "button" at bounding box center [1419, 361] width 13 height 13
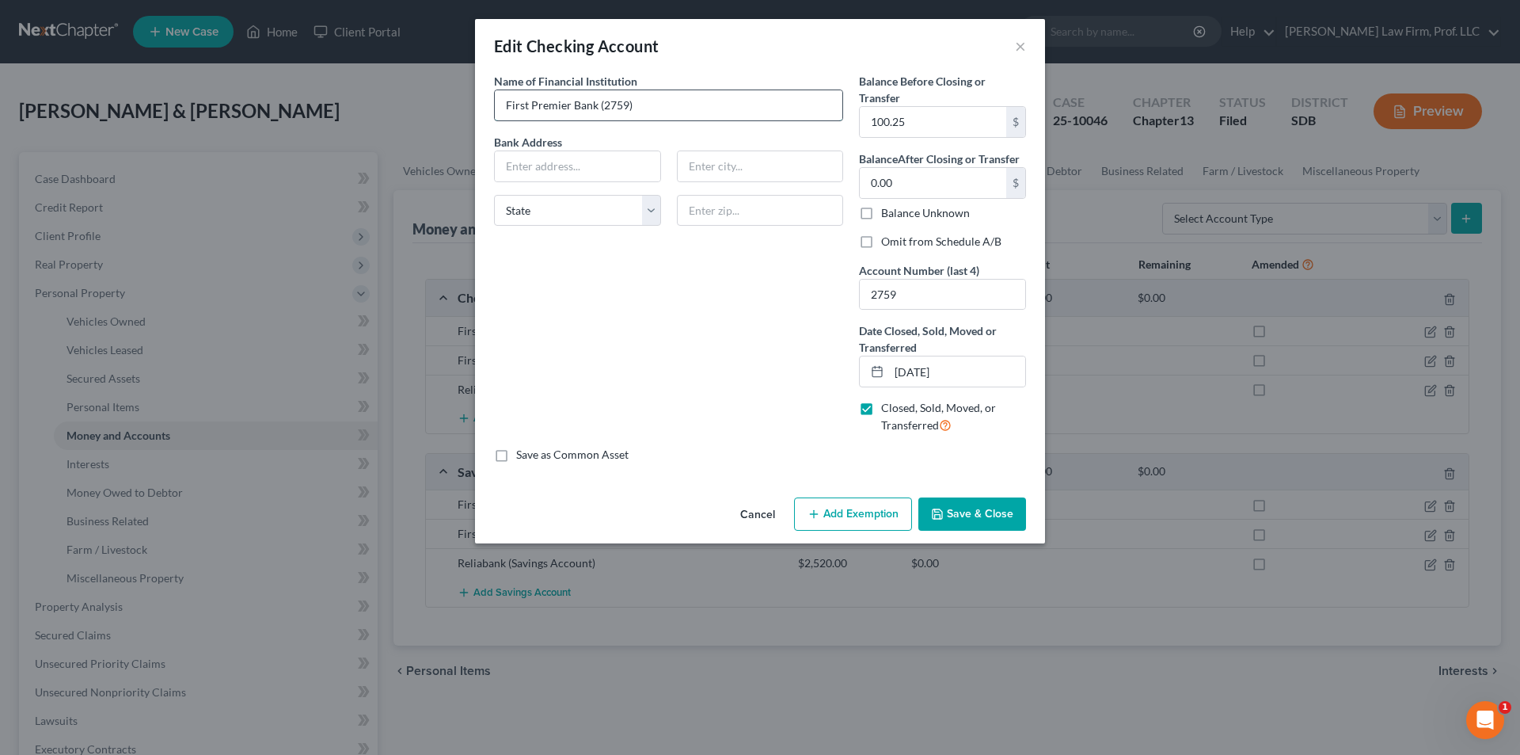
click at [659, 106] on input "First Premier Bank (2759)" at bounding box center [669, 105] width 348 height 30
click at [502, 103] on input "First Premier Bank (2759)" at bounding box center [669, 105] width 348 height 30
type input "Business checking @ First Premier Bank (2759)"
click at [919, 241] on label "Omit from Schedule A/B" at bounding box center [941, 242] width 120 height 16
click at [898, 241] on input "Omit from Schedule A/B" at bounding box center [893, 239] width 10 height 10
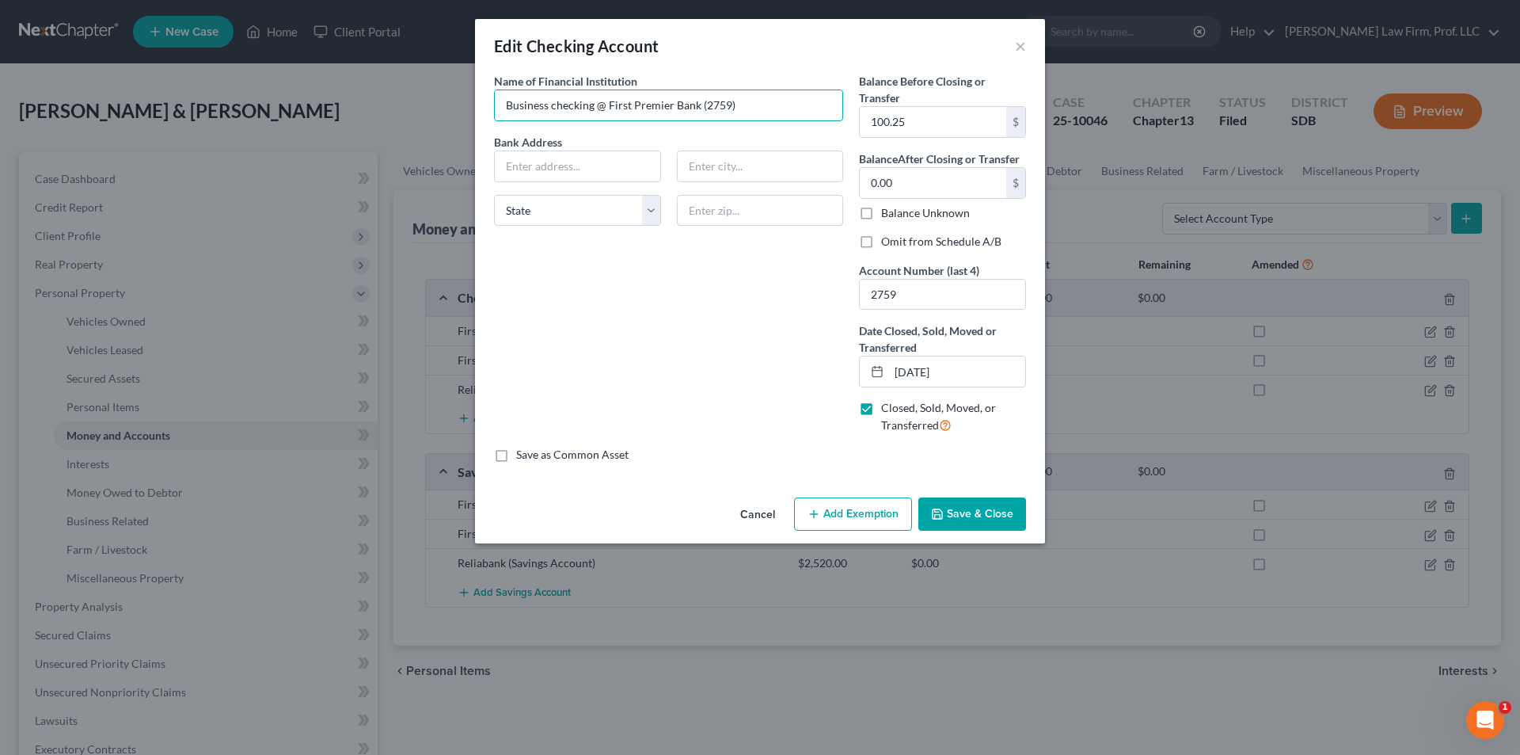
checkbox input "true"
drag, startPoint x: 700, startPoint y: 103, endPoint x: 815, endPoint y: 95, distance: 115.1
click at [813, 104] on input "Business checking @ First Premier Bank (2759)" at bounding box center [669, 105] width 348 height 30
type input "Business checking @ First Premier Bank"
click at [960, 513] on button "Save & Close" at bounding box center [973, 513] width 108 height 33
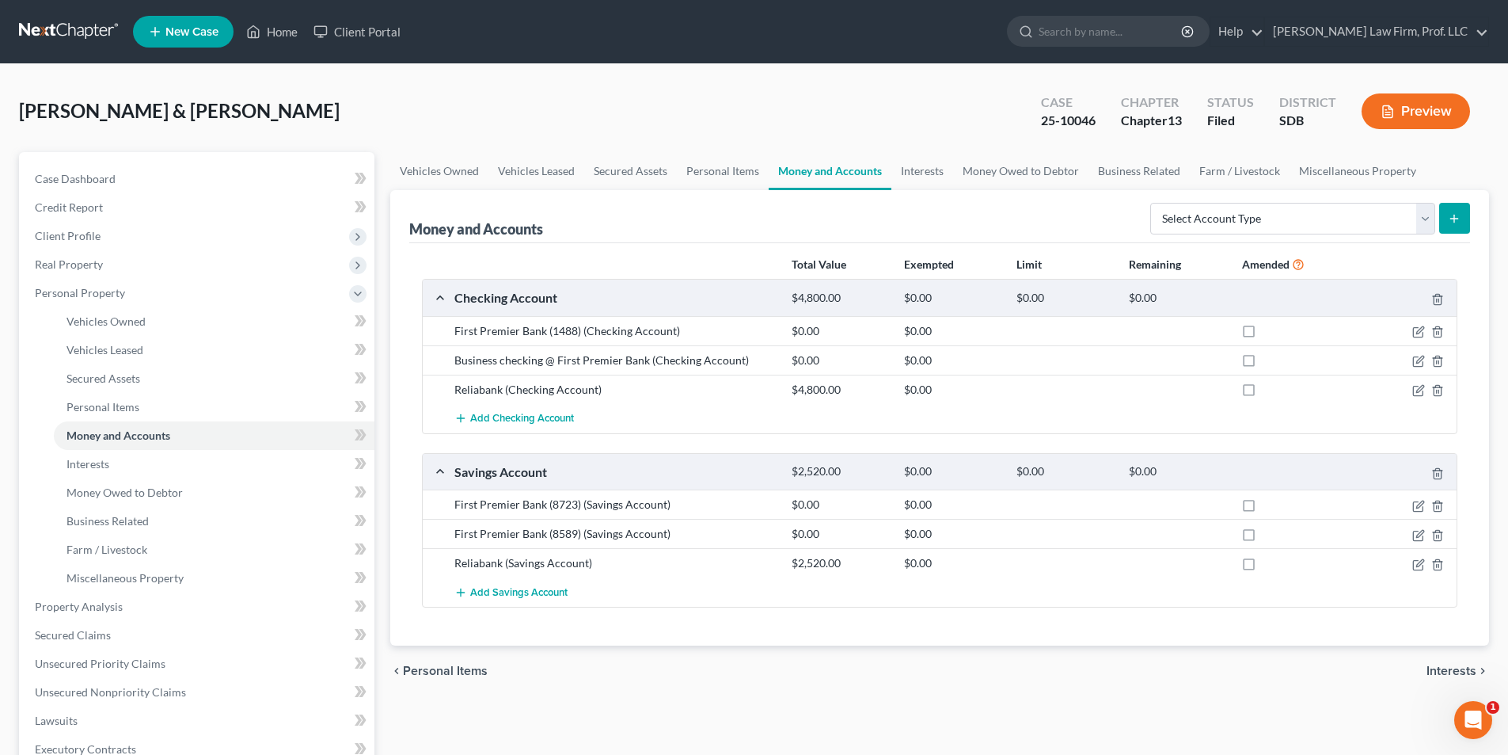
click at [613, 660] on div "chevron_left Personal Items Interests chevron_right" at bounding box center [939, 670] width 1099 height 51
click at [895, 89] on div "[PERSON_NAME] & [PERSON_NAME] Upgraded Case 25-10046 Chapter Chapter 13 Status …" at bounding box center [754, 117] width 1470 height 69
click at [145, 577] on span "Miscellaneous Property" at bounding box center [125, 577] width 117 height 13
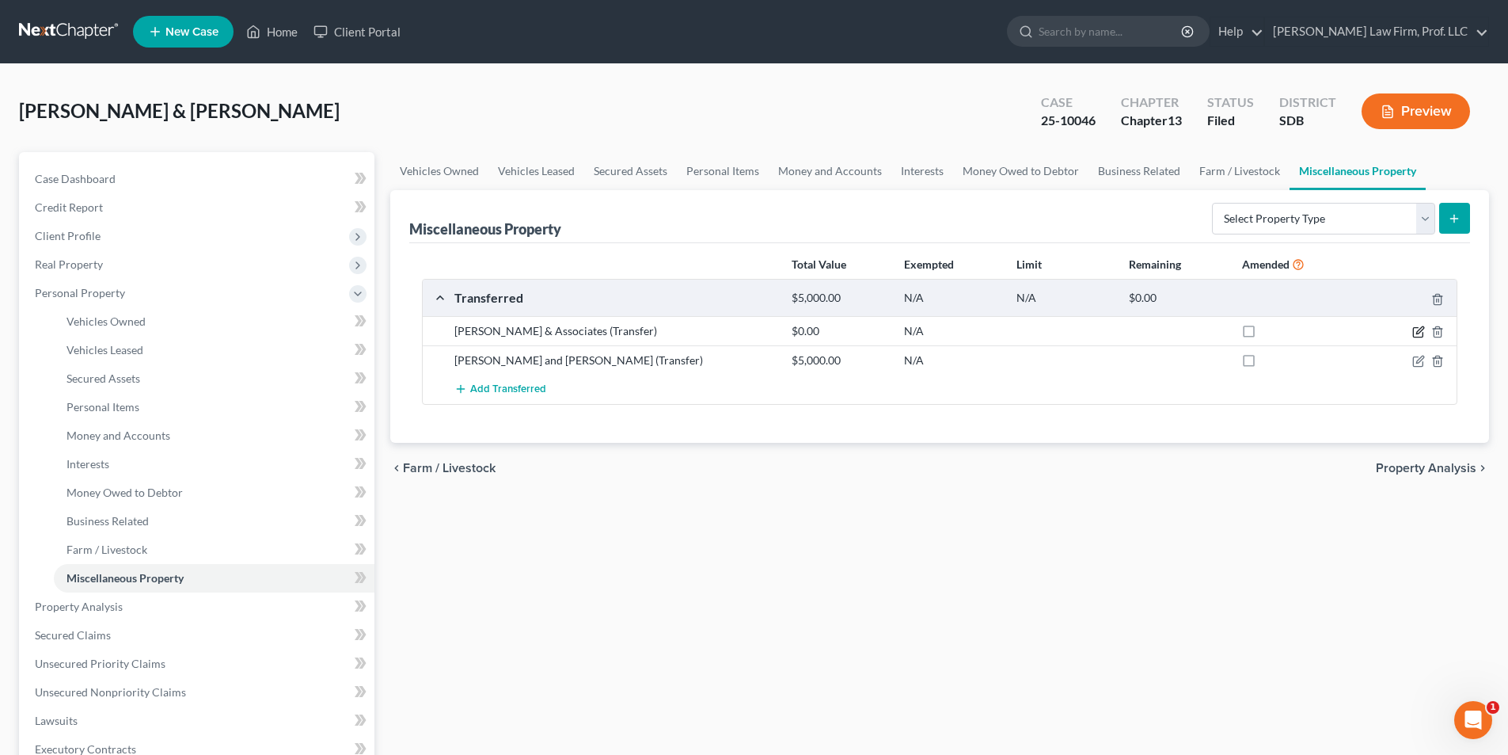
click at [1419, 329] on icon "button" at bounding box center [1419, 331] width 13 height 13
select select "Ordinary ([DATE])"
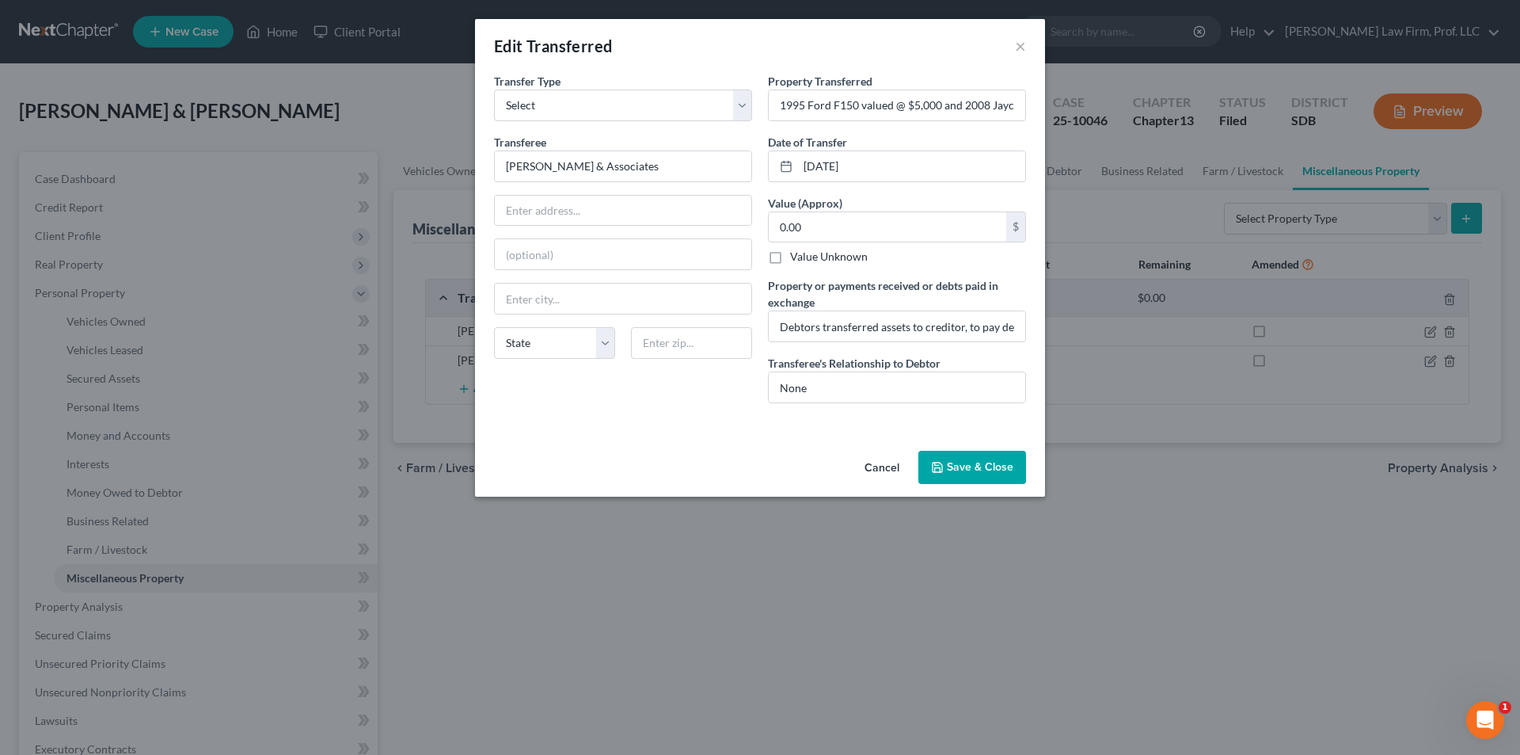
click at [884, 470] on button "Cancel" at bounding box center [882, 468] width 60 height 32
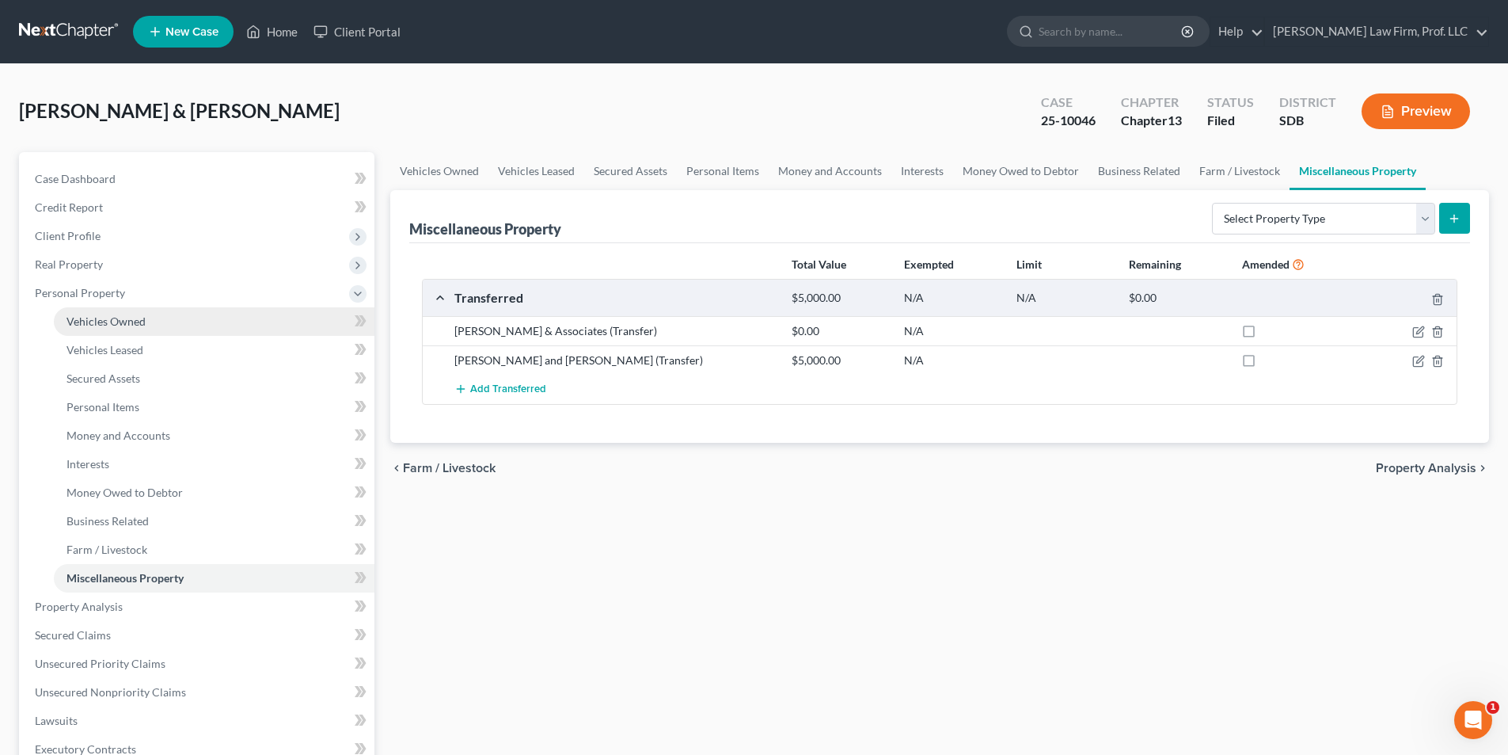
click at [122, 318] on span "Vehicles Owned" at bounding box center [106, 320] width 79 height 13
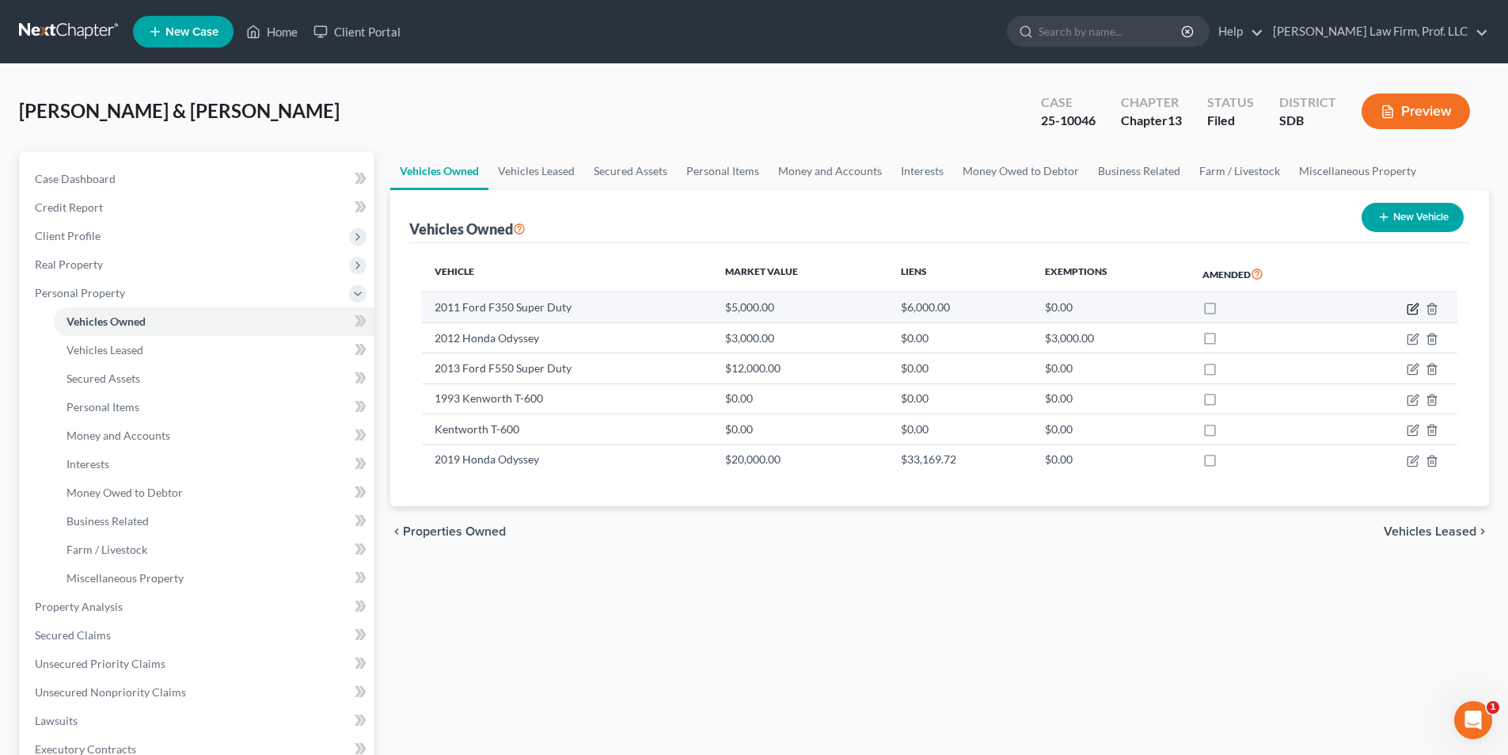
click at [1416, 307] on icon "button" at bounding box center [1414, 306] width 7 height 7
select select "0"
select select "15"
select select "4"
select select "2"
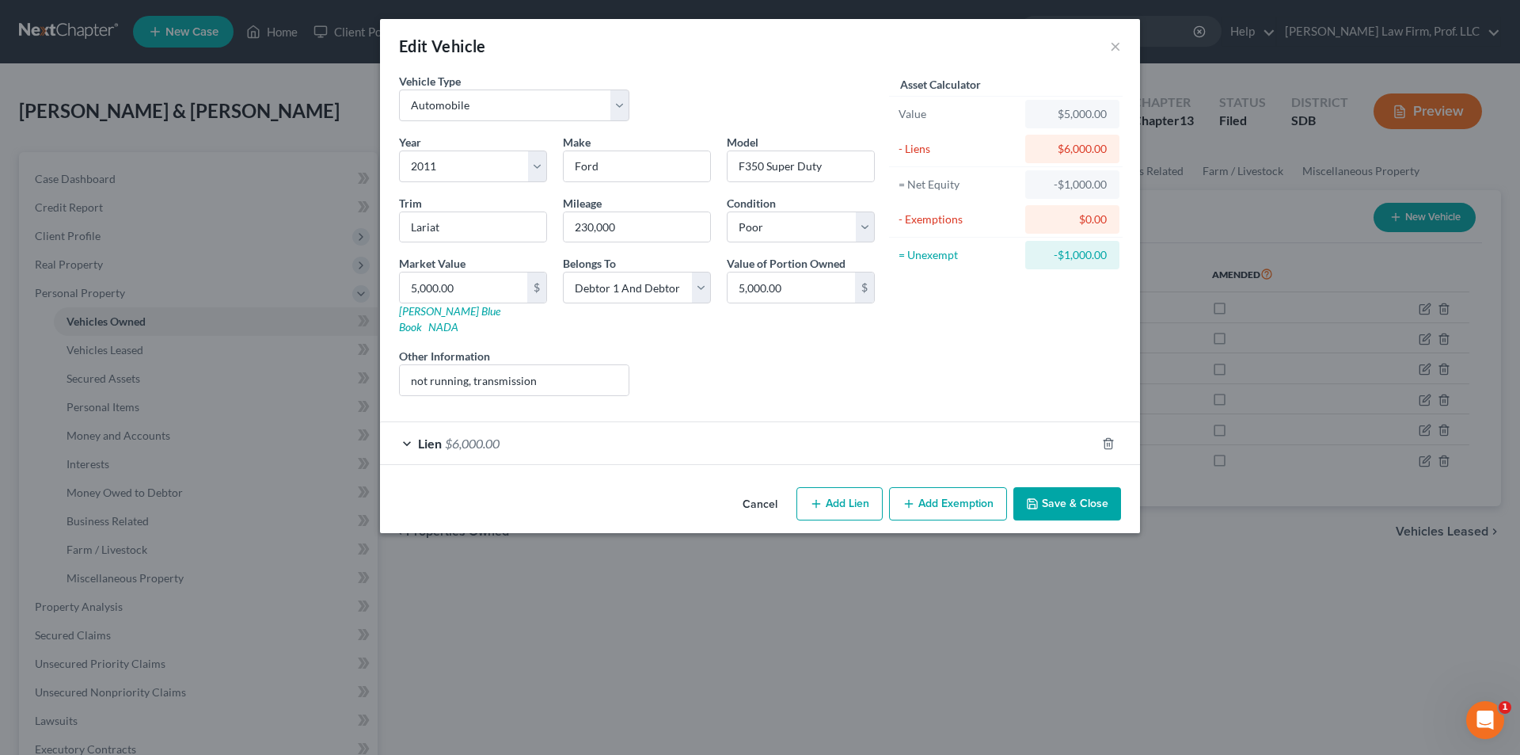
click at [490, 435] on span "$6,000.00" at bounding box center [472, 442] width 55 height 15
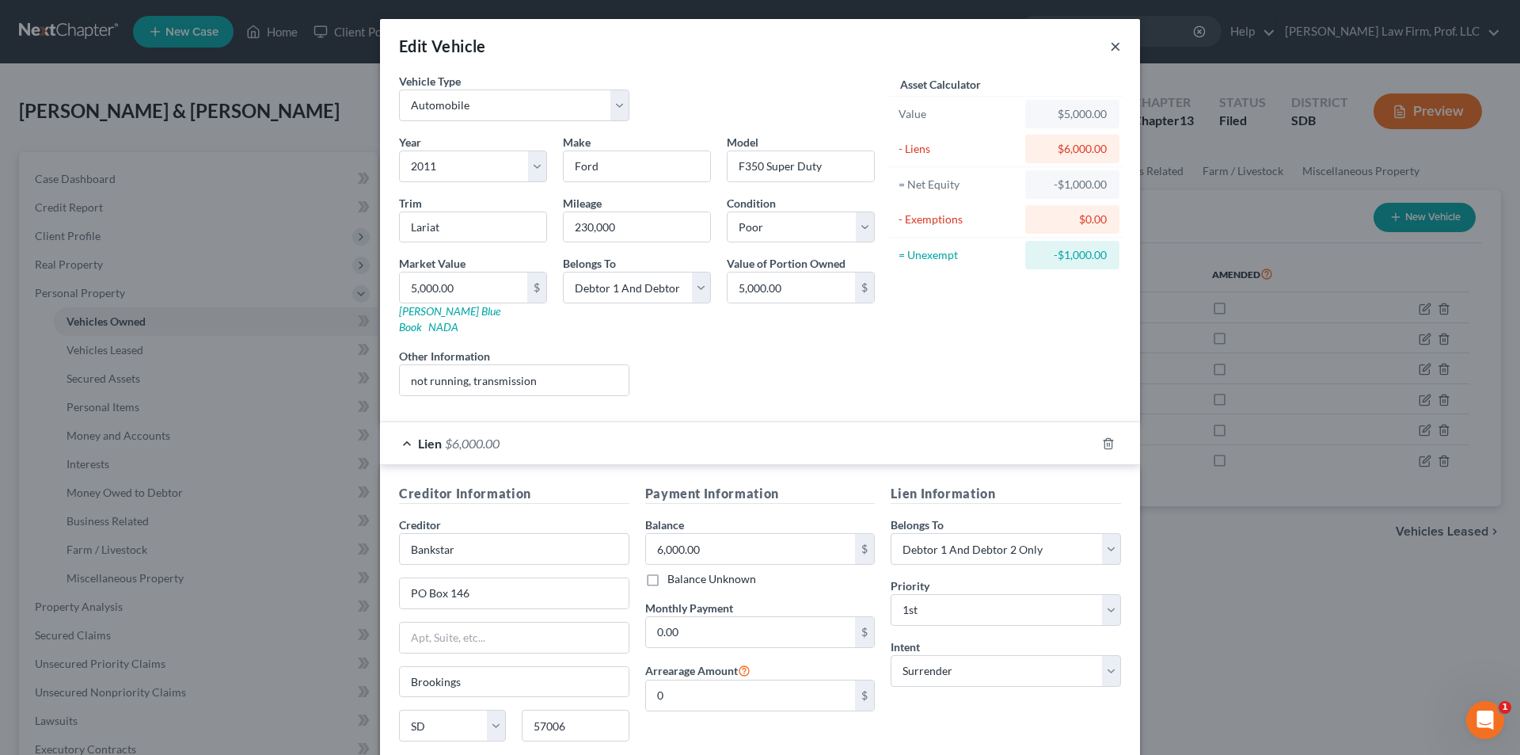
click at [1110, 51] on button "×" at bounding box center [1115, 45] width 11 height 19
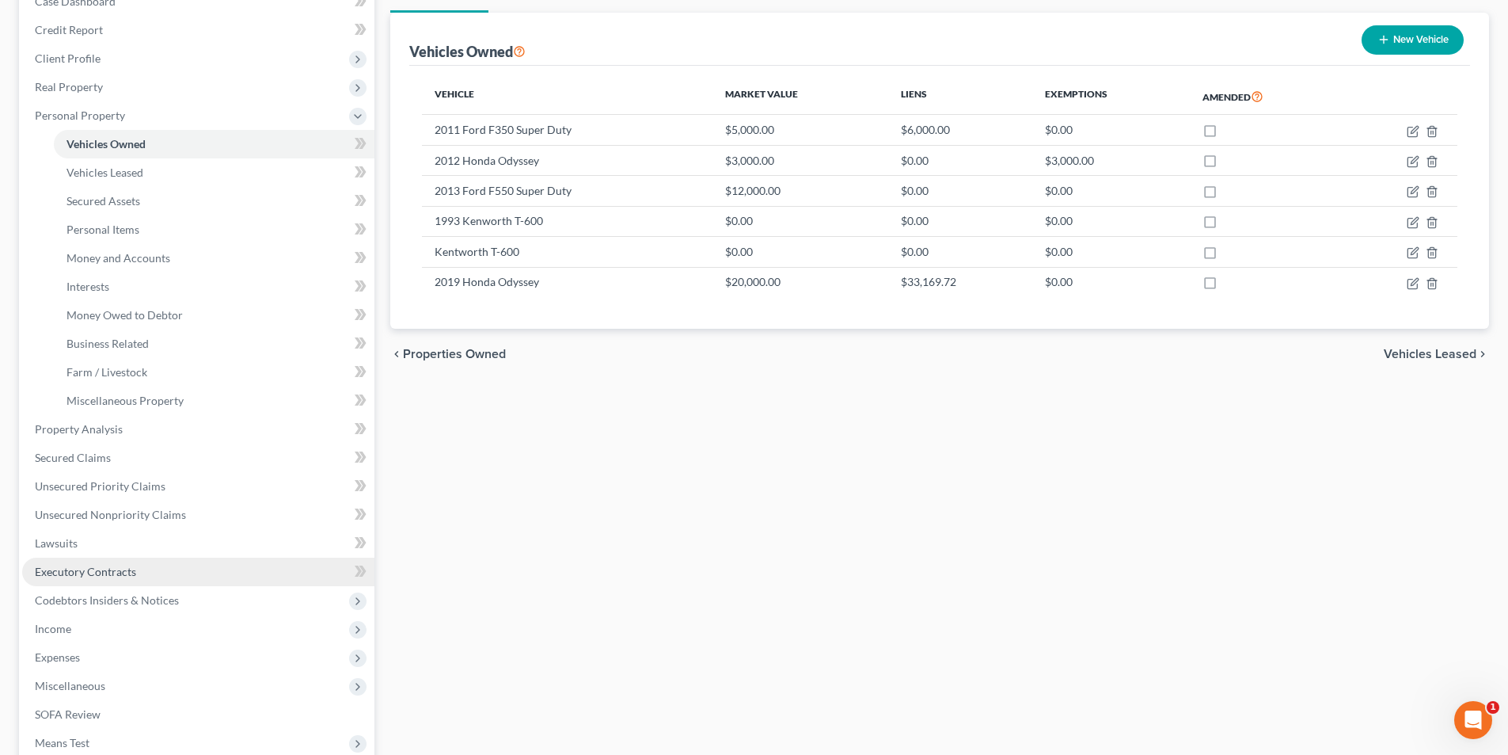
scroll to position [238, 0]
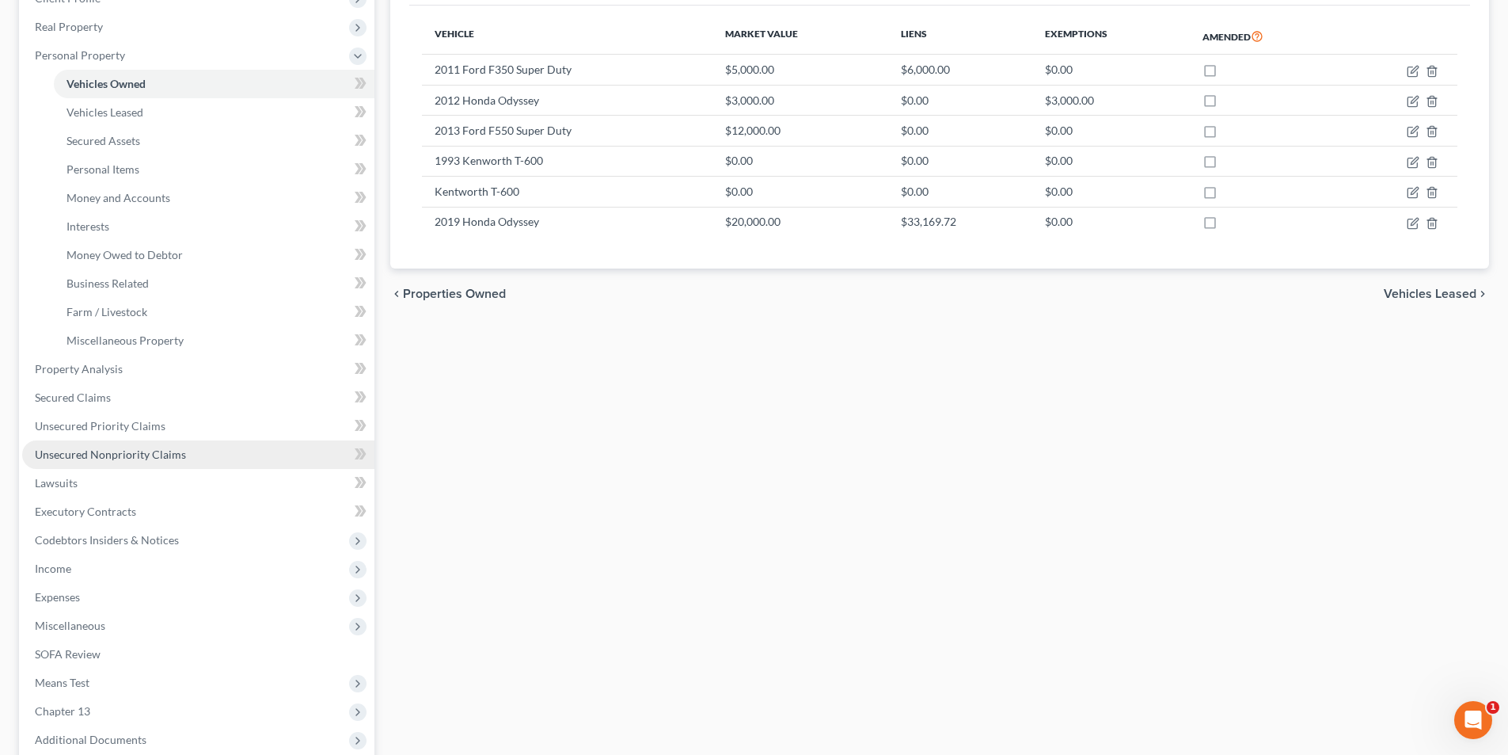
click at [124, 459] on span "Unsecured Nonpriority Claims" at bounding box center [110, 453] width 151 height 13
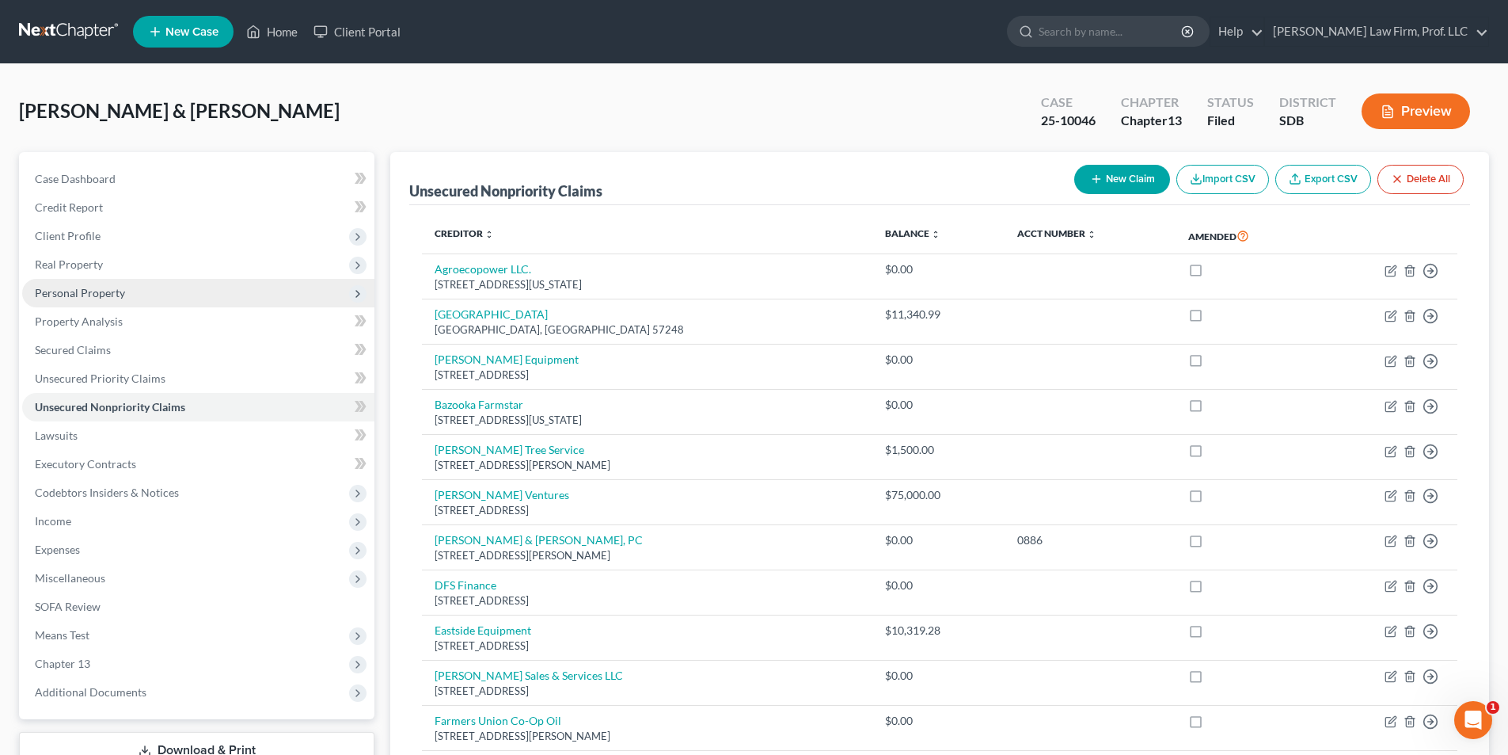
click at [86, 304] on span "Personal Property" at bounding box center [198, 293] width 352 height 29
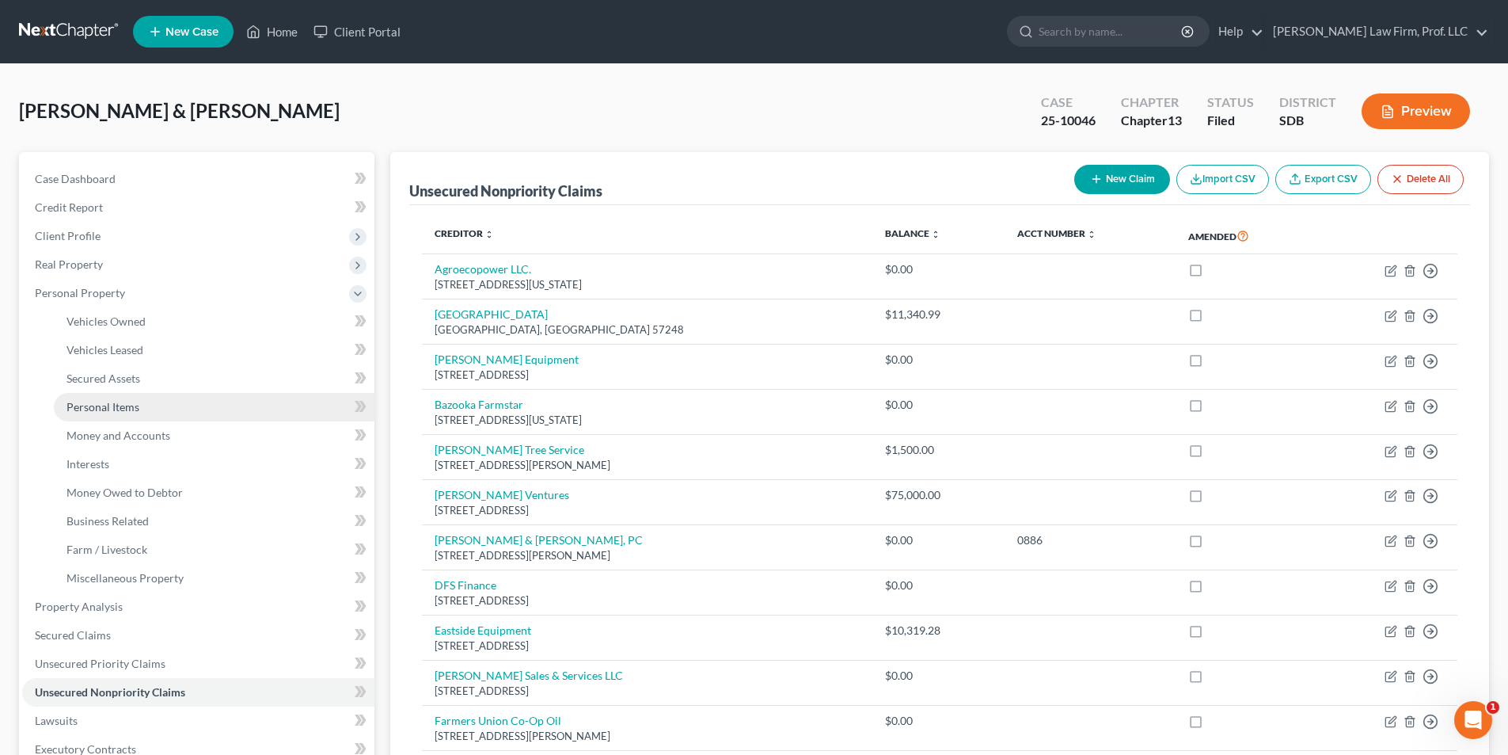
click at [102, 407] on span "Personal Items" at bounding box center [103, 406] width 73 height 13
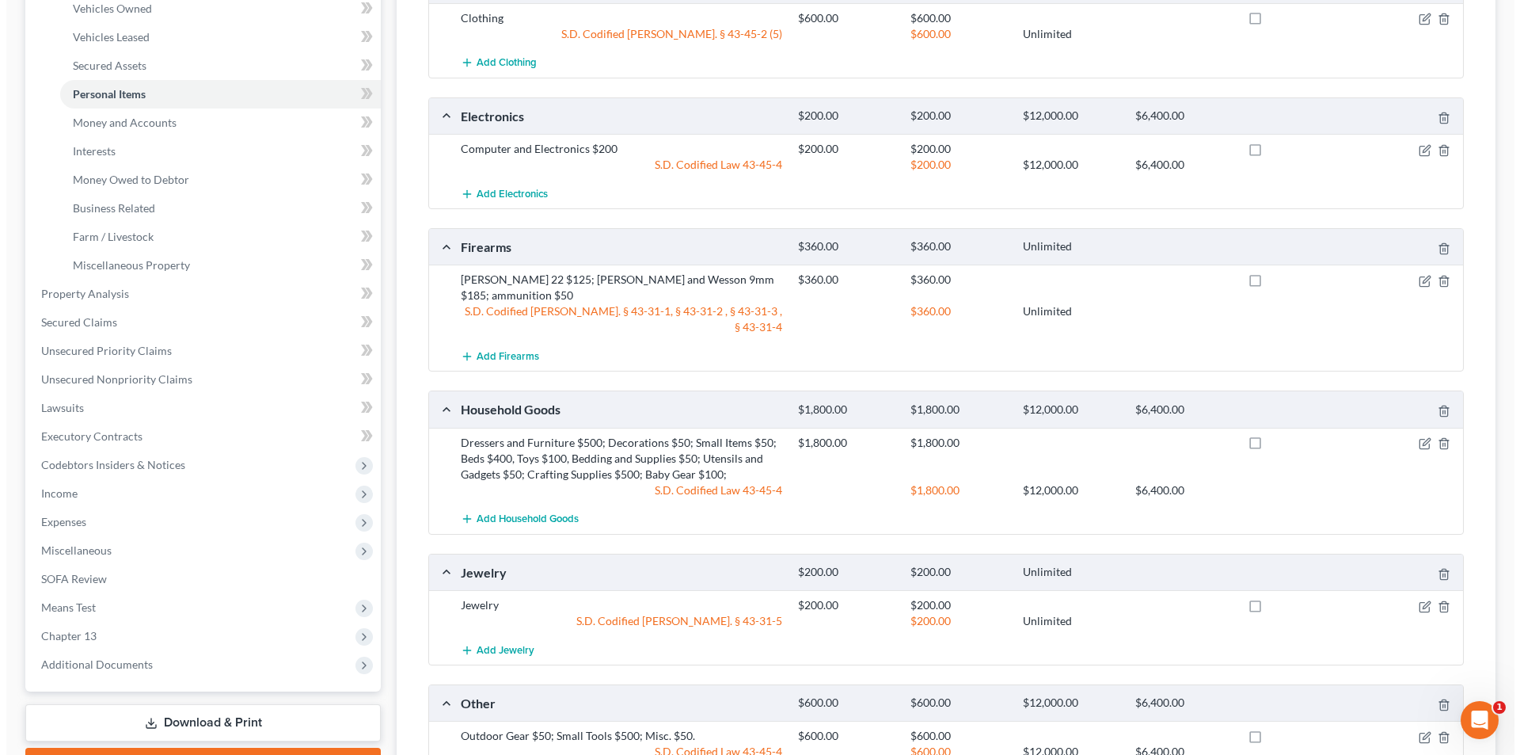
scroll to position [249, 0]
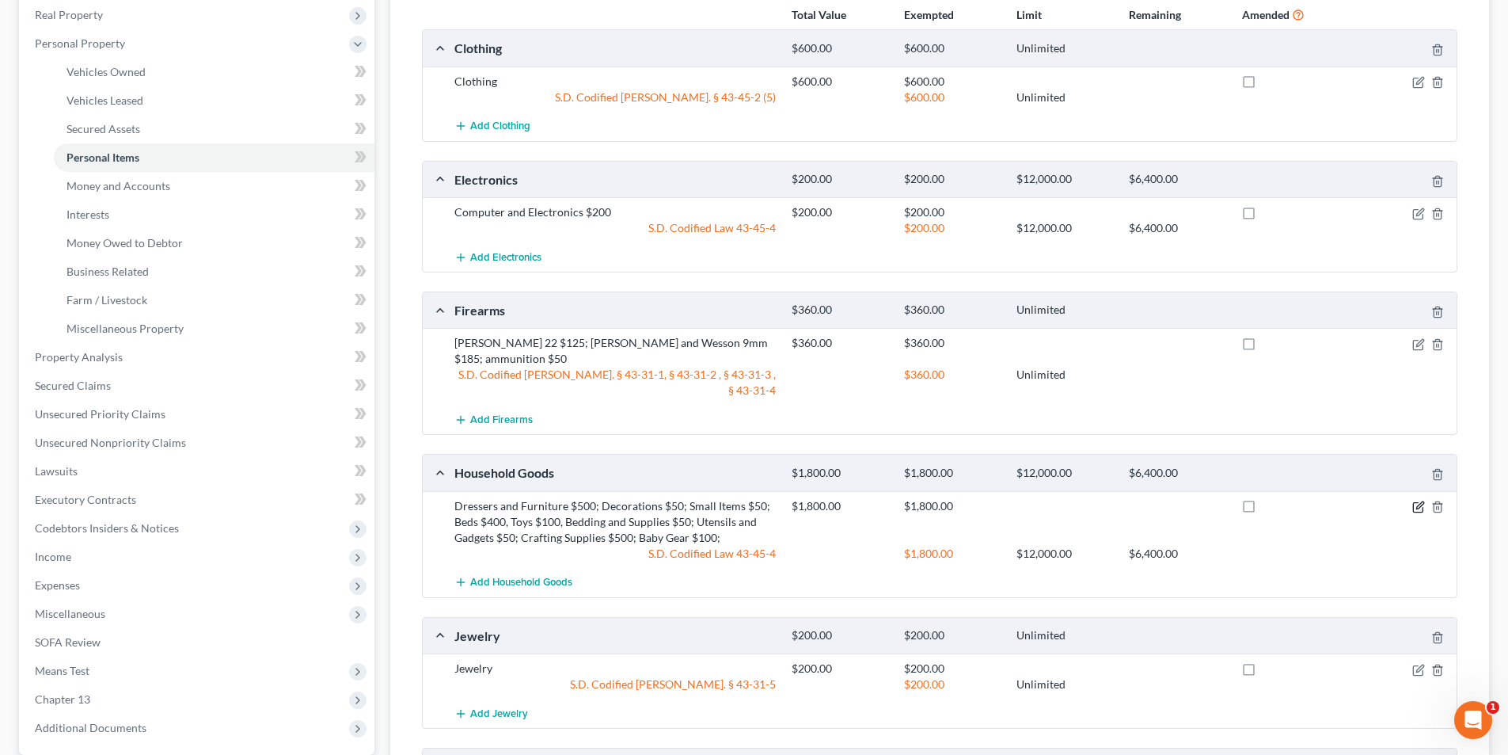
click at [1417, 501] on icon "button" at bounding box center [1420, 504] width 7 height 7
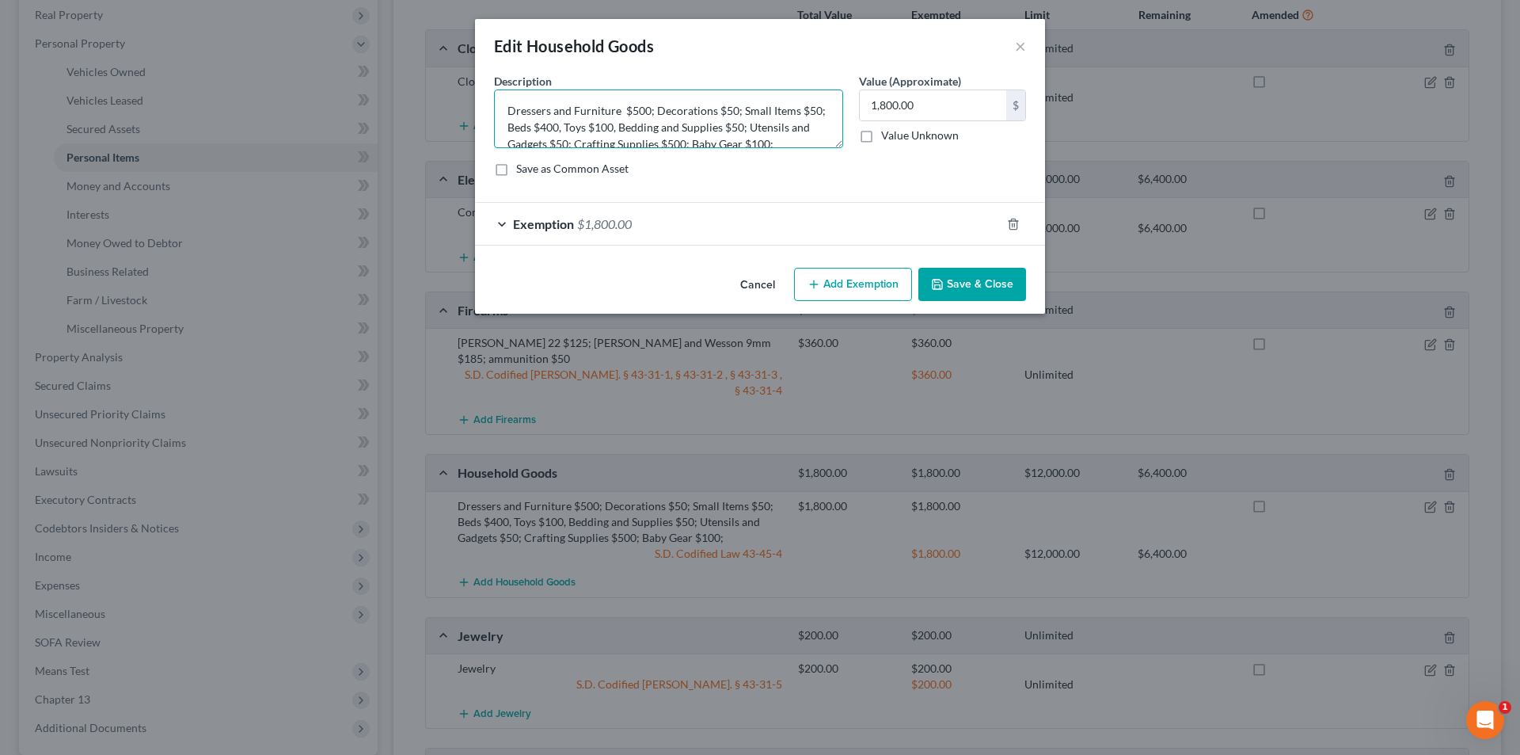
click at [631, 108] on textarea "Dressers and Furniture $500; Decorations $50; Small Items $50; Beds $400, Toys …" at bounding box center [668, 118] width 349 height 59
click at [532, 127] on textarea "Dressers and Furniture $200; Decorations $50; Small Items $50; Beds $400, Toys …" at bounding box center [668, 118] width 349 height 59
click at [576, 140] on textarea "Dressers and Furniture $200; Decorations $50; Small Items $50; table & chairs $…" at bounding box center [668, 118] width 349 height 59
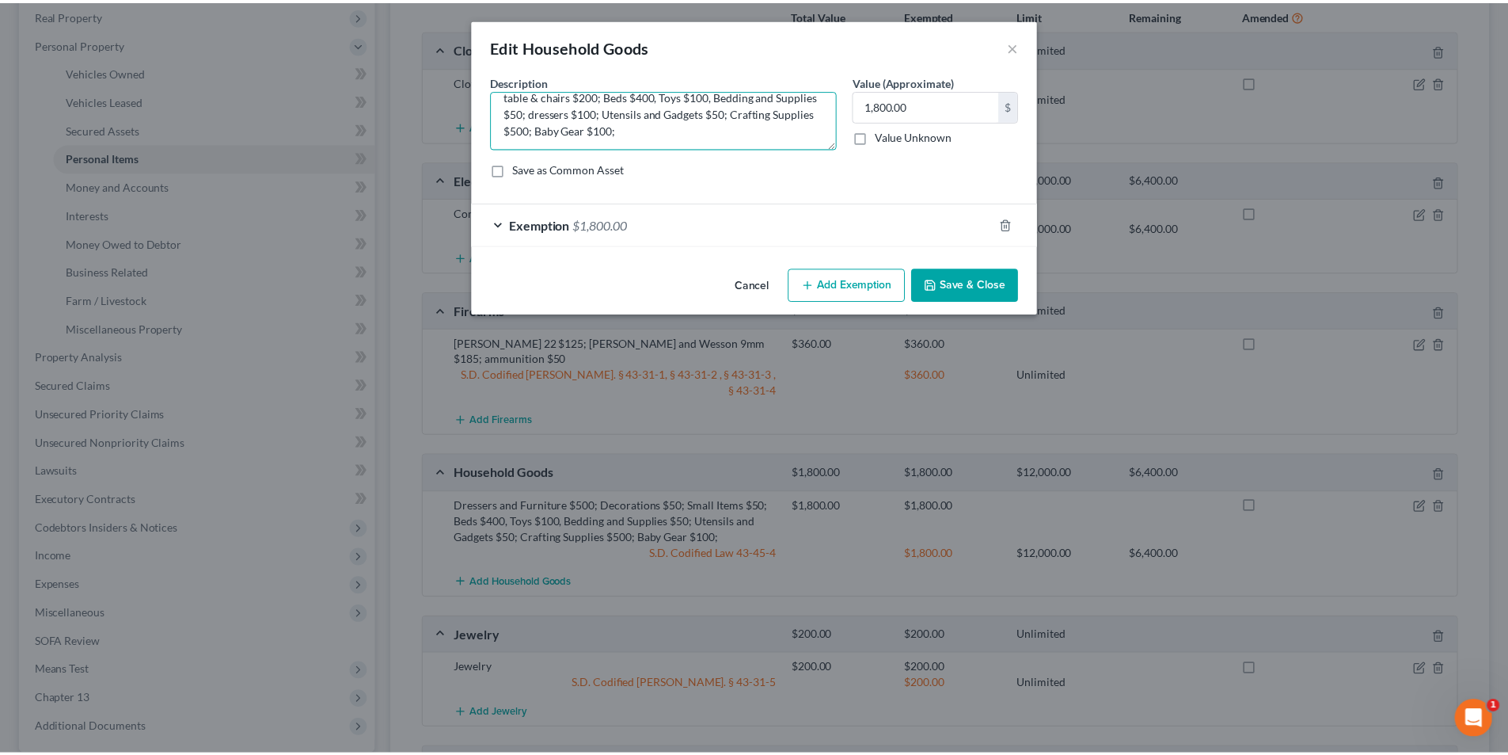
scroll to position [33, 0]
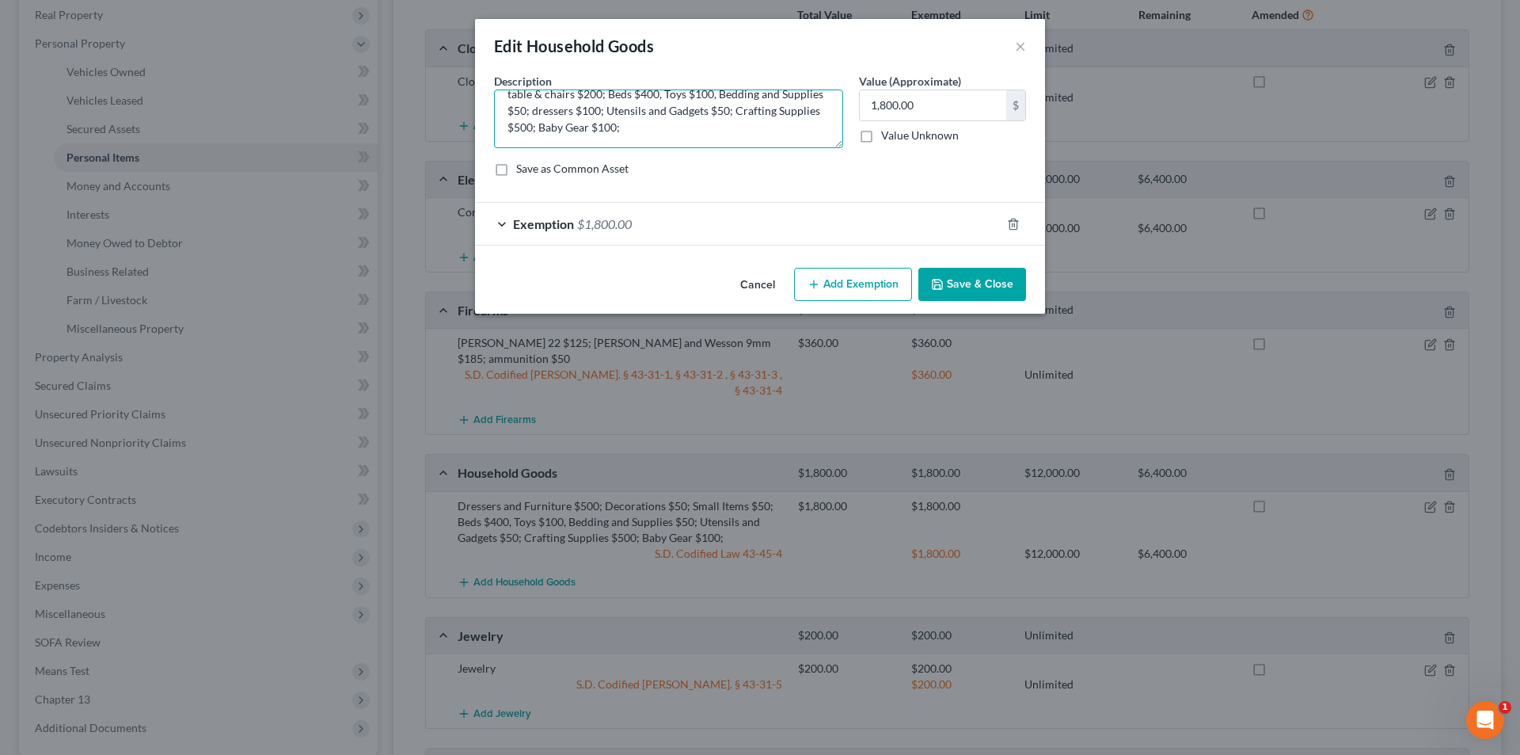
drag, startPoint x: 780, startPoint y: 112, endPoint x: 580, endPoint y: 126, distance: 200.0
click at [580, 126] on textarea "Dressers and Furniture $200; Decorations $50; Small Items $50; table & chairs $…" at bounding box center [668, 118] width 349 height 59
click at [563, 128] on textarea "Dressers and Furniture $200; Decorations $50; Small Items $50; table & chairs $…" at bounding box center [668, 118] width 349 height 59
type textarea "Dressers and Furniture $200; Decorations $50; Small Items $50; table & chairs $…"
click at [950, 285] on button "Save & Close" at bounding box center [973, 284] width 108 height 33
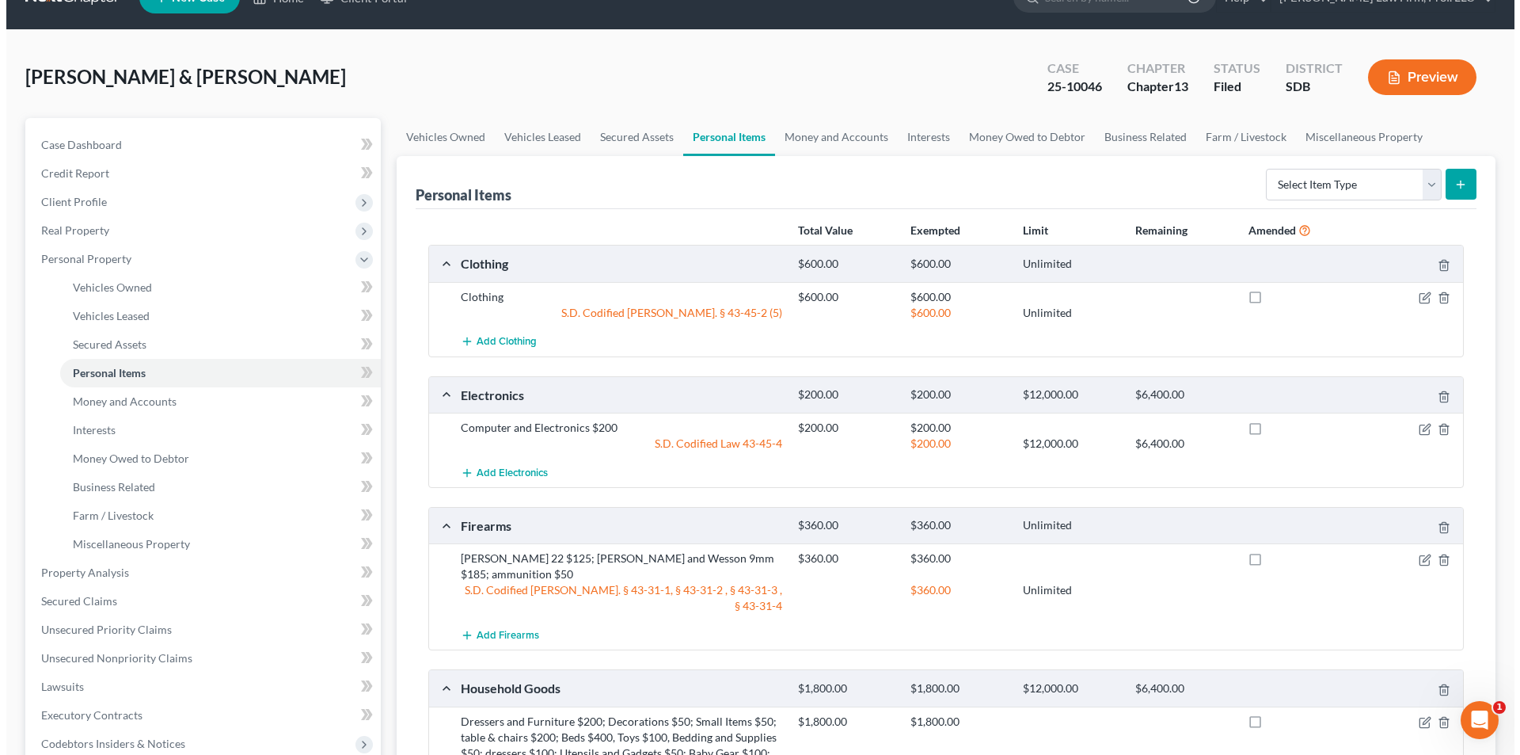
scroll to position [12, 0]
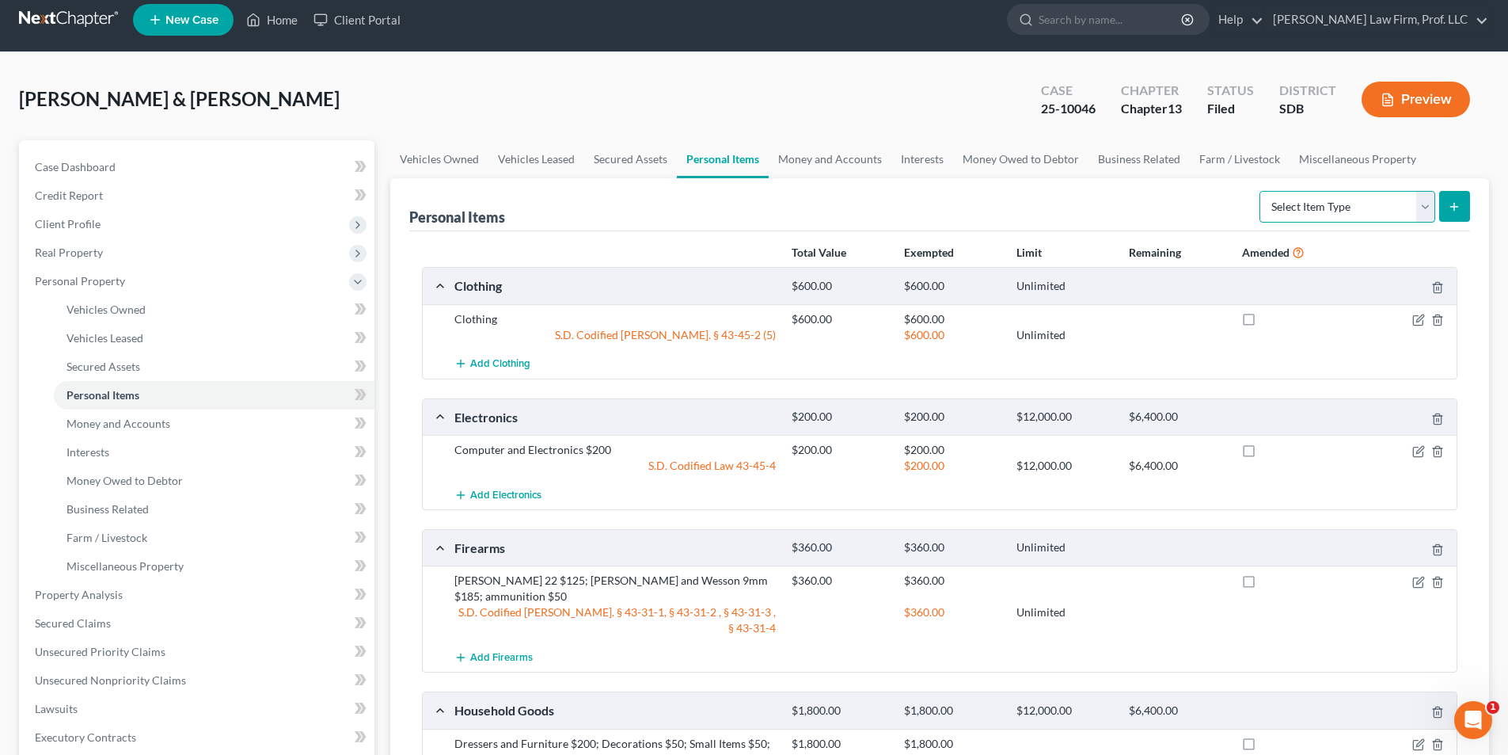
drag, startPoint x: 1351, startPoint y: 215, endPoint x: 1337, endPoint y: 209, distance: 15.6
click at [1351, 215] on select "Select Item Type Clothing Collectibles Of Value Electronics Firearms Household …" at bounding box center [1348, 207] width 176 height 32
select select "sports_and_hobby_equipment"
click at [1261, 191] on select "Select Item Type Clothing Collectibles Of Value Electronics Firearms Household …" at bounding box center [1348, 207] width 176 height 32
click at [1456, 192] on button "submit" at bounding box center [1455, 206] width 31 height 31
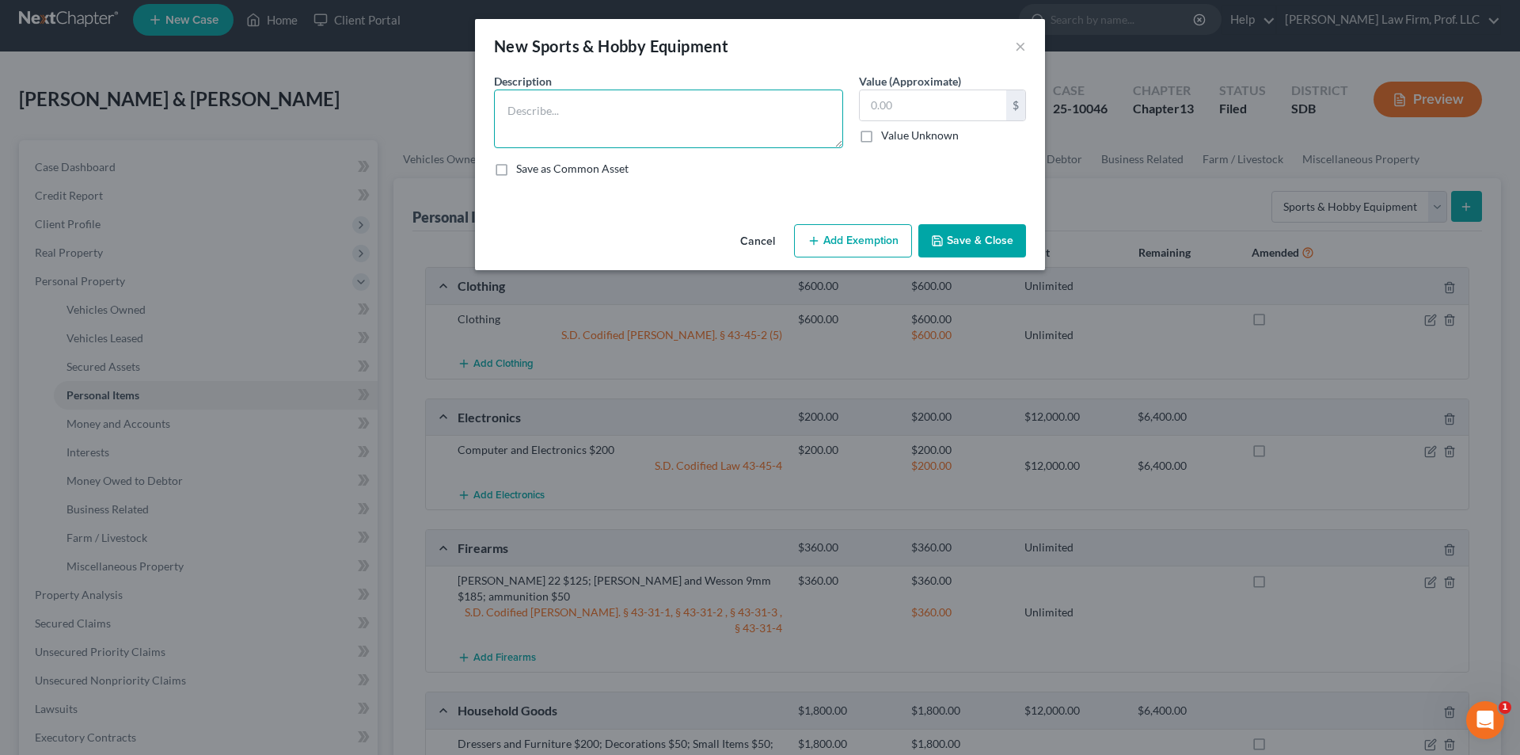
click at [611, 124] on textarea at bounding box center [668, 118] width 349 height 59
paste textarea "Crafting Supplies $500;"
drag, startPoint x: 594, startPoint y: 109, endPoint x: 766, endPoint y: 107, distance: 172.6
click at [766, 107] on textarea "Crafting Supplies $500;" at bounding box center [668, 118] width 349 height 59
type textarea "Crafting Supplies"
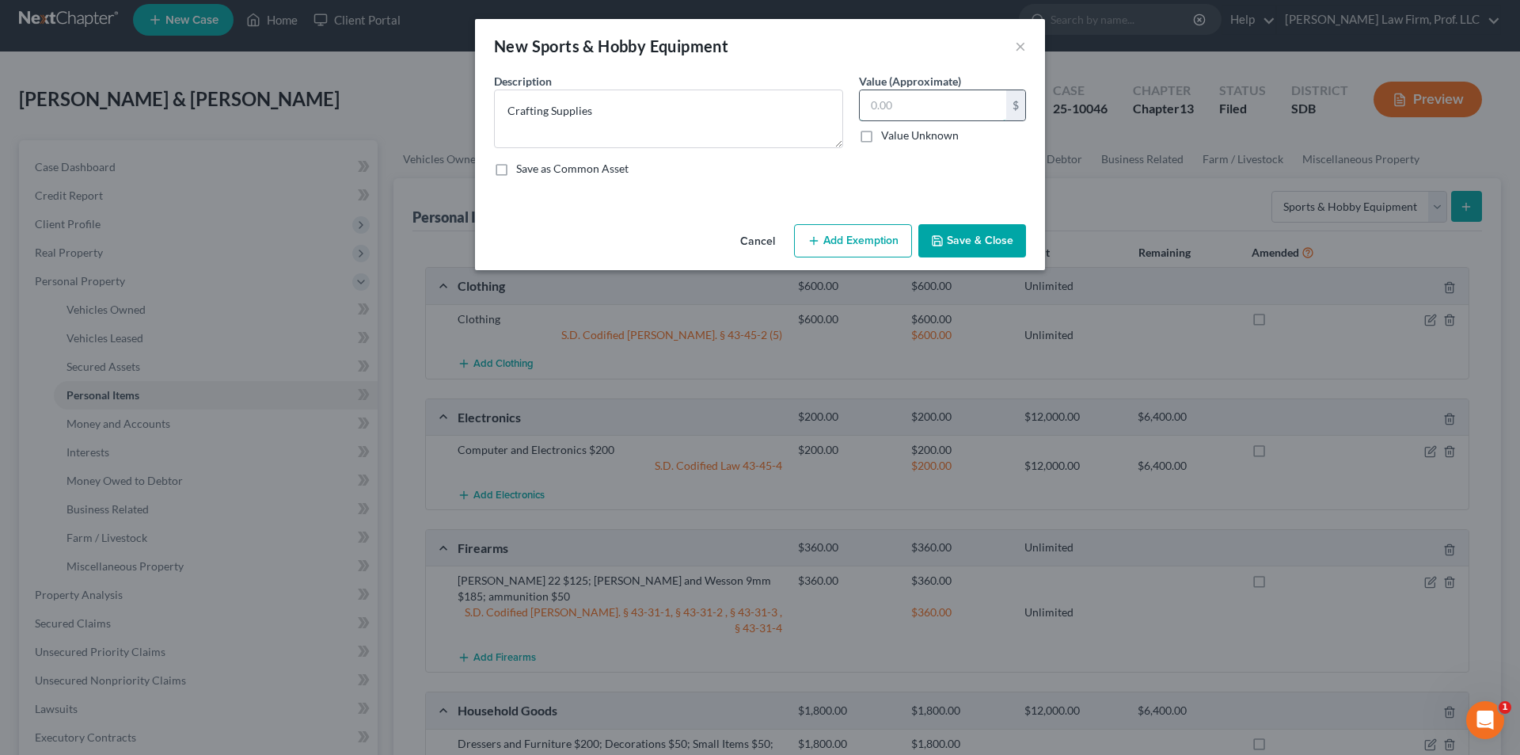
click at [910, 112] on input "text" at bounding box center [933, 105] width 146 height 30
type input "200.00"
click at [865, 238] on button "Add Exemption" at bounding box center [853, 240] width 118 height 33
select select "2"
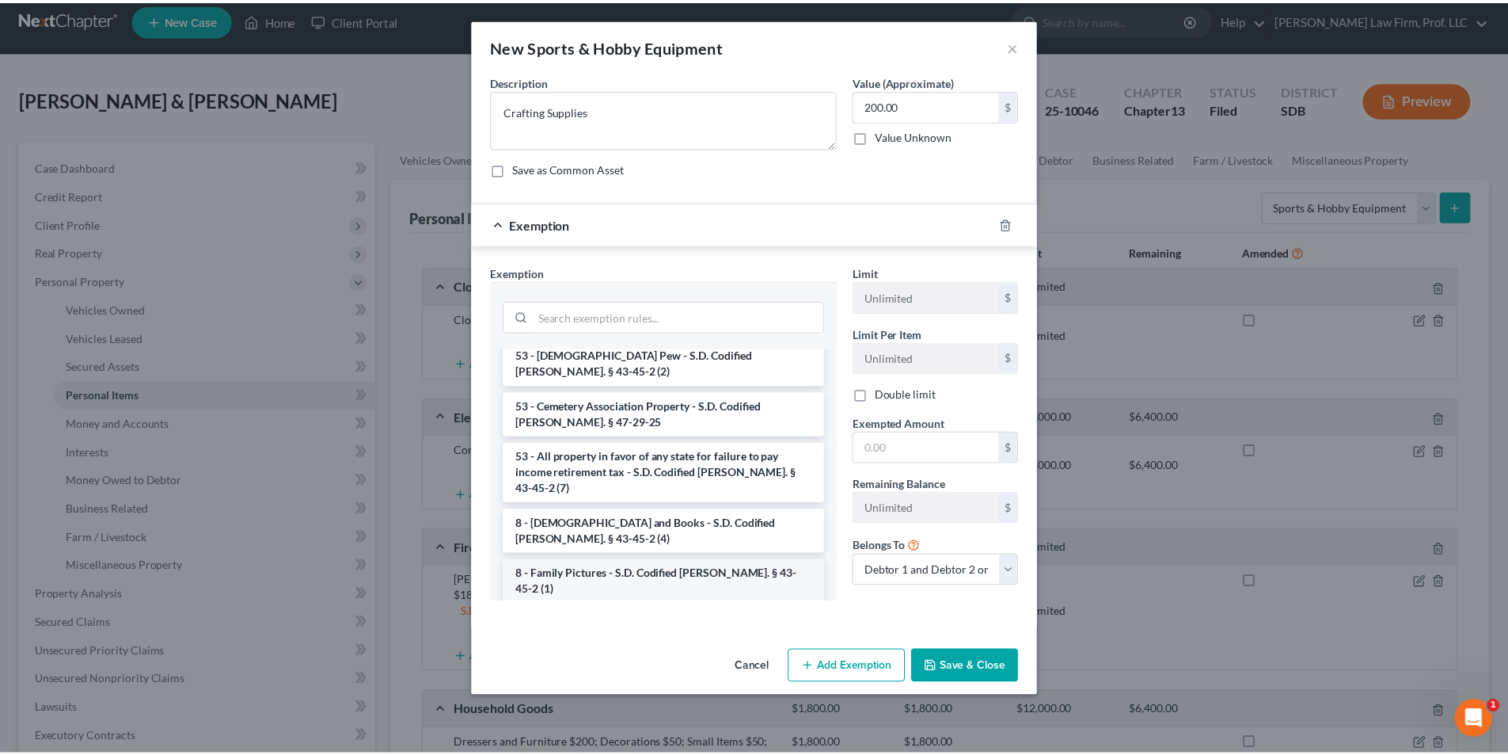
scroll to position [1460, 0]
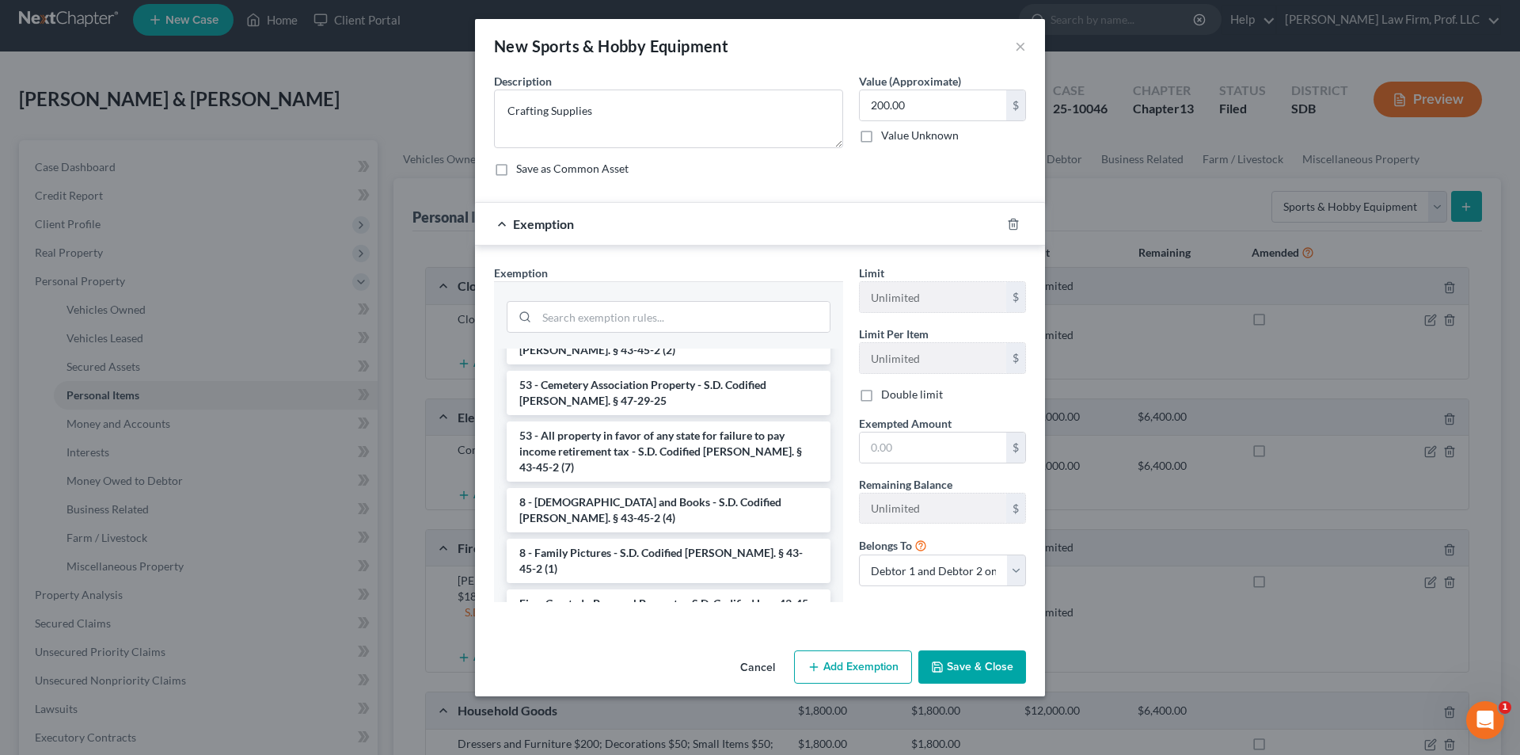
drag, startPoint x: 658, startPoint y: 515, endPoint x: 700, endPoint y: 515, distance: 42.0
click at [659, 589] on li "Firm Created - Personal Property - S.D. Codified Law 43-45-4" at bounding box center [669, 611] width 324 height 44
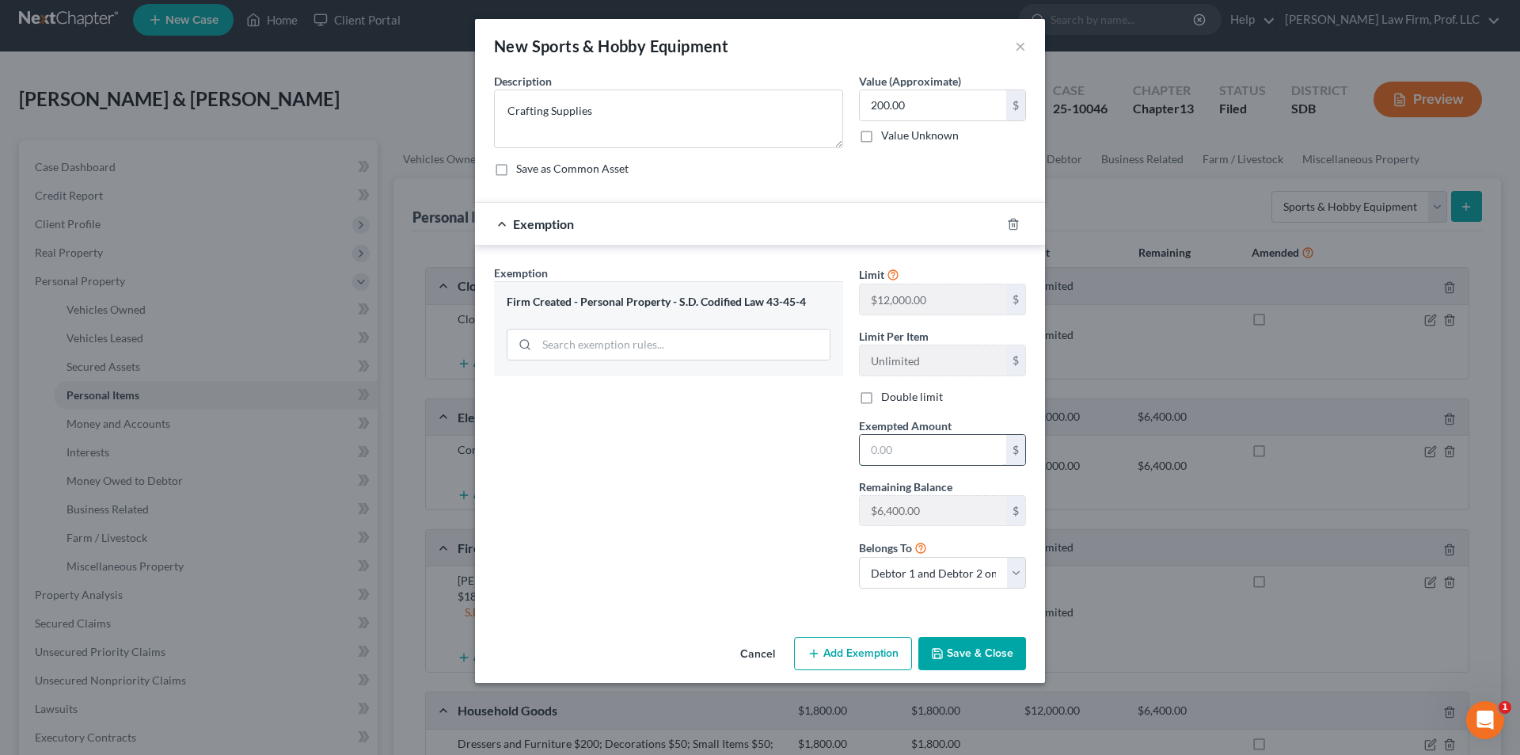
click at [942, 449] on input "text" at bounding box center [933, 450] width 146 height 30
type input "200.00"
click at [986, 648] on button "Save & Close" at bounding box center [973, 653] width 108 height 33
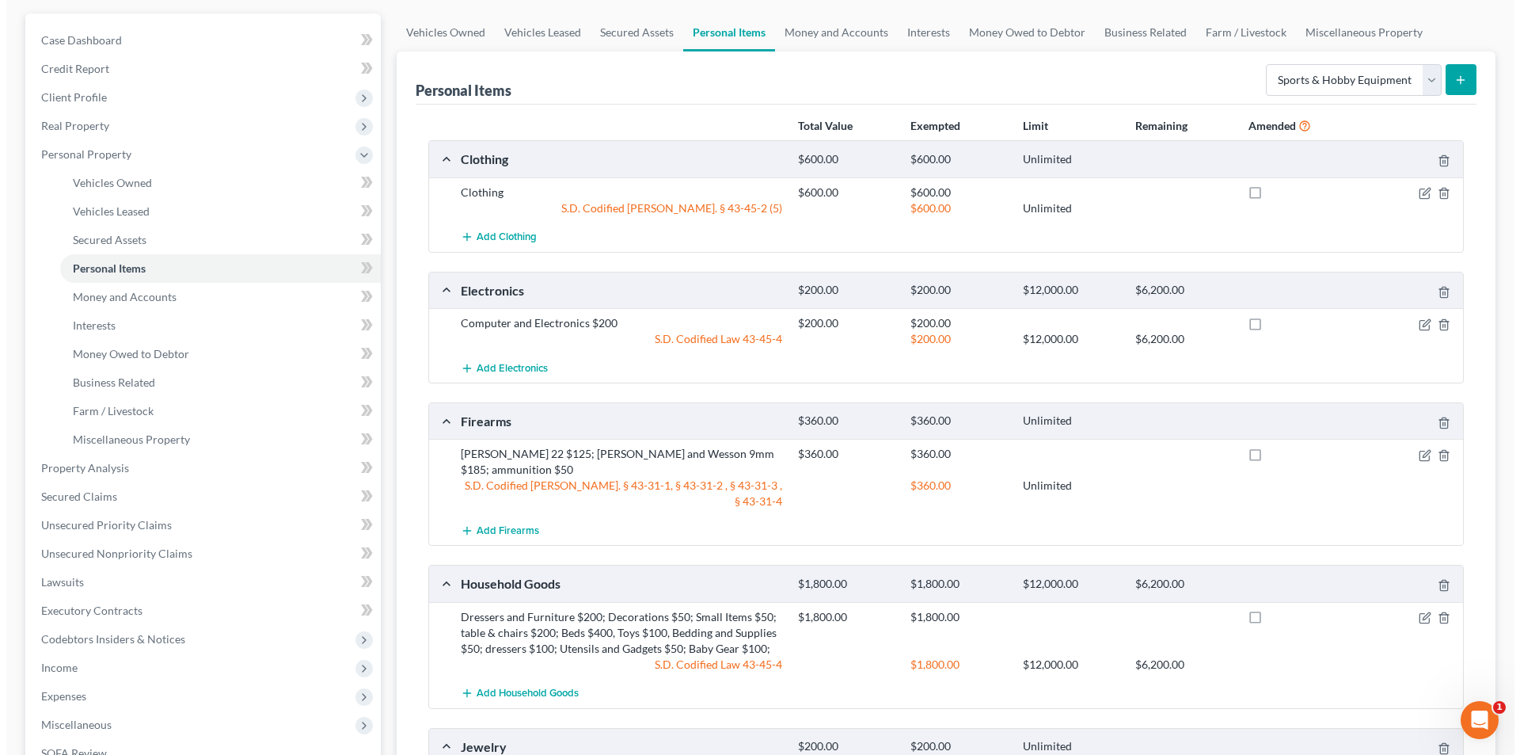
scroll to position [170, 0]
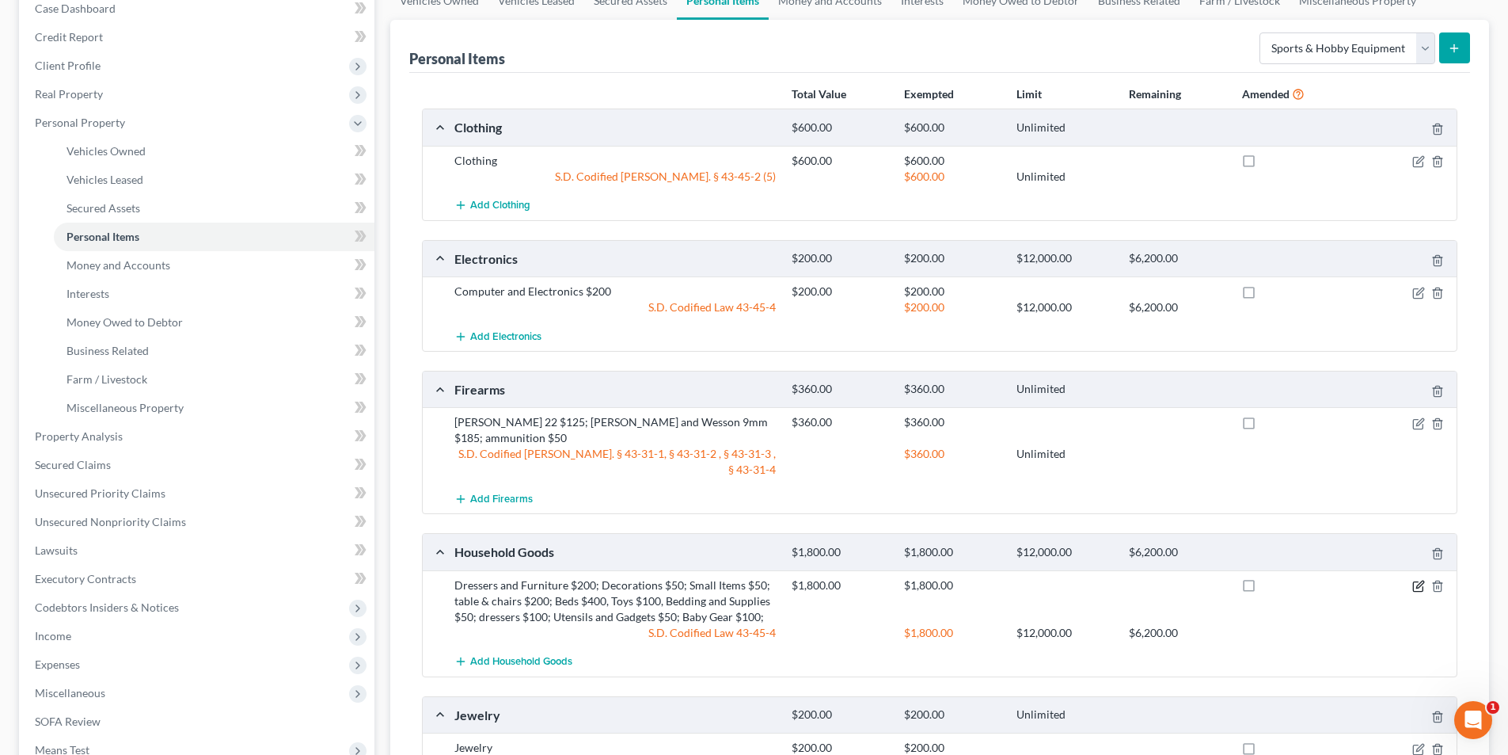
click at [1418, 580] on icon "button" at bounding box center [1420, 583] width 7 height 7
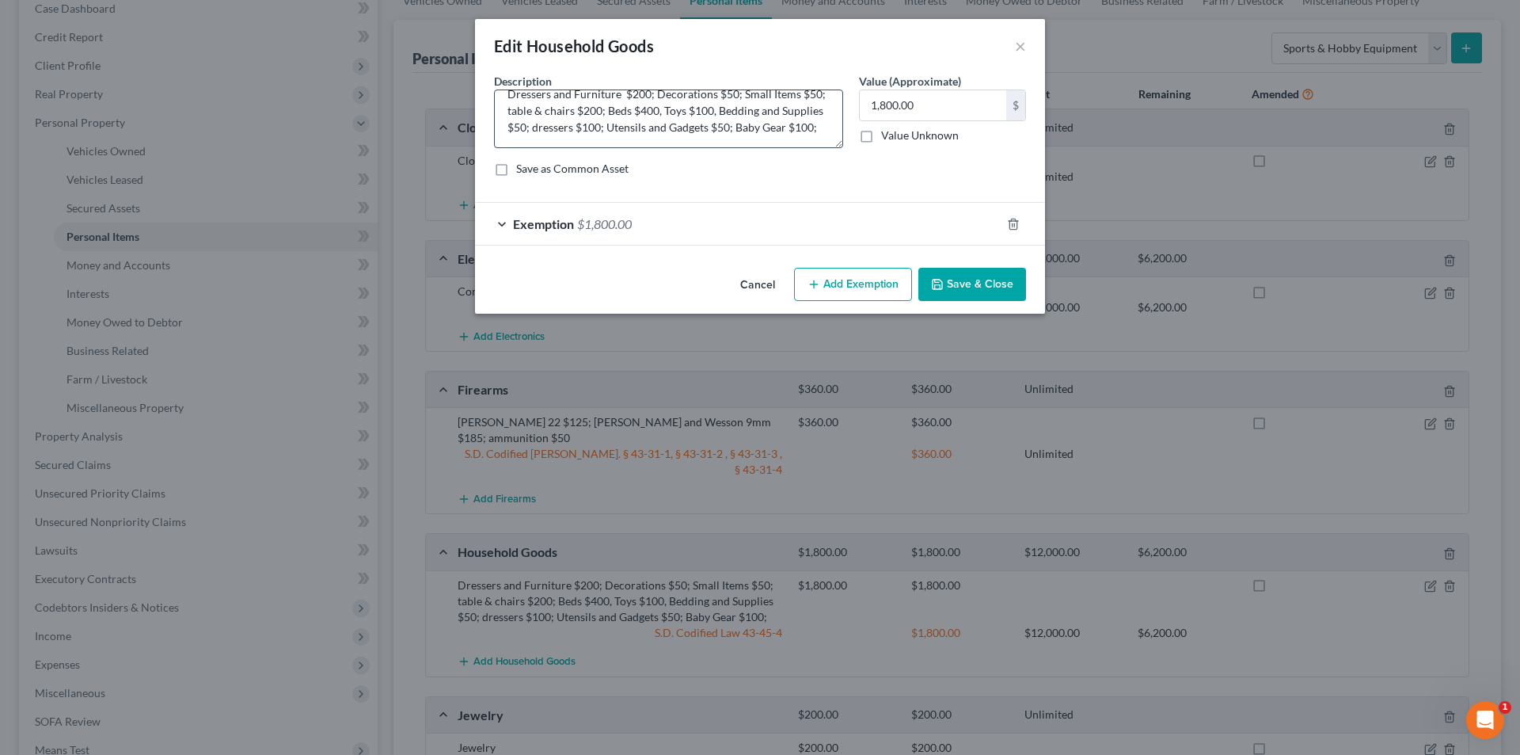
scroll to position [33, 0]
click at [669, 130] on textarea "Dressers and Furniture $200; Decorations $50; Small Items $50; table & chairs $…" at bounding box center [668, 118] width 349 height 59
click at [563, 124] on textarea "Dressers and Furniture $200; Decorations $50; Small Items $50; table & chairs $…" at bounding box center [668, 118] width 349 height 59
click at [564, 142] on textarea "Dressers and Furniture $200; Decorations $50; Small Items $50; table & chairs $…" at bounding box center [668, 118] width 349 height 59
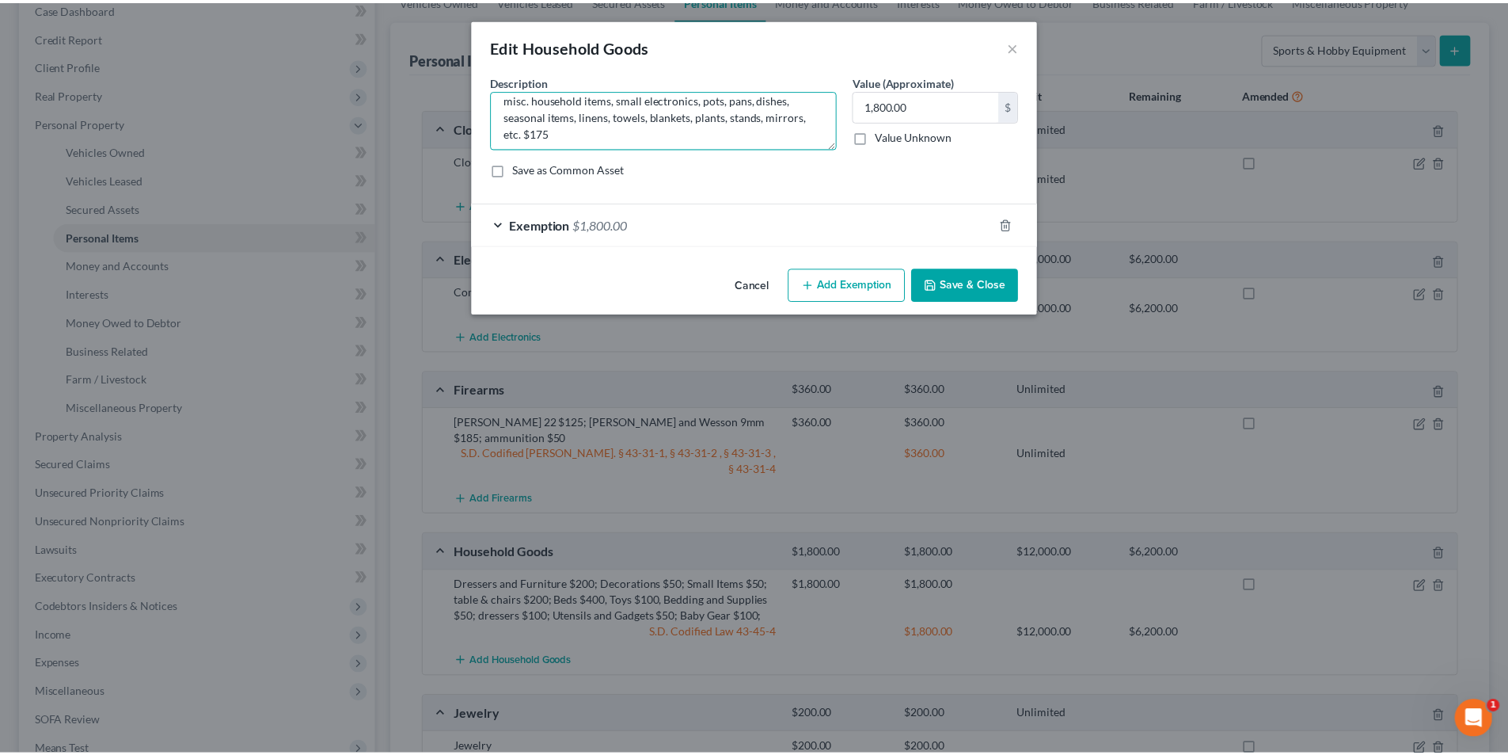
scroll to position [63, 0]
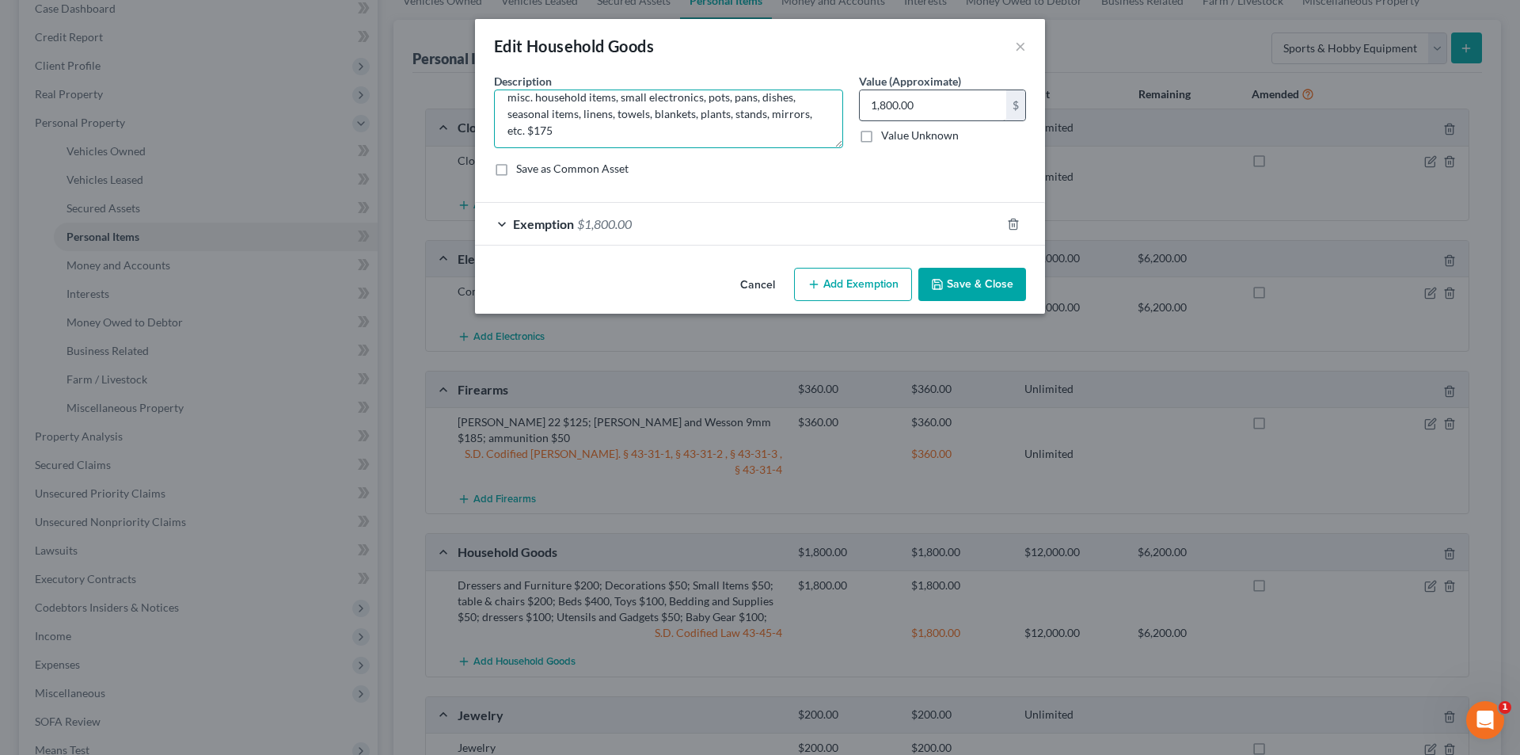
type textarea "Dressers and Furniture $200; Decorations $50; Small Items $50; table & chairs $…"
click at [922, 114] on input "text" at bounding box center [933, 105] width 146 height 30
type input "1,475.00"
click at [602, 242] on div "Exemption $1,800.00" at bounding box center [738, 224] width 526 height 42
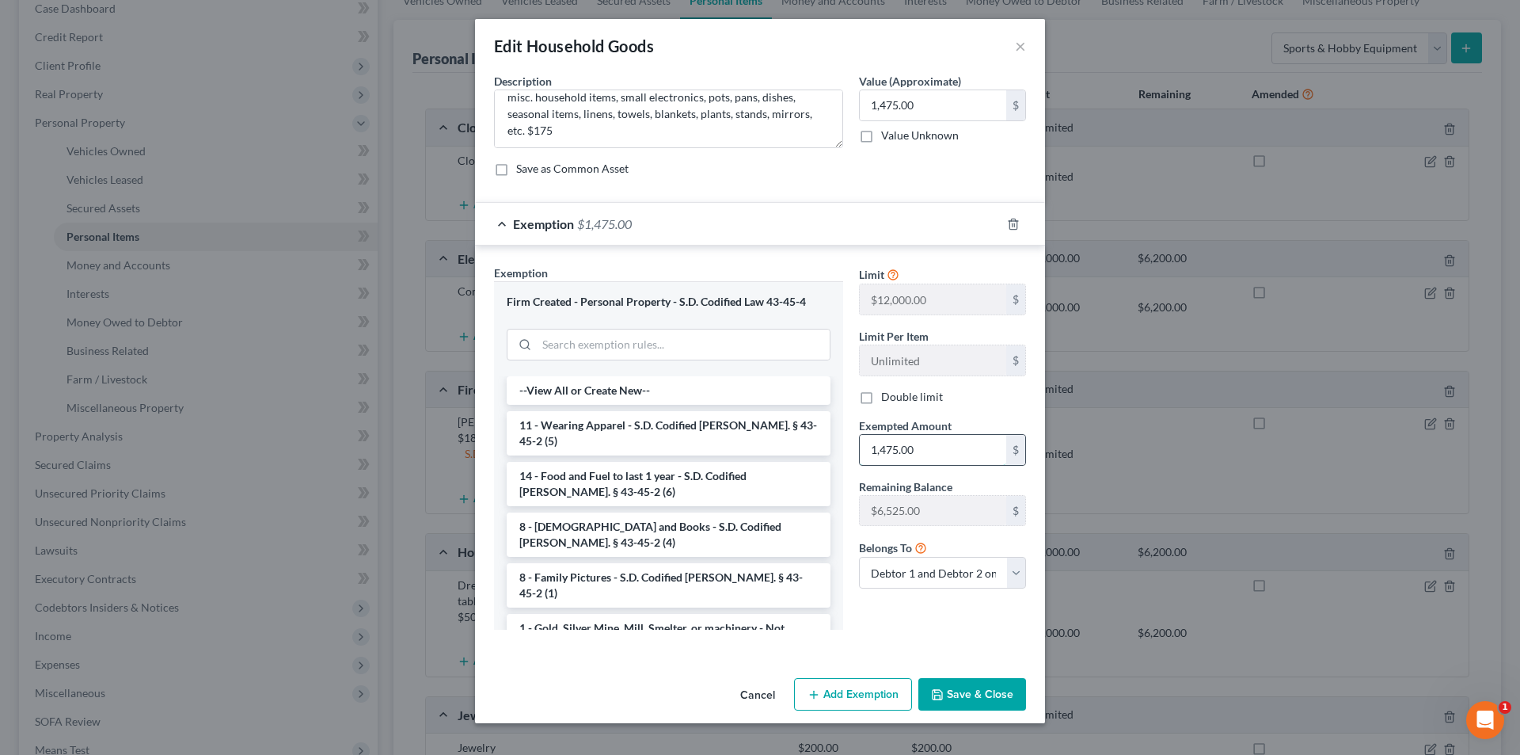
type input "1,475.00"
click at [987, 691] on button "Save & Close" at bounding box center [973, 694] width 108 height 33
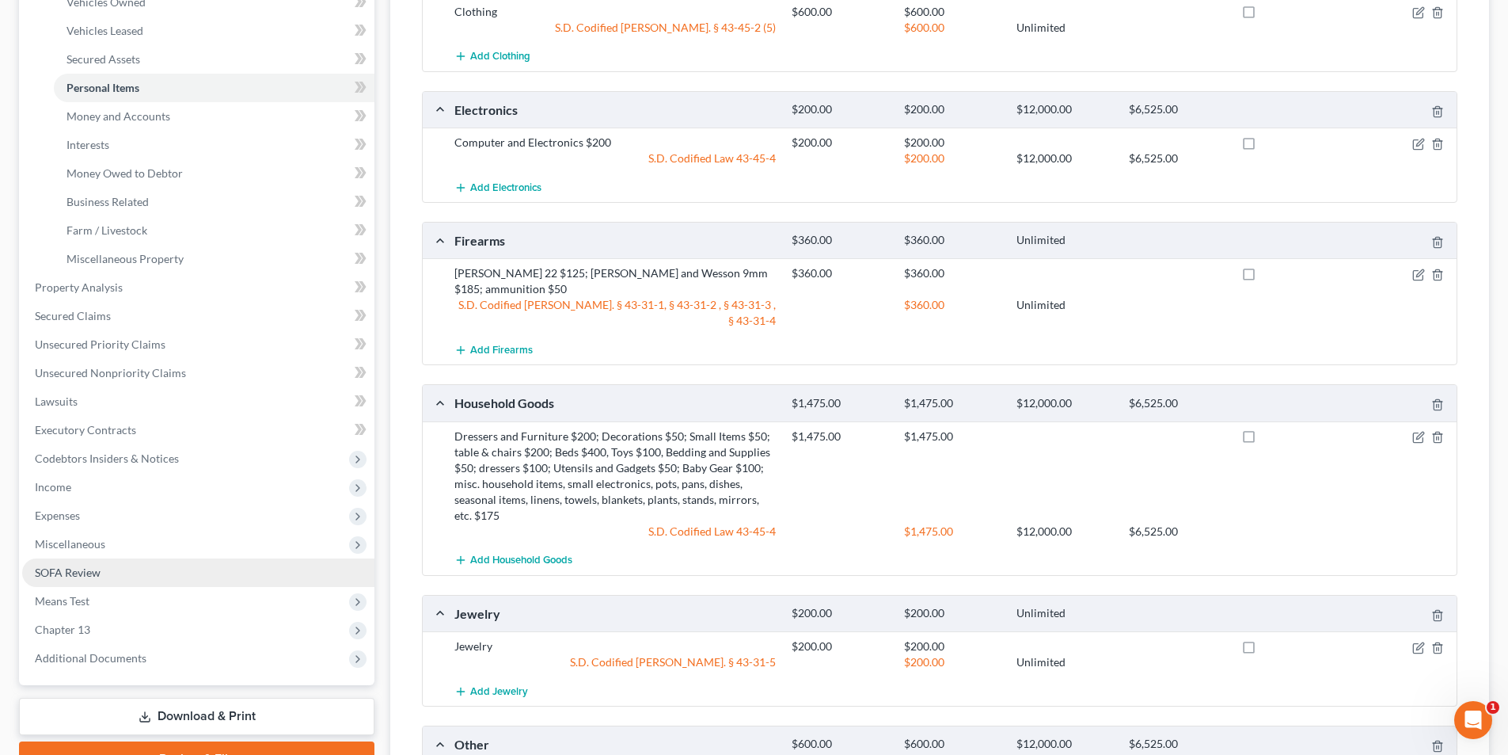
scroll to position [329, 0]
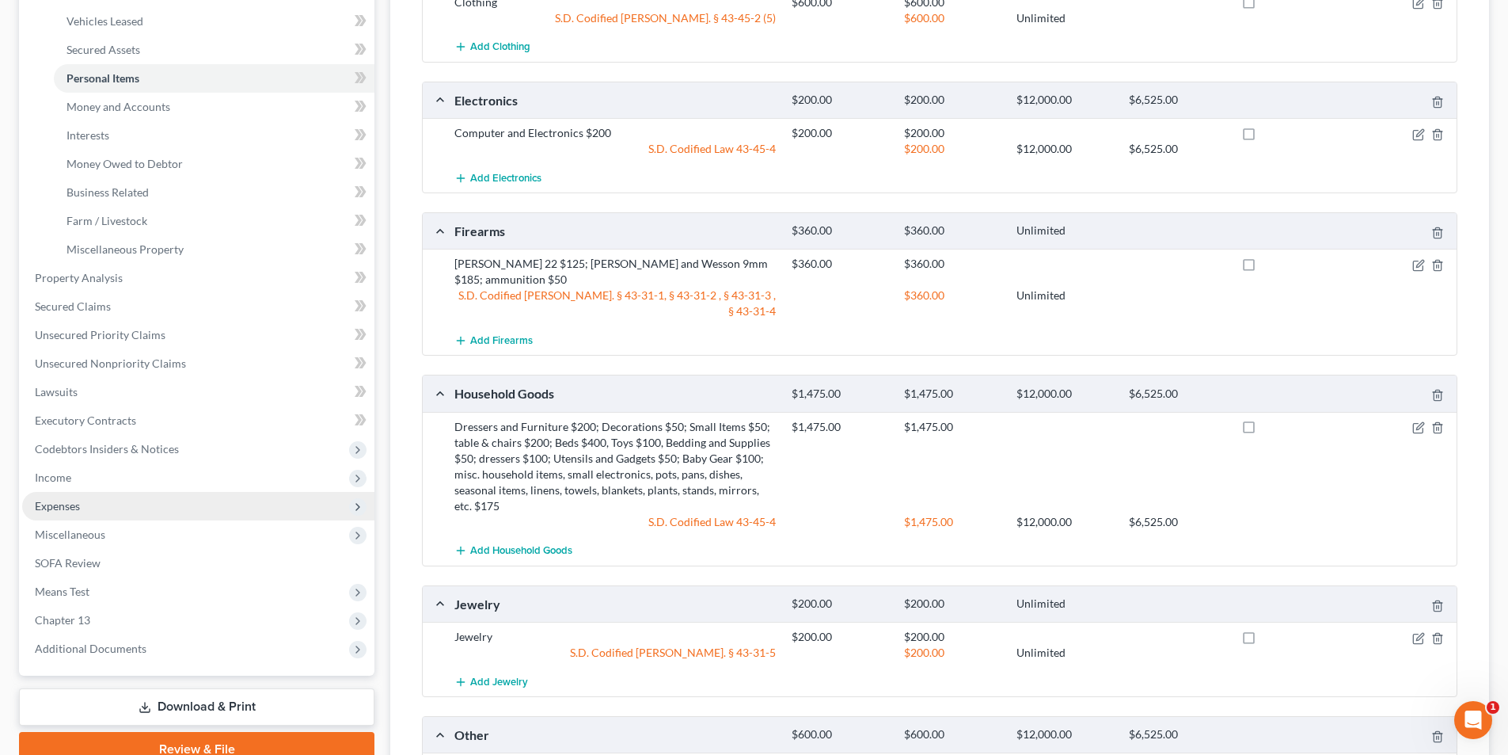
drag, startPoint x: 69, startPoint y: 504, endPoint x: 113, endPoint y: 500, distance: 44.5
click at [69, 504] on span "Expenses" at bounding box center [57, 505] width 45 height 13
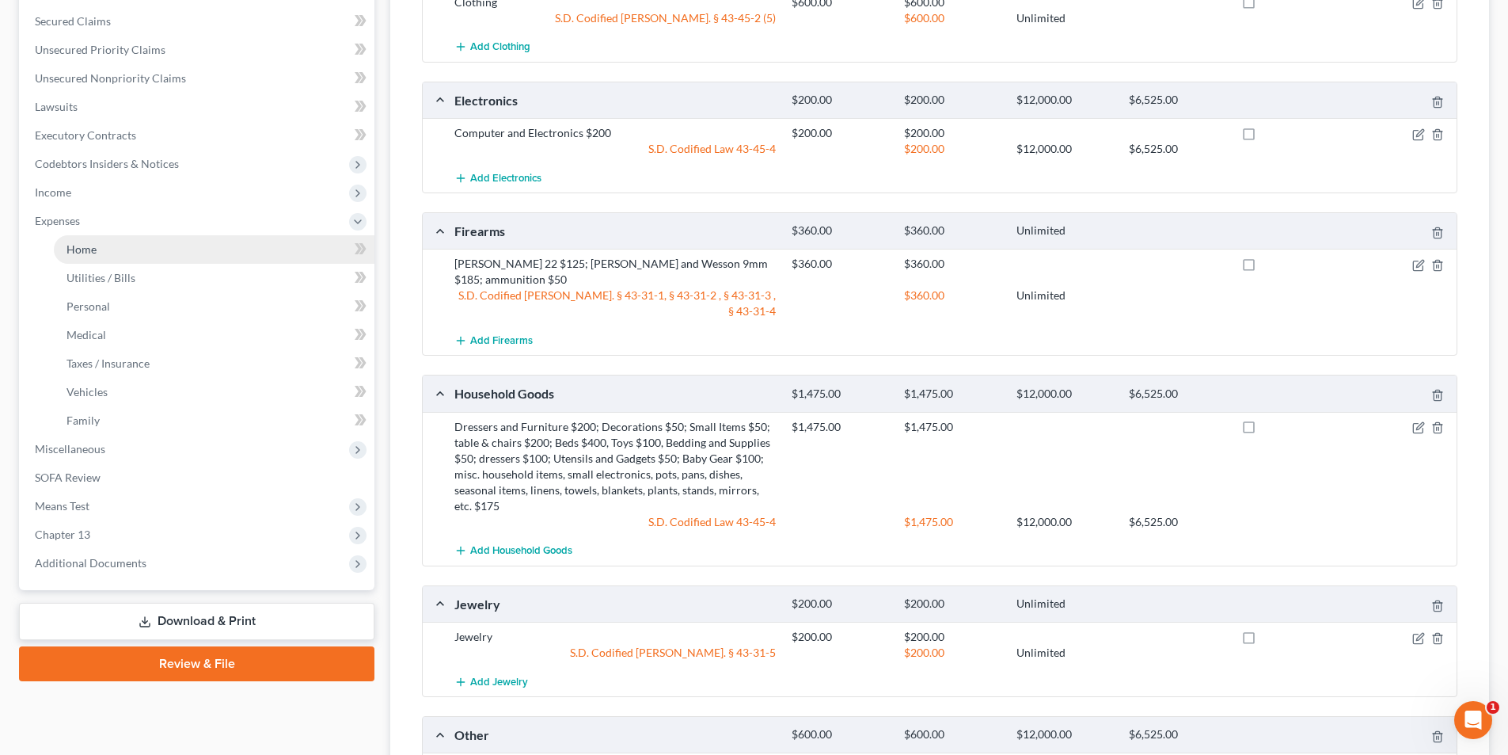
click at [91, 245] on span "Home" at bounding box center [82, 248] width 30 height 13
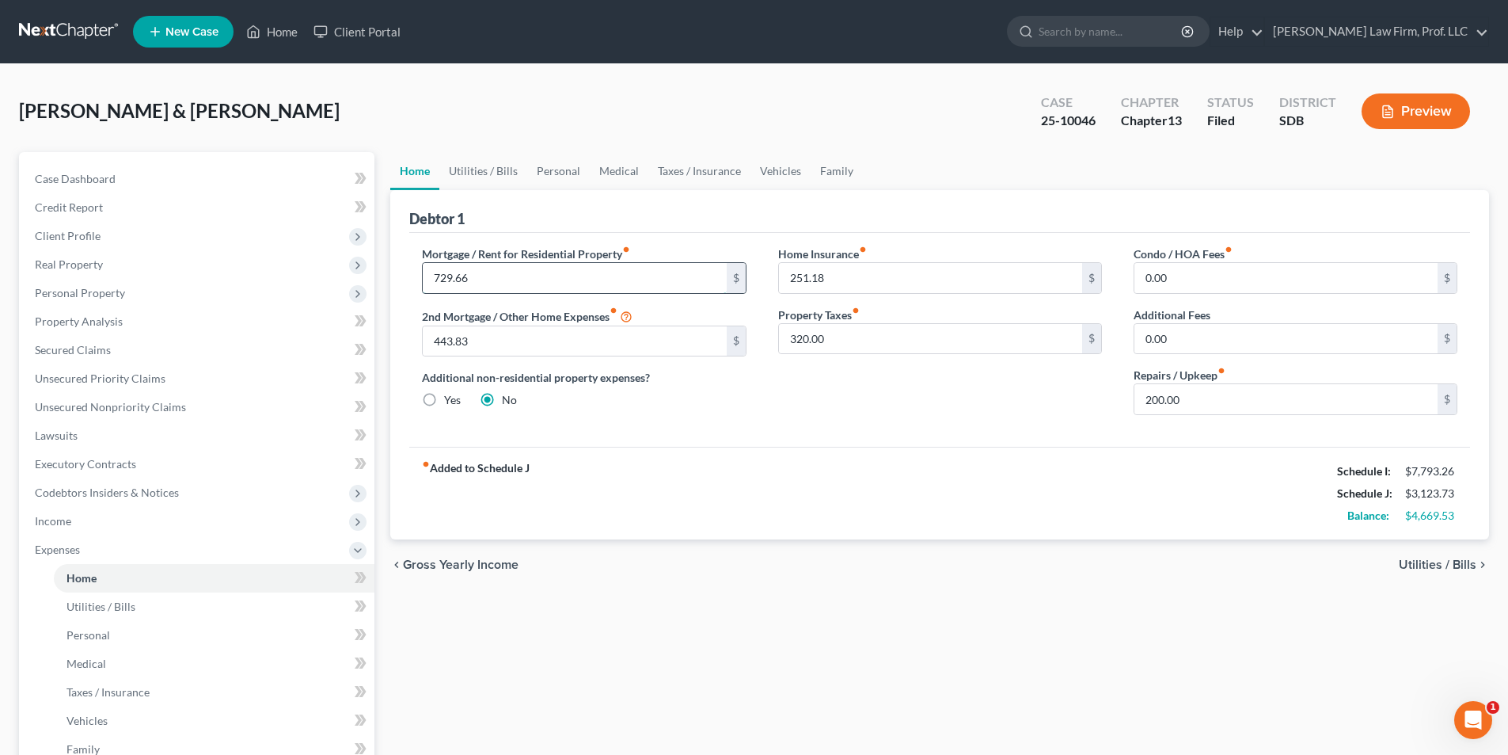
click at [495, 274] on input "729.66" at bounding box center [574, 278] width 303 height 30
click at [770, 173] on link "Vehicles" at bounding box center [781, 171] width 60 height 38
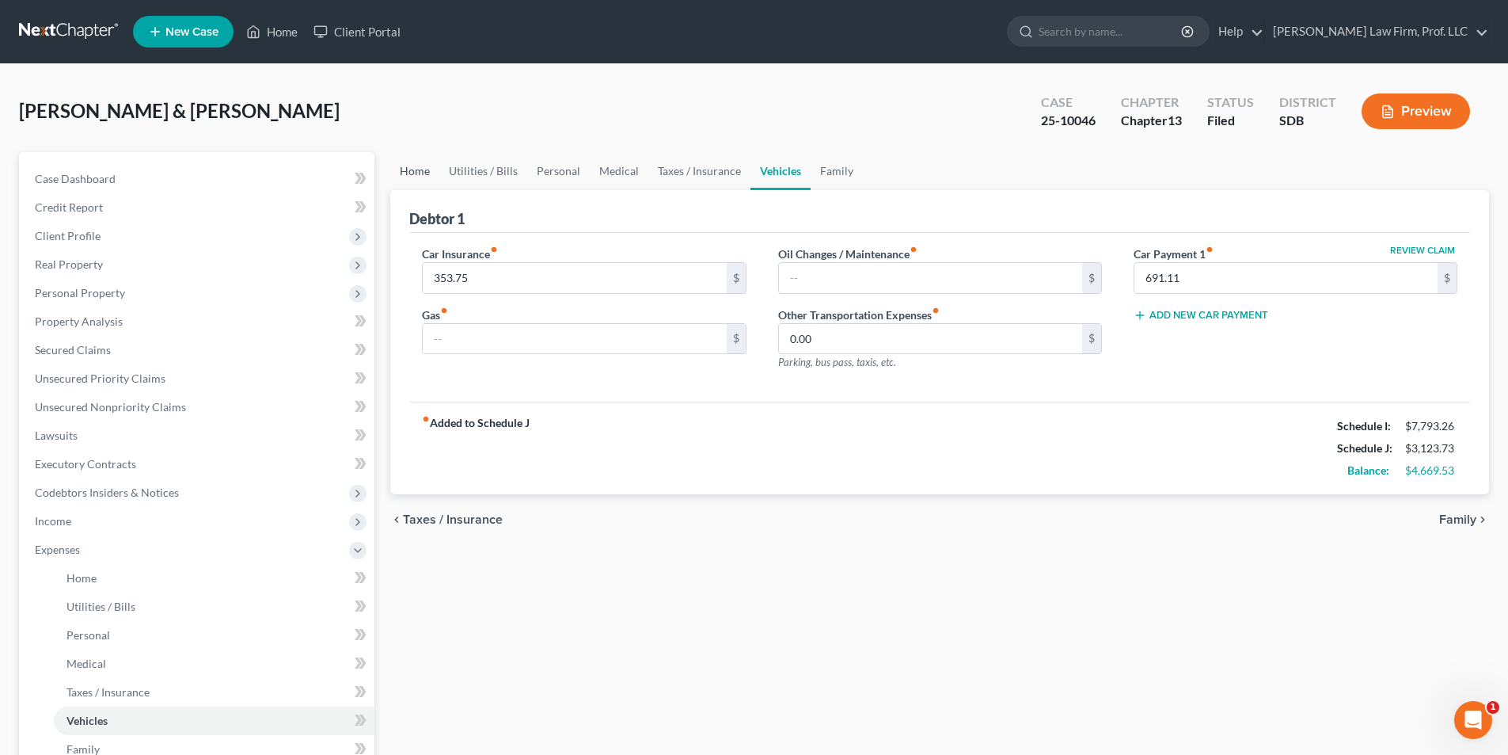
click at [420, 174] on link "Home" at bounding box center [414, 171] width 49 height 38
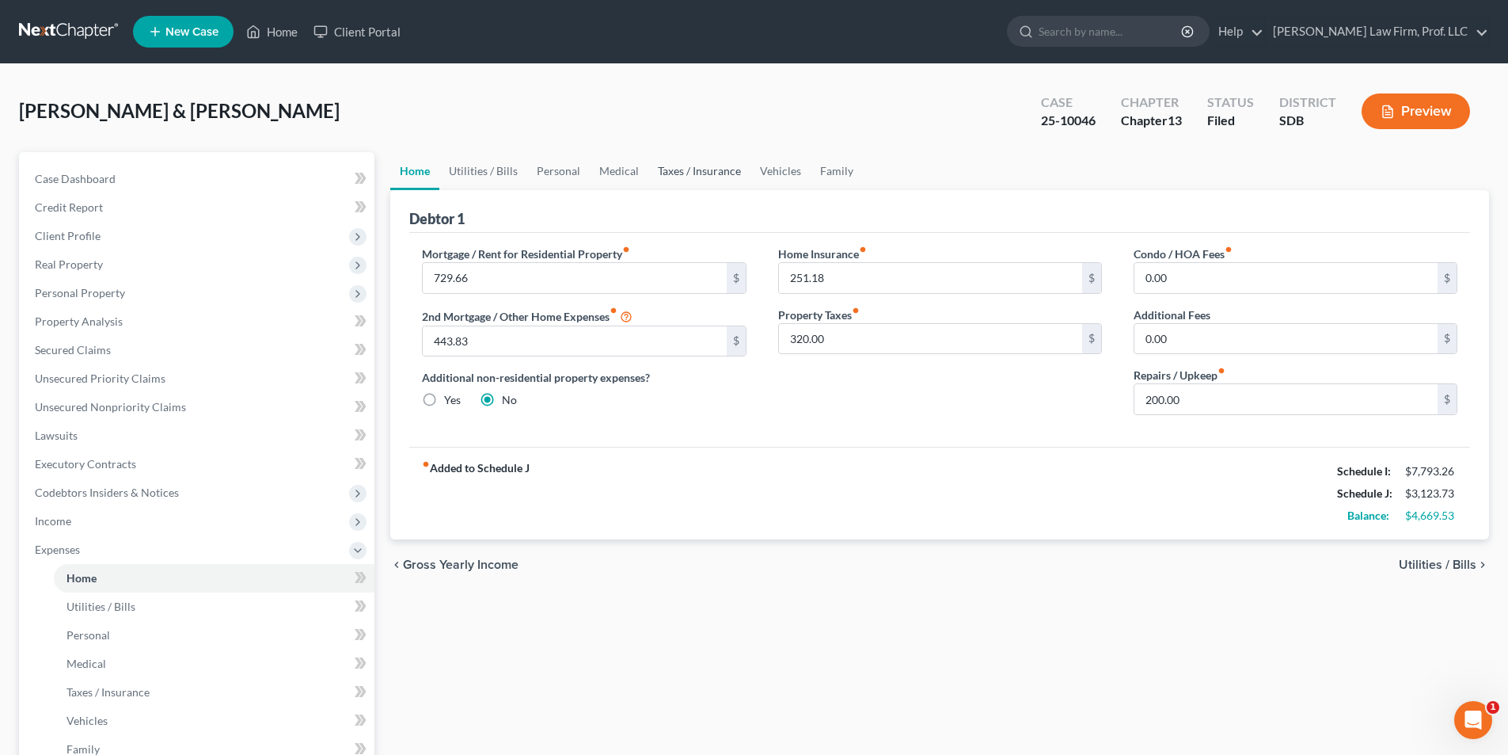
click at [700, 171] on link "Taxes / Insurance" at bounding box center [699, 171] width 102 height 38
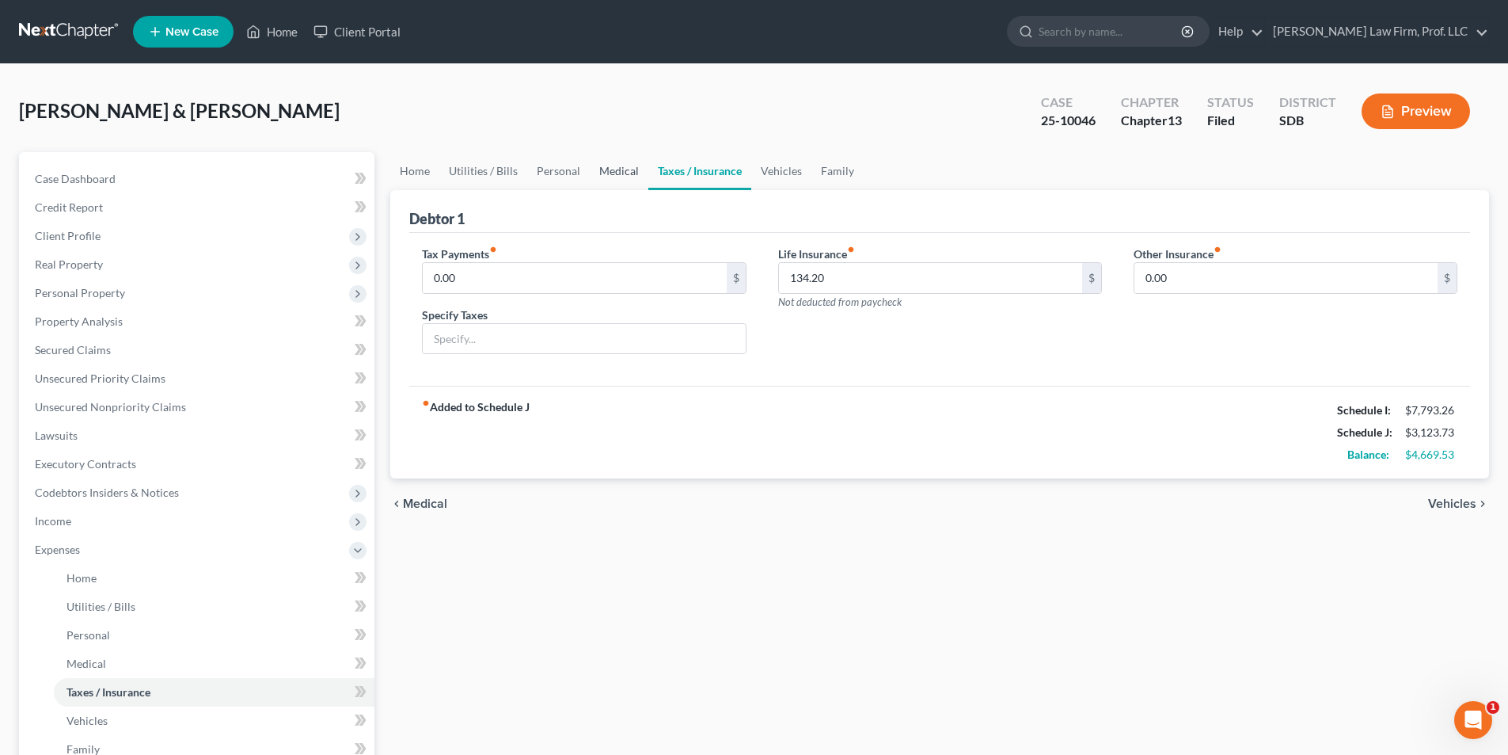
click at [618, 173] on link "Medical" at bounding box center [619, 171] width 59 height 38
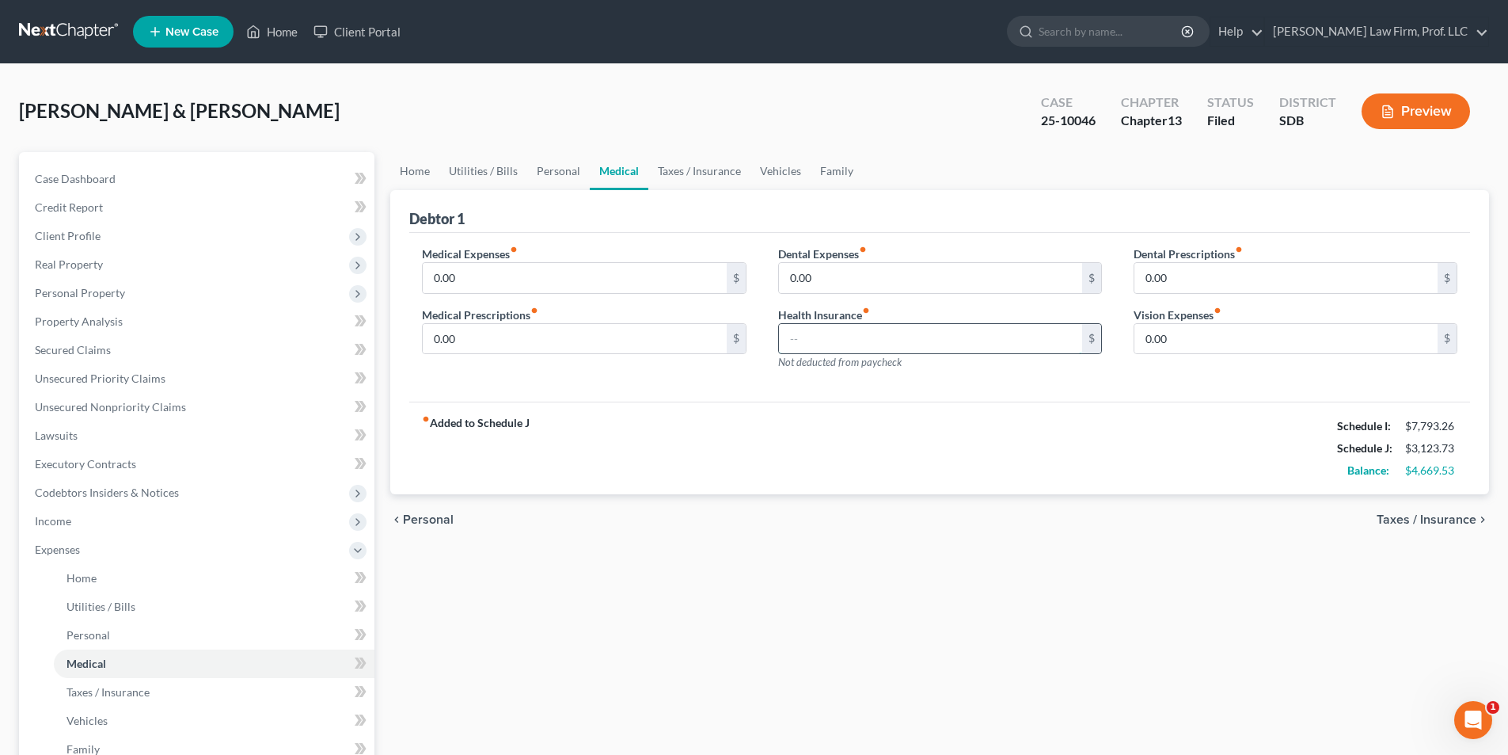
click at [836, 338] on input "text" at bounding box center [930, 339] width 303 height 30
type input "32.40"
click at [622, 286] on input "0.00" at bounding box center [574, 278] width 303 height 30
click at [770, 170] on link "Vehicles" at bounding box center [781, 171] width 60 height 38
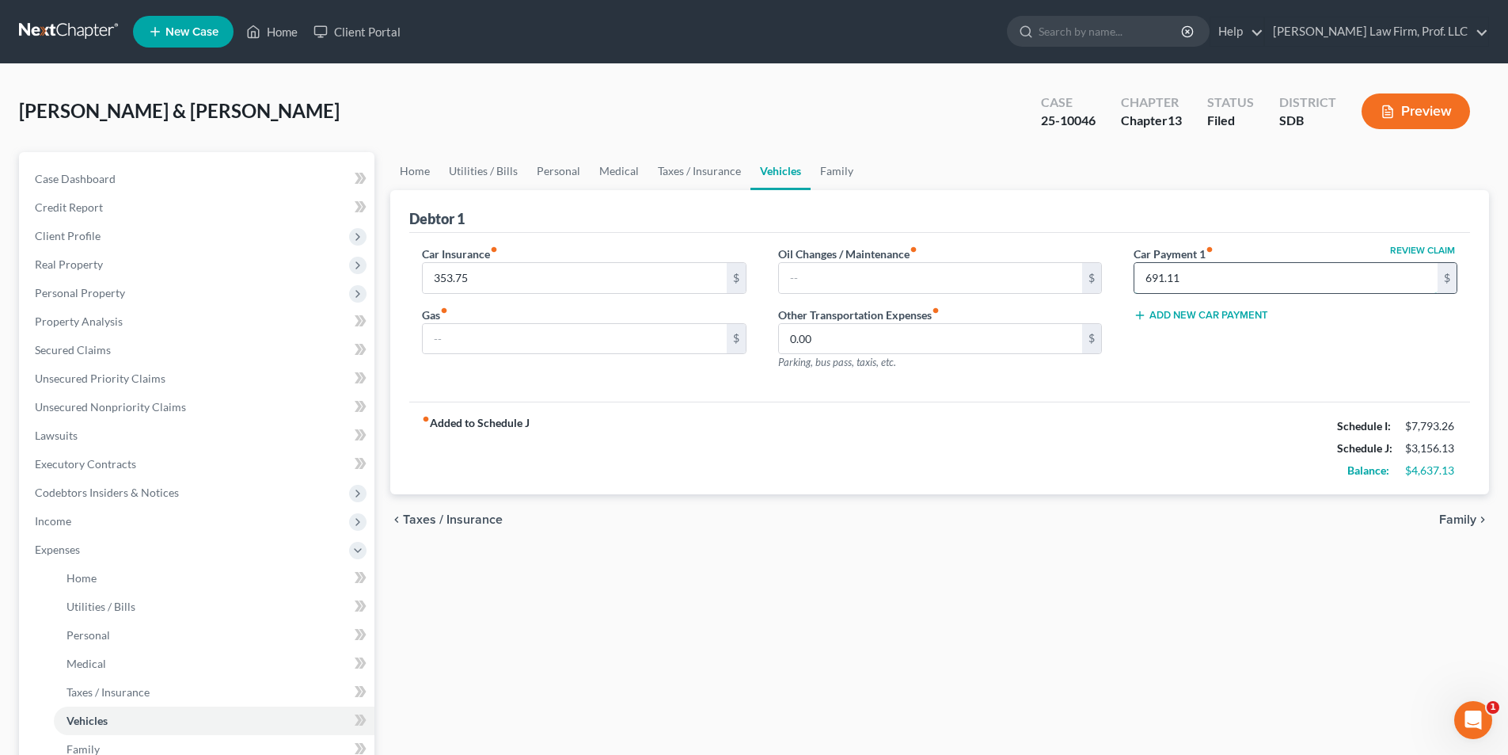
click at [1220, 283] on input "691.11" at bounding box center [1286, 278] width 303 height 30
click at [500, 177] on link "Utilities / Bills" at bounding box center [483, 171] width 88 height 38
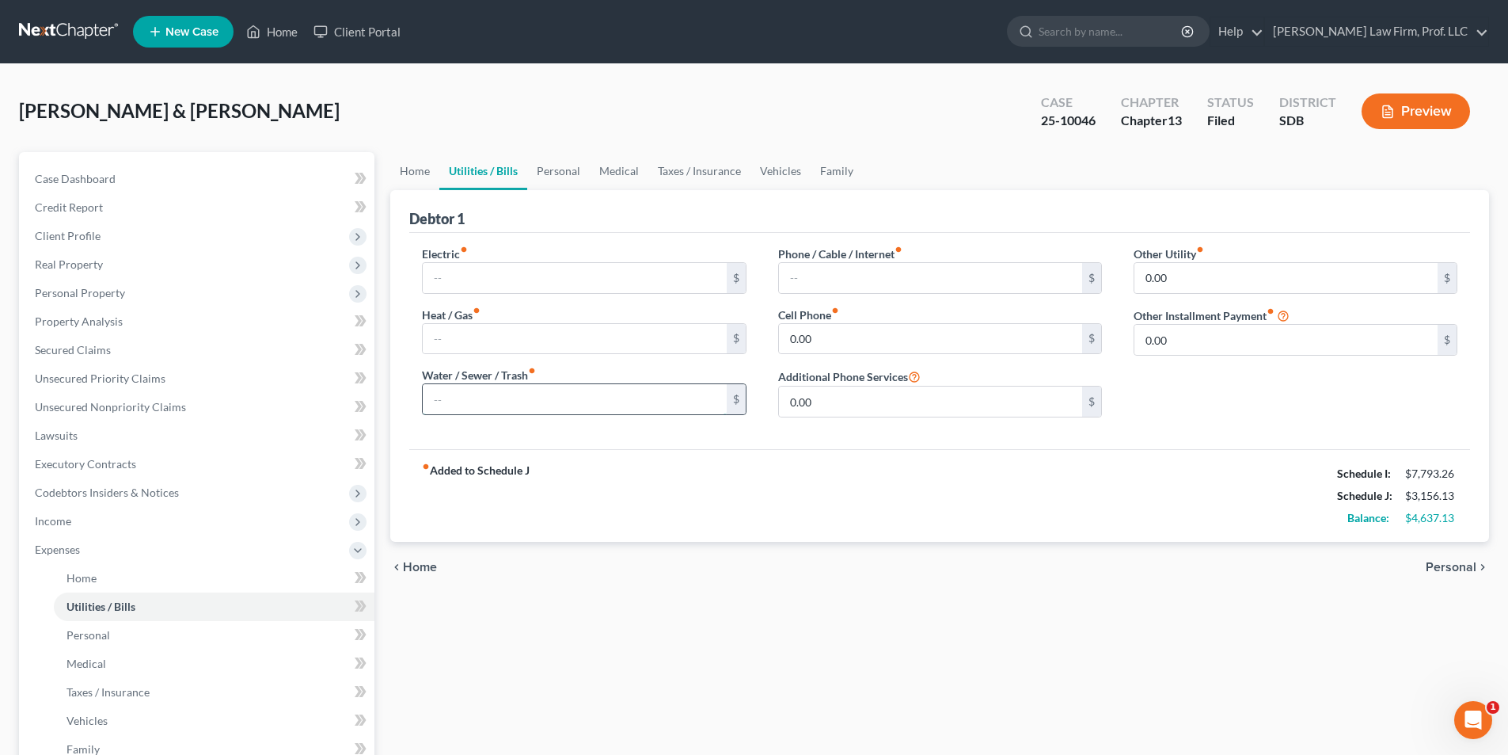
click at [513, 394] on input "text" at bounding box center [574, 399] width 303 height 30
type input "82.00"
click at [453, 282] on input "text" at bounding box center [574, 278] width 303 height 30
type input "400.00"
click at [482, 401] on input "82.00" at bounding box center [574, 399] width 303 height 30
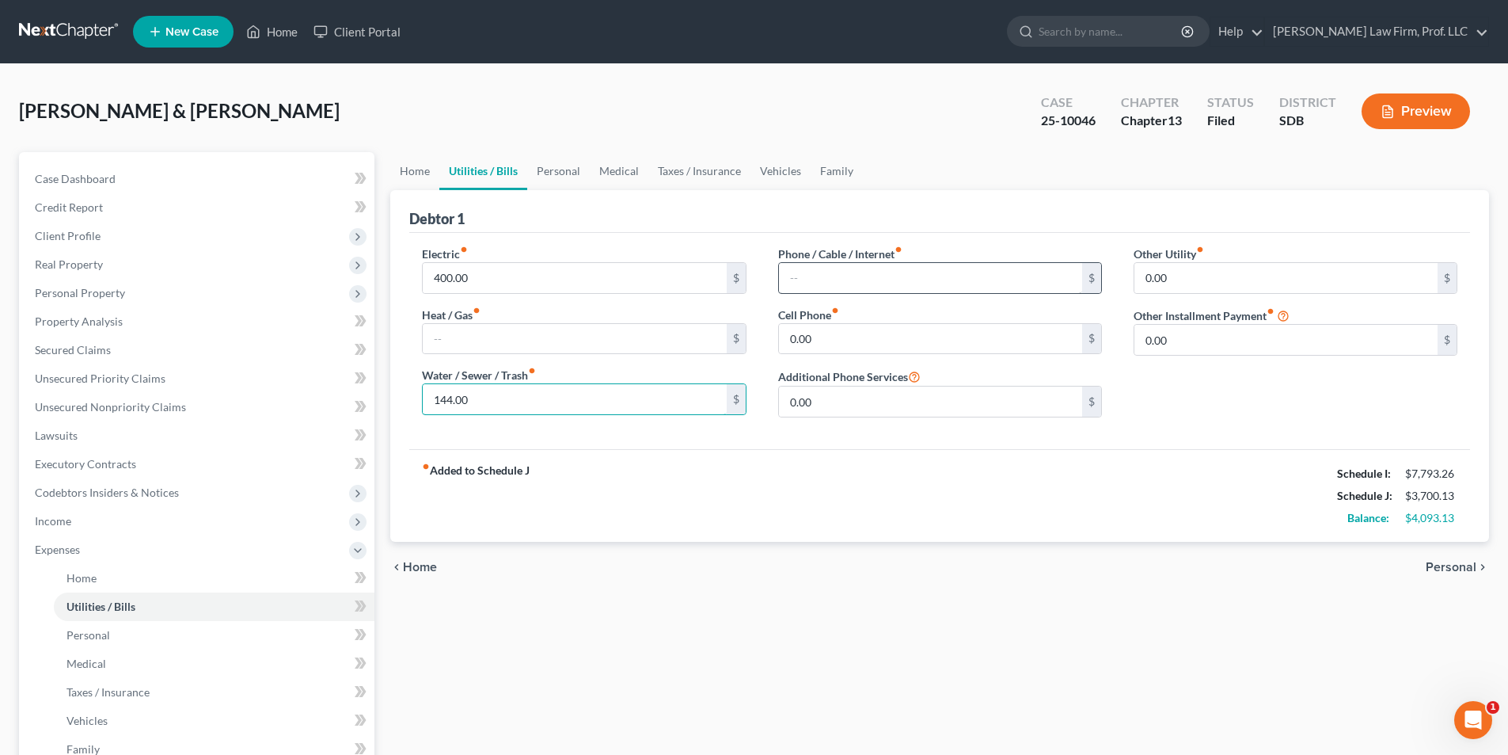
type input "144.00"
drag, startPoint x: 827, startPoint y: 280, endPoint x: 783, endPoint y: 268, distance: 46.1
click at [827, 280] on input "text" at bounding box center [930, 278] width 303 height 30
type input "70.00"
click at [831, 342] on input "0.00" at bounding box center [930, 339] width 303 height 30
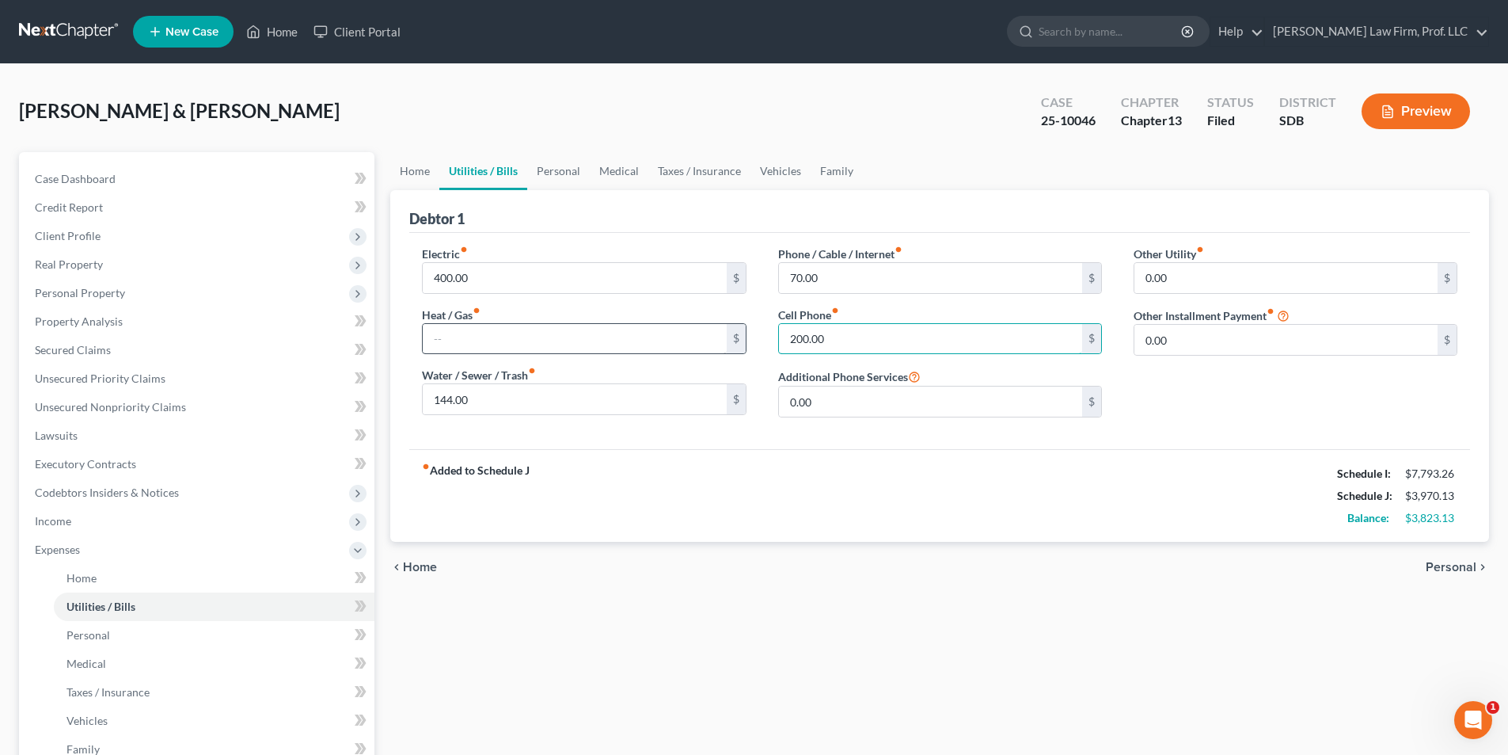
type input "200.00"
click at [505, 331] on input "text" at bounding box center [574, 339] width 303 height 30
type input "150.00"
click at [572, 169] on link "Personal" at bounding box center [558, 171] width 63 height 38
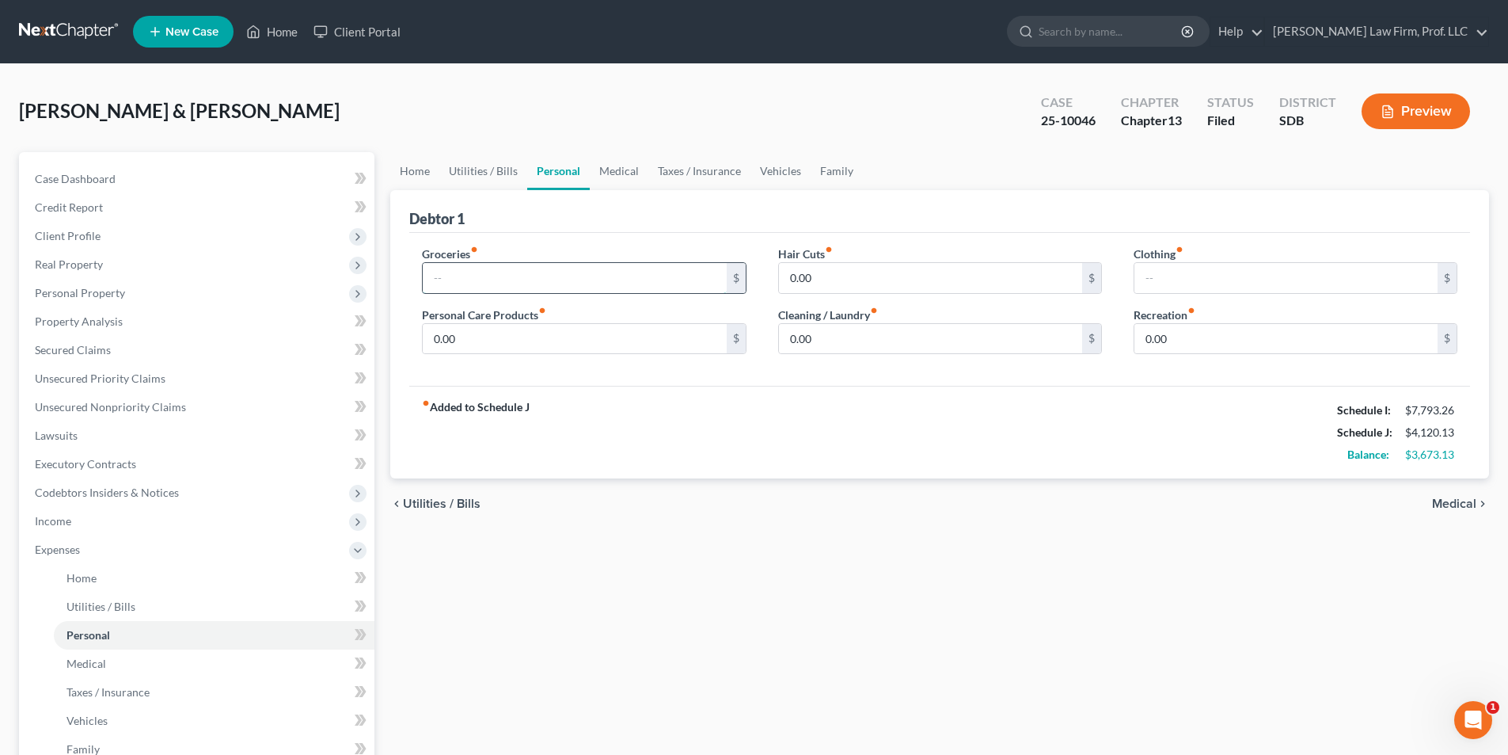
click at [526, 278] on input "text" at bounding box center [574, 278] width 303 height 30
type input "1,000.00"
click at [568, 342] on input "0.00" at bounding box center [574, 339] width 303 height 30
type input "175.00"
click at [827, 345] on input "0.00" at bounding box center [930, 339] width 303 height 30
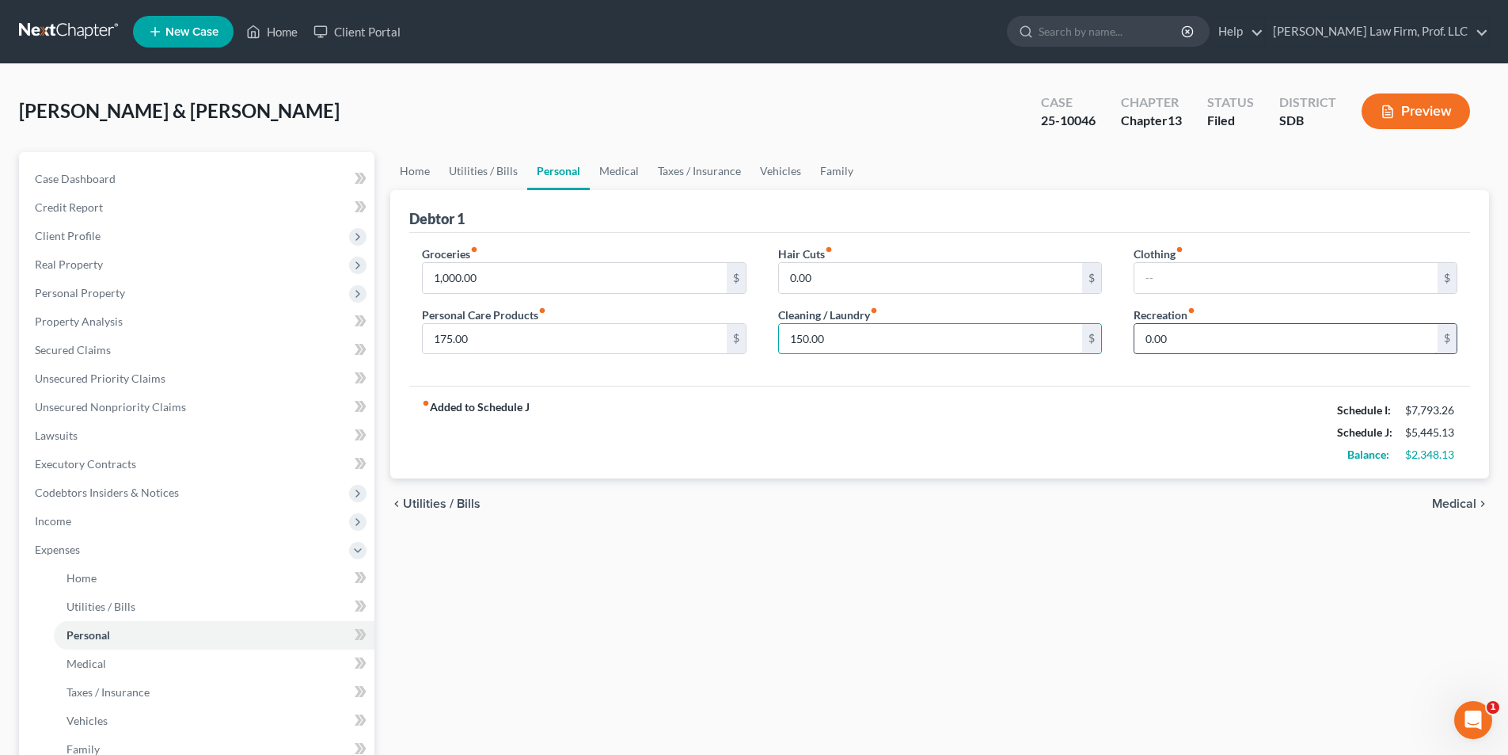
type input "150.00"
click at [1168, 340] on input "0.00" at bounding box center [1286, 339] width 303 height 30
type input "200.00"
click at [616, 173] on link "Medical" at bounding box center [619, 171] width 59 height 38
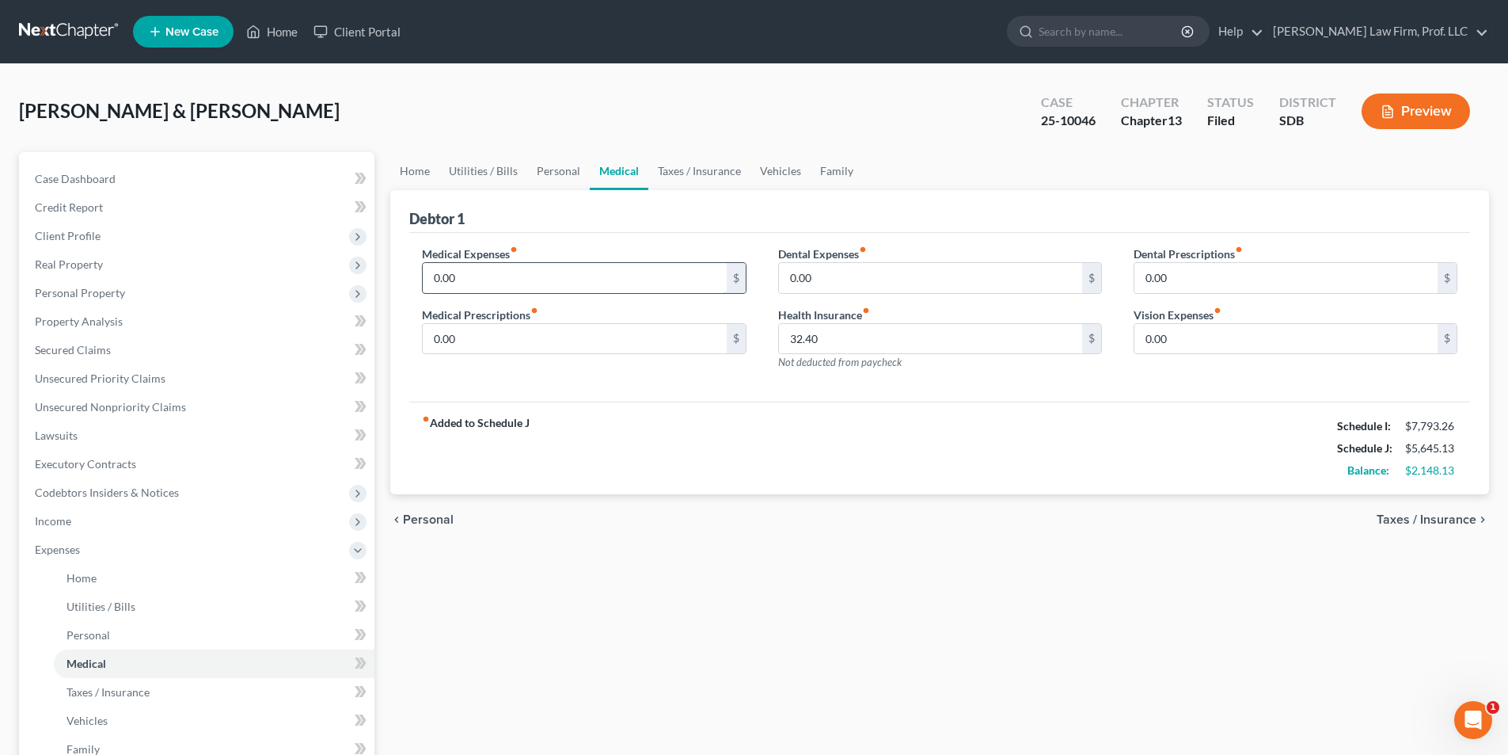
drag, startPoint x: 527, startPoint y: 274, endPoint x: 535, endPoint y: 279, distance: 9.9
click at [527, 274] on input "0.00" at bounding box center [574, 278] width 303 height 30
type input "200.00"
click at [559, 173] on link "Personal" at bounding box center [558, 171] width 63 height 38
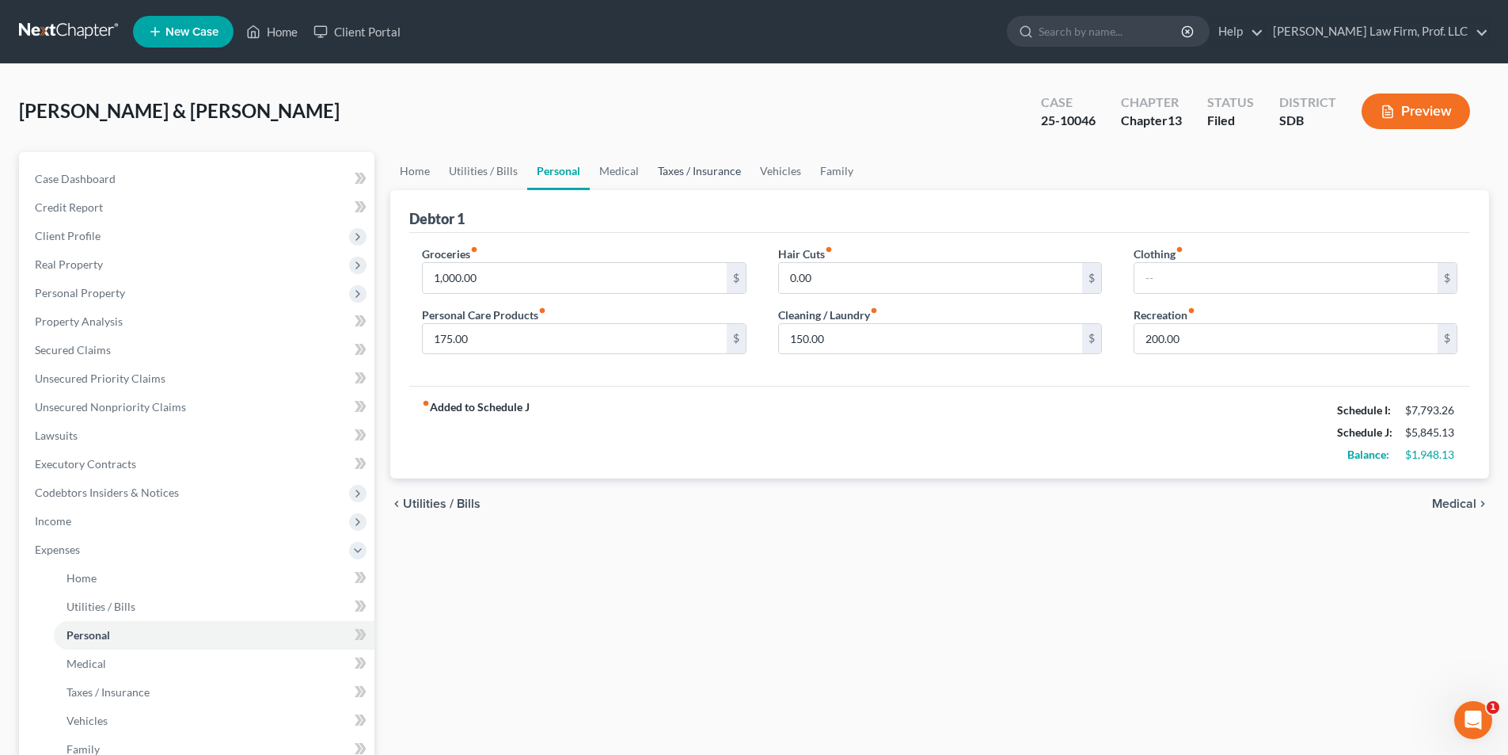
click at [704, 169] on link "Taxes / Insurance" at bounding box center [699, 171] width 102 height 38
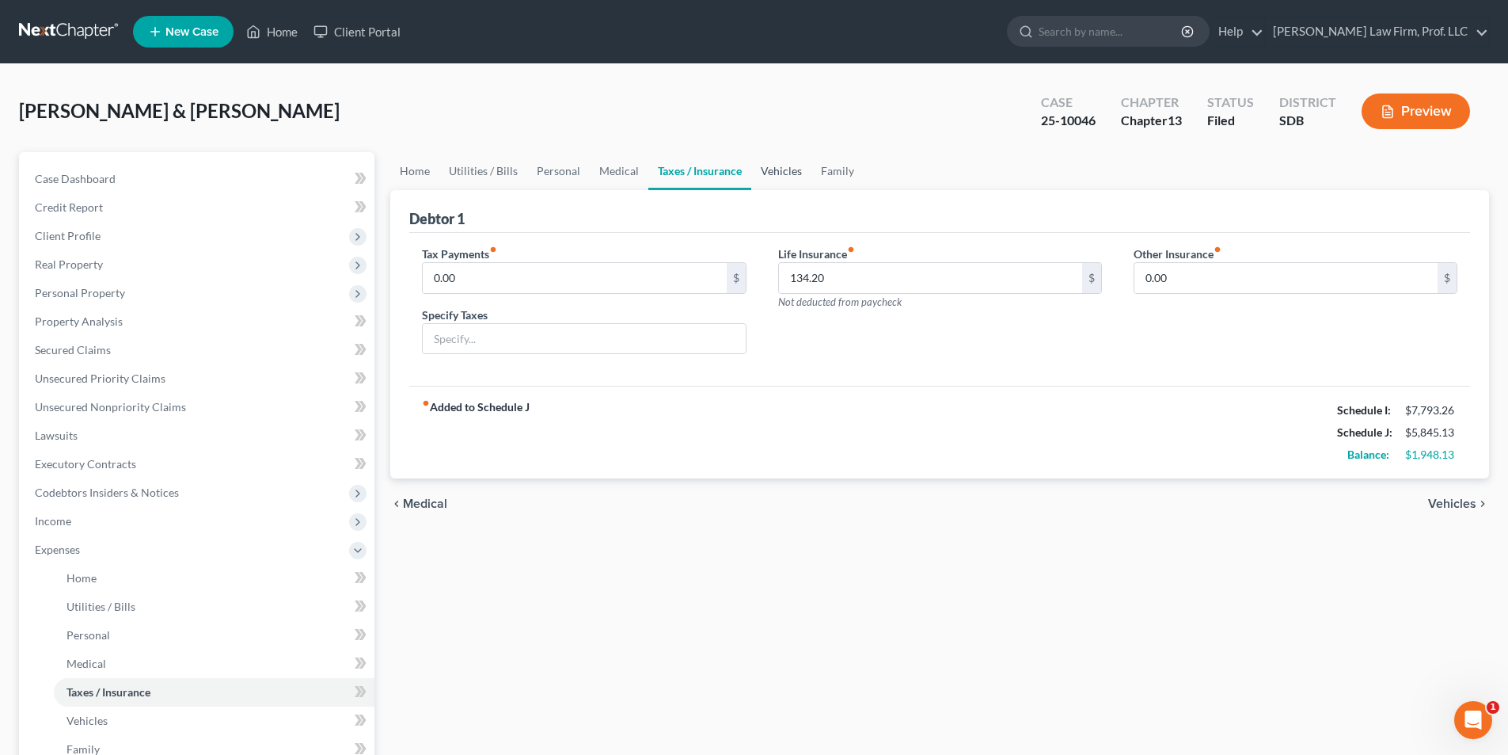
click at [765, 169] on link "Vehicles" at bounding box center [781, 171] width 60 height 38
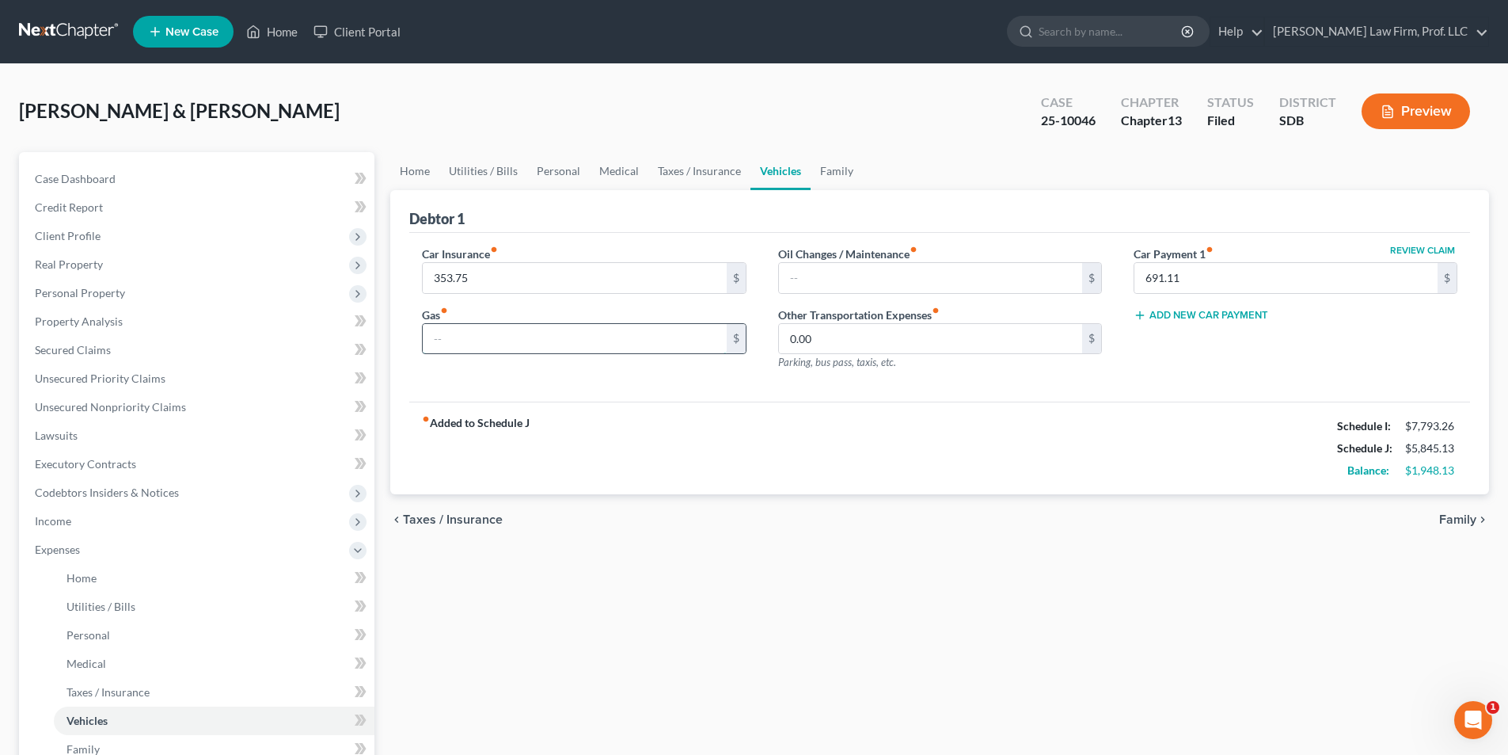
click at [549, 333] on input "text" at bounding box center [574, 339] width 303 height 30
type input "450.00"
click at [836, 176] on link "Family" at bounding box center [837, 171] width 52 height 38
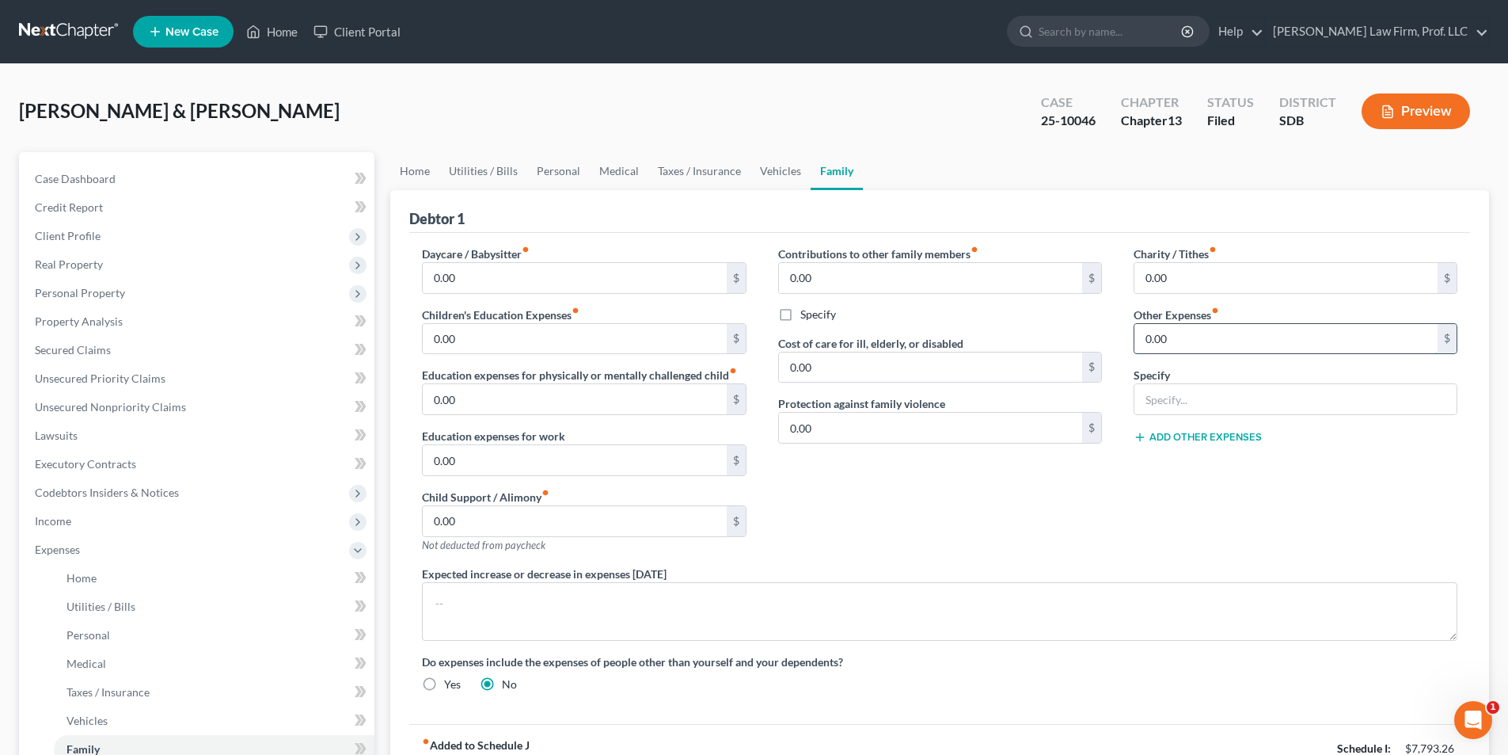
click at [1209, 337] on input "0.00" at bounding box center [1286, 339] width 303 height 30
type input "0"
type input "Misc. license, registration, gifts, etc."
click at [1186, 337] on input "text" at bounding box center [1286, 339] width 303 height 30
type input "125.00"
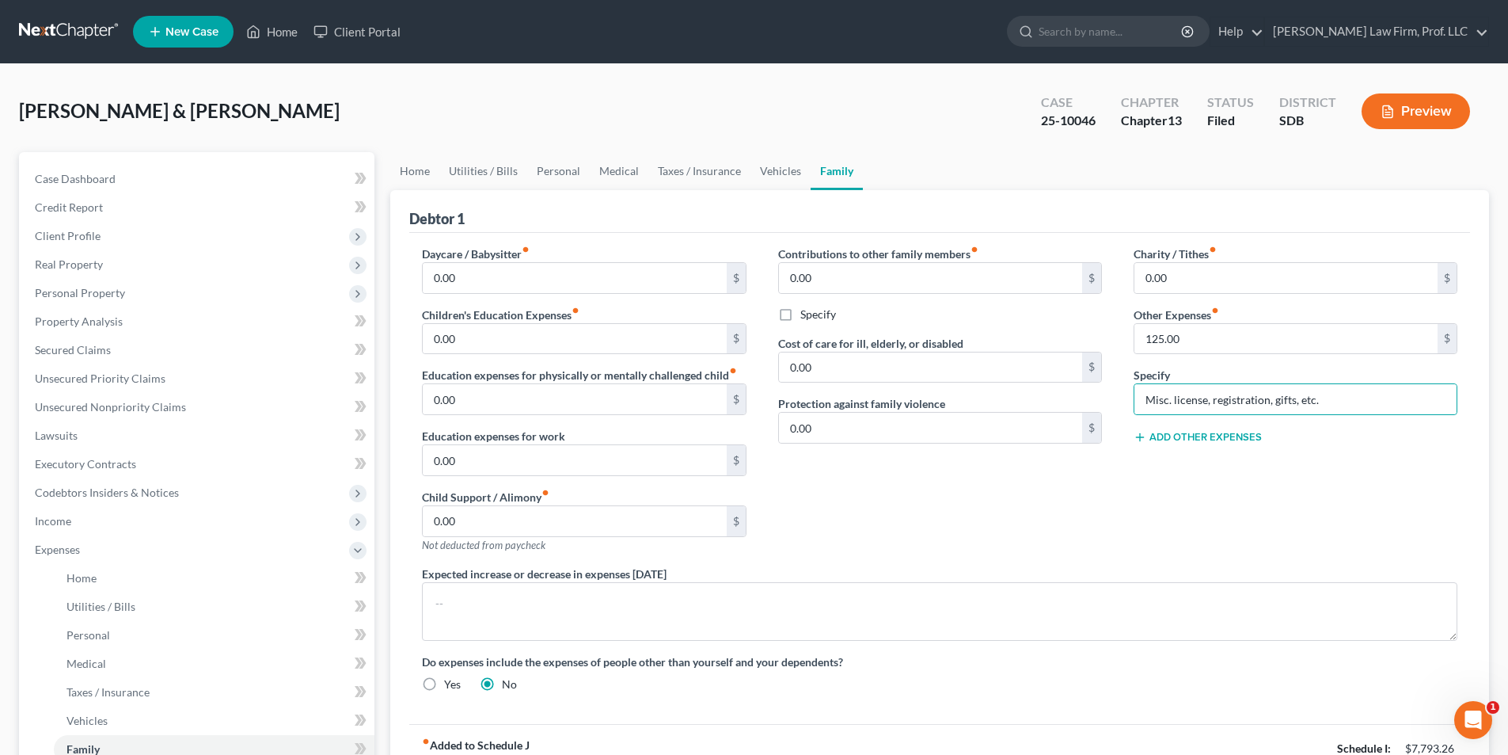
click at [1206, 435] on button "Add Other Expenses" at bounding box center [1198, 437] width 128 height 13
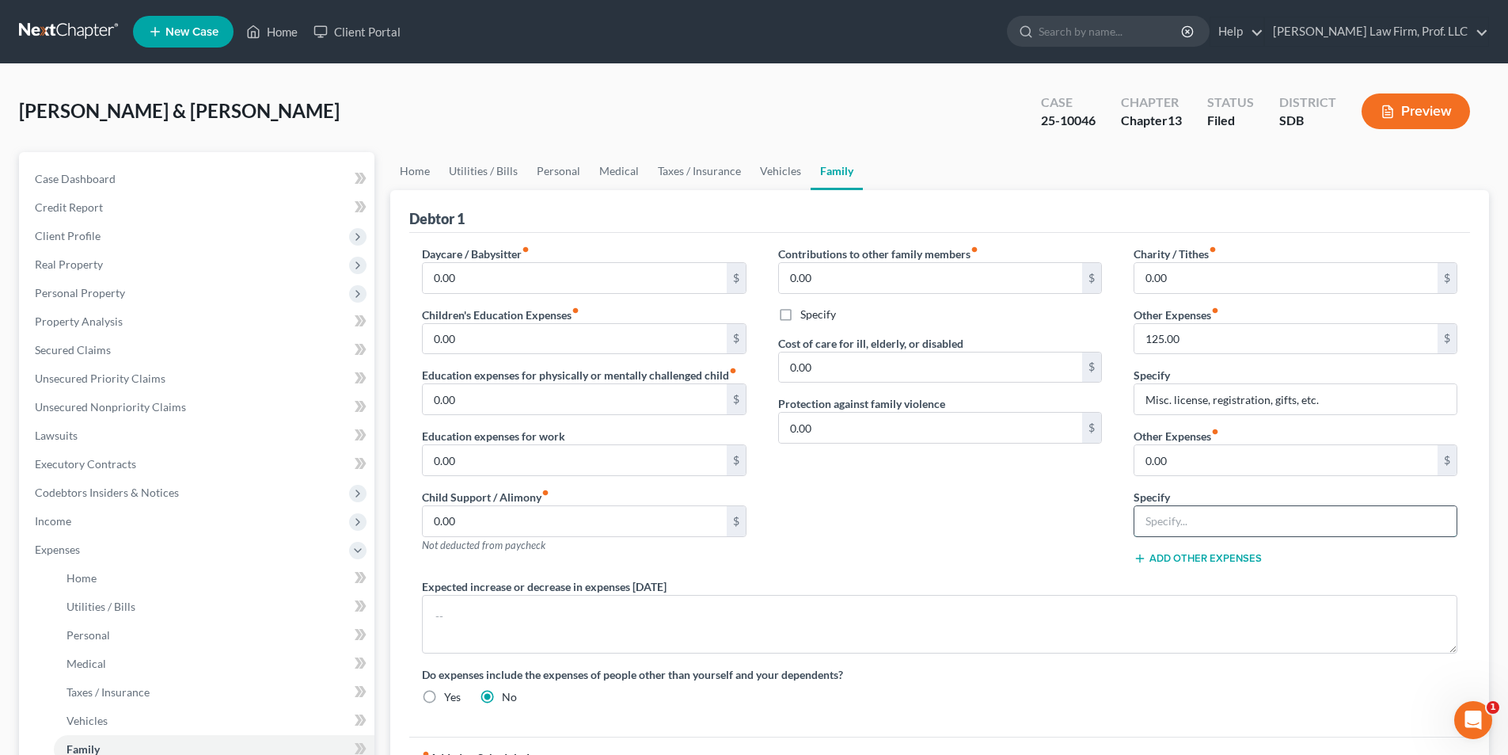
click at [1186, 515] on input "text" at bounding box center [1296, 521] width 322 height 30
type input "Misc. kids activities, school lunches, etc."
click at [1222, 471] on input "0.00" at bounding box center [1286, 460] width 303 height 30
type input "100.00"
click at [59, 287] on span "Personal Property" at bounding box center [80, 292] width 90 height 13
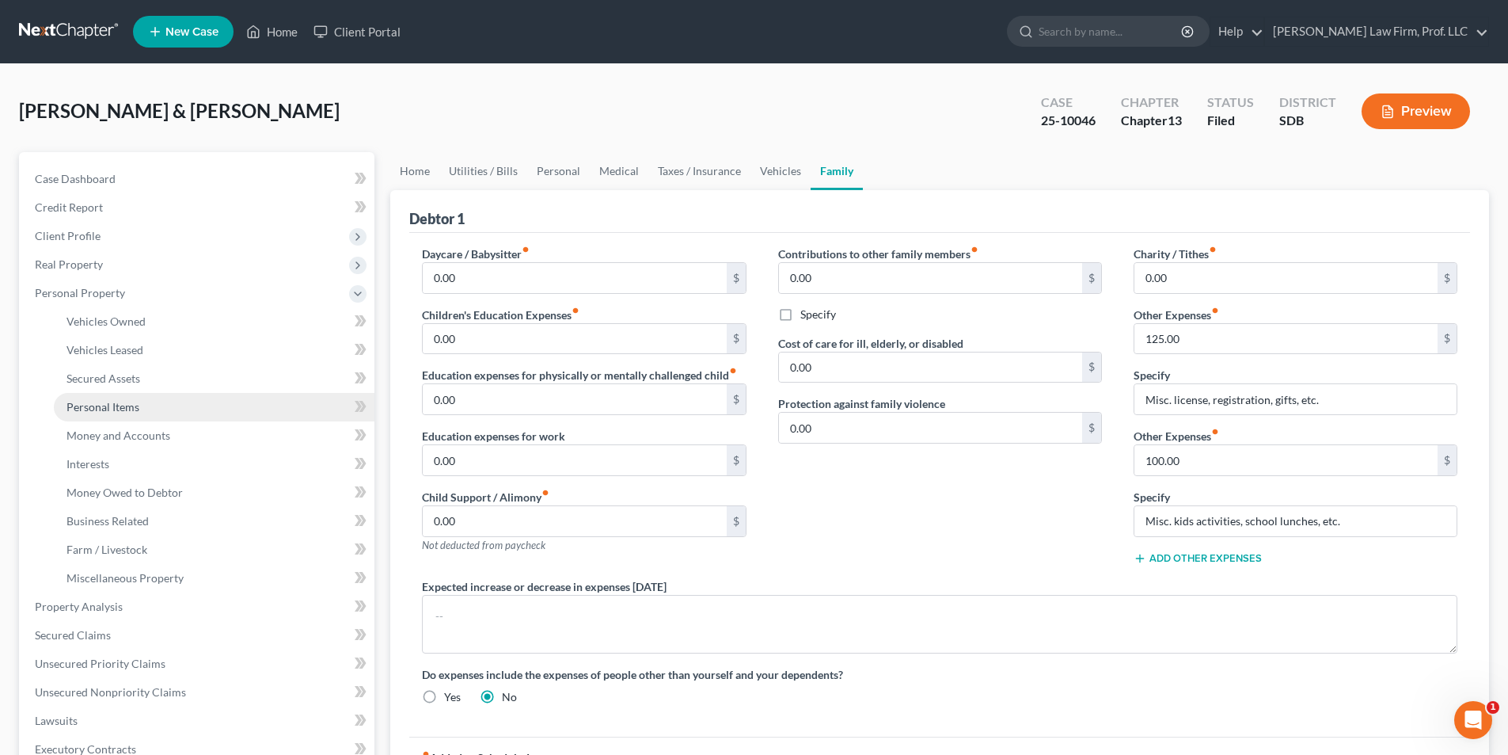
click at [139, 408] on link "Personal Items" at bounding box center [214, 407] width 321 height 29
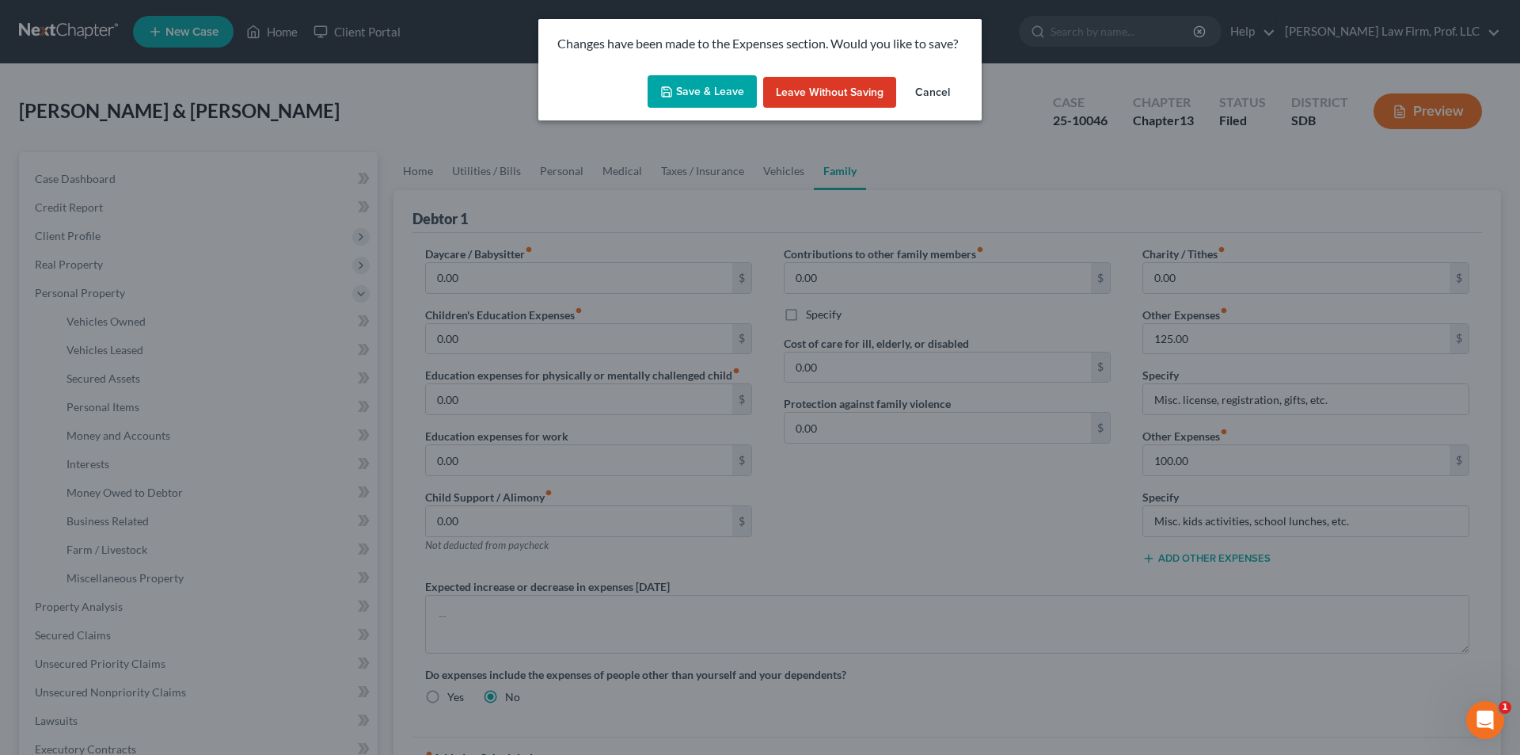
click at [736, 96] on button "Save & Leave" at bounding box center [702, 91] width 109 height 33
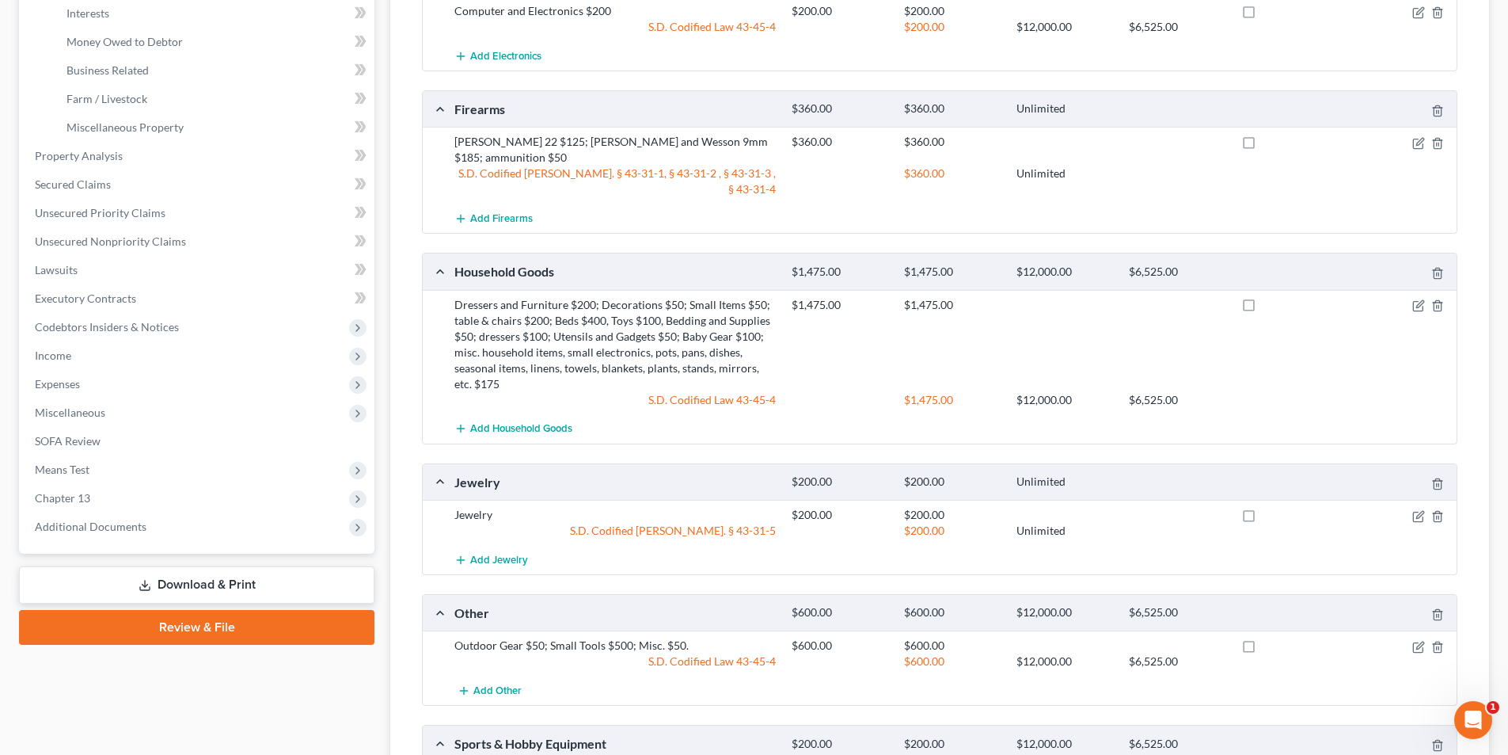
scroll to position [666, 0]
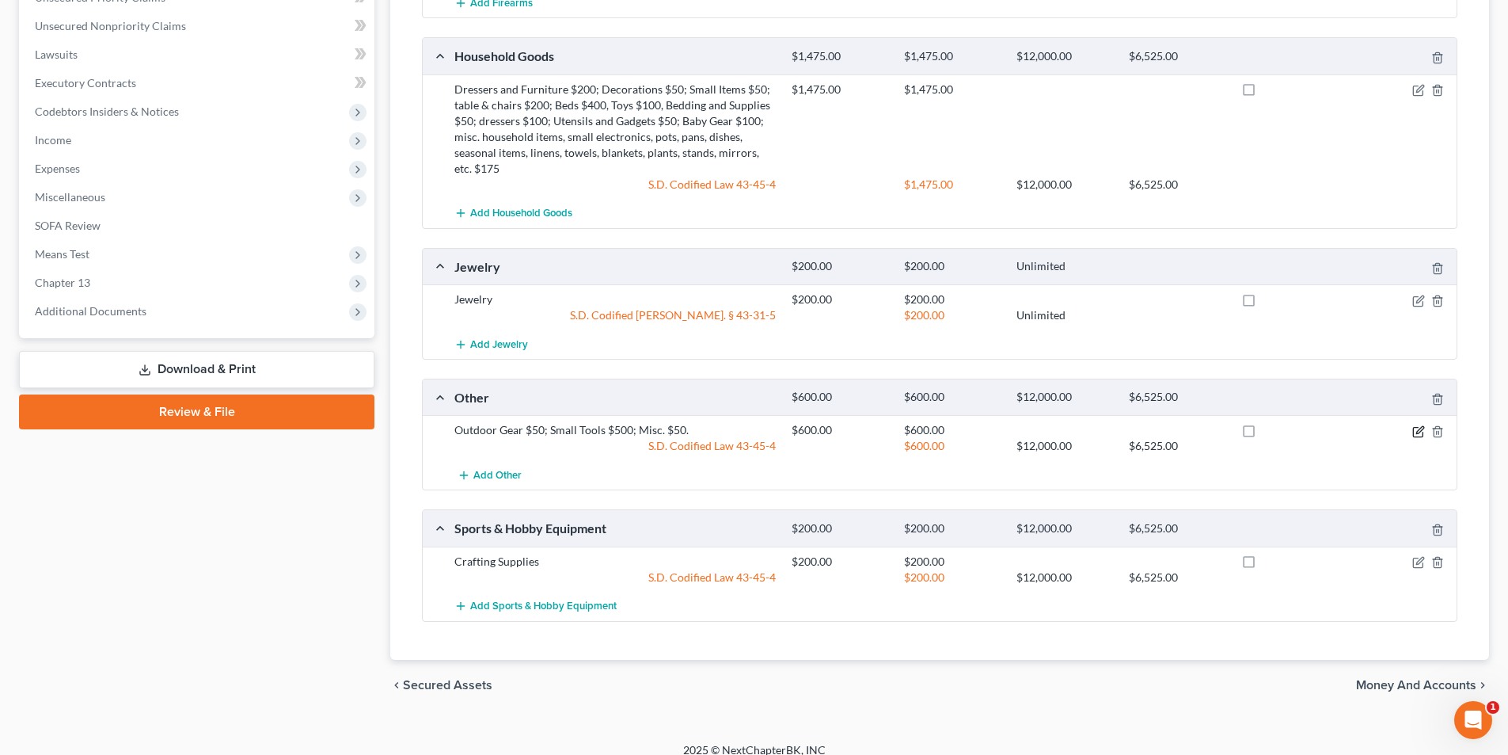
click at [1420, 425] on icon "button" at bounding box center [1419, 431] width 13 height 13
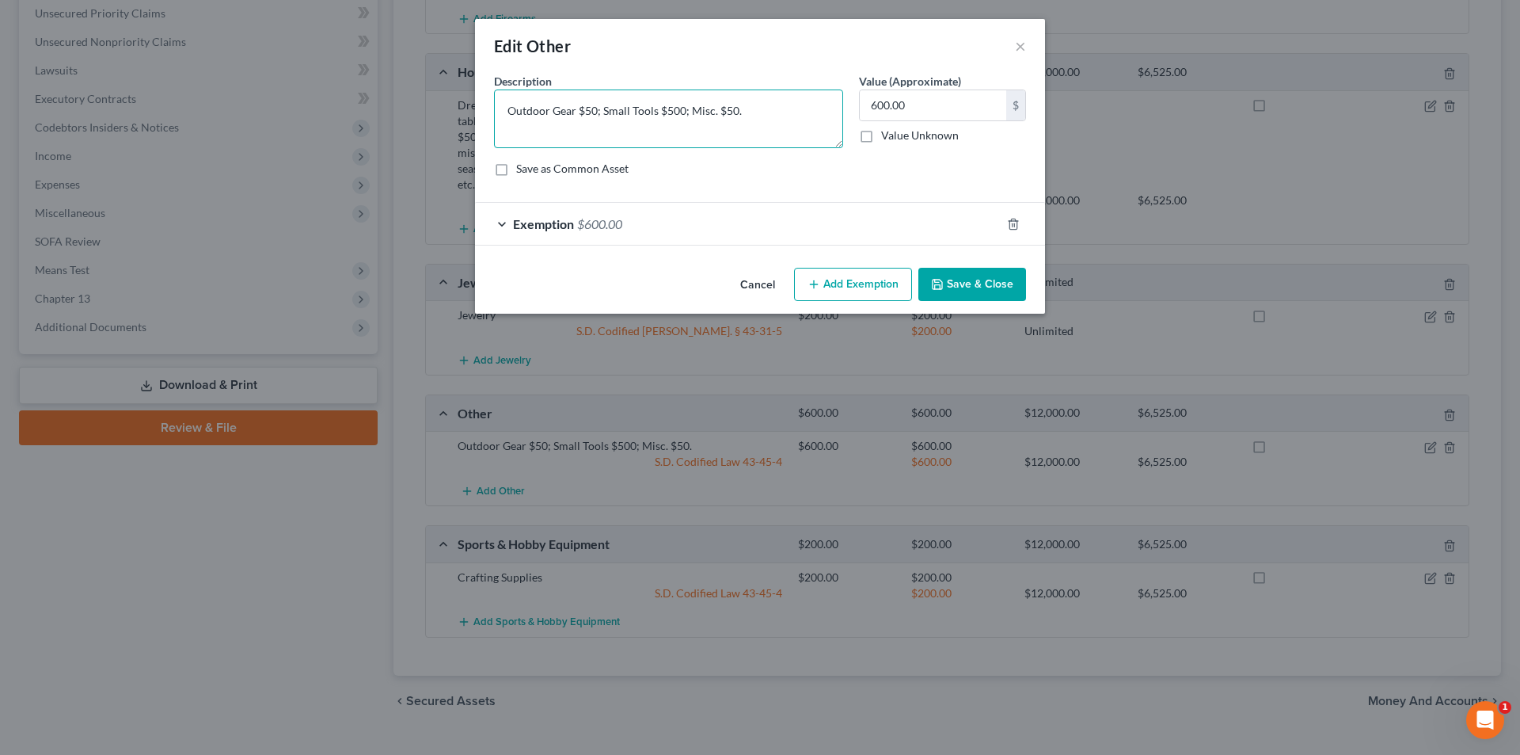
click at [769, 108] on textarea "Outdoor Gear $50; Small Tools $500; Misc. $50." at bounding box center [668, 118] width 349 height 59
type textarea "Outdoor Gear $50; Small Tools $500; Misc. $50; lawnmower $600; weed eater & blo…"
click at [956, 105] on input "600.00" at bounding box center [933, 105] width 146 height 30
type input "1,350.00"
click at [591, 222] on span "$600.00" at bounding box center [599, 223] width 45 height 15
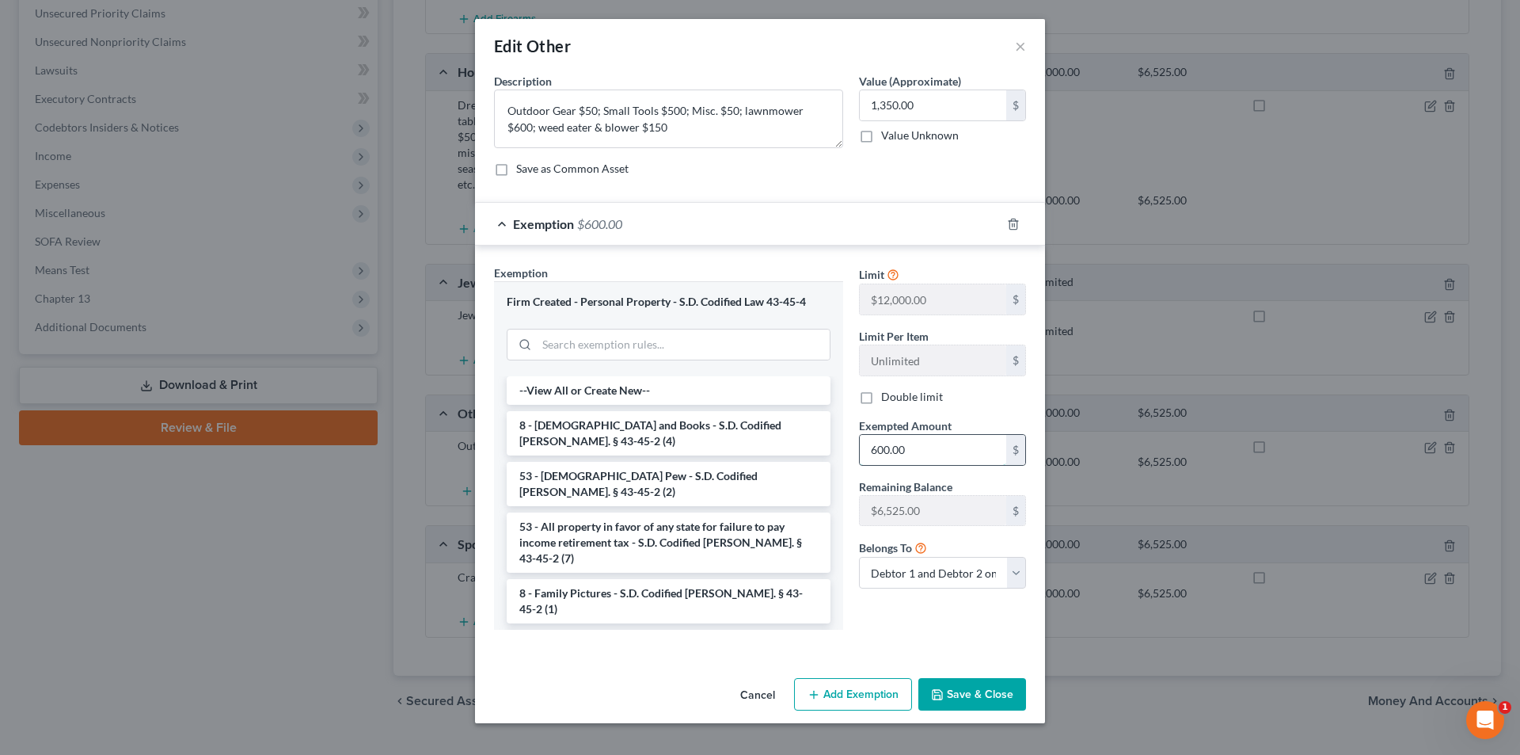
click at [961, 446] on input "600.00" at bounding box center [933, 450] width 146 height 30
type input "1,350.00"
click at [969, 706] on button "Save & Close" at bounding box center [973, 694] width 108 height 33
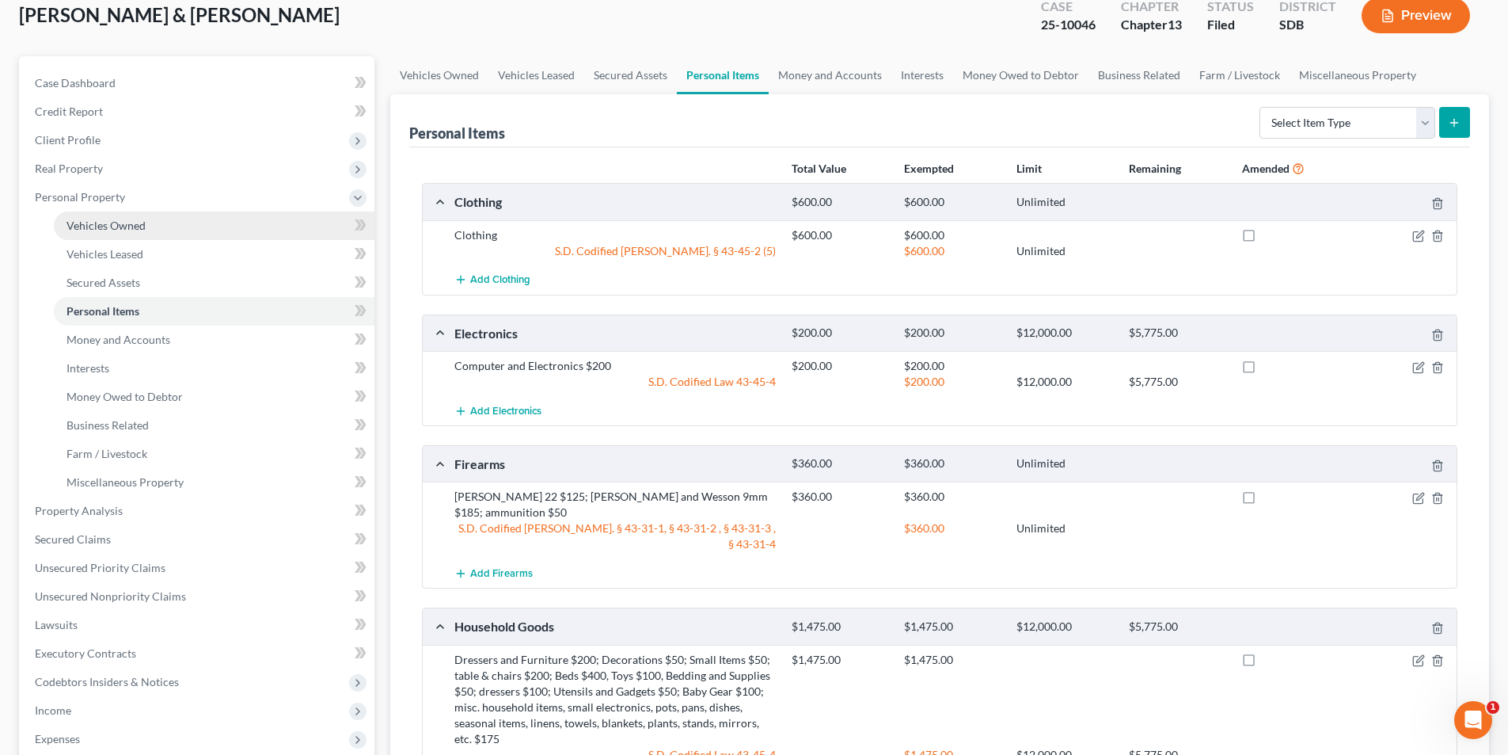
click at [113, 230] on span "Vehicles Owned" at bounding box center [106, 225] width 79 height 13
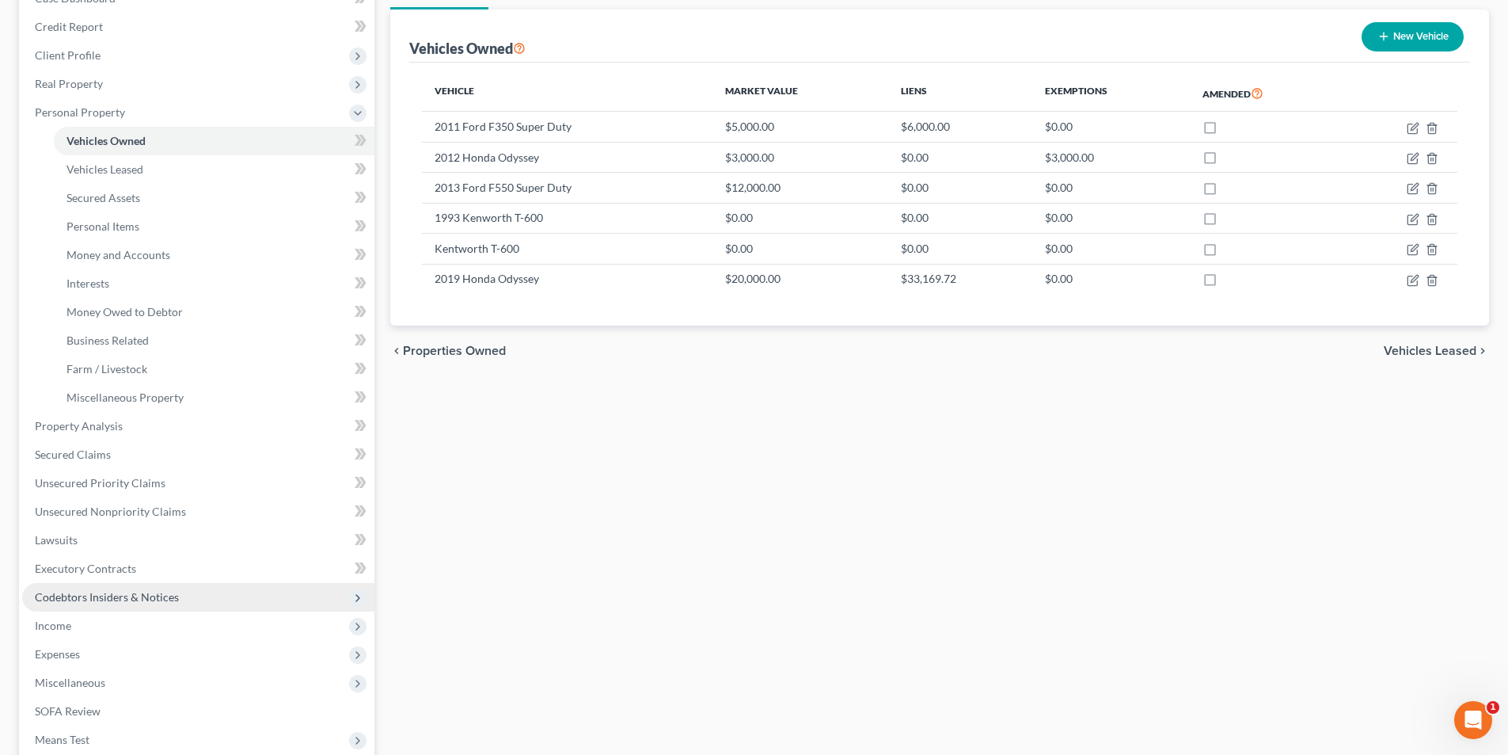
scroll to position [238, 0]
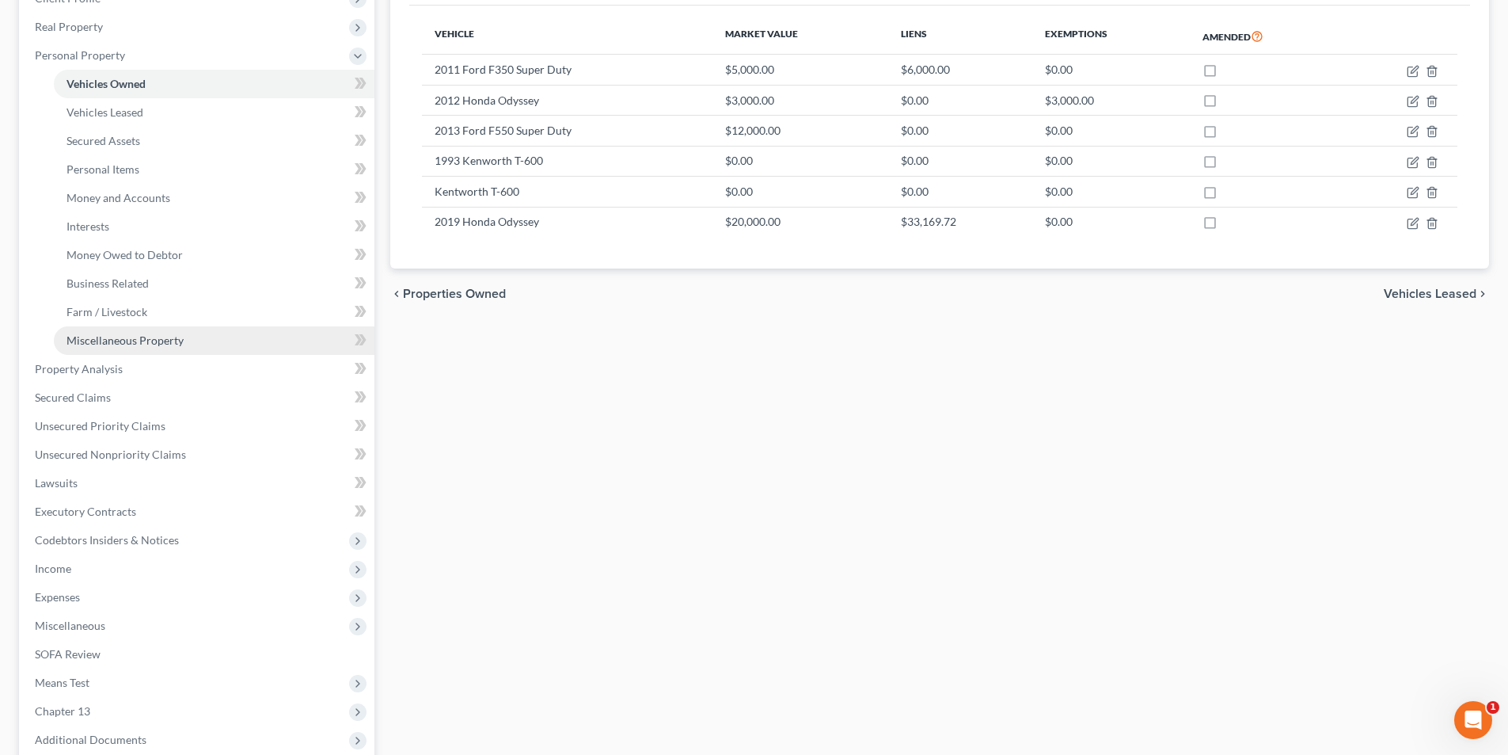
click at [105, 341] on span "Miscellaneous Property" at bounding box center [125, 339] width 117 height 13
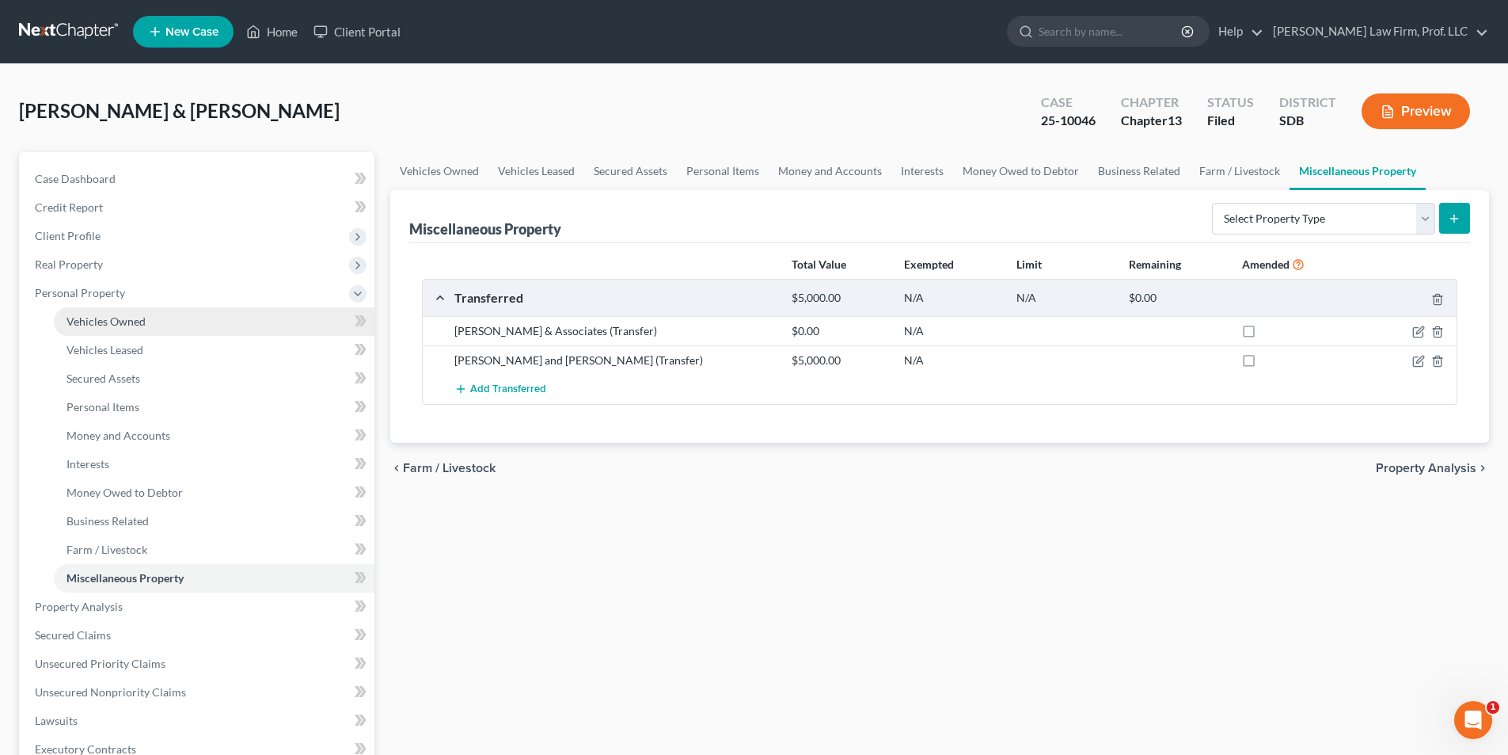
click at [86, 321] on span "Vehicles Owned" at bounding box center [106, 320] width 79 height 13
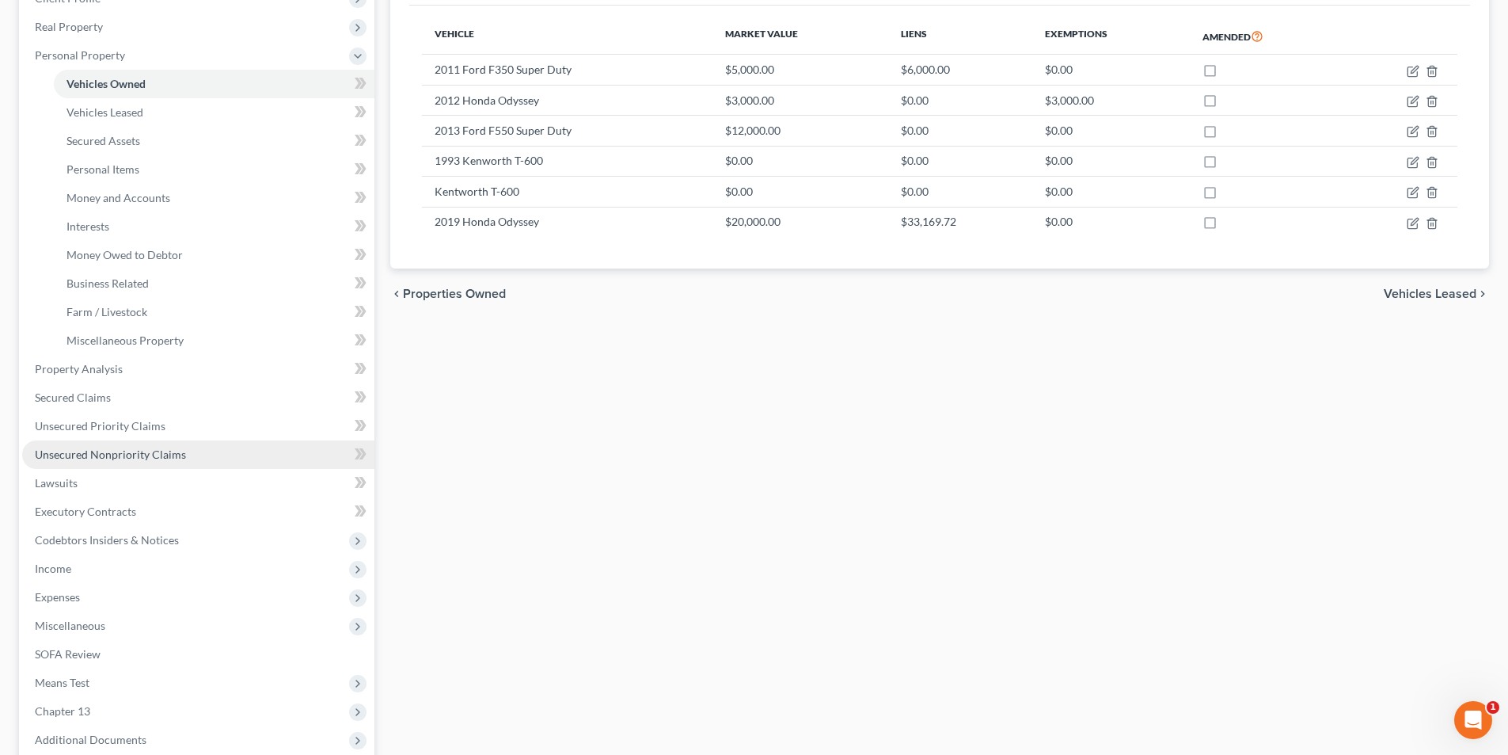
click at [139, 449] on span "Unsecured Nonpriority Claims" at bounding box center [110, 453] width 151 height 13
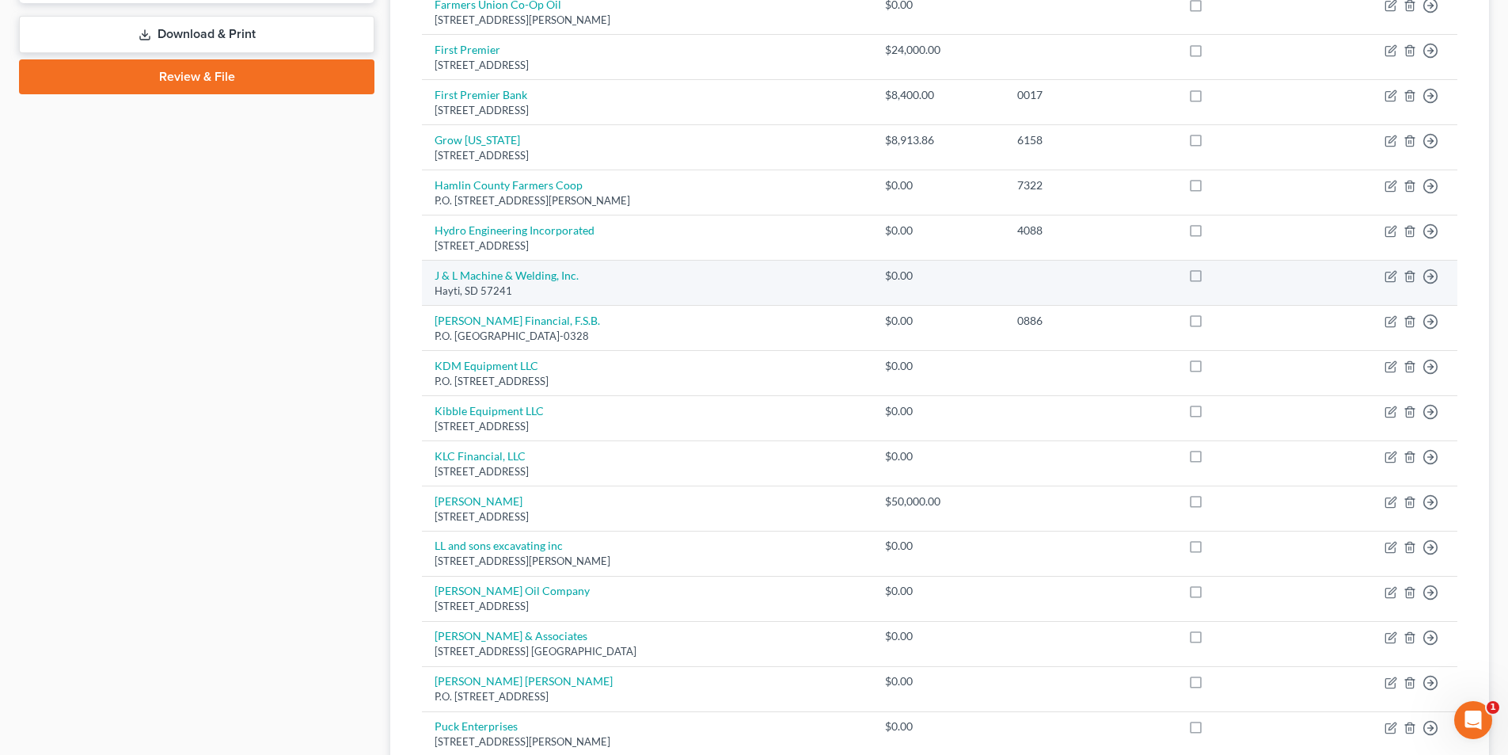
scroll to position [1029, 0]
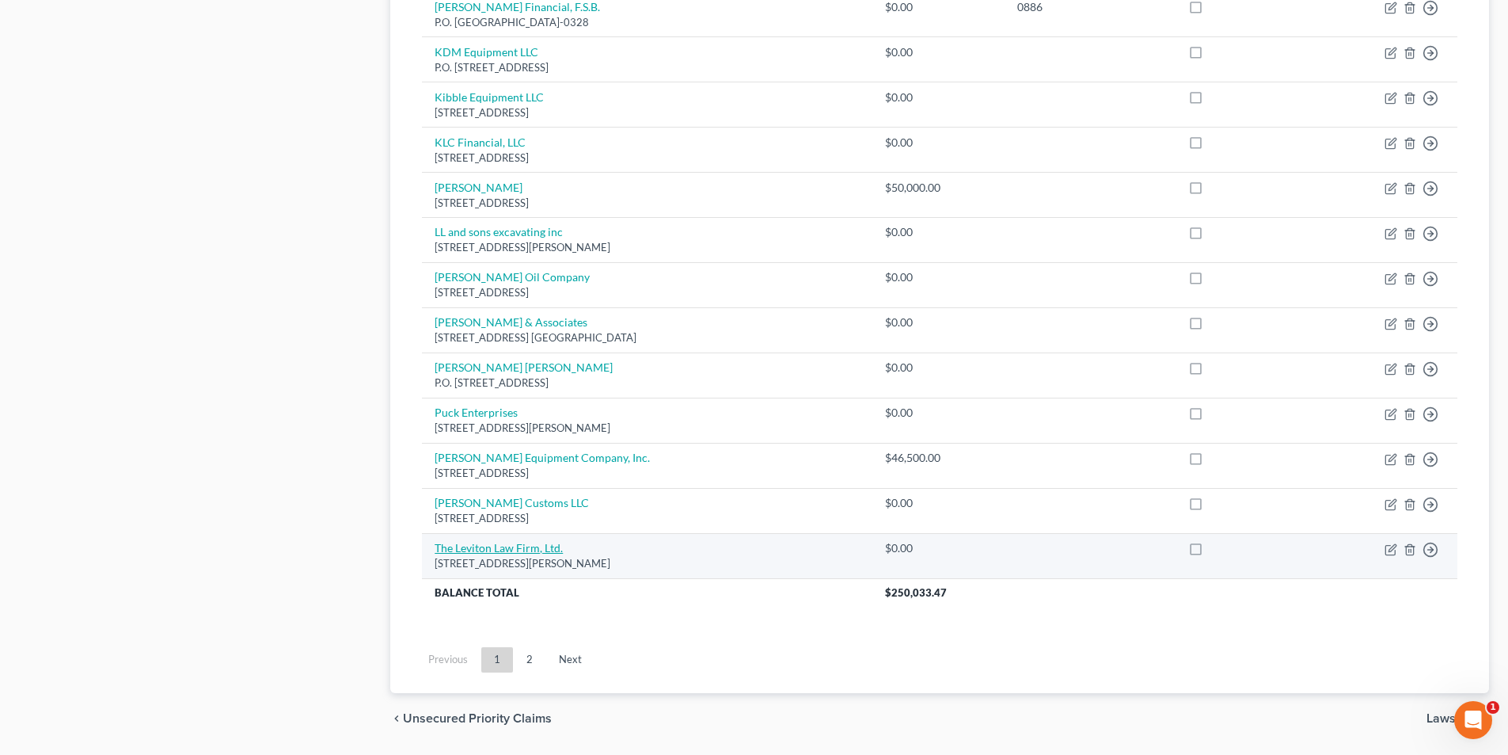
click at [493, 546] on link "The Leviton Law Firm, Ltd." at bounding box center [499, 547] width 128 height 13
select select "14"
select select "2"
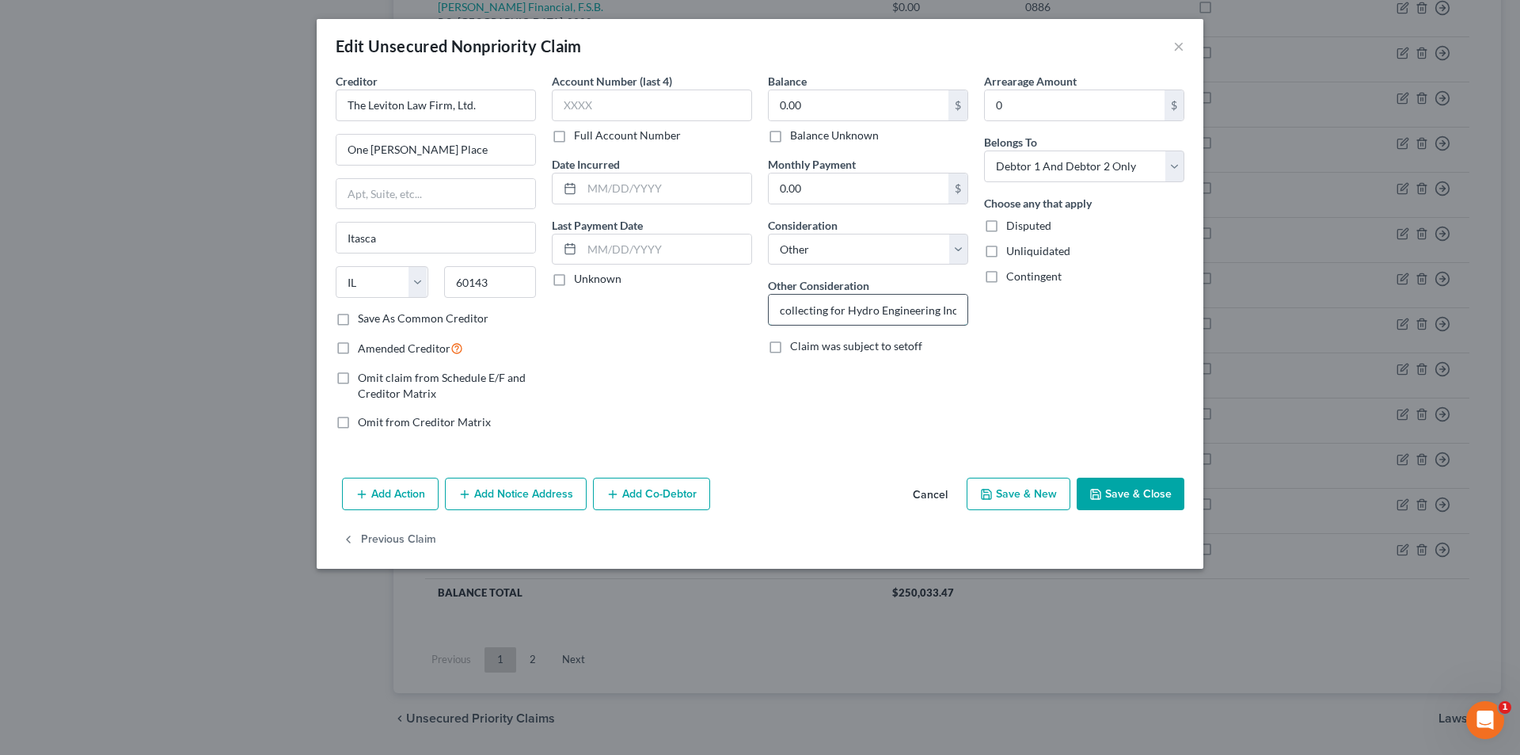
click at [903, 319] on input "collecting for Hydro Engineering Incorporated" at bounding box center [868, 310] width 199 height 30
click at [923, 311] on input "collecting for Hydro Engineering Incorporated" at bounding box center [868, 310] width 199 height 30
click at [1136, 489] on button "Save & Close" at bounding box center [1131, 493] width 108 height 33
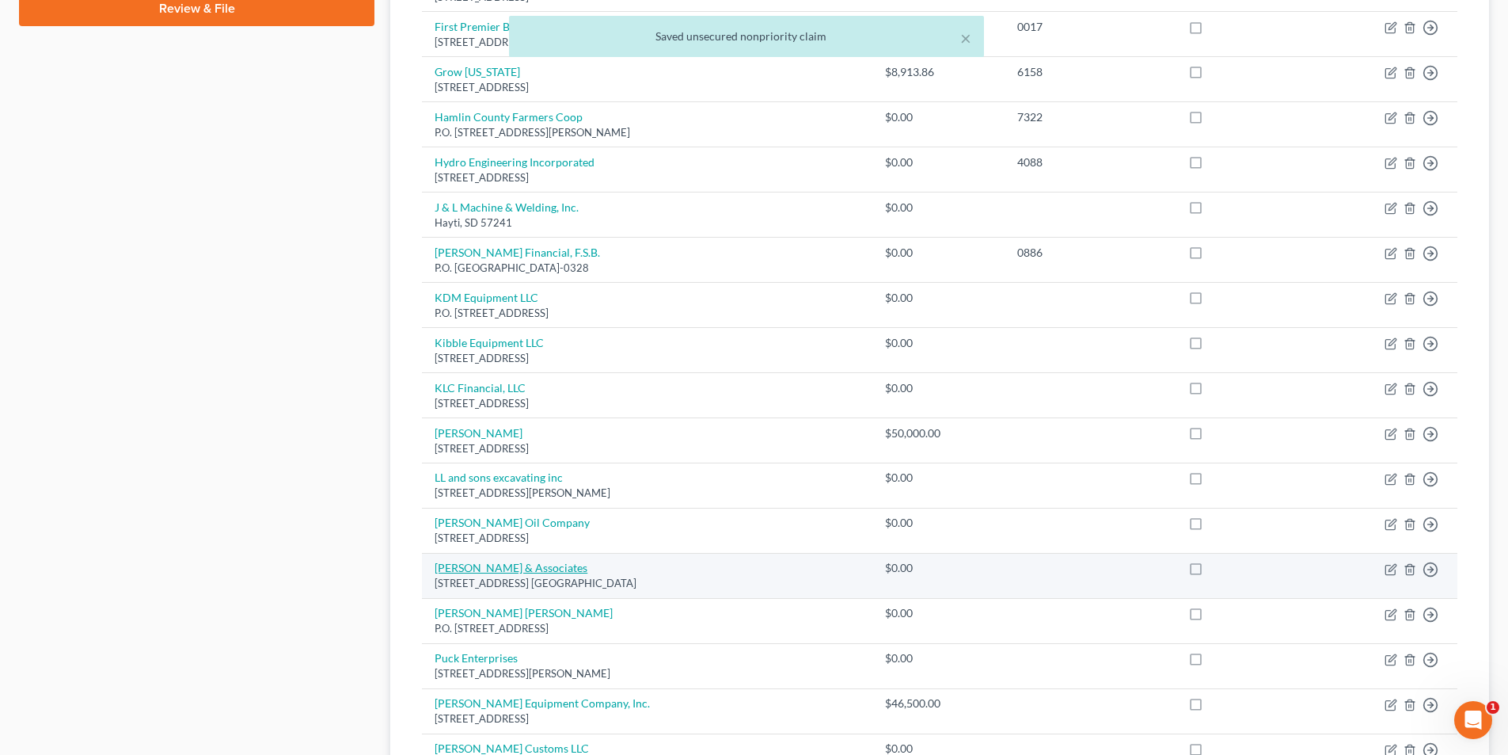
scroll to position [713, 0]
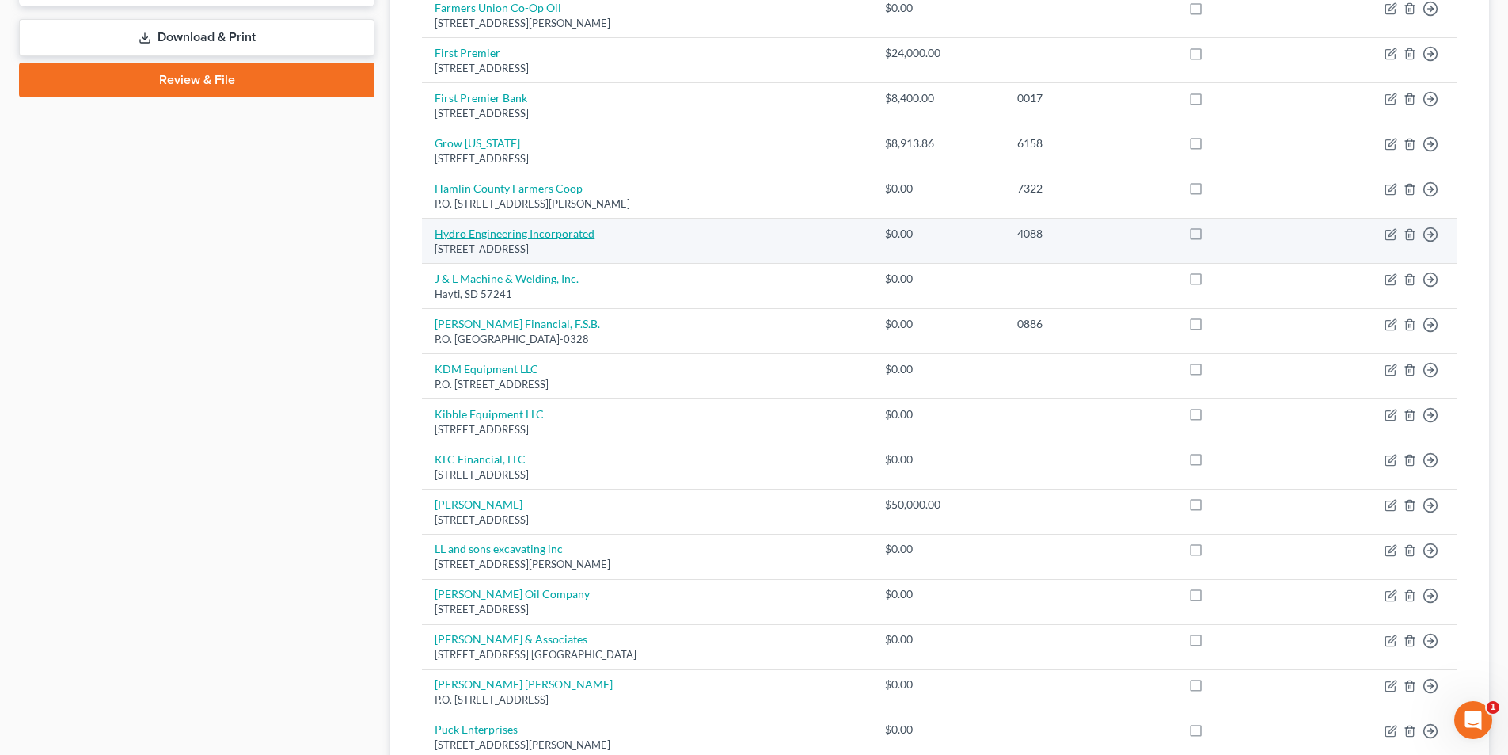
click at [505, 235] on link "Hydro Engineering Incorporated" at bounding box center [515, 232] width 160 height 13
select select "24"
select select "14"
select select "3"
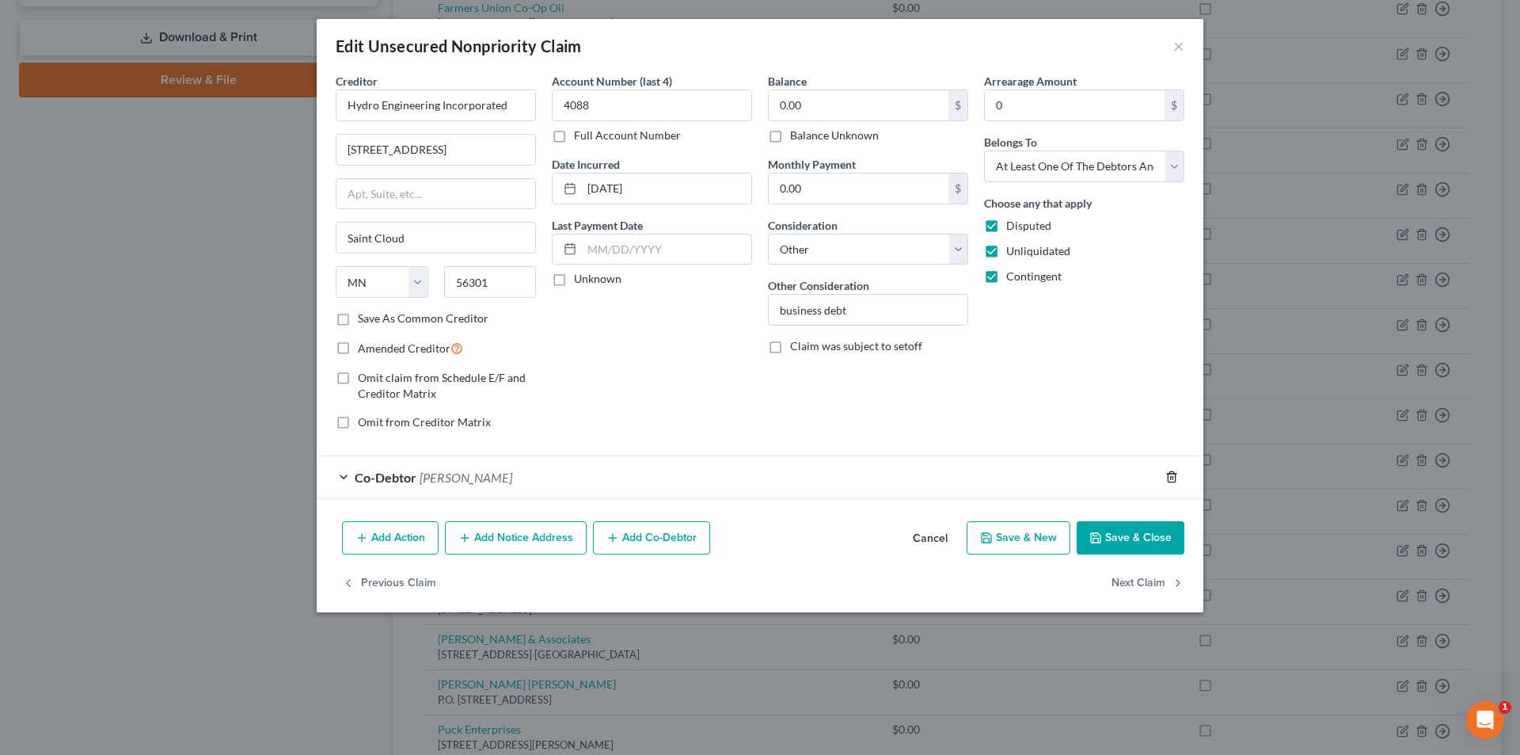
click at [1172, 474] on polyline "button" at bounding box center [1172, 474] width 10 height 0
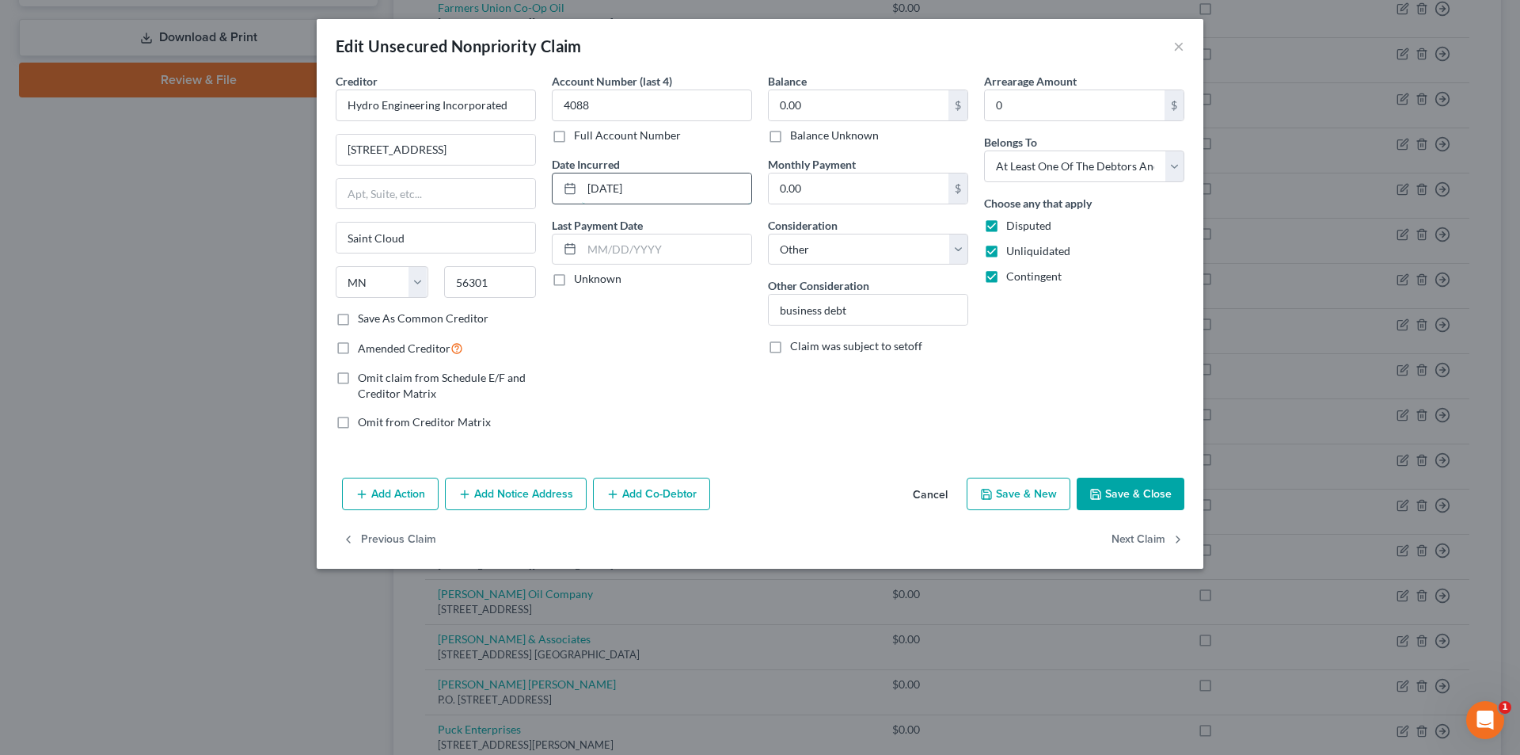
click at [693, 191] on input "[DATE]" at bounding box center [666, 188] width 169 height 30
type input "7"
click at [1024, 156] on select "Select Debtor 1 Only Debtor 2 Only Debtor 1 And Debtor 2 Only At Least One Of T…" at bounding box center [1084, 166] width 200 height 32
select select "2"
click at [984, 150] on select "Select Debtor 1 Only Debtor 2 Only Debtor 1 And Debtor 2 Only At Least One Of T…" at bounding box center [1084, 166] width 200 height 32
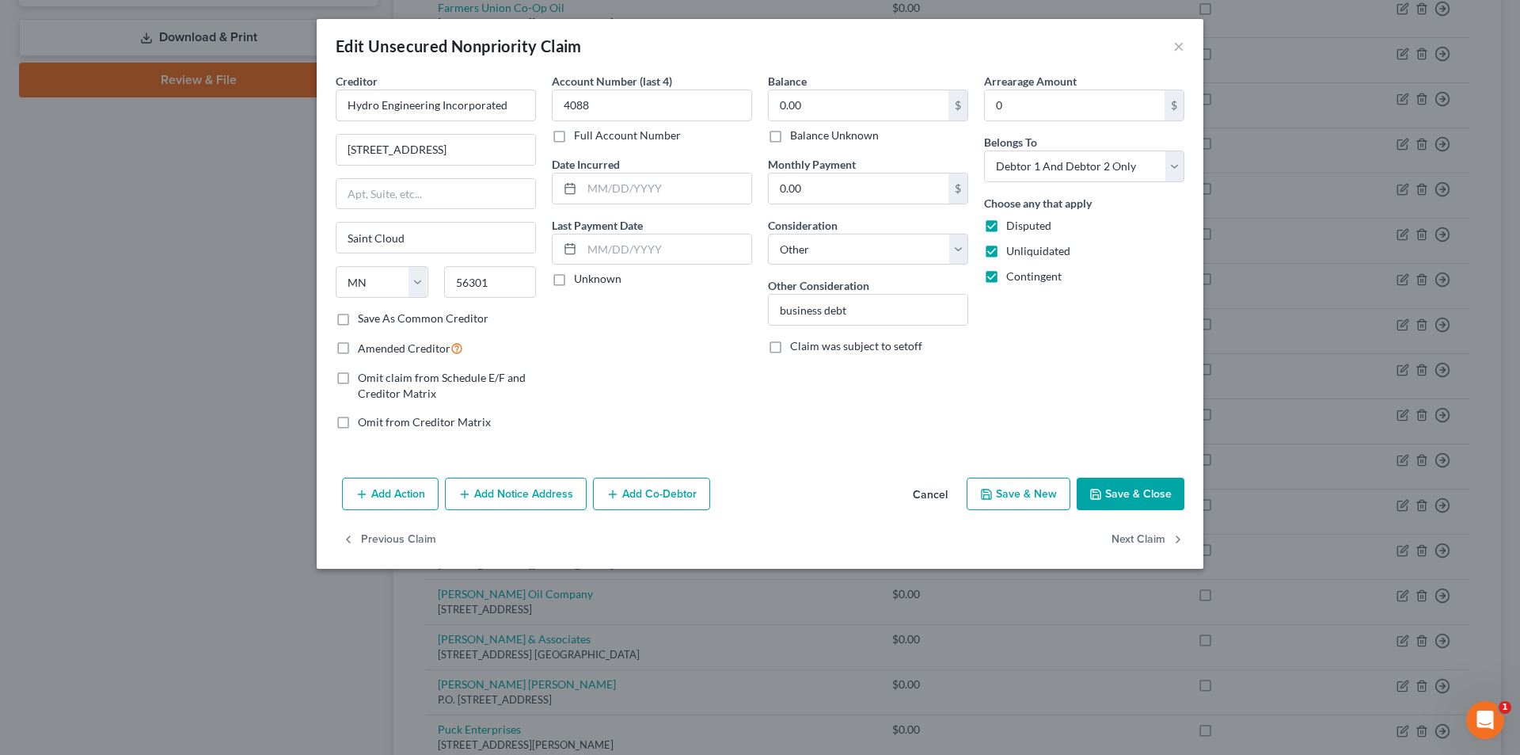
click at [1105, 490] on button "Save & Close" at bounding box center [1131, 493] width 108 height 33
